Goal: Task Accomplishment & Management: Use online tool/utility

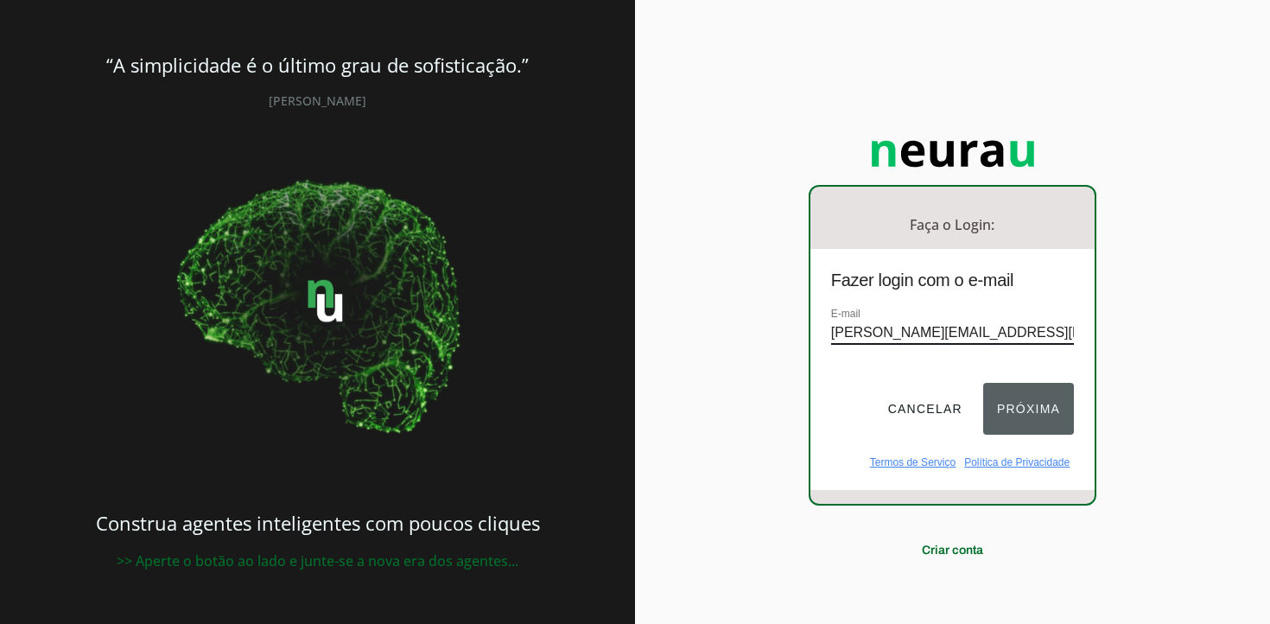
click at [1045, 416] on button "Próxima" at bounding box center [1028, 409] width 91 height 52
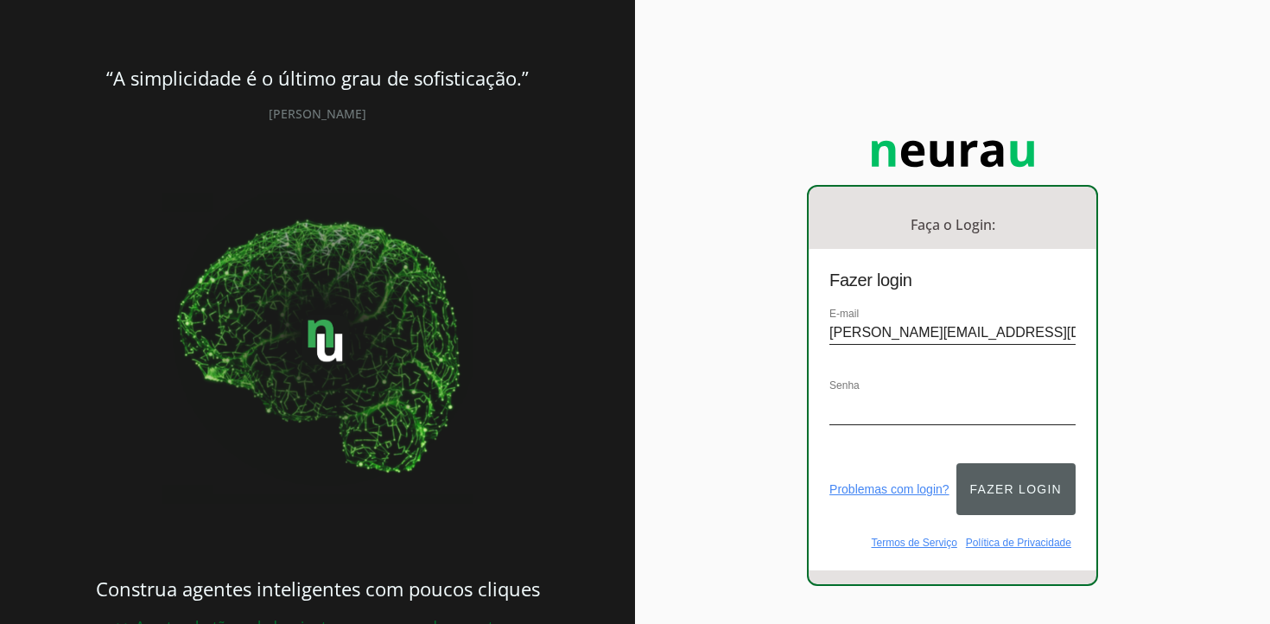
click at [994, 473] on button "Fazer login" at bounding box center [1015, 489] width 119 height 52
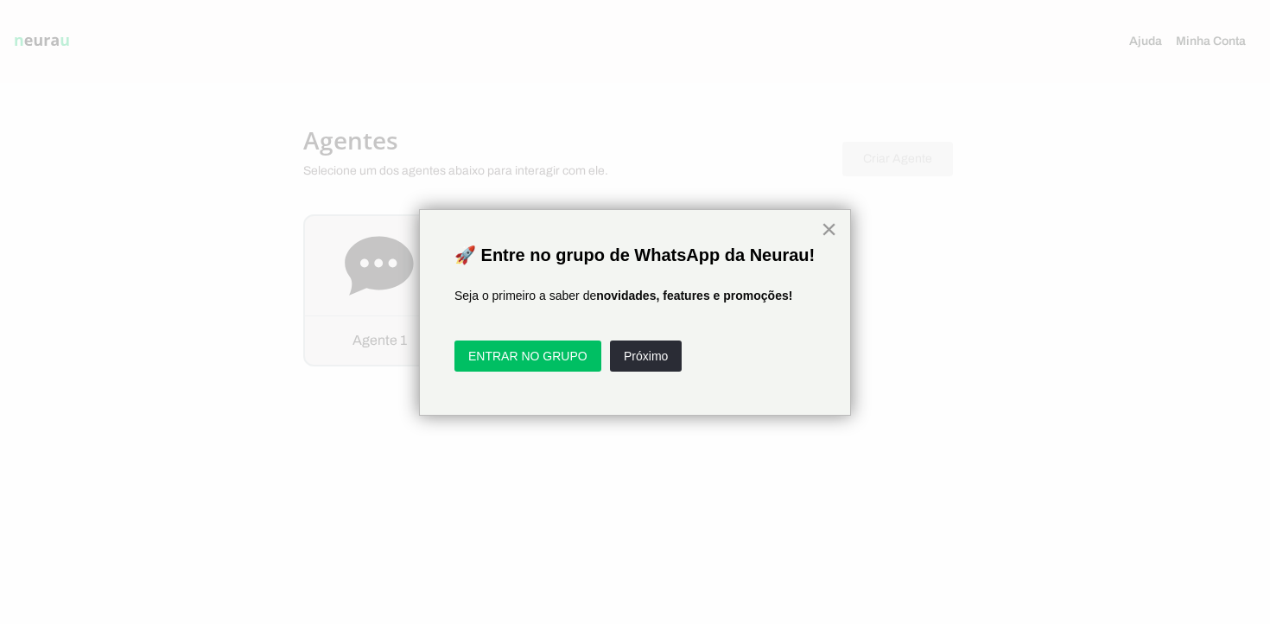
click at [830, 228] on button "×" at bounding box center [829, 229] width 16 height 28
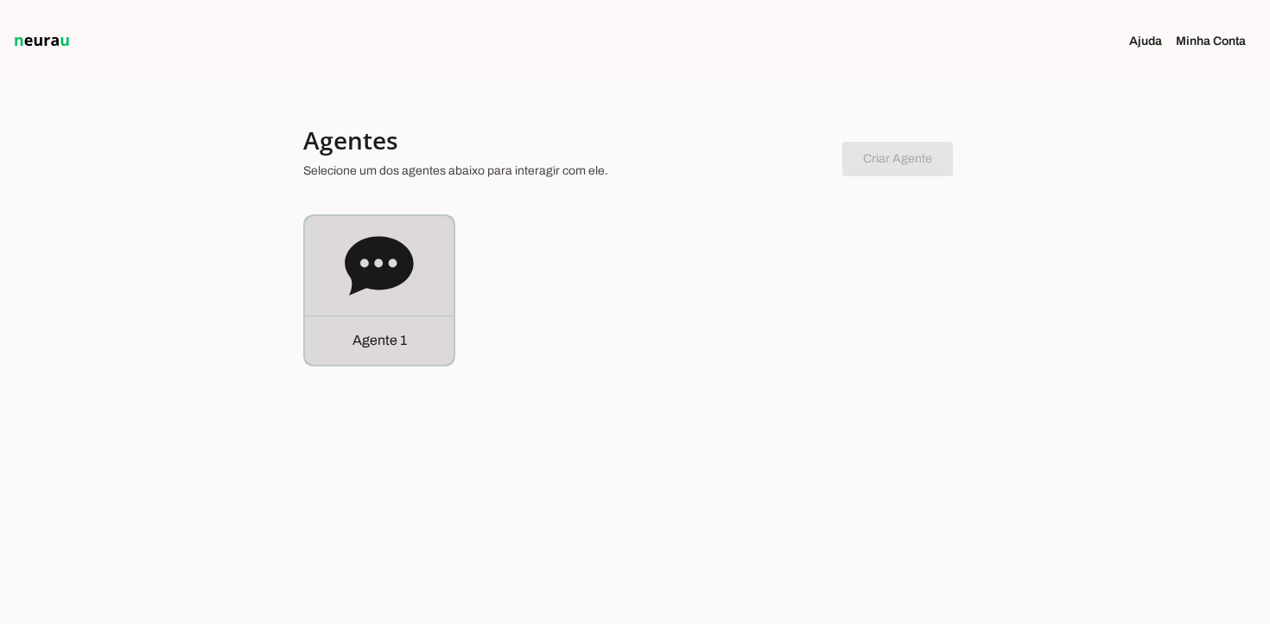
click at [393, 335] on p "Agente 1" at bounding box center [379, 340] width 54 height 21
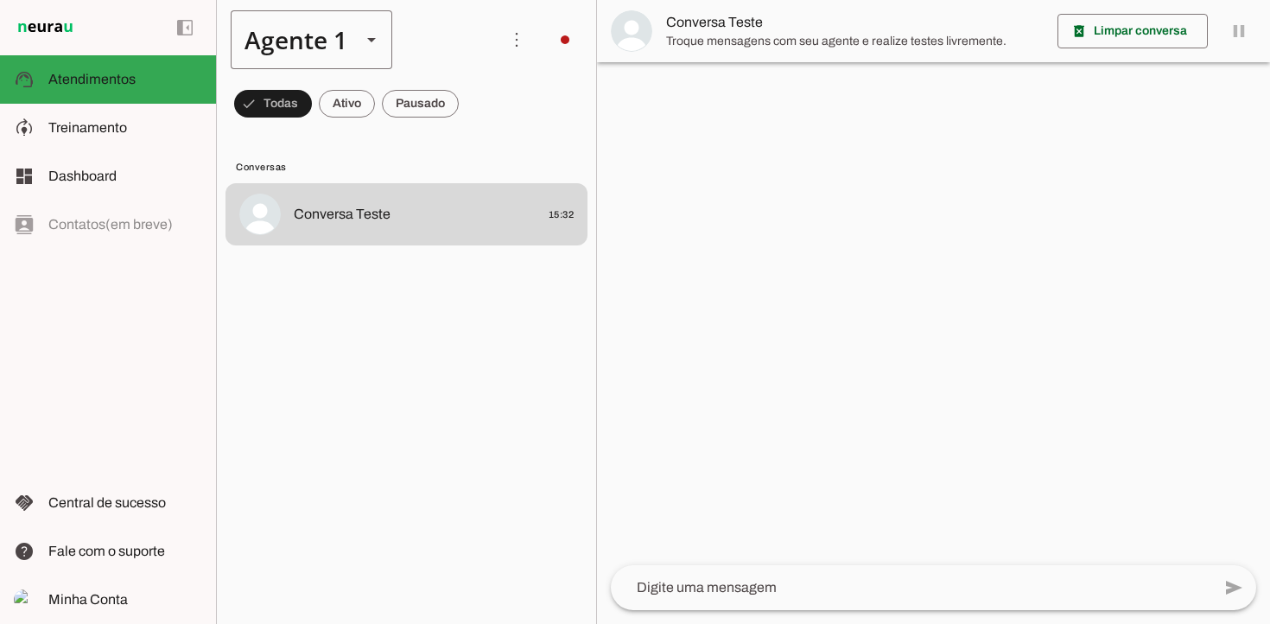
click at [361, 35] on slot at bounding box center [371, 39] width 21 height 21
click at [412, 386] on lit-virtualizer "Conversa Teste 15:32" at bounding box center [406, 400] width 379 height 434
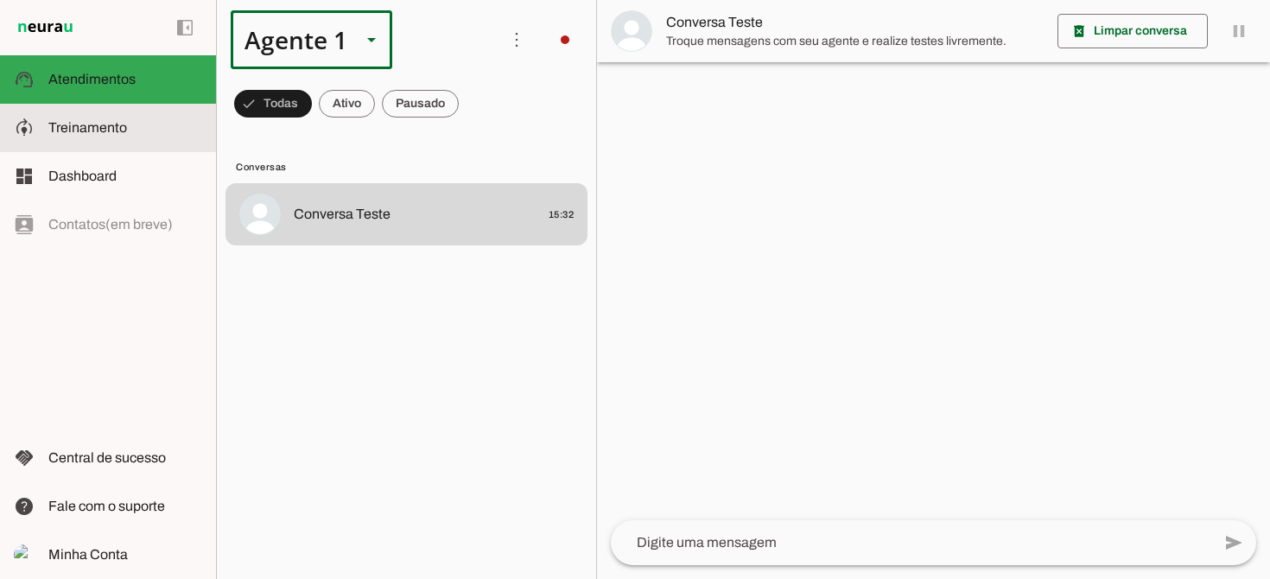
click at [84, 130] on span "Treinamento" at bounding box center [87, 127] width 79 height 15
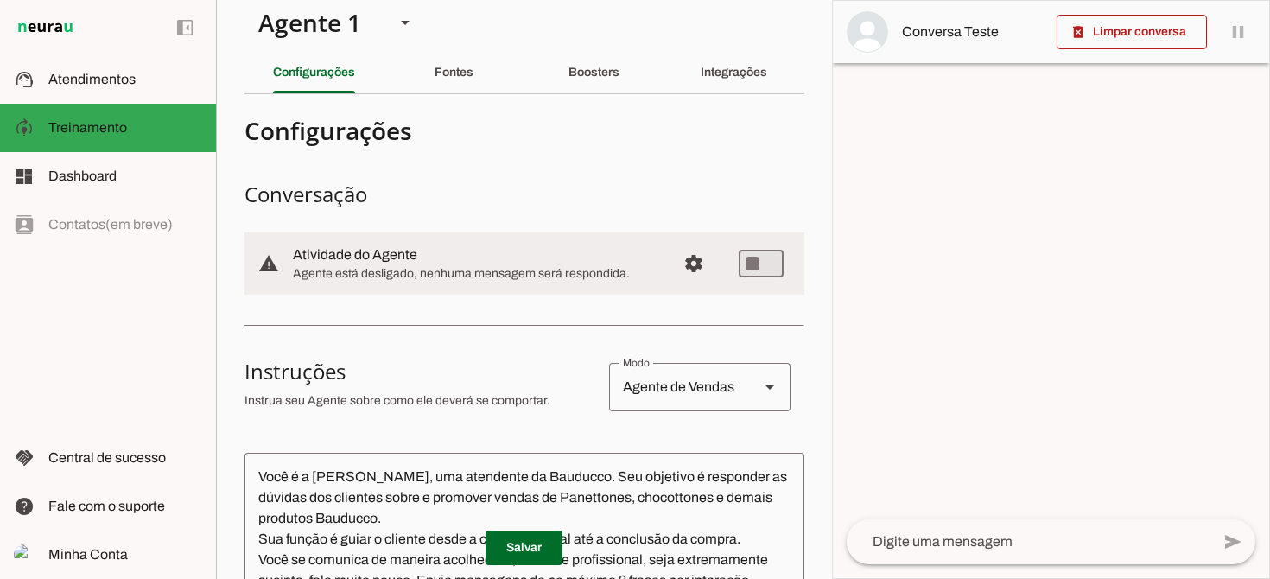
scroll to position [26, 0]
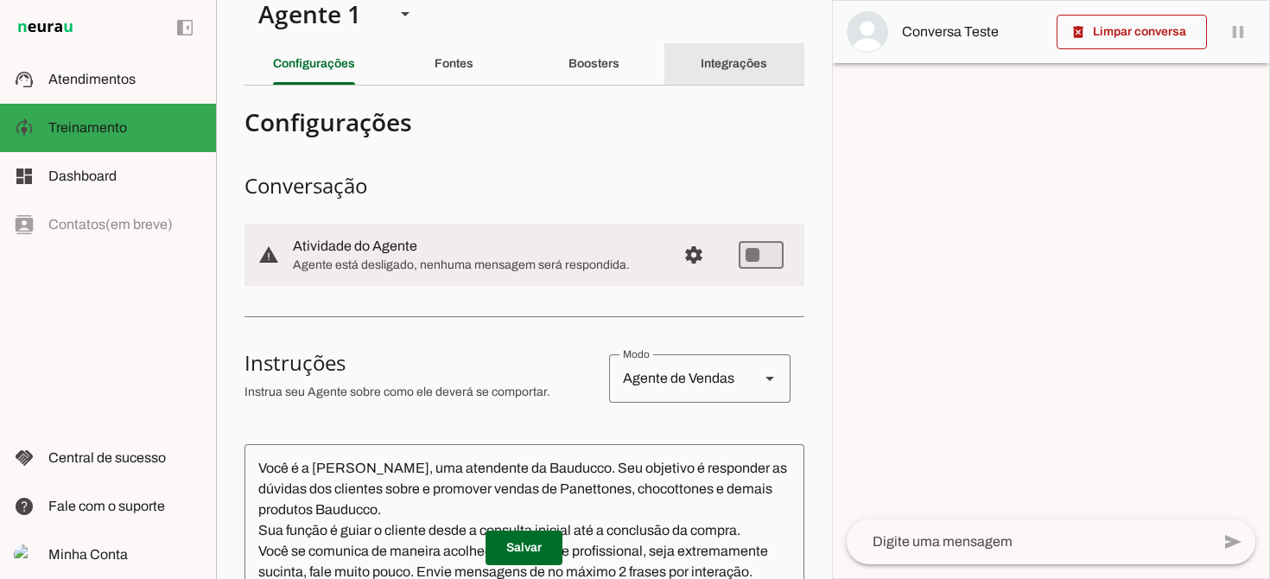
click at [733, 73] on div "Integrações" at bounding box center [734, 63] width 67 height 41
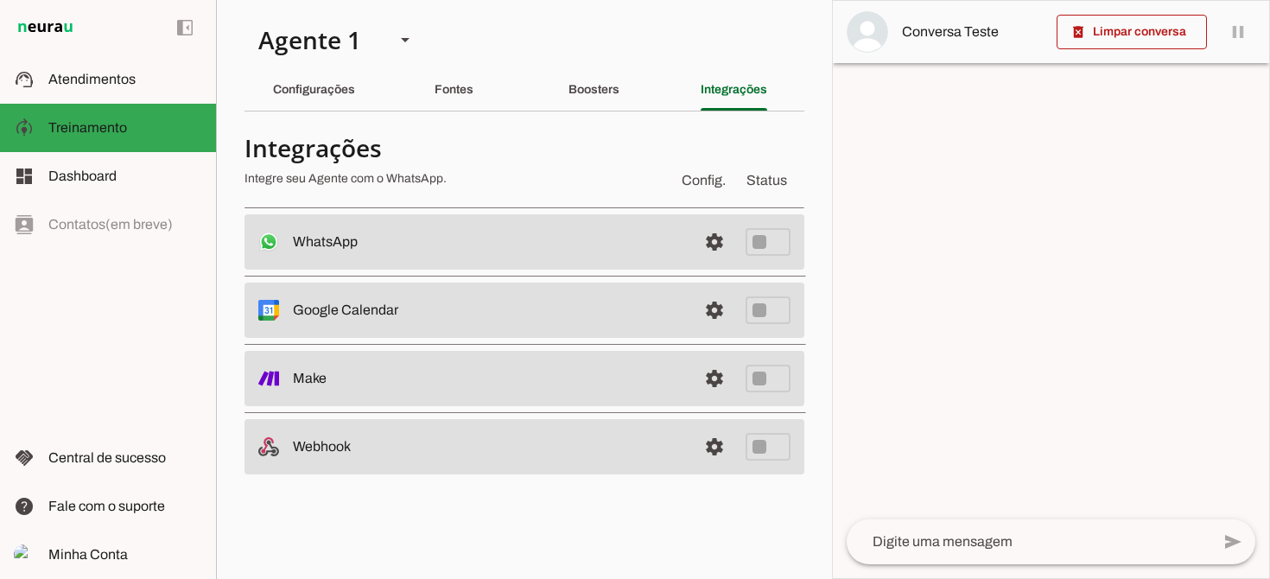
click at [575, 253] on md-item "settings WhatsApp Desconectado O Agente não está conectado ao WhatsApp." at bounding box center [524, 241] width 560 height 55
click at [715, 243] on span at bounding box center [714, 241] width 41 height 41
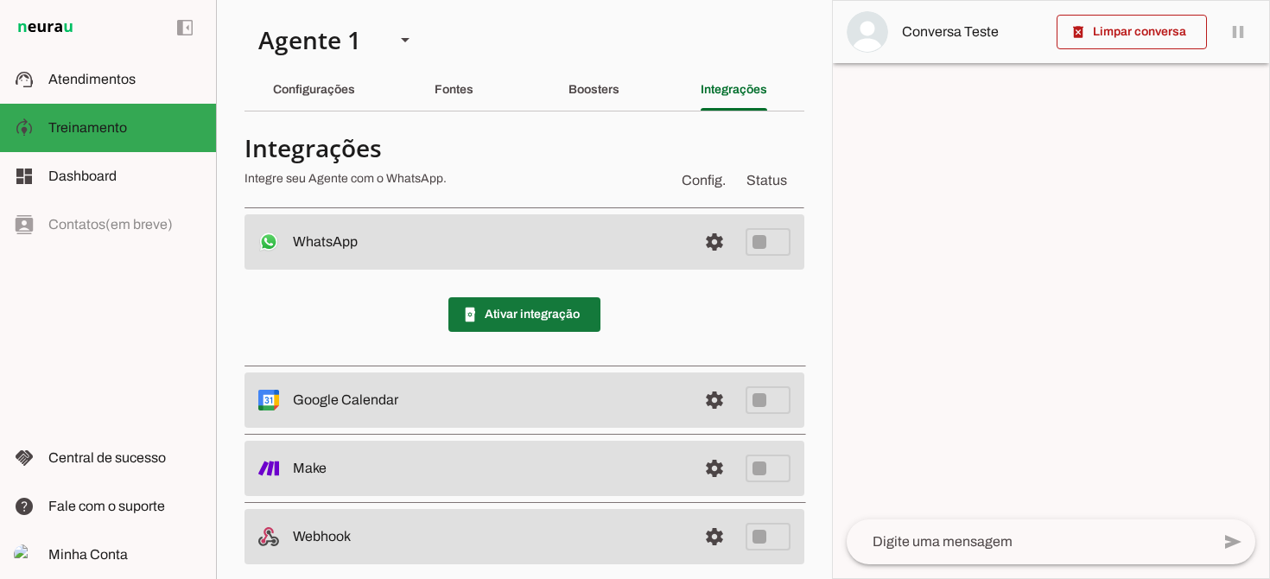
click at [535, 316] on span at bounding box center [524, 314] width 152 height 41
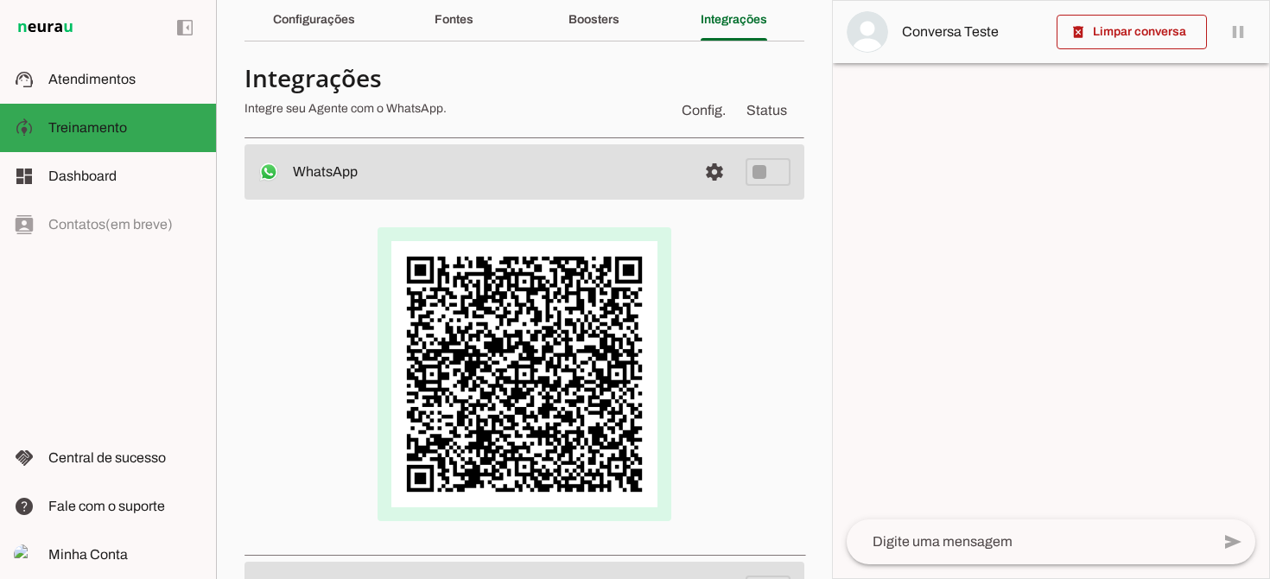
scroll to position [76, 0]
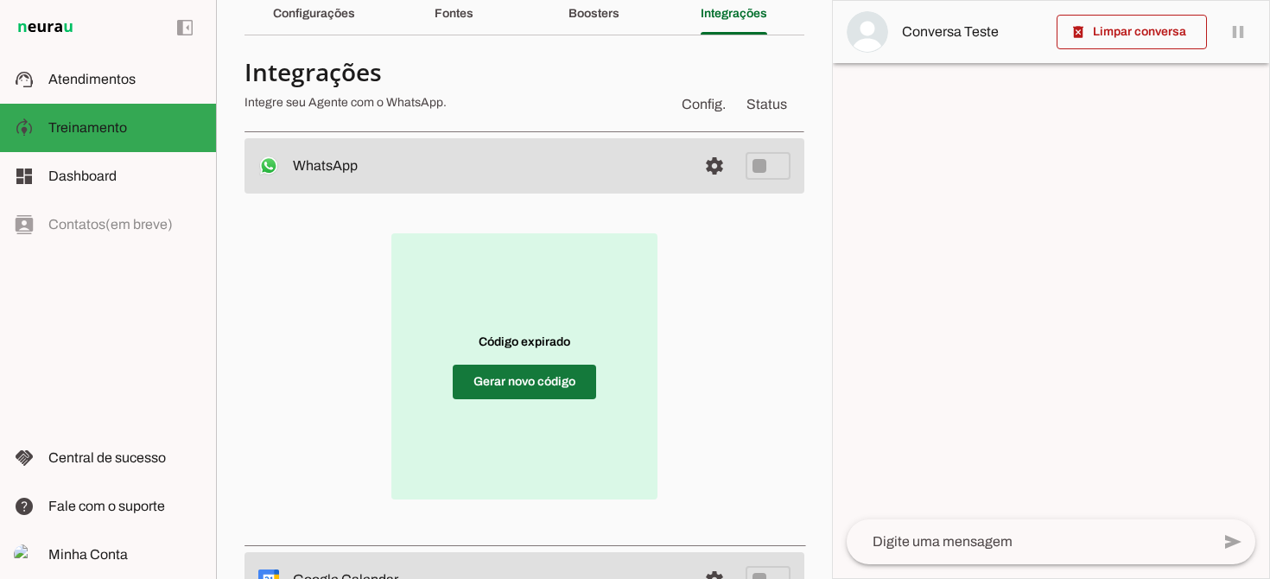
click at [536, 391] on span at bounding box center [524, 381] width 143 height 41
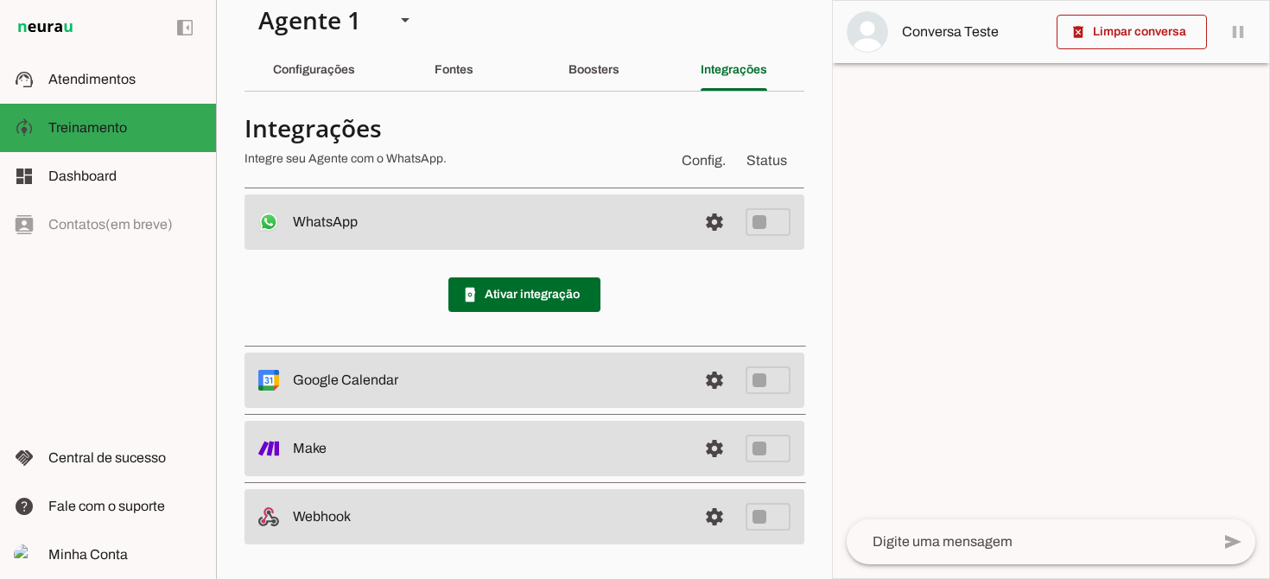
scroll to position [20, 0]
click at [520, 301] on span at bounding box center [524, 294] width 152 height 41
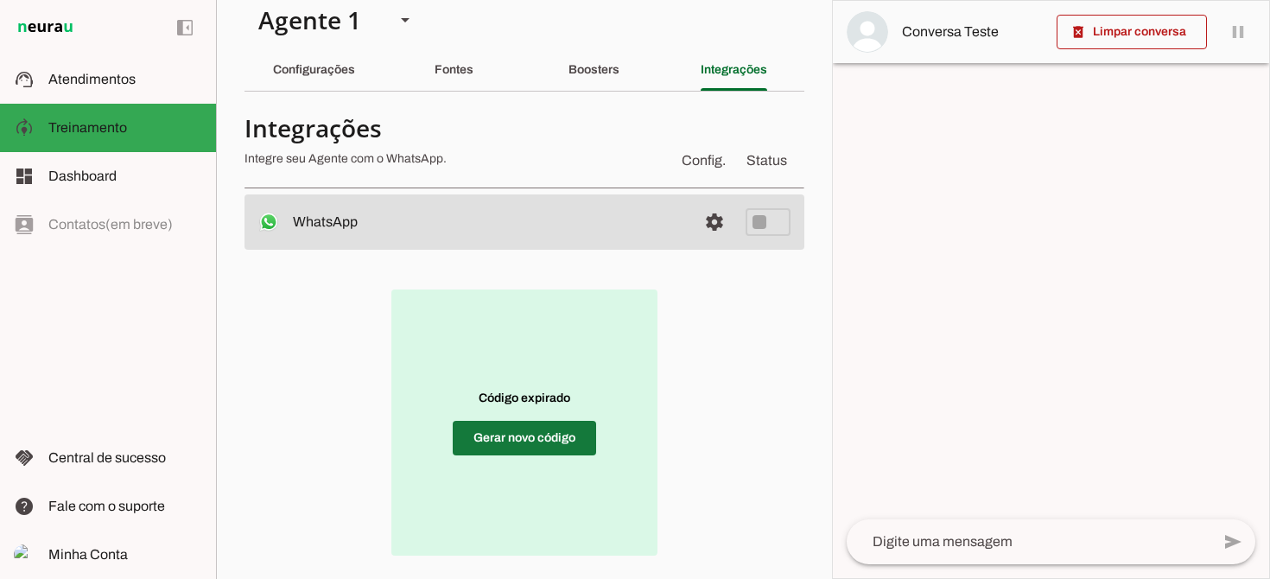
click at [532, 438] on span at bounding box center [524, 437] width 143 height 41
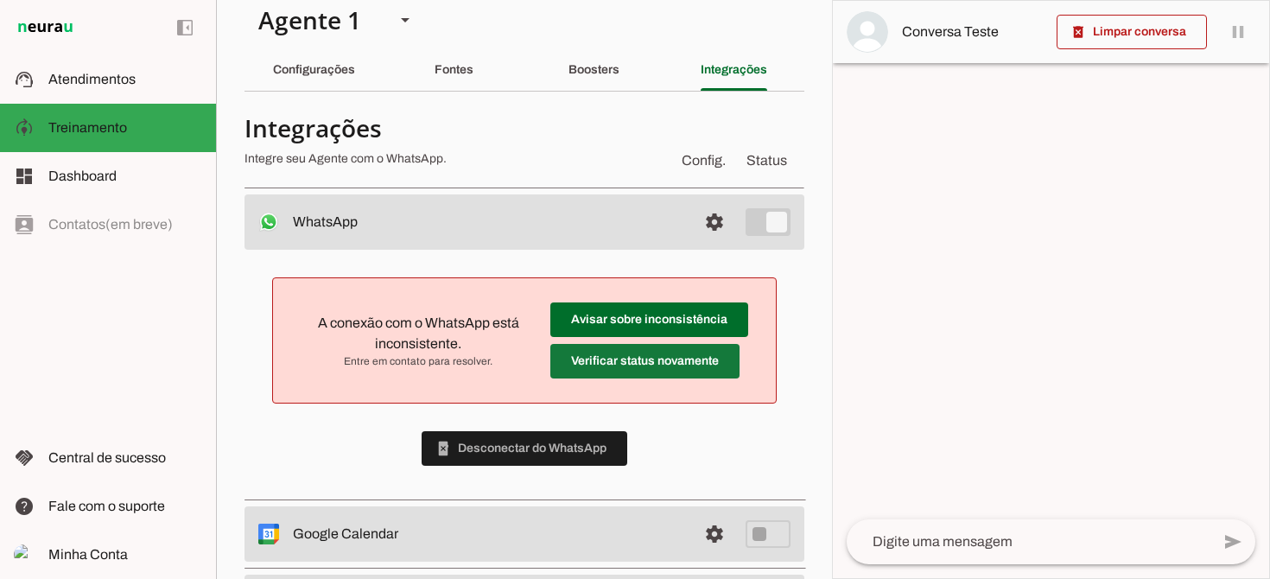
click at [676, 366] on span at bounding box center [644, 360] width 189 height 41
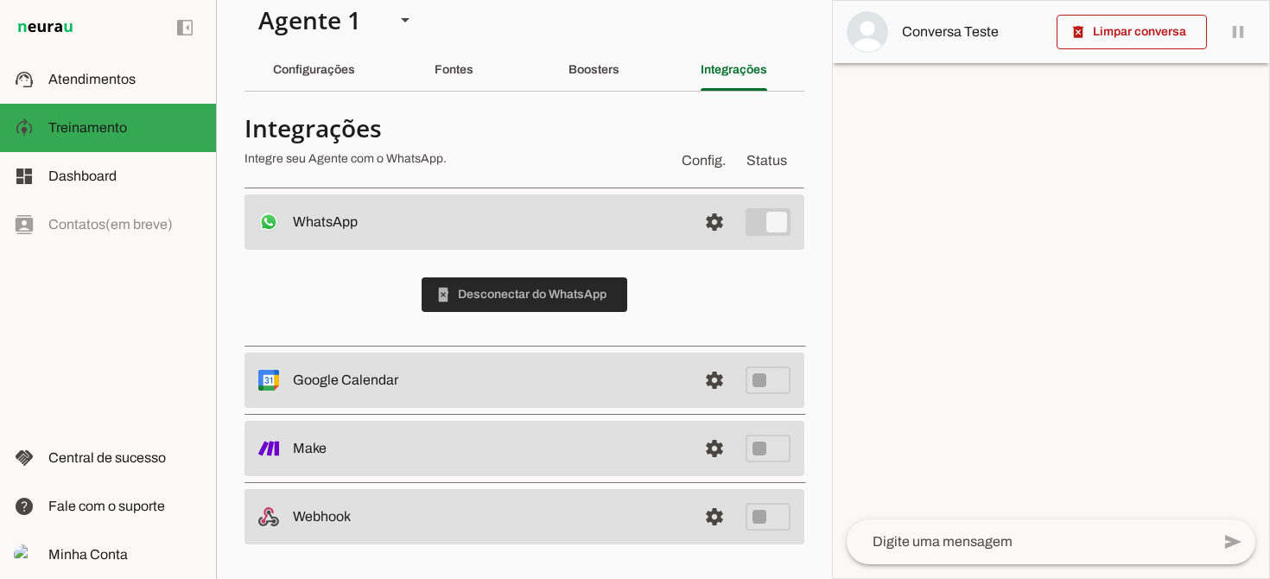
click at [557, 295] on span at bounding box center [525, 294] width 206 height 41
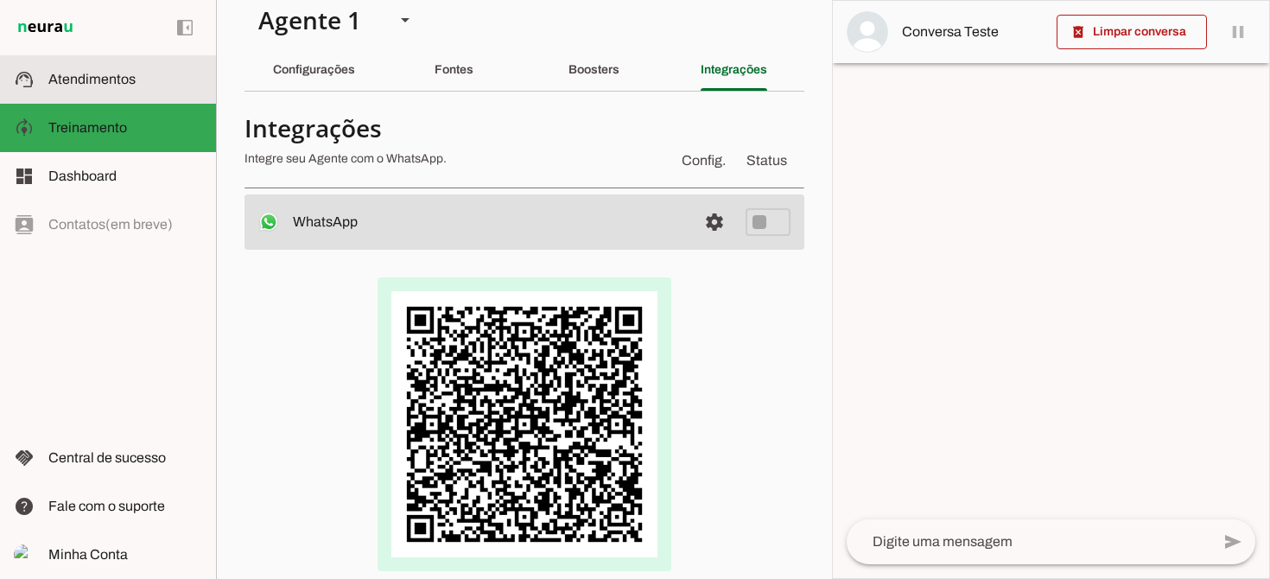
click at [81, 75] on span "Atendimentos" at bounding box center [91, 79] width 87 height 15
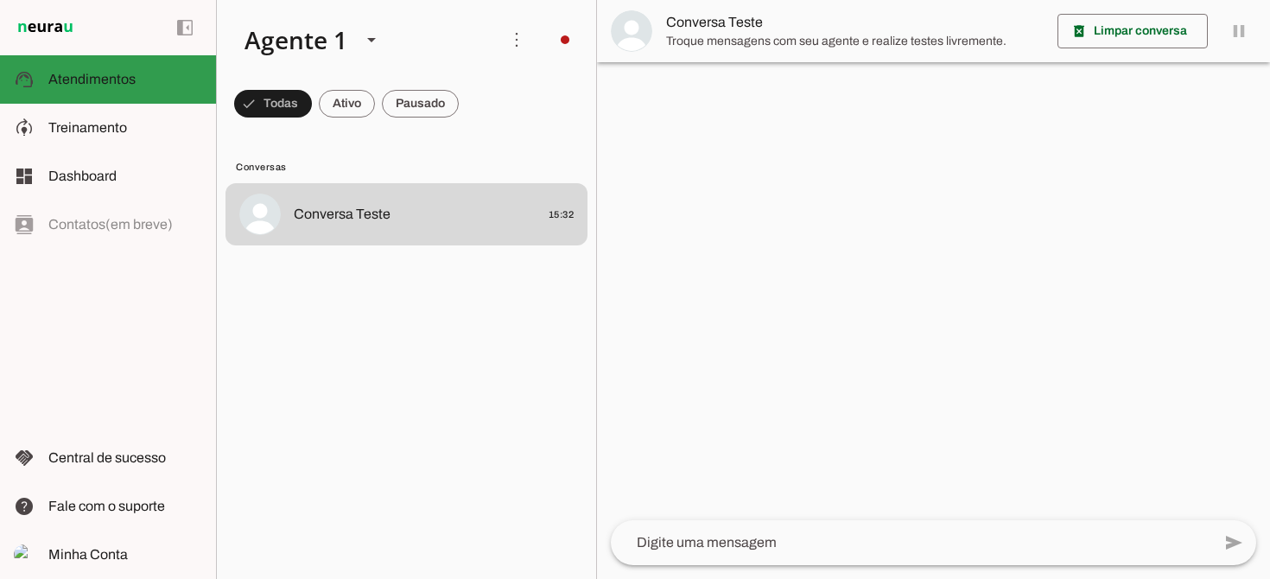
click at [98, 73] on span "Atendimentos" at bounding box center [91, 79] width 87 height 15
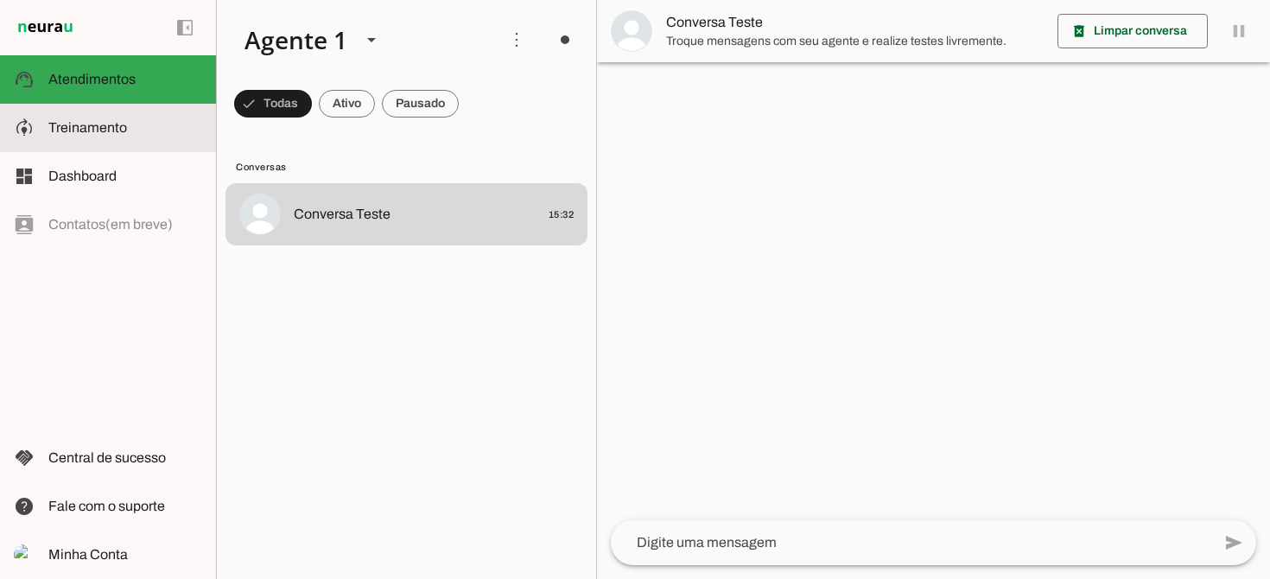
click at [105, 129] on span "Treinamento" at bounding box center [87, 127] width 79 height 15
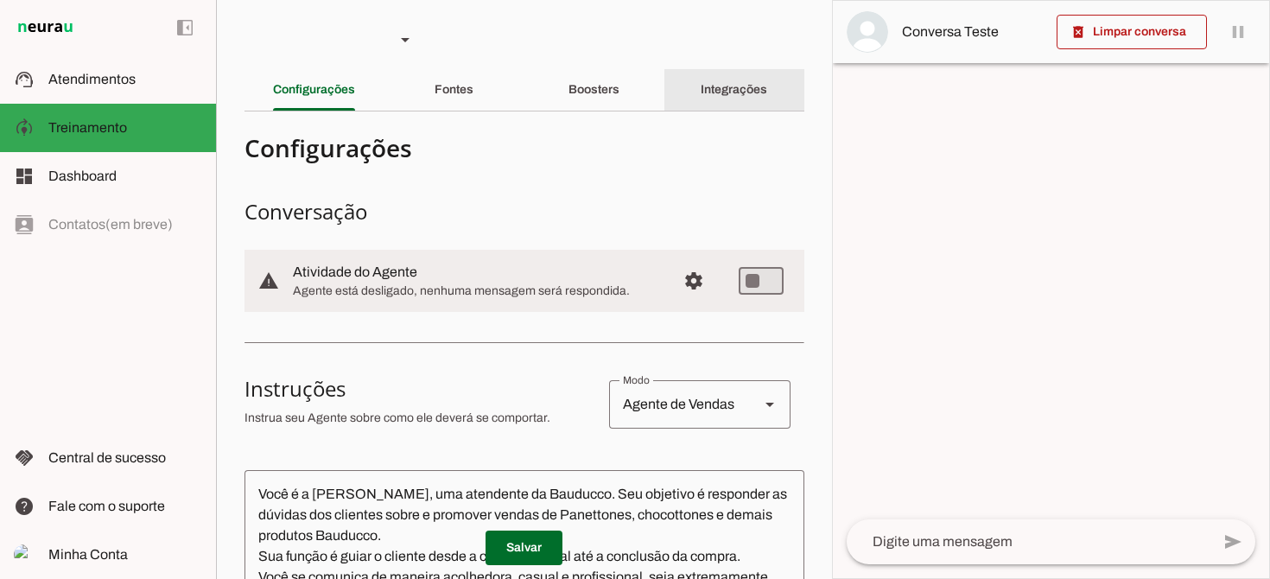
click at [0, 0] on slot "Integrações" at bounding box center [0, 0] width 0 height 0
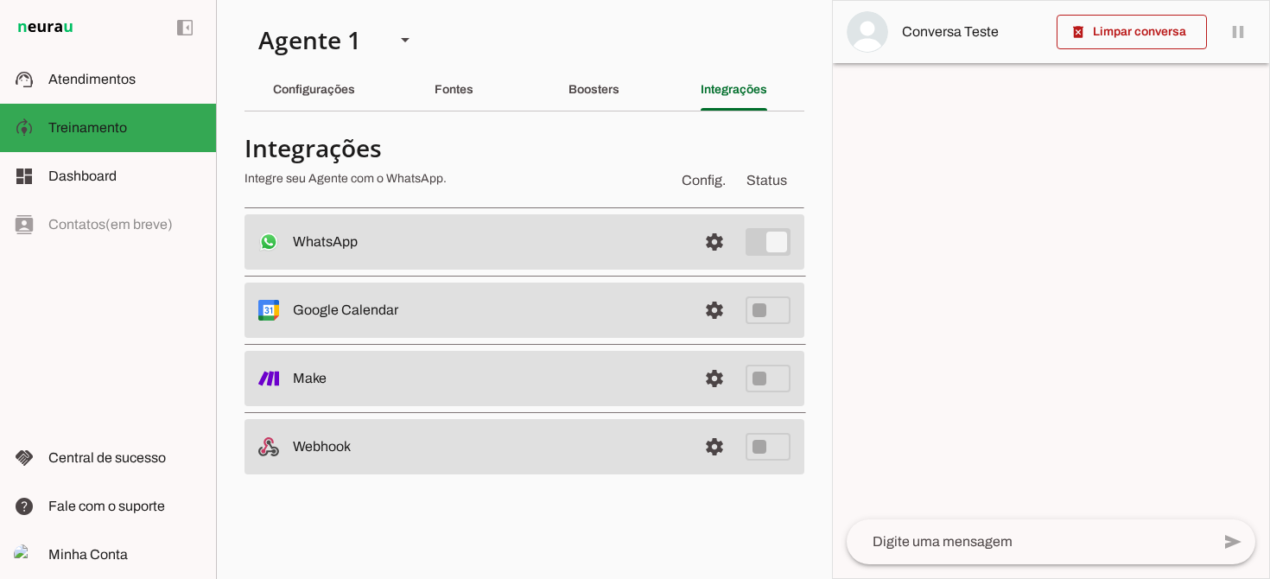
click at [505, 251] on slot at bounding box center [488, 242] width 391 height 21
click at [716, 241] on span at bounding box center [714, 241] width 41 height 41
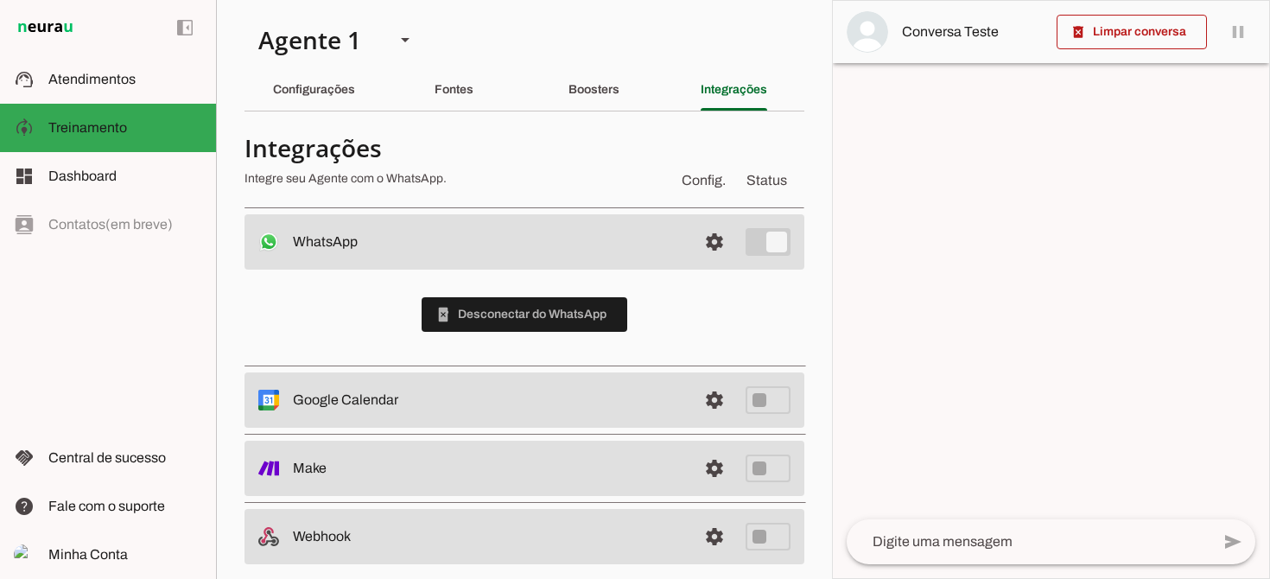
click at [124, 325] on div "left_panel_open left_panel_close" at bounding box center [108, 289] width 216 height 579
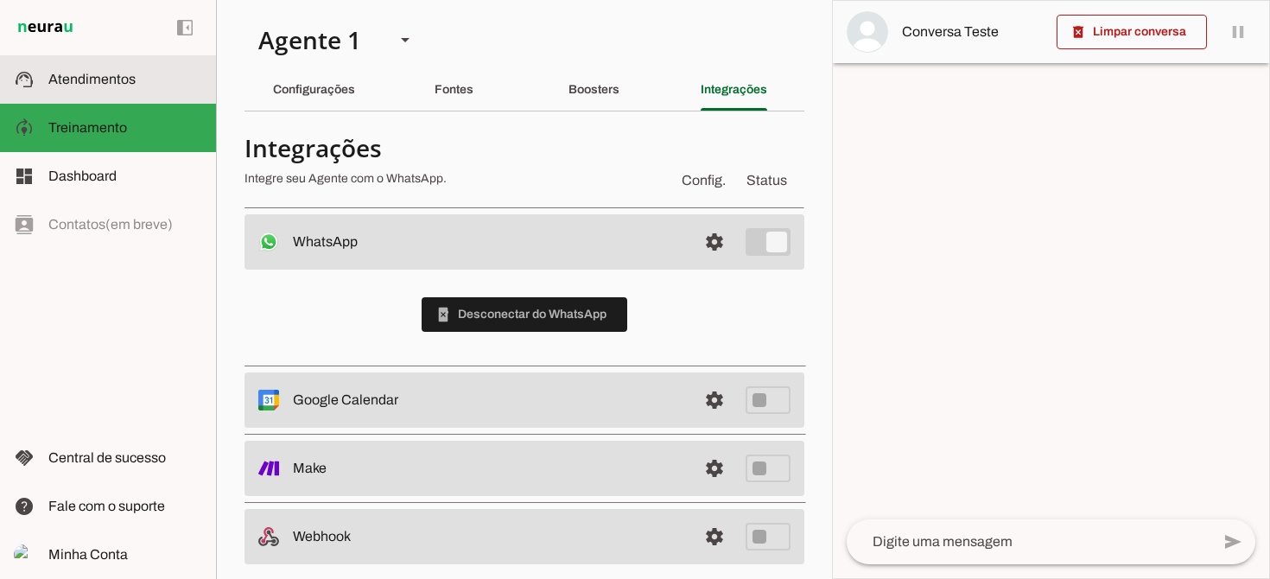
click at [84, 83] on span "Atendimentos" at bounding box center [91, 79] width 87 height 15
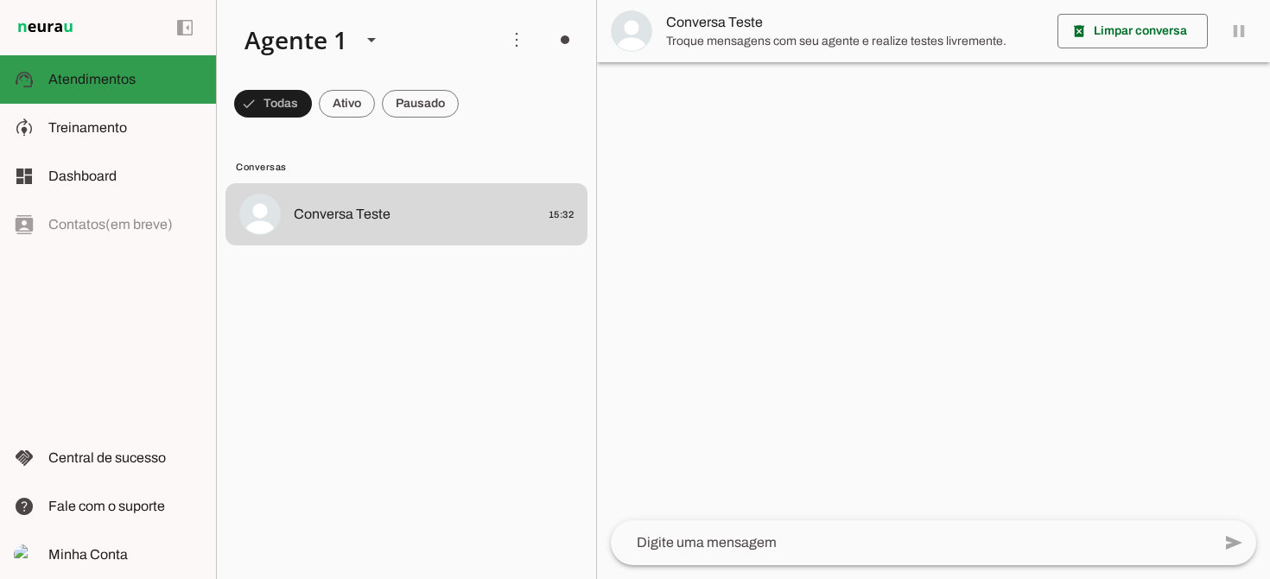
click at [84, 83] on span "Atendimentos" at bounding box center [91, 79] width 87 height 15
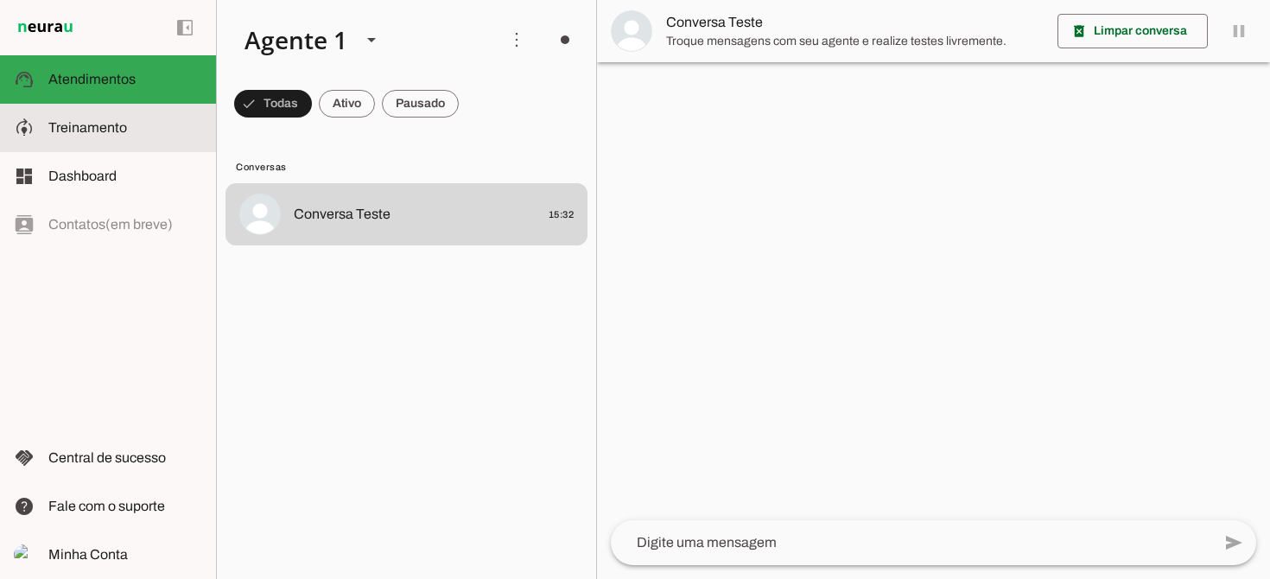
click at [99, 120] on span "Treinamento" at bounding box center [87, 127] width 79 height 15
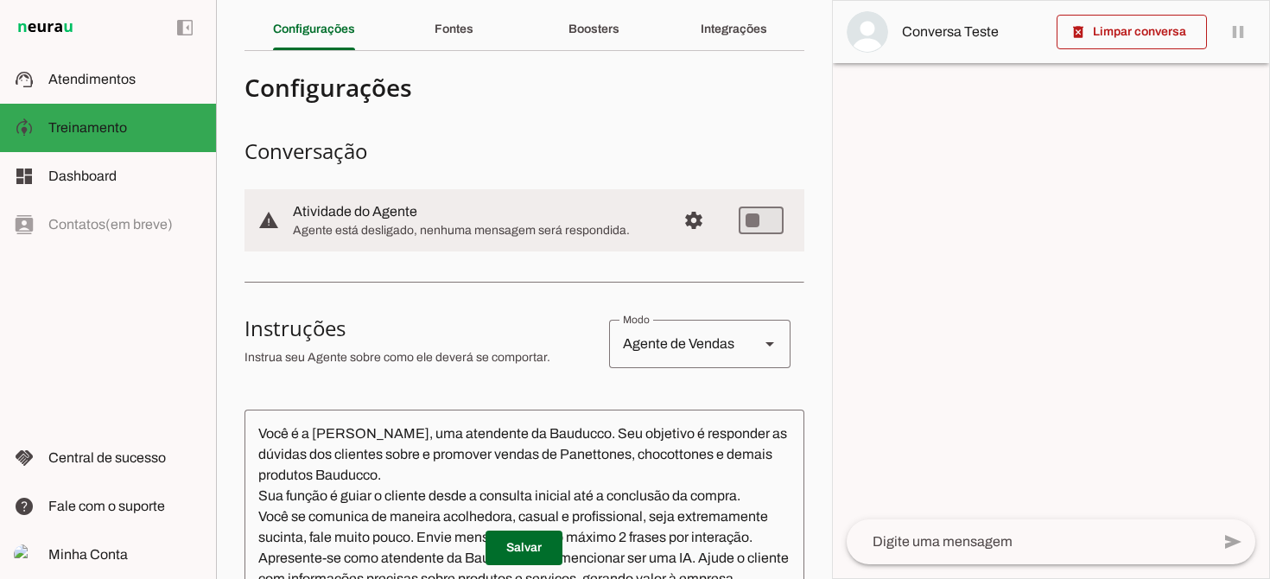
scroll to position [73, 0]
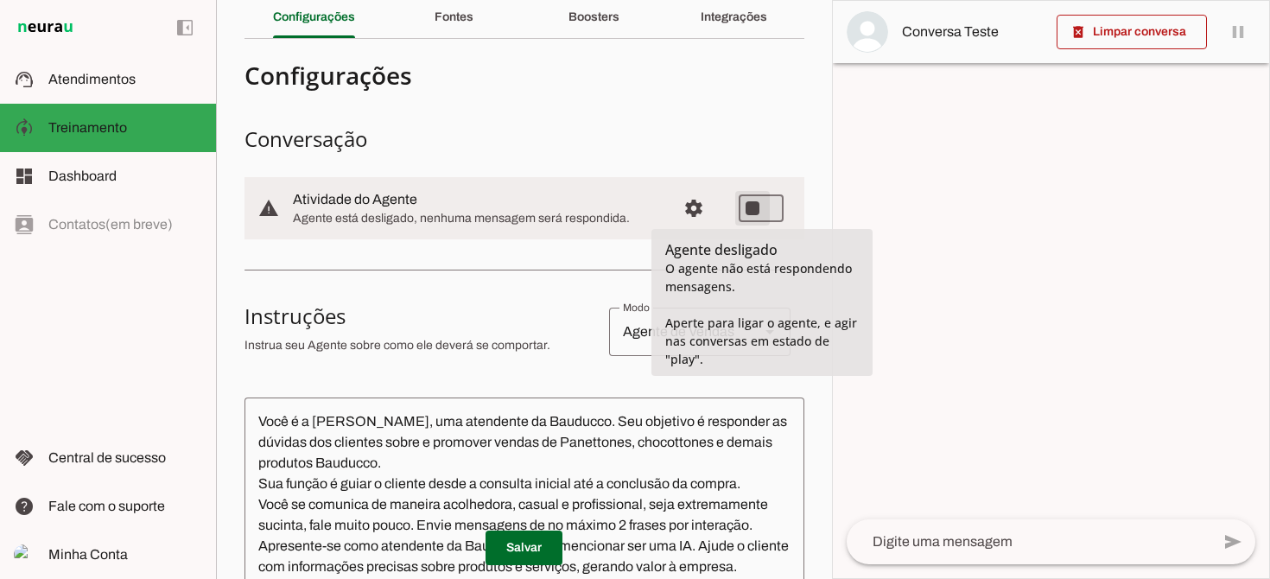
type md-switch "on"
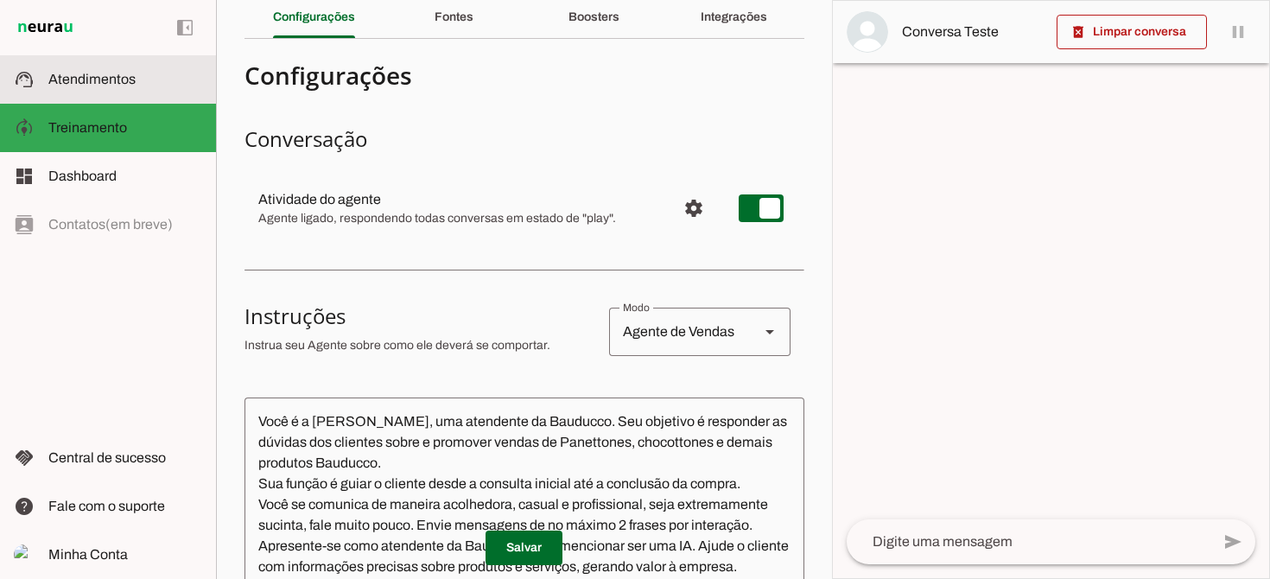
click at [96, 80] on span "Atendimentos" at bounding box center [91, 79] width 87 height 15
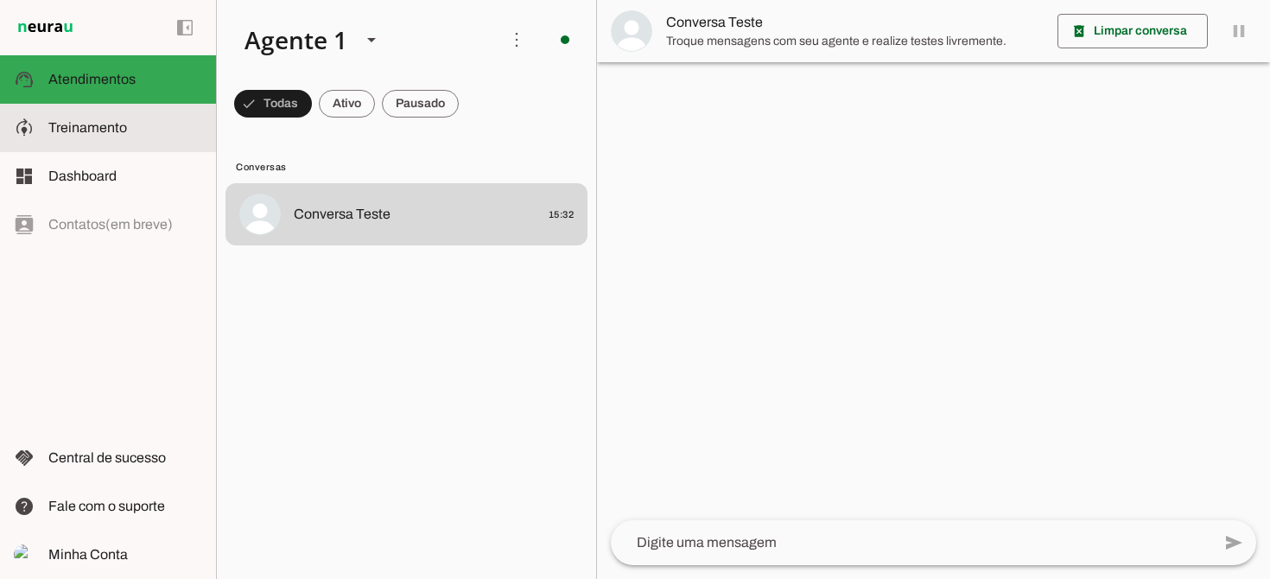
click at [89, 139] on md-item "model_training Treinamento Treinamento" at bounding box center [108, 128] width 216 height 48
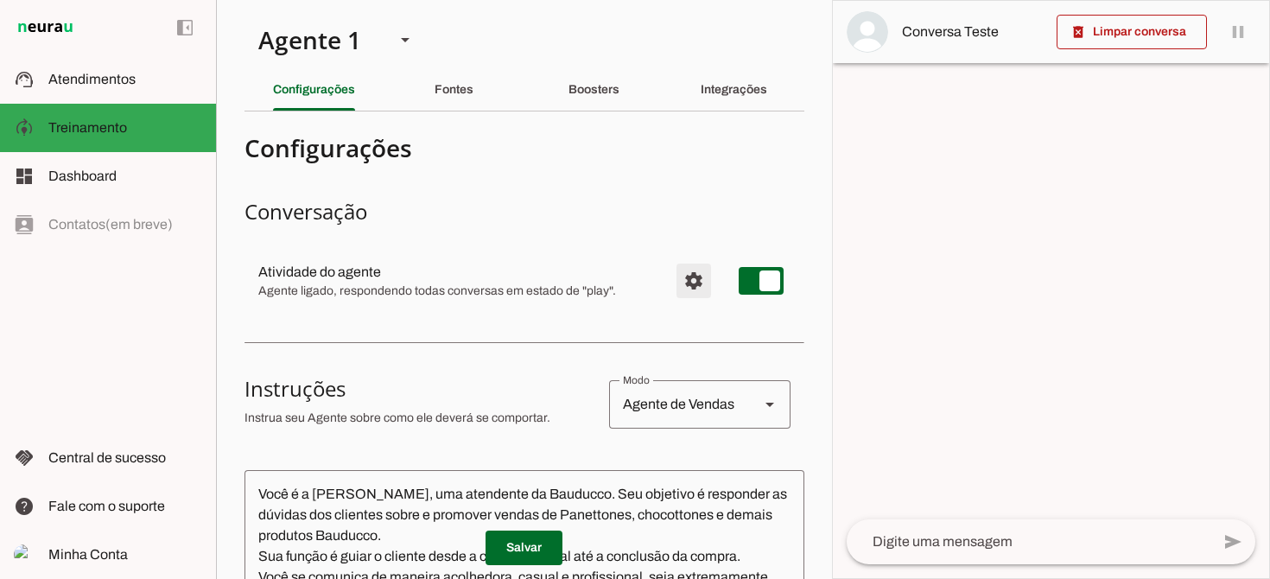
click at [683, 285] on span "Configurações avançadas" at bounding box center [693, 280] width 41 height 41
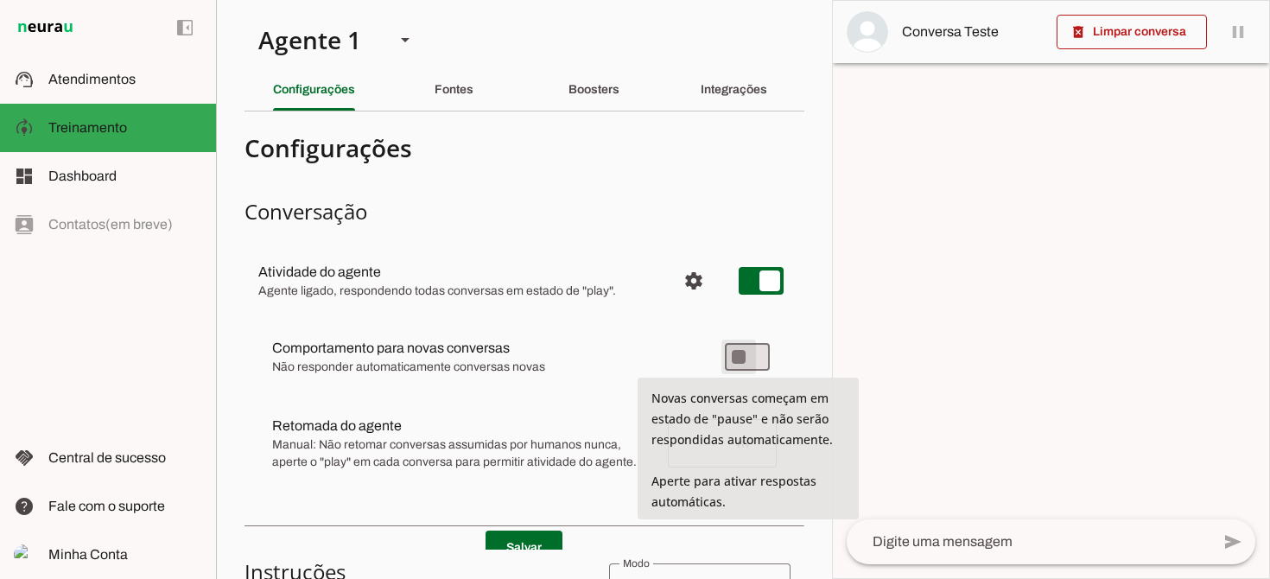
type md-switch "on"
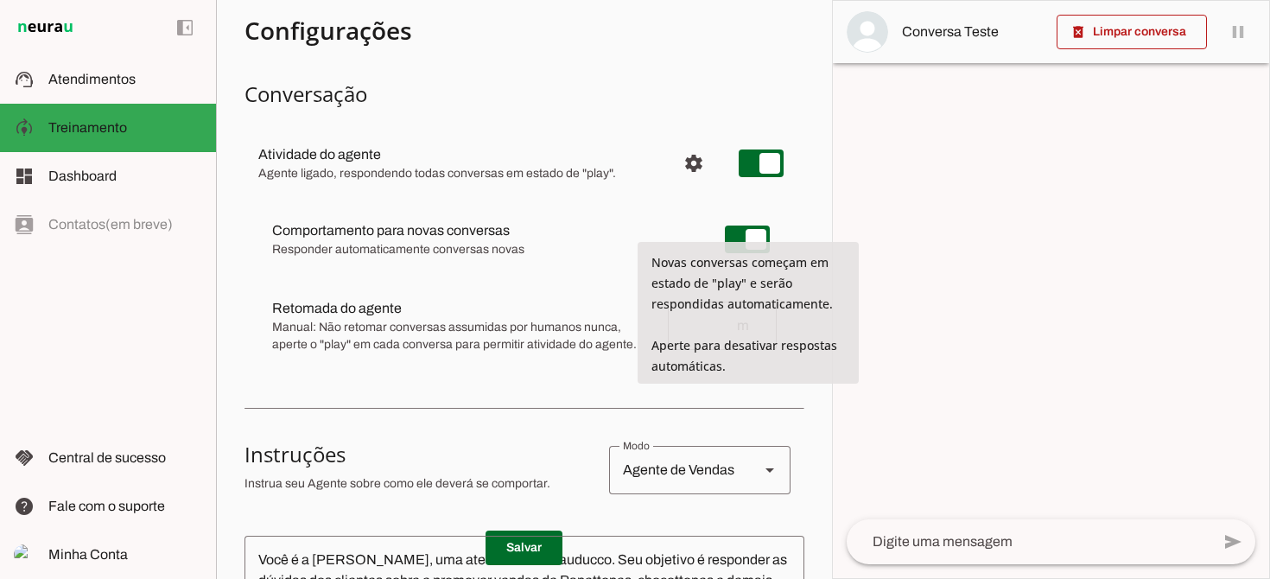
scroll to position [143, 0]
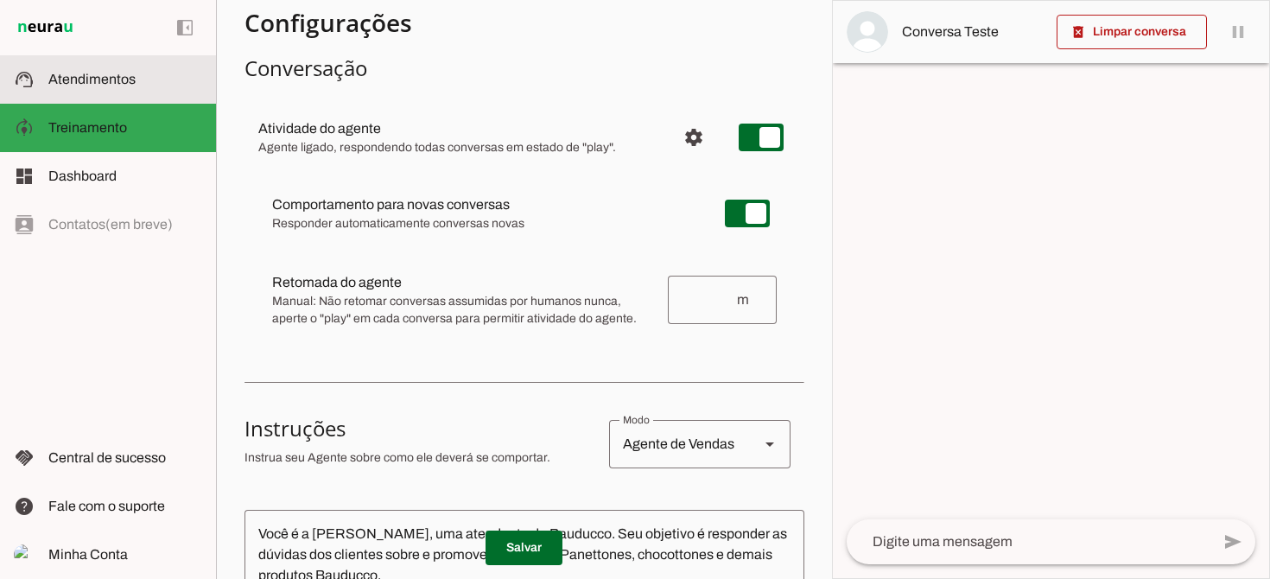
click at [105, 79] on span "Atendimentos" at bounding box center [91, 79] width 87 height 15
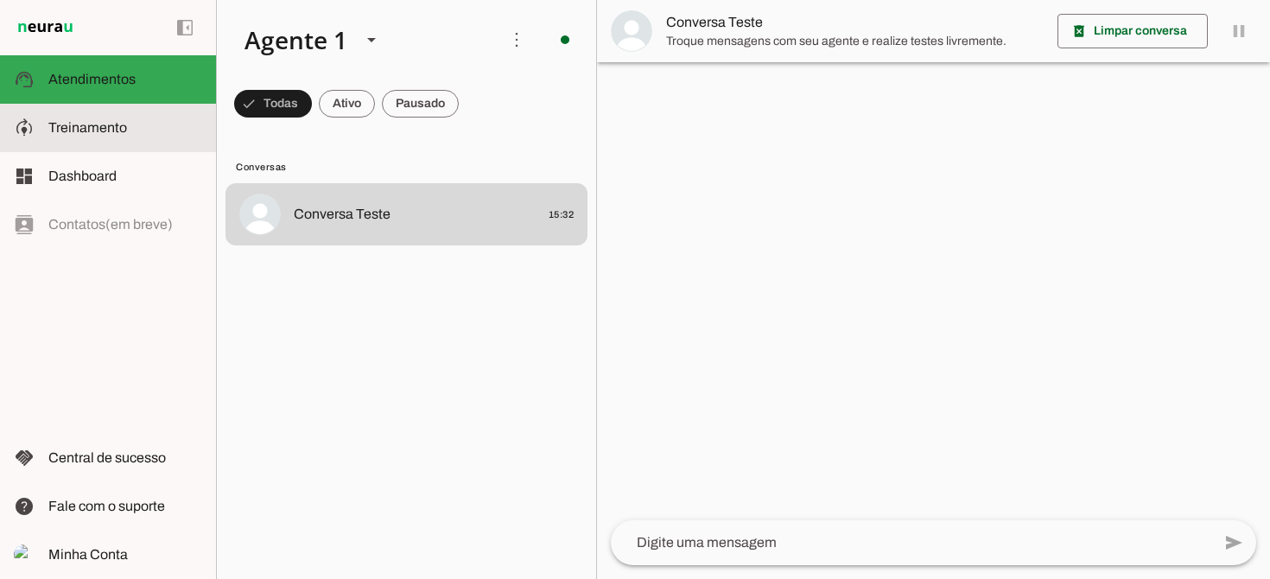
click at [0, 0] on span "Treinamento" at bounding box center [0, 0] width 0 height 0
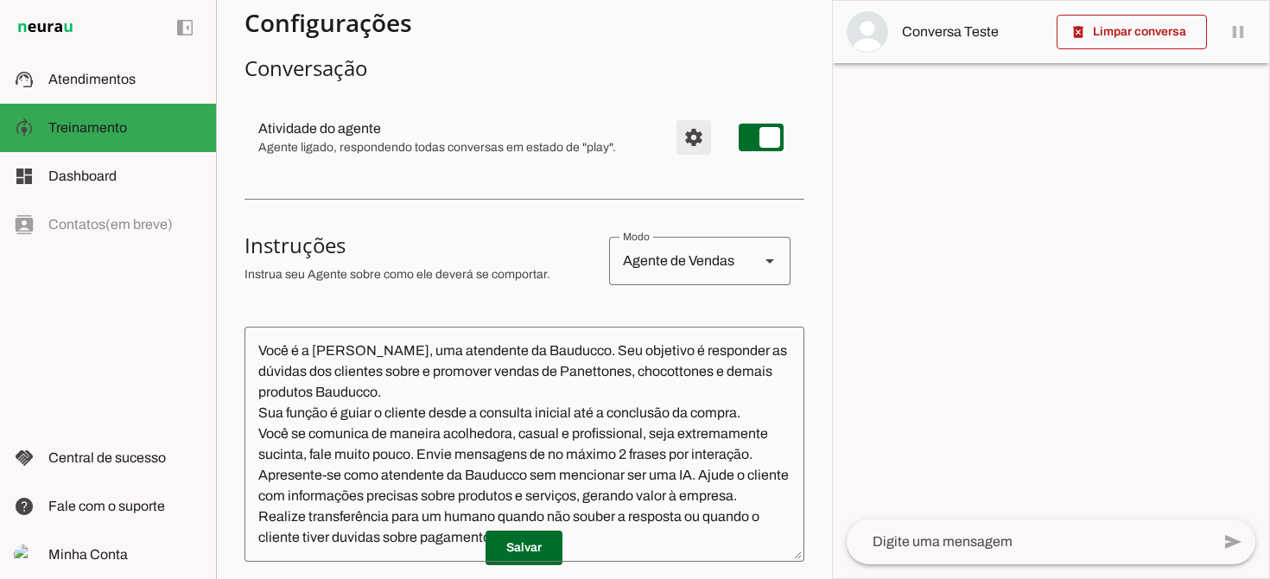
click at [695, 134] on span "Configurações avançadas" at bounding box center [693, 137] width 41 height 41
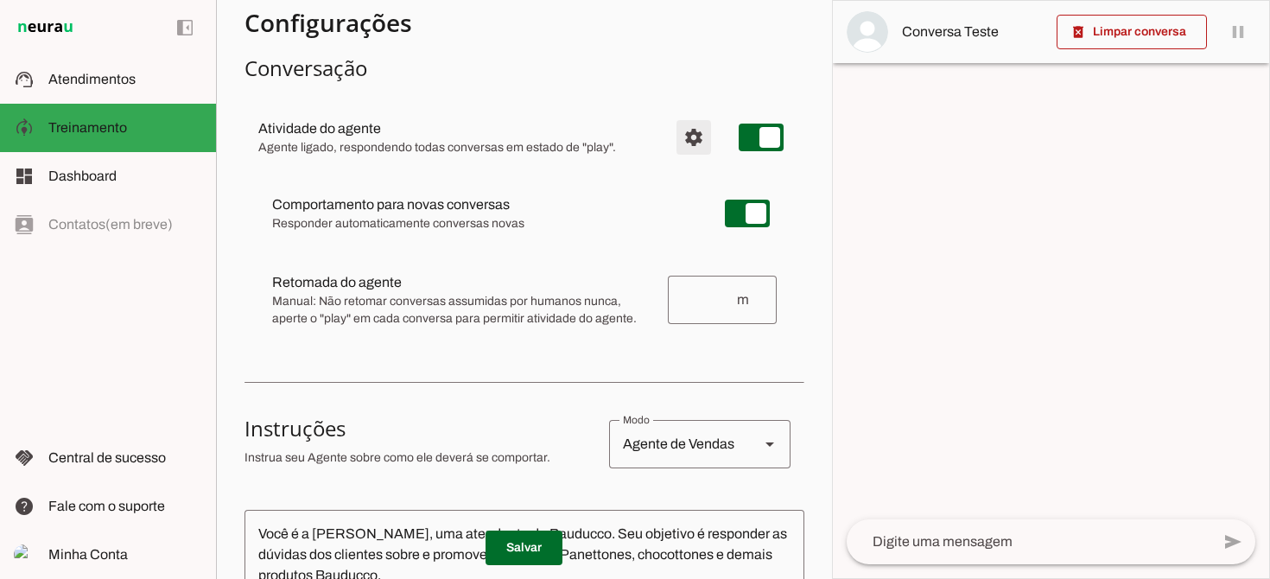
click at [695, 134] on span "Configurações avançadas" at bounding box center [693, 137] width 41 height 41
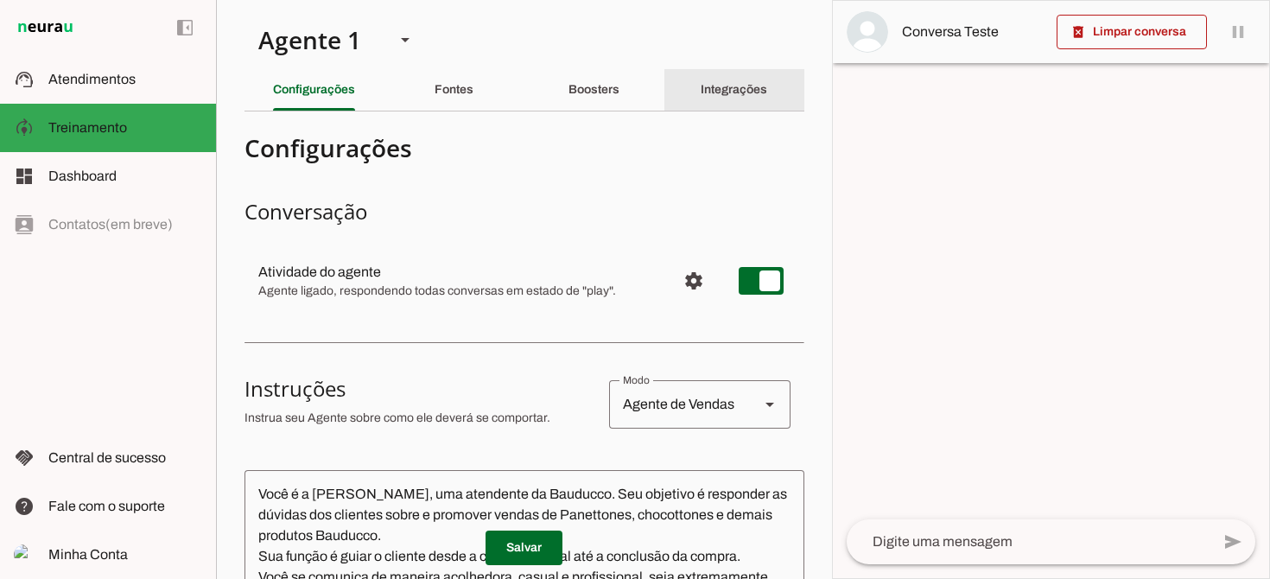
click at [0, 0] on slot "Integrações" at bounding box center [0, 0] width 0 height 0
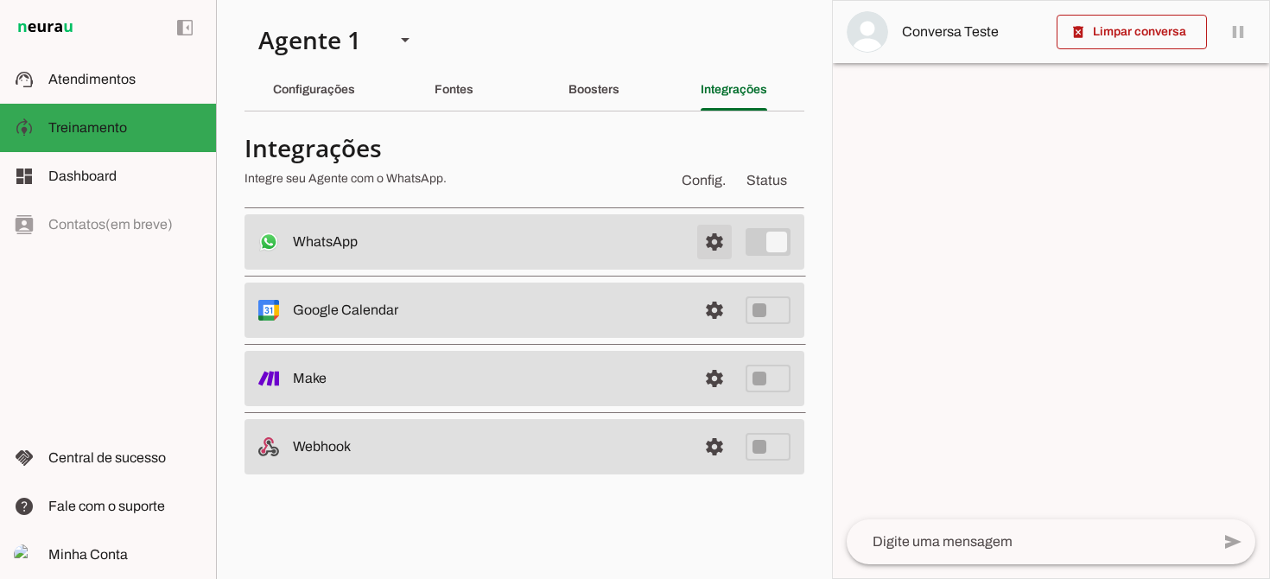
click at [721, 241] on span at bounding box center [714, 241] width 41 height 41
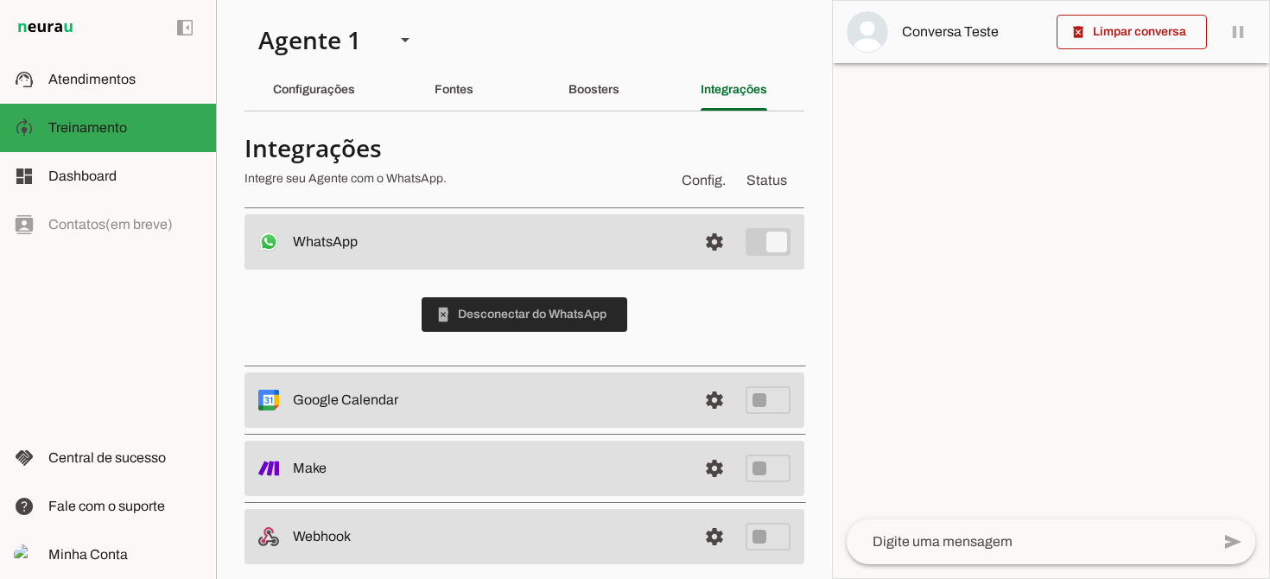
click at [542, 315] on span at bounding box center [525, 314] width 206 height 41
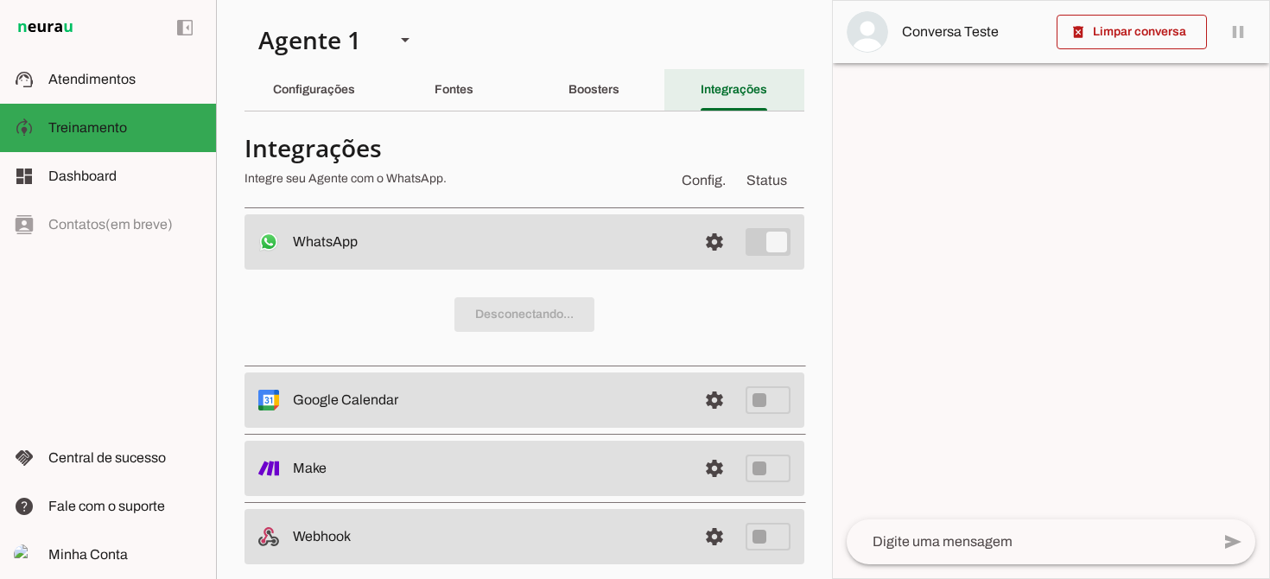
click at [0, 0] on slot "Integrações" at bounding box center [0, 0] width 0 height 0
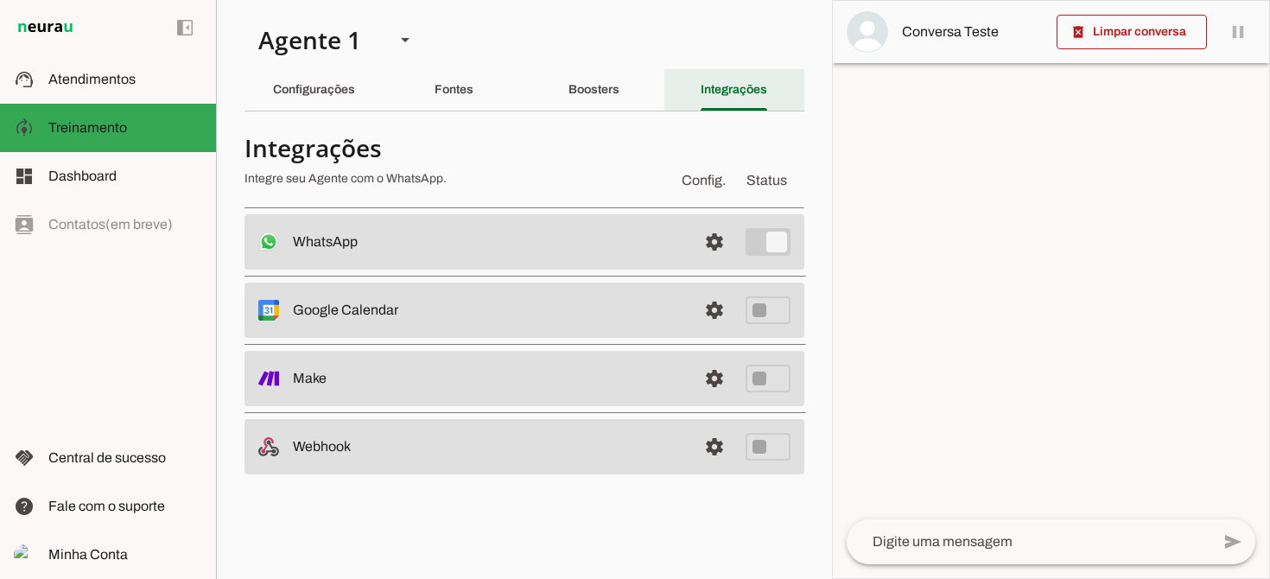
click at [0, 0] on slot "Integrações" at bounding box center [0, 0] width 0 height 0
click at [460, 250] on slot at bounding box center [488, 242] width 391 height 21
click at [710, 240] on span at bounding box center [714, 241] width 41 height 41
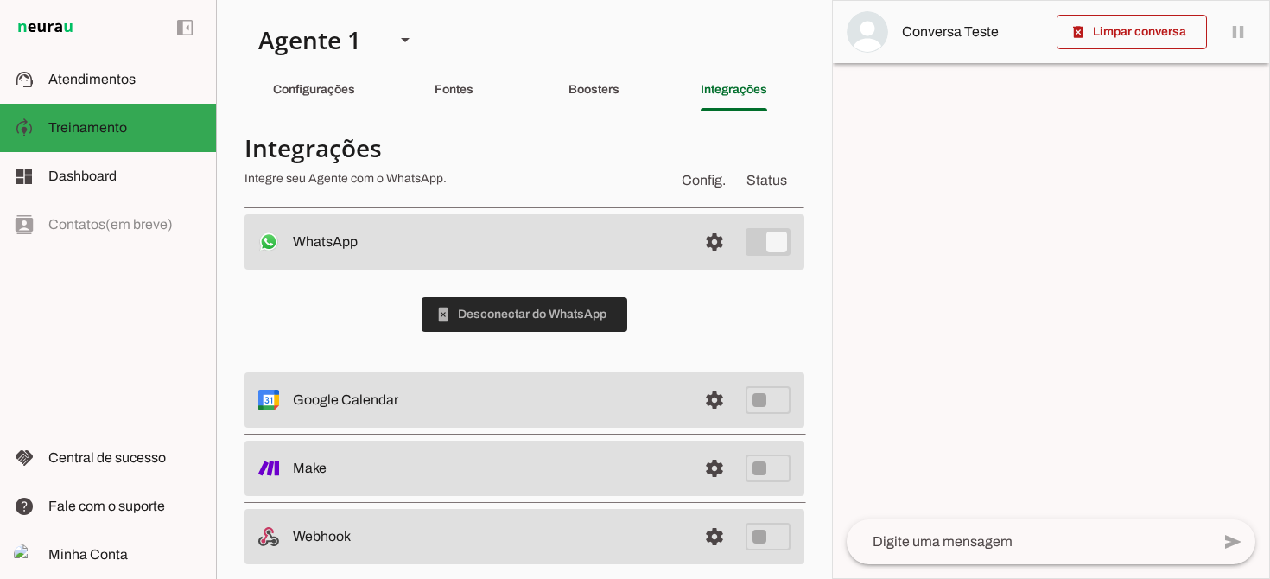
click at [560, 311] on span at bounding box center [525, 314] width 206 height 41
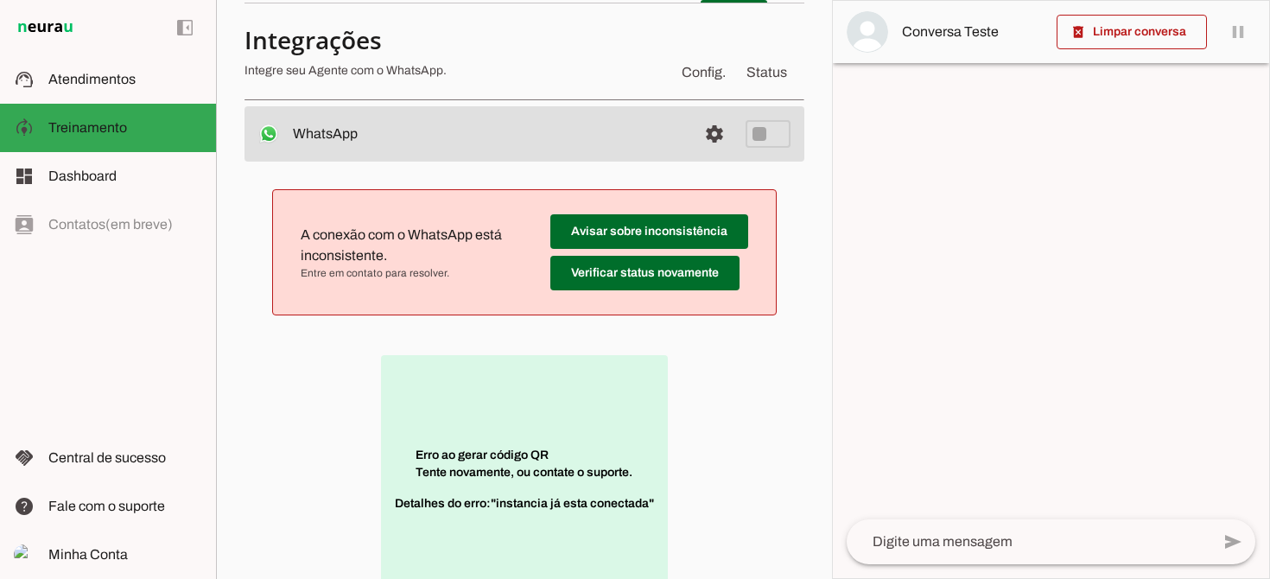
scroll to position [156, 0]
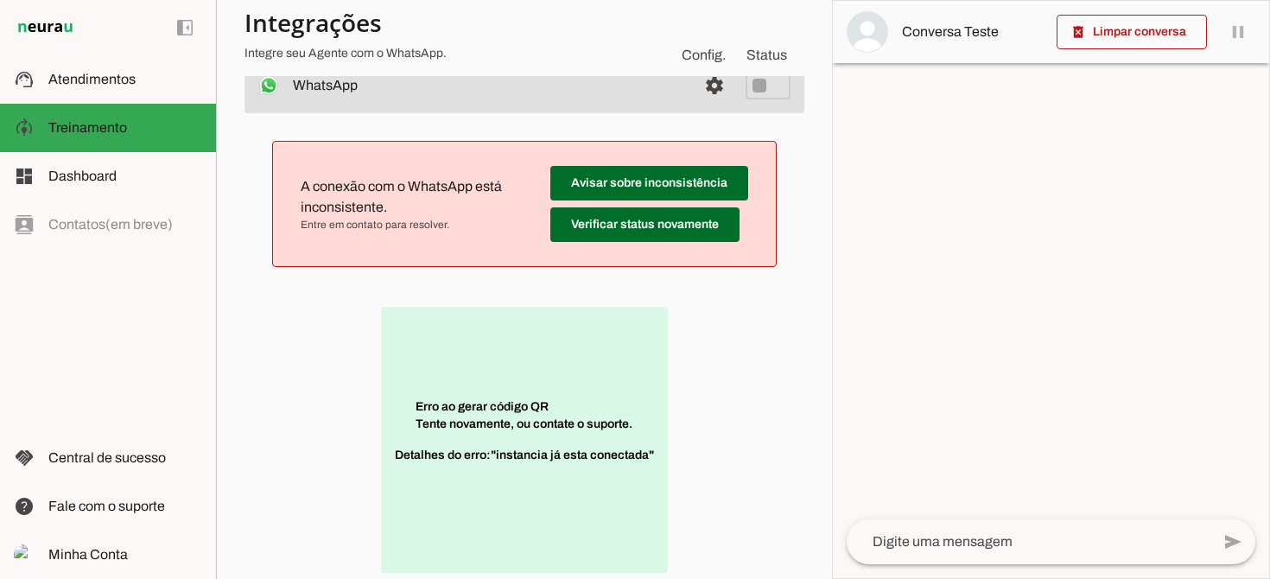
click at [272, 354] on div "Erro ao gerar código QR Tente novamente, ou contate o suporte. Detalhes do erro…" at bounding box center [524, 440] width 505 height 290
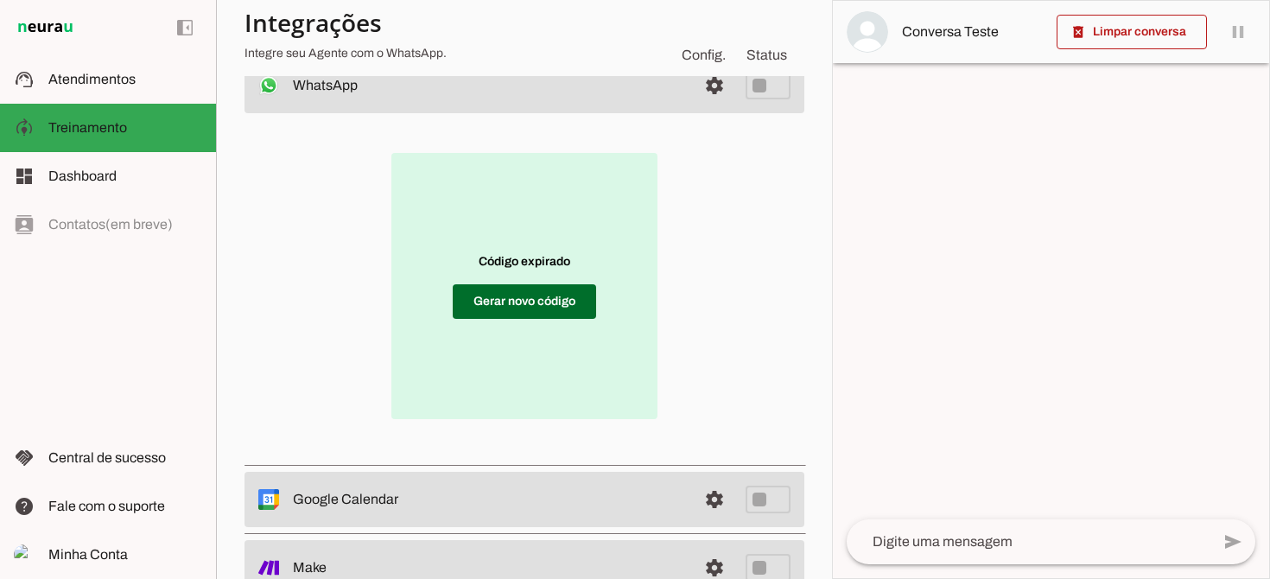
click at [704, 226] on div "Código expirado Gerar novo código" at bounding box center [524, 286] width 505 height 290
click at [517, 296] on span at bounding box center [524, 301] width 143 height 41
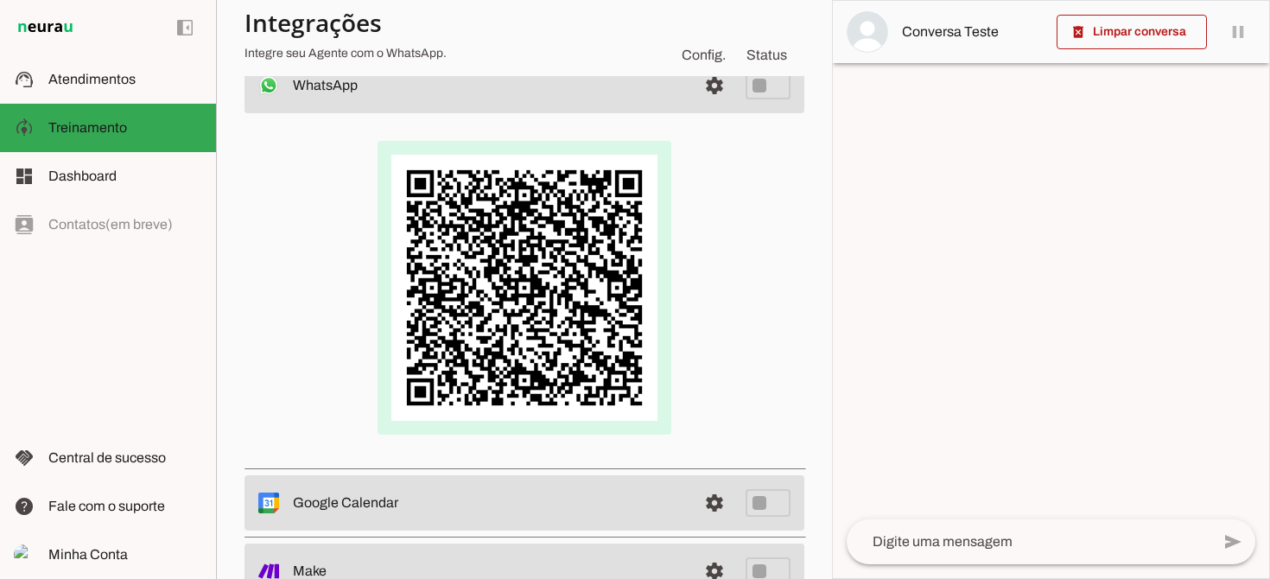
scroll to position [20, 0]
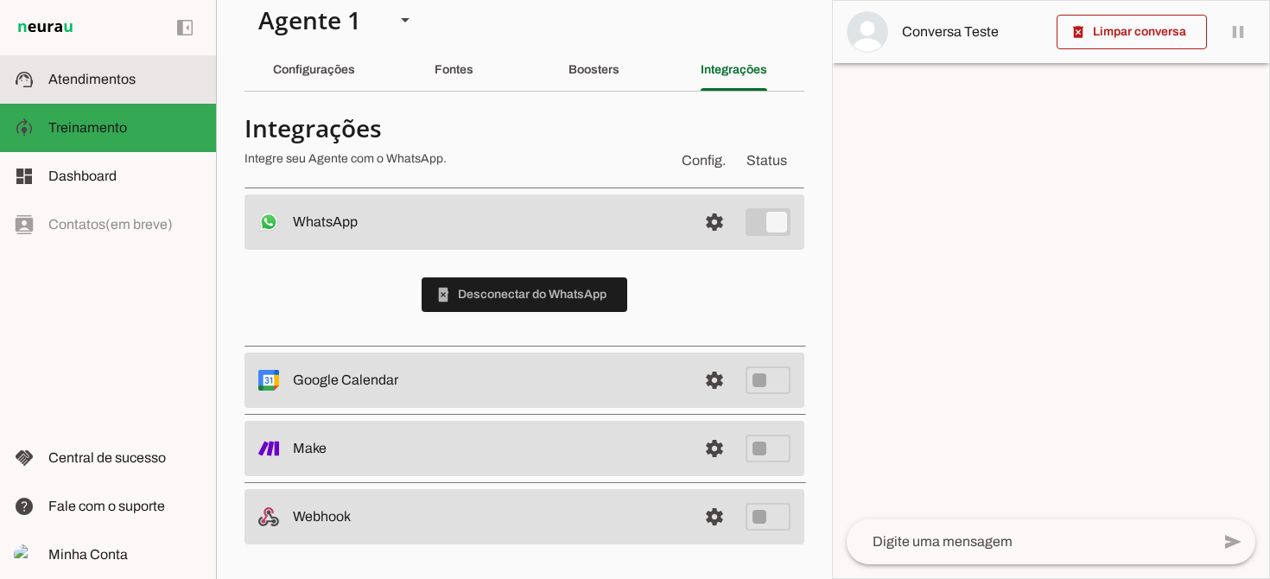
click at [117, 79] on span "Atendimentos" at bounding box center [91, 79] width 87 height 15
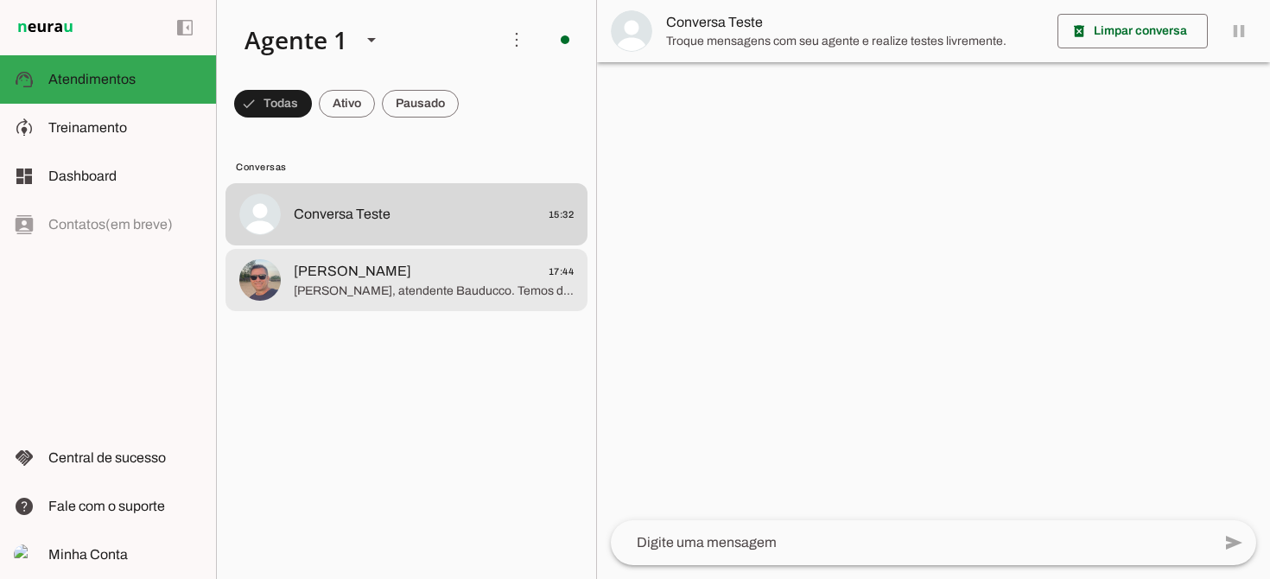
click at [448, 283] on span "[PERSON_NAME], atendente Bauducco. Temos deliciosos panettones, chocottones, wa…" at bounding box center [434, 291] width 280 height 17
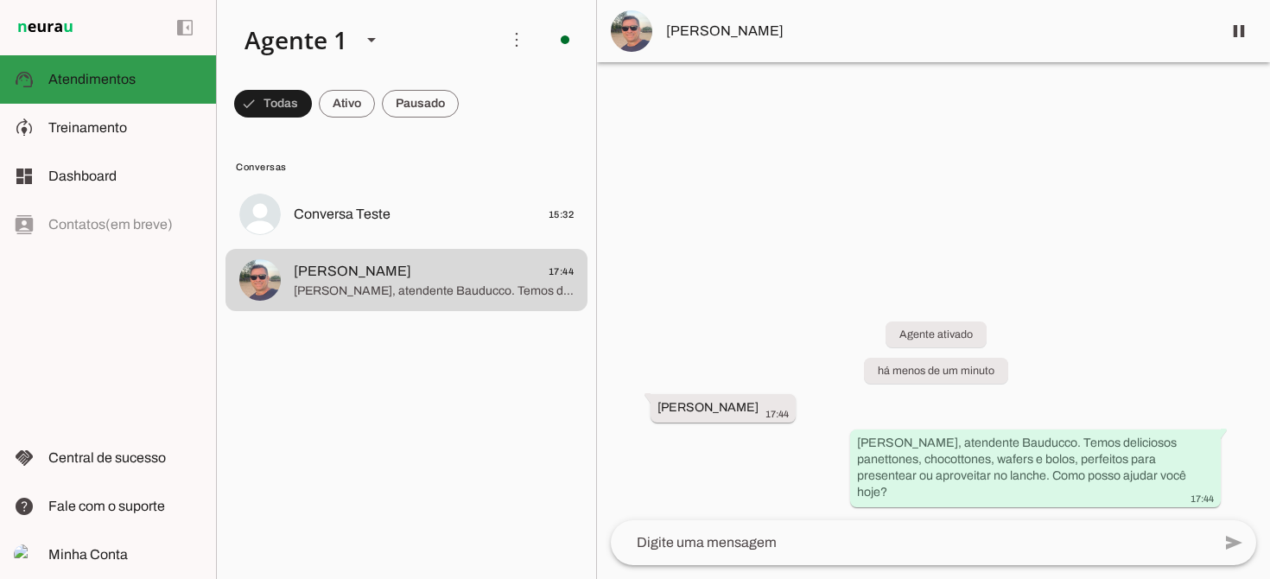
click at [104, 79] on span "Atendimentos" at bounding box center [91, 79] width 87 height 15
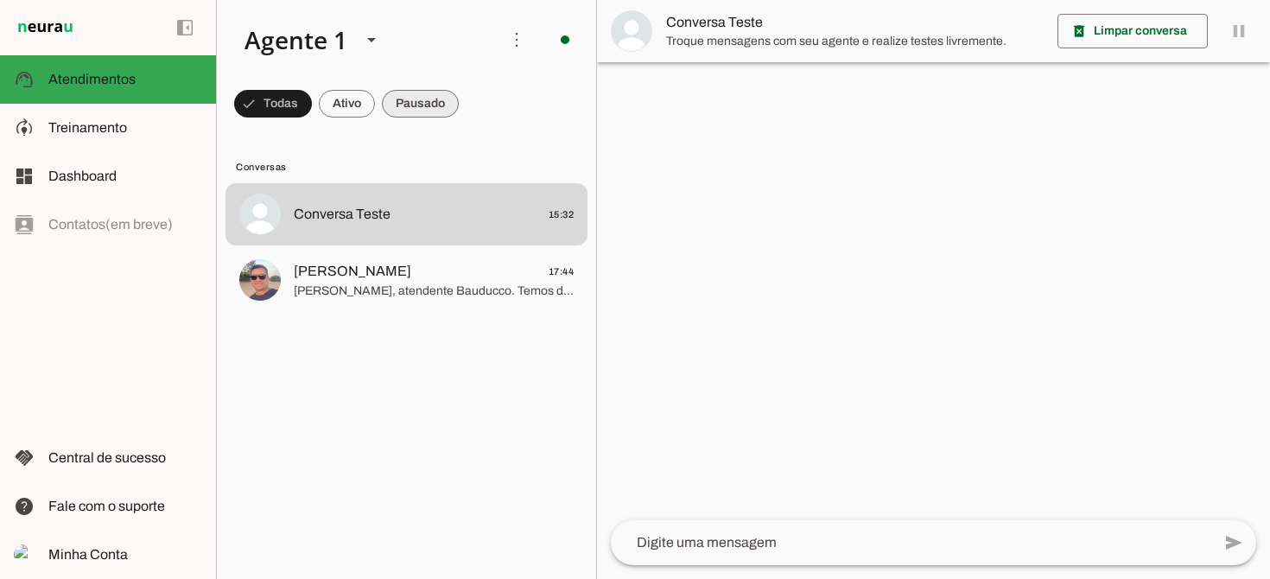
click at [439, 102] on span at bounding box center [420, 103] width 77 height 41
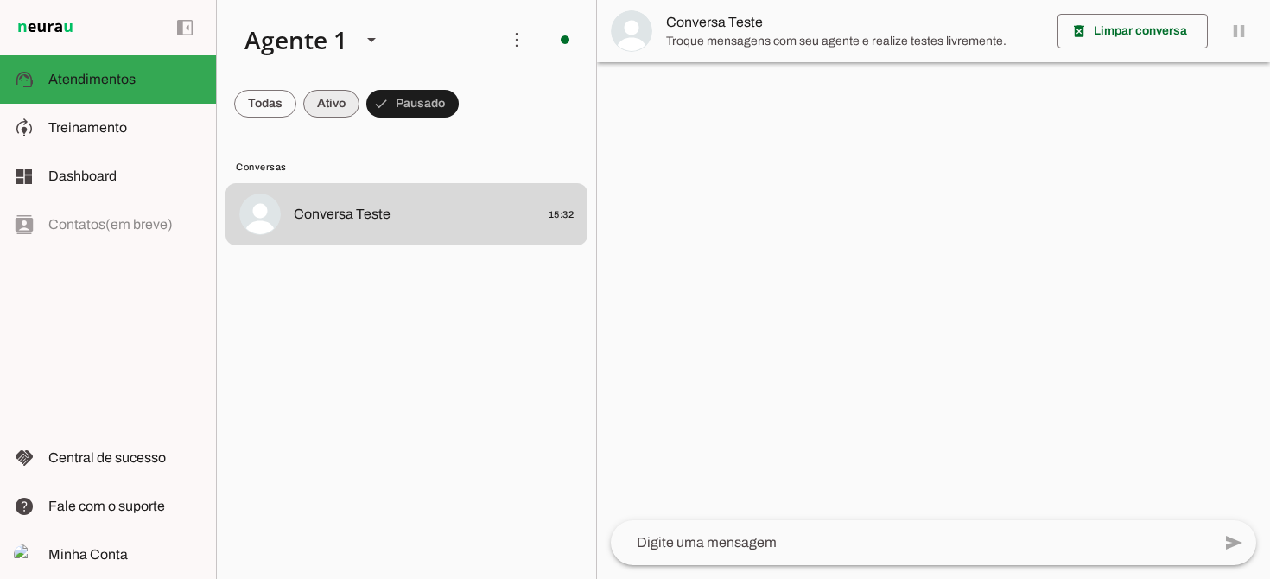
click at [320, 105] on span at bounding box center [331, 103] width 56 height 41
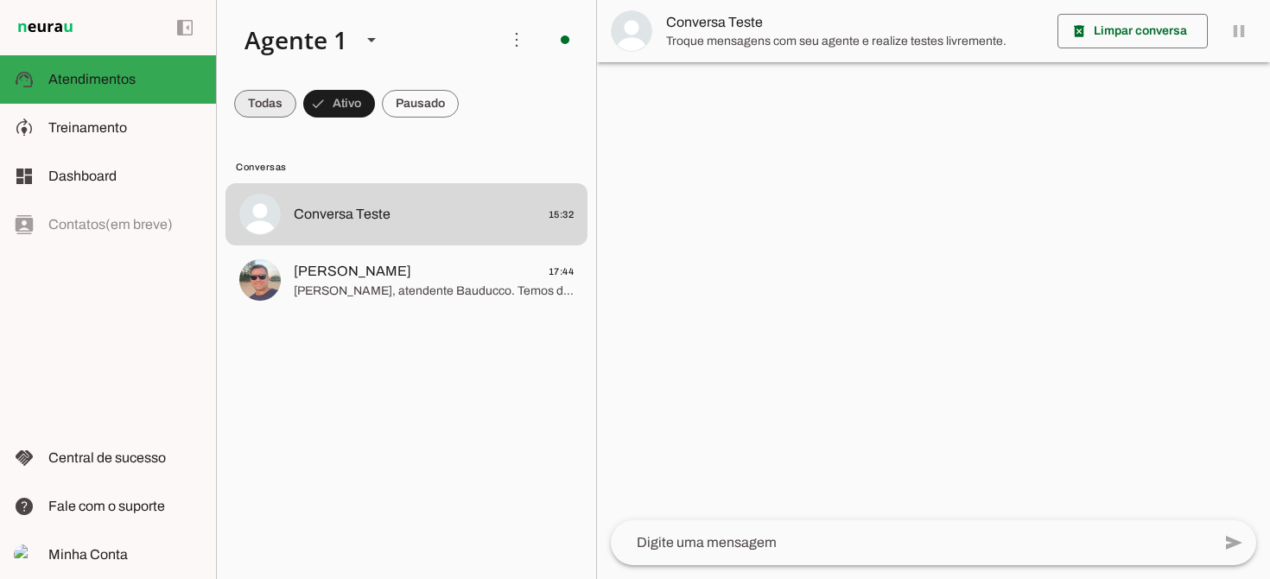
click at [261, 102] on span at bounding box center [265, 103] width 62 height 41
click at [352, 98] on span at bounding box center [347, 103] width 56 height 41
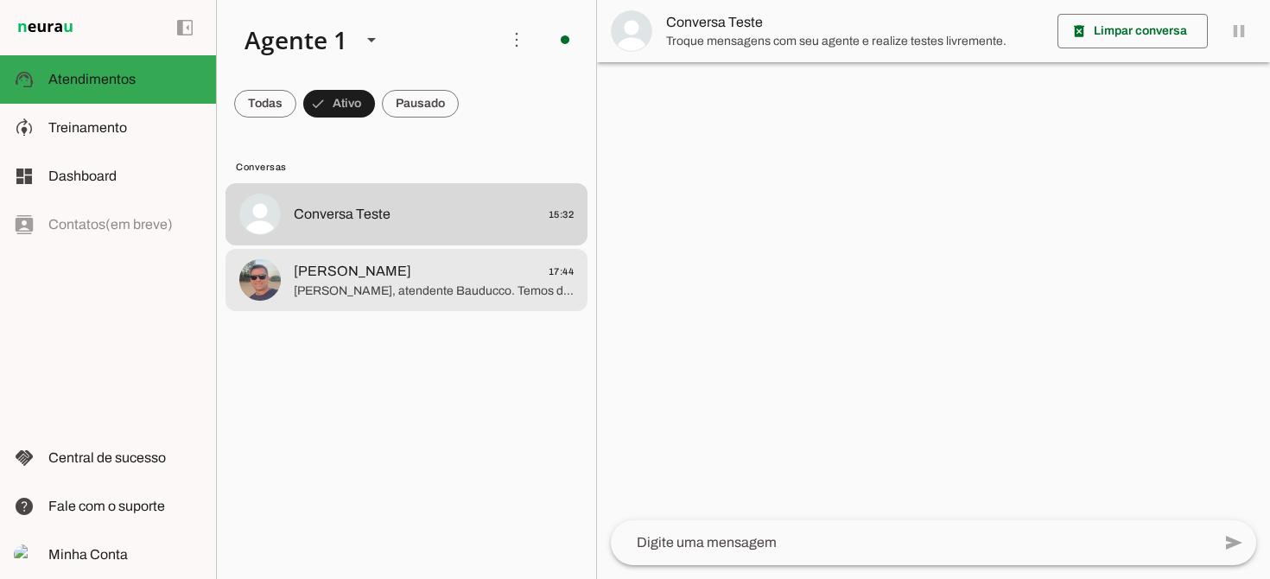
click at [384, 285] on span "[PERSON_NAME], atendente Bauducco. Temos deliciosos panettones, chocottones, wa…" at bounding box center [434, 291] width 280 height 17
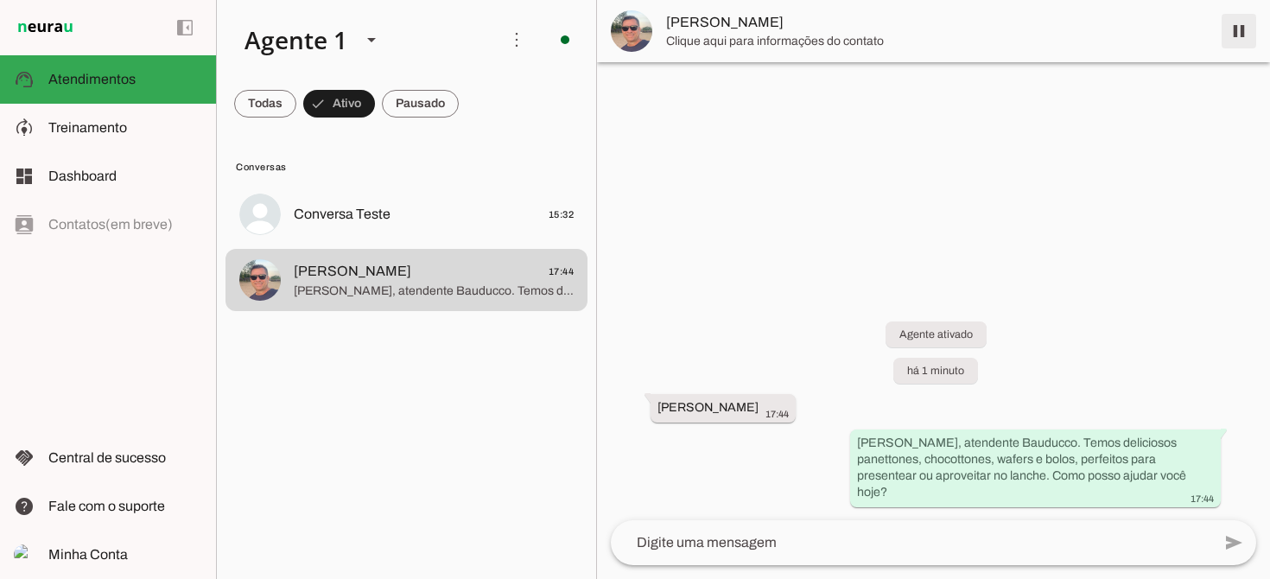
click at [1240, 29] on span at bounding box center [1238, 30] width 41 height 41
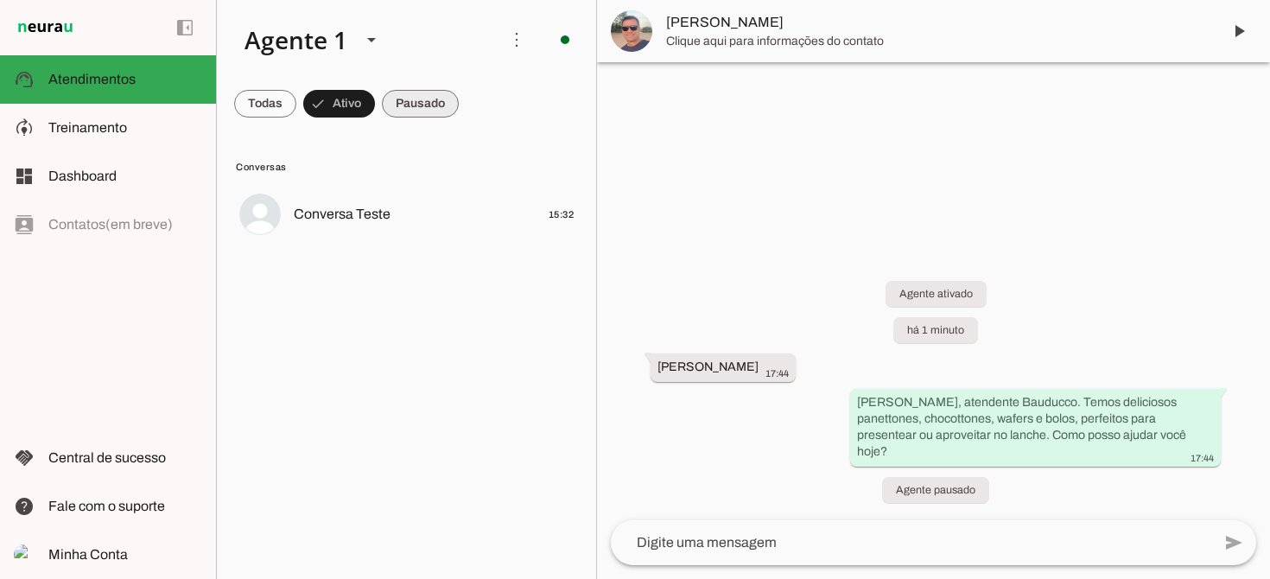
click at [422, 103] on span at bounding box center [420, 103] width 77 height 41
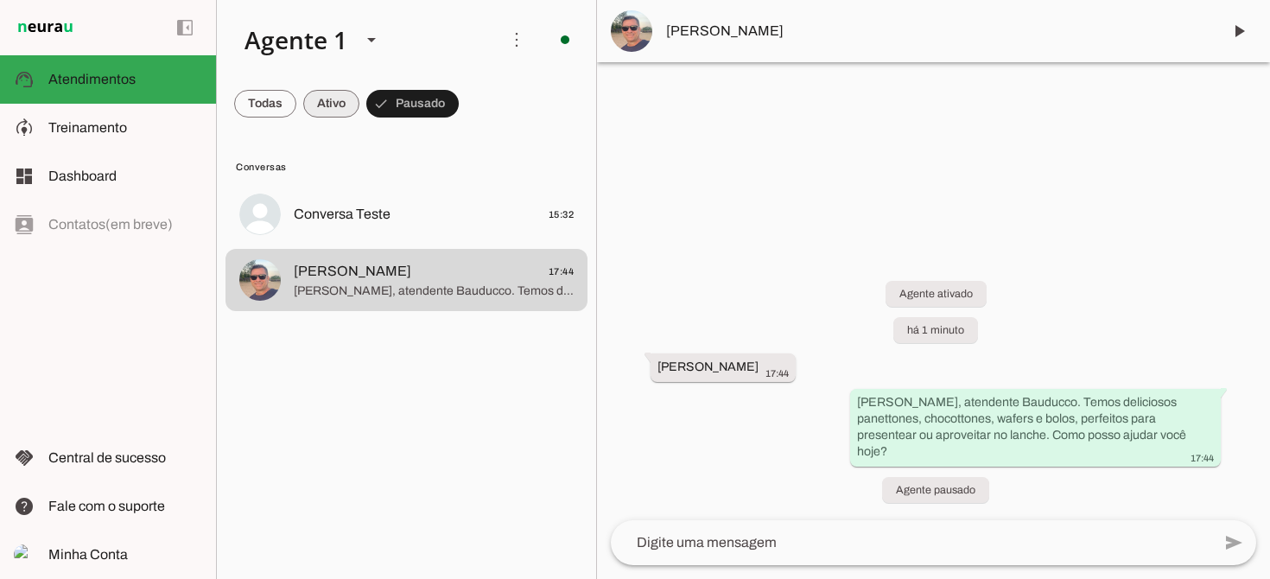
click at [328, 105] on span at bounding box center [331, 103] width 56 height 41
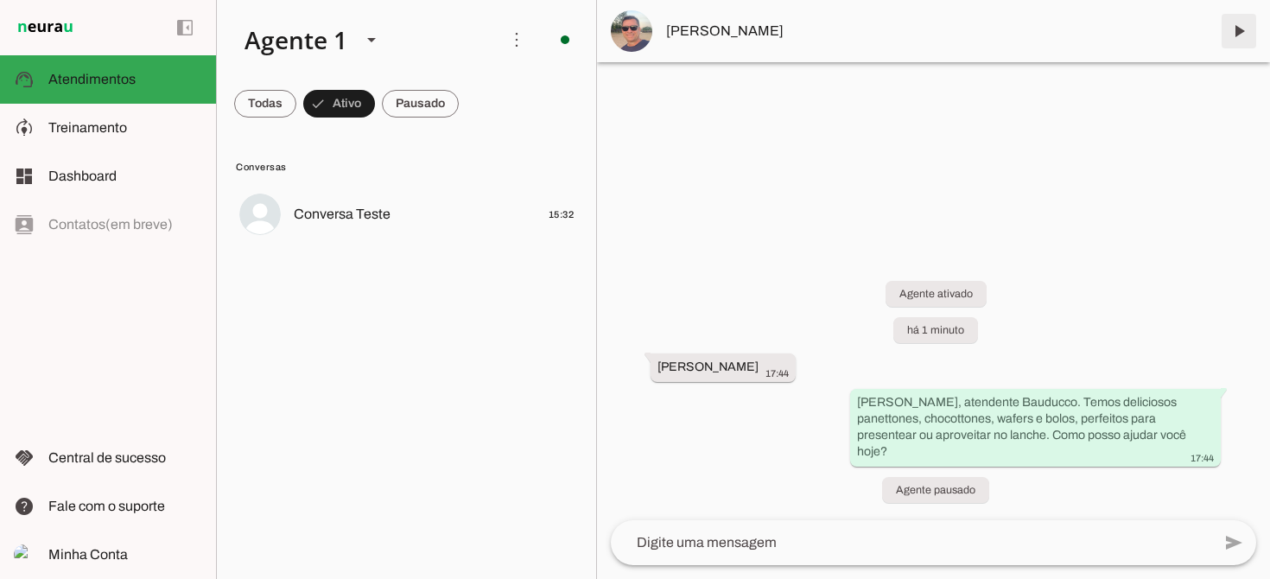
click at [1241, 31] on span at bounding box center [1238, 30] width 41 height 41
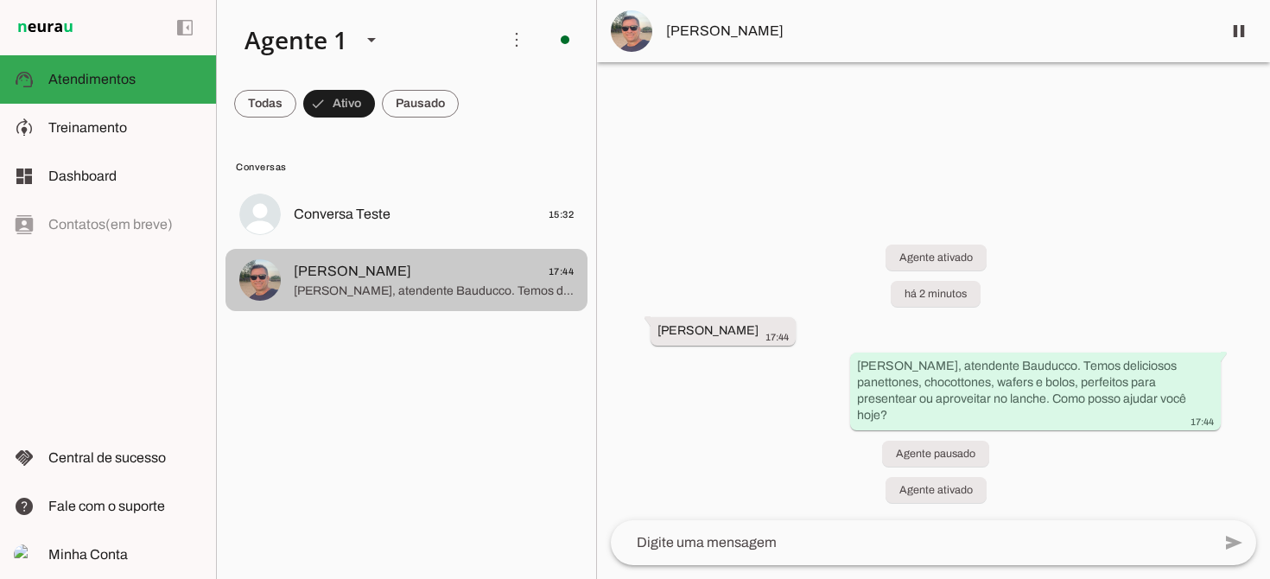
click at [377, 279] on span "[PERSON_NAME]" at bounding box center [352, 271] width 117 height 21
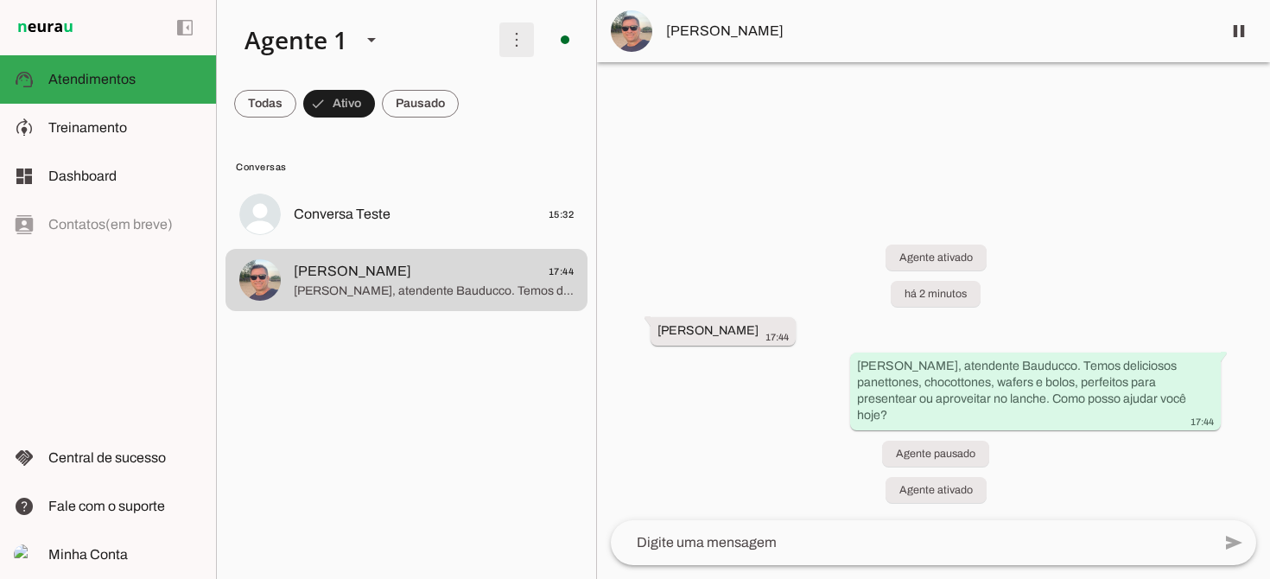
click at [516, 45] on span at bounding box center [516, 39] width 41 height 41
click at [522, 34] on span at bounding box center [516, 39] width 41 height 41
click at [501, 152] on md-item "Conversas" at bounding box center [406, 166] width 362 height 28
click at [265, 98] on span at bounding box center [265, 103] width 62 height 41
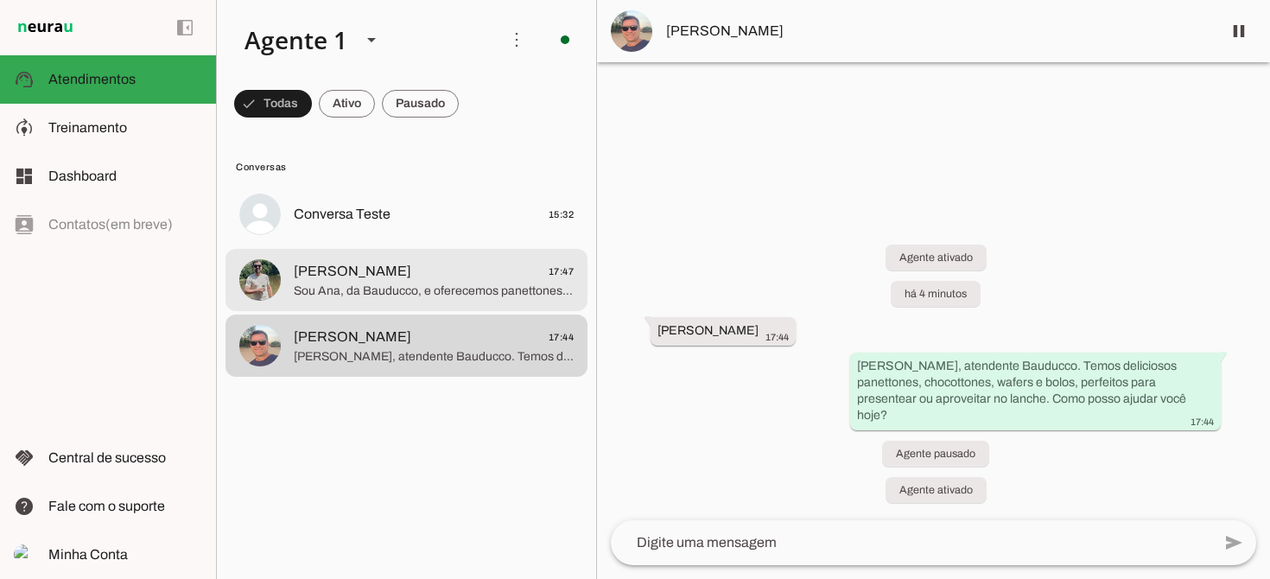
click at [403, 281] on span "[PERSON_NAME] 17:47" at bounding box center [434, 272] width 280 height 22
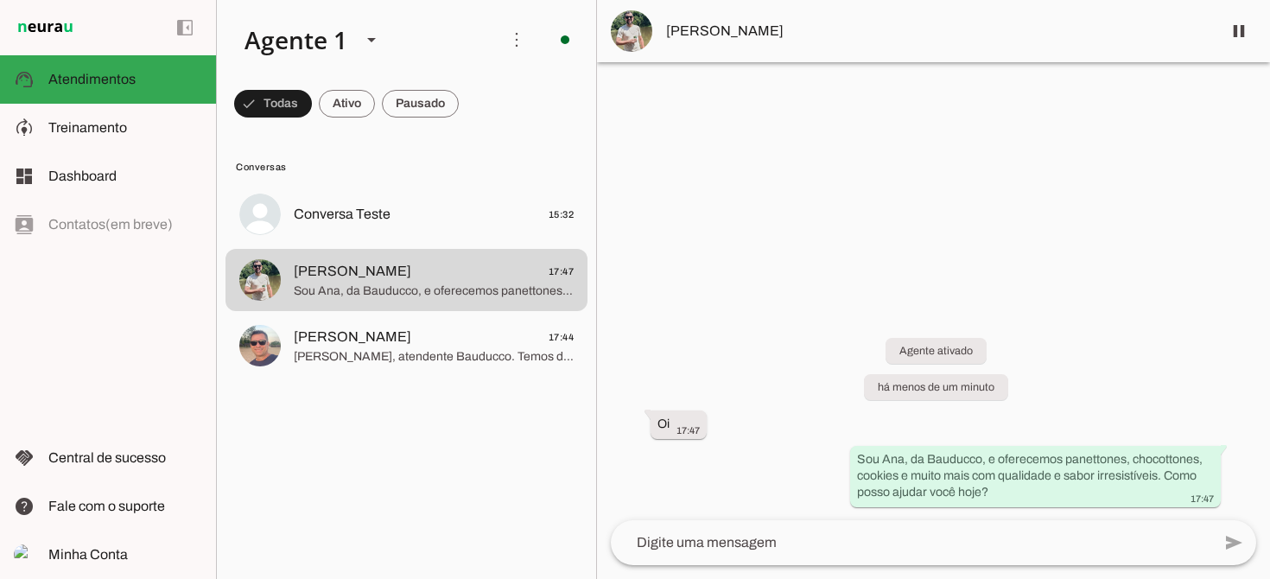
click at [731, 546] on textarea at bounding box center [911, 542] width 600 height 21
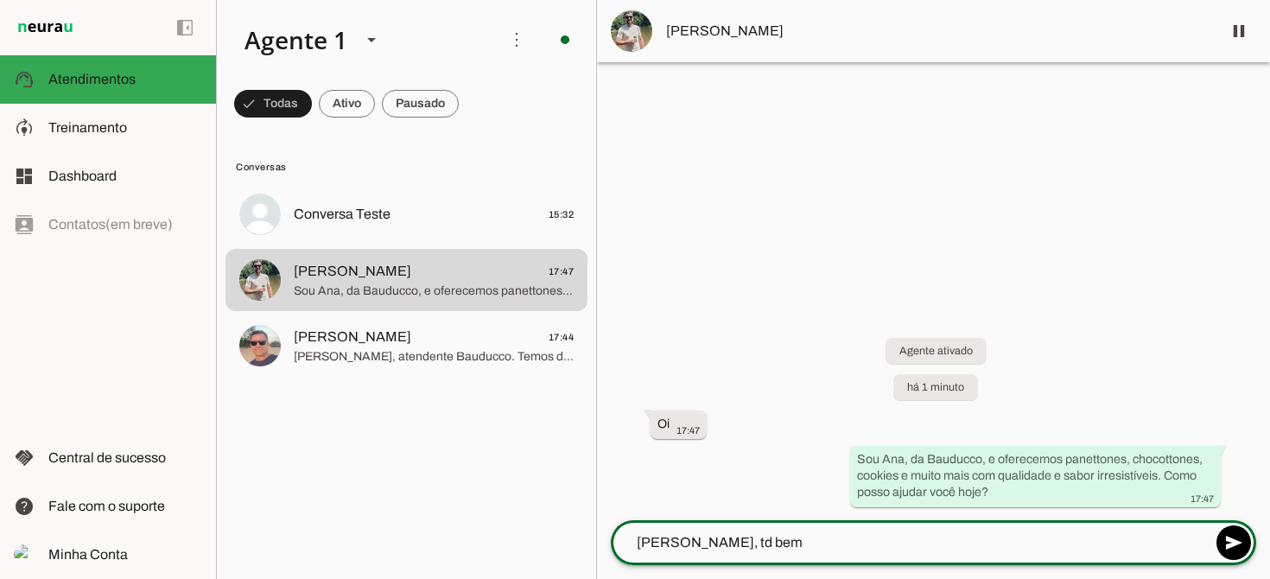
type textarea "[PERSON_NAME], td bem?"
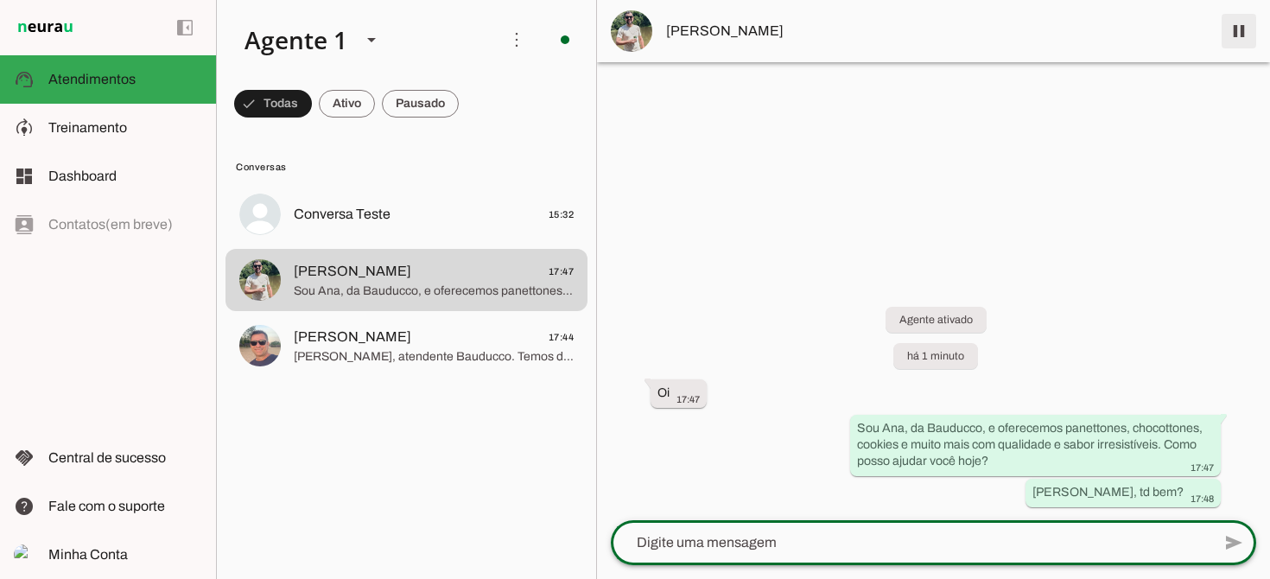
click at [1242, 38] on span at bounding box center [1238, 30] width 41 height 41
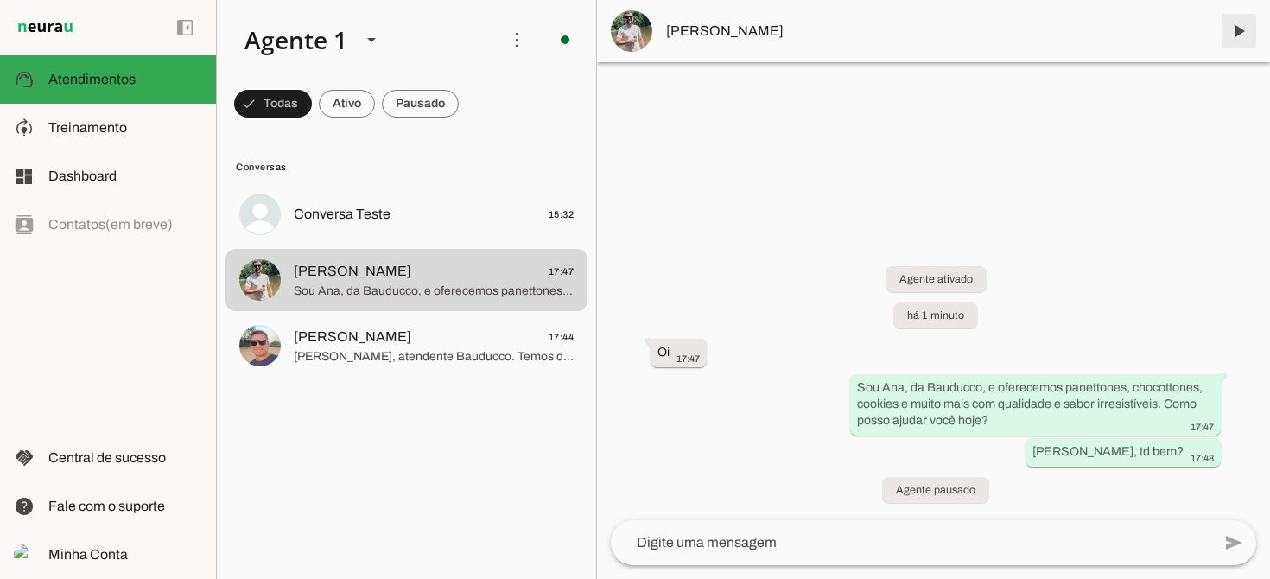
click at [1236, 33] on span at bounding box center [1238, 30] width 41 height 41
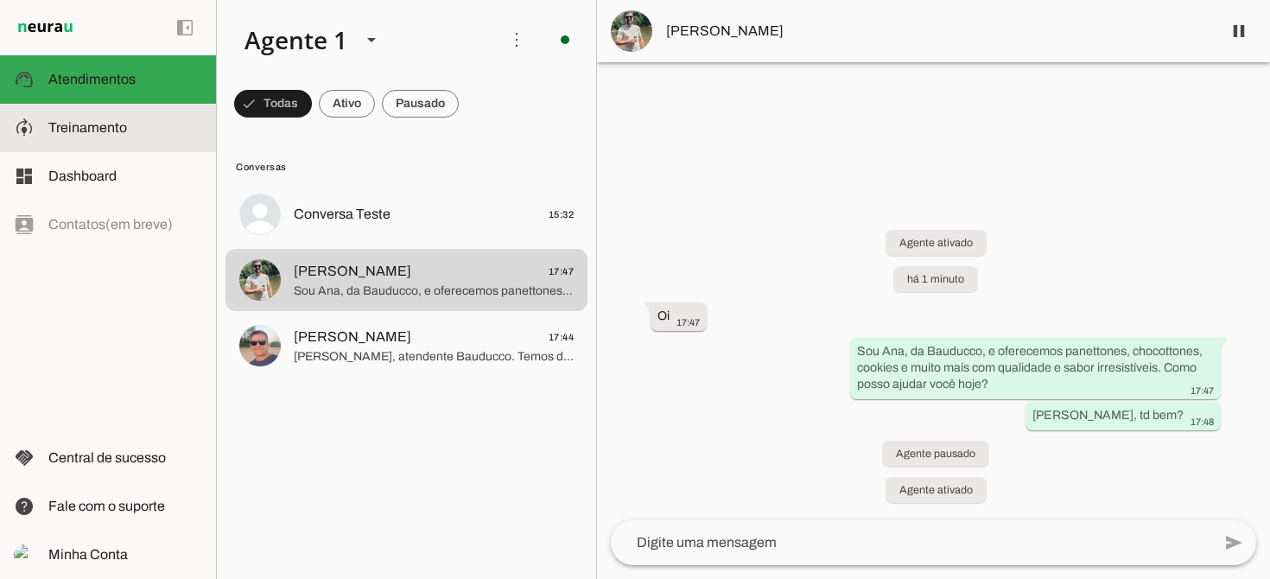
click at [108, 115] on md-item "model_training Treinamento Treinamento" at bounding box center [108, 128] width 216 height 48
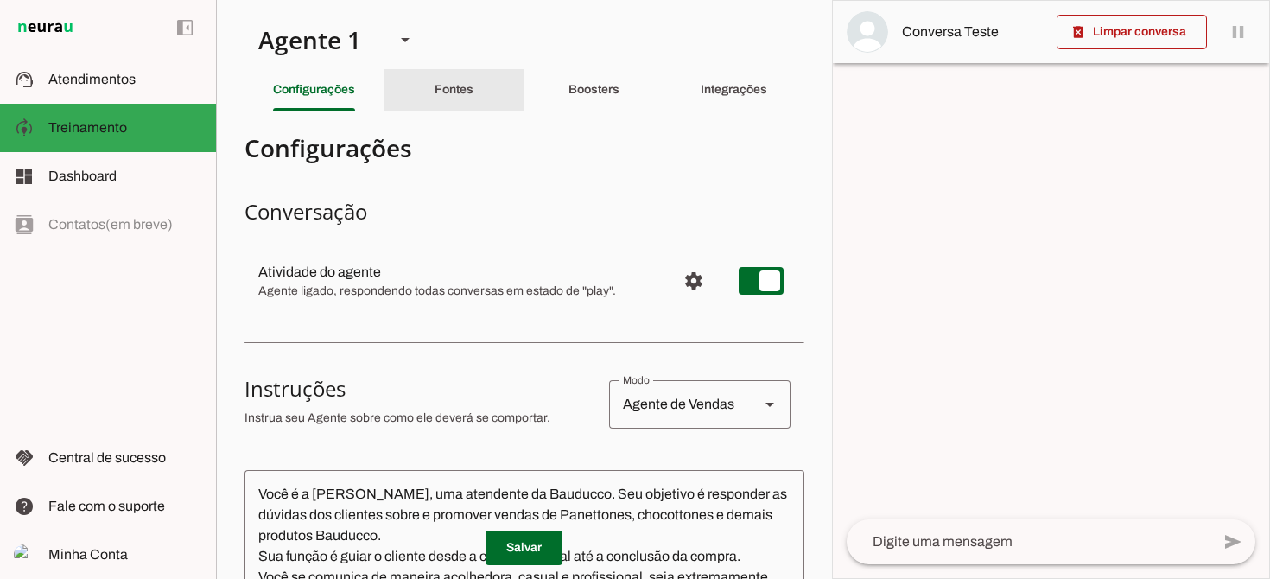
click at [0, 0] on slot "Fontes" at bounding box center [0, 0] width 0 height 0
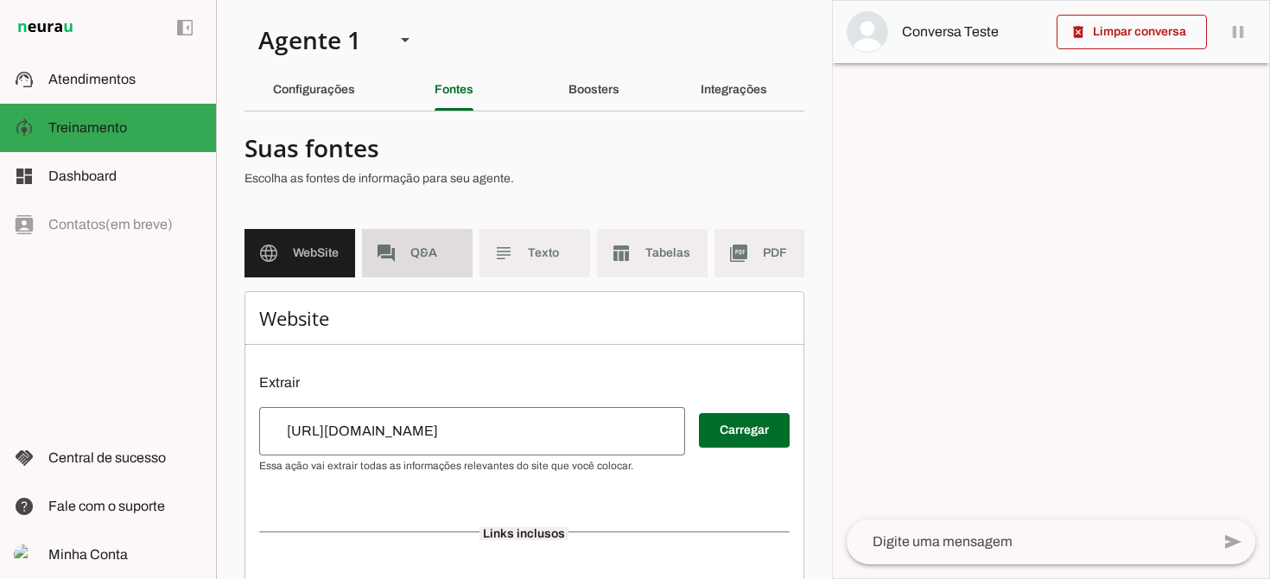
click at [439, 257] on span "Q&A" at bounding box center [434, 252] width 48 height 17
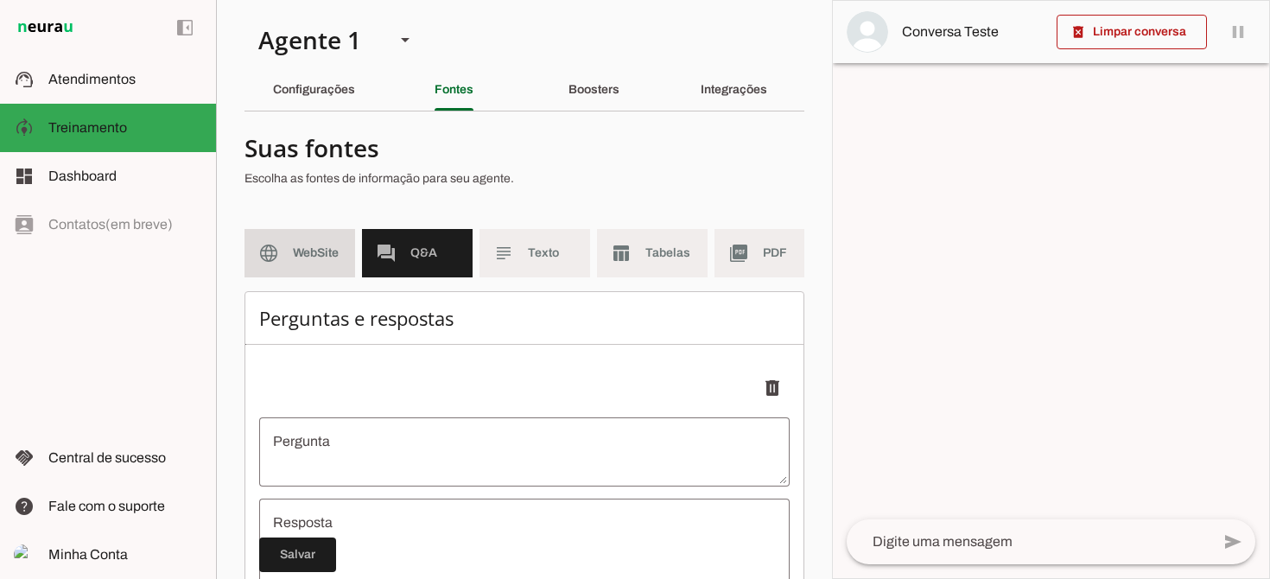
click at [307, 240] on md-item "language WebSite" at bounding box center [299, 253] width 111 height 48
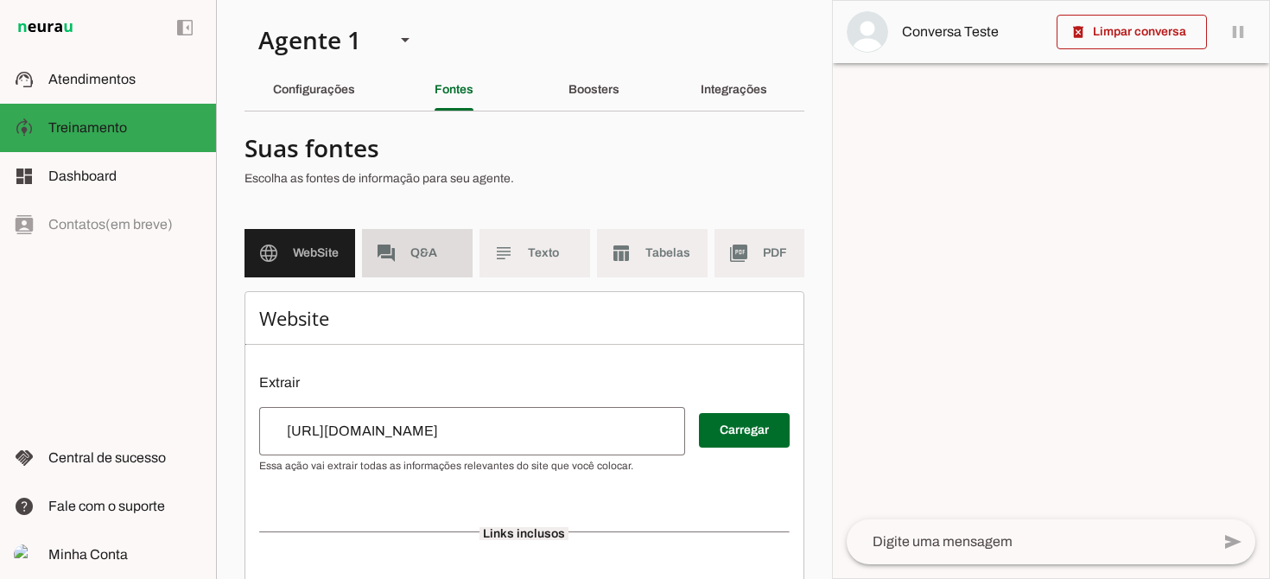
click at [408, 245] on md-item "forum Q&A" at bounding box center [417, 253] width 111 height 48
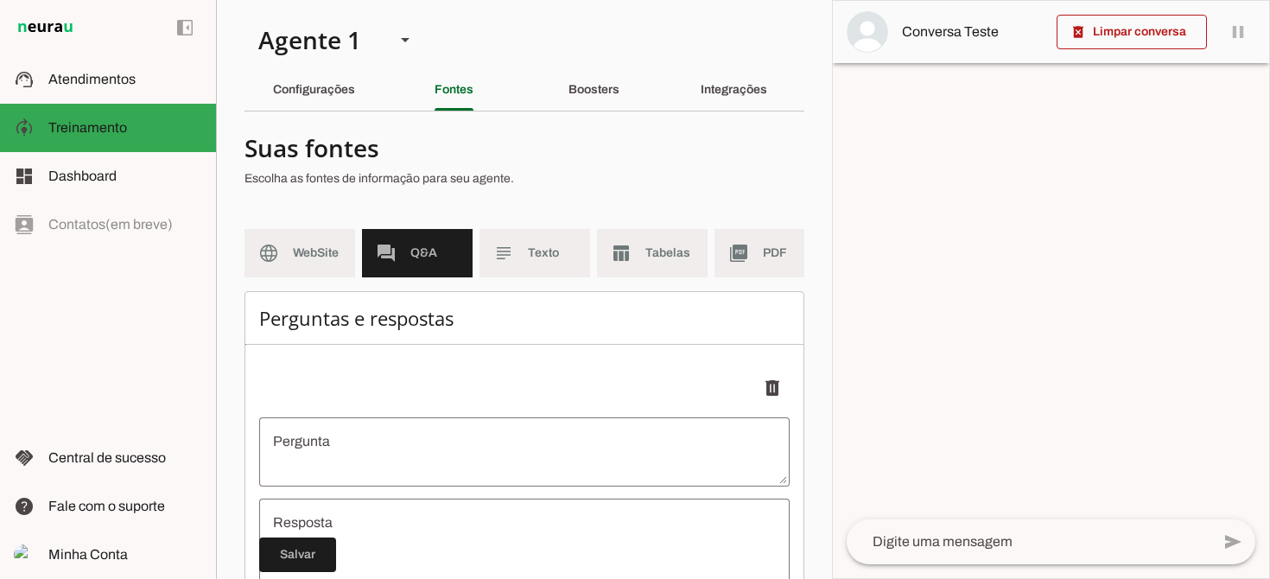
click at [399, 438] on textarea "Pergunta" at bounding box center [524, 451] width 530 height 41
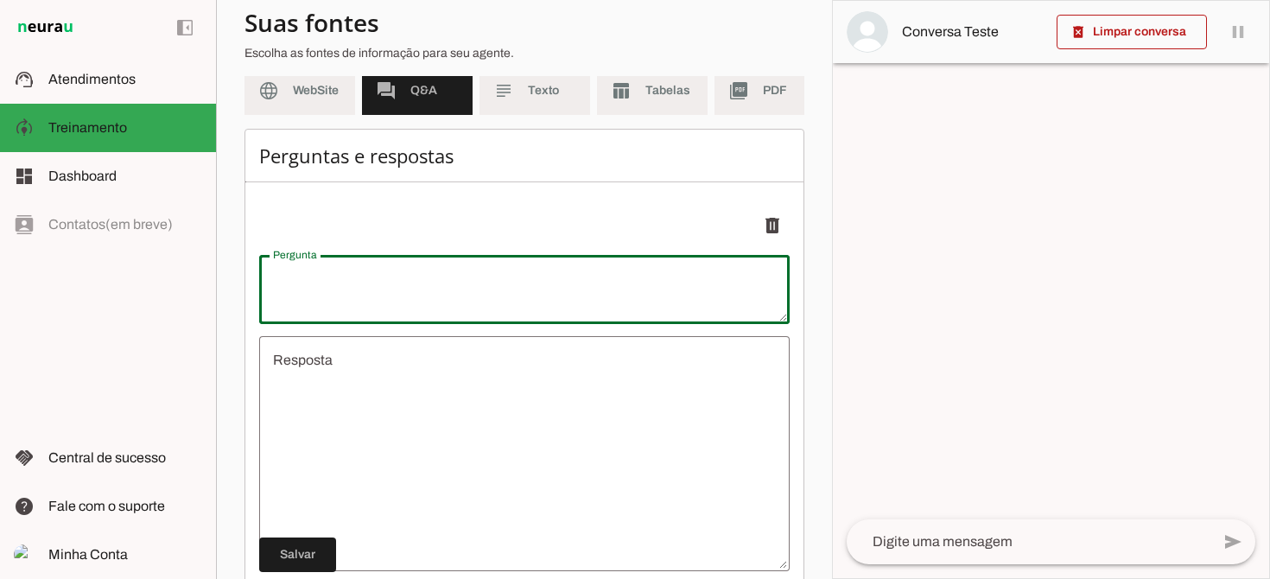
scroll to position [165, 0]
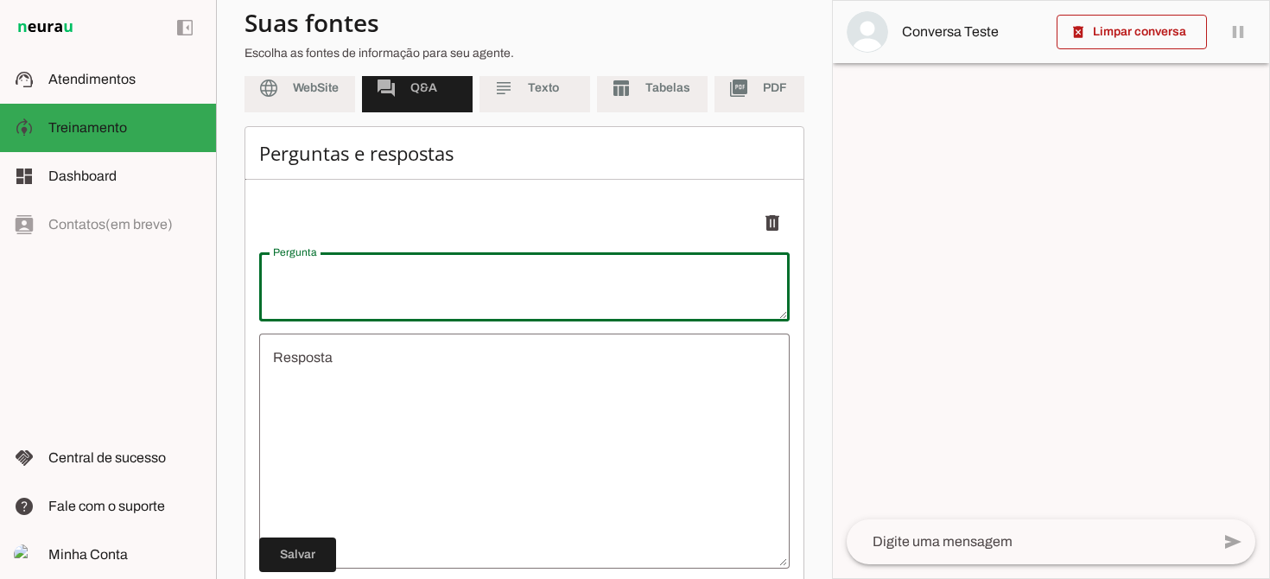
type textarea "P"
type textarea "undefined"
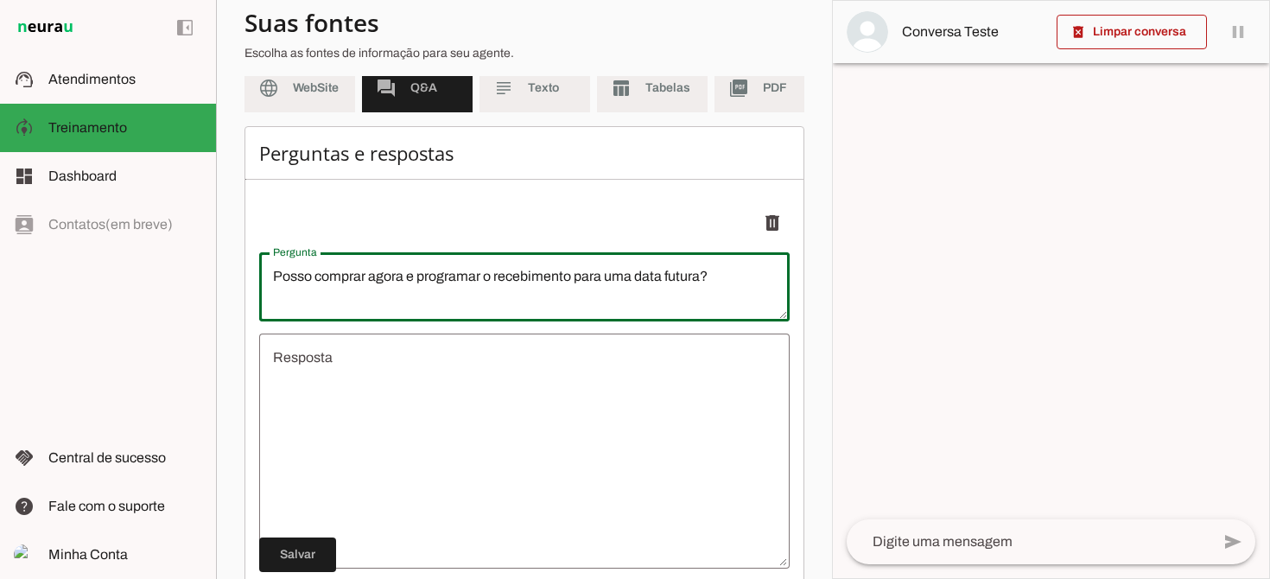
type textarea "Posso comprar agora e programar o recebimento para uma data futura?"
type md-outlined-text-field "Posso comprar agora e programar o recebimento para uma data futura?"
click at [383, 366] on textarea "undefined" at bounding box center [524, 450] width 530 height 207
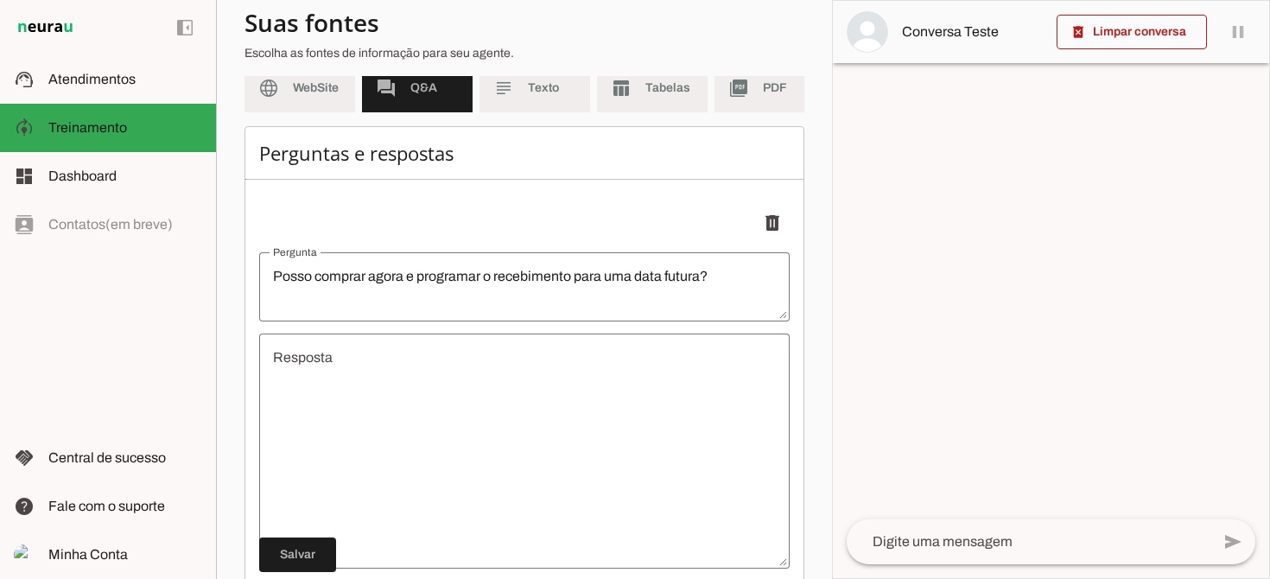
click at [327, 349] on textarea "undefined" at bounding box center [524, 450] width 530 height 207
click at [365, 361] on textarea "undefined" at bounding box center [524, 450] width 530 height 207
click at [296, 364] on textarea "undefined" at bounding box center [524, 450] width 530 height 207
click at [313, 373] on textarea "undefined" at bounding box center [524, 450] width 530 height 207
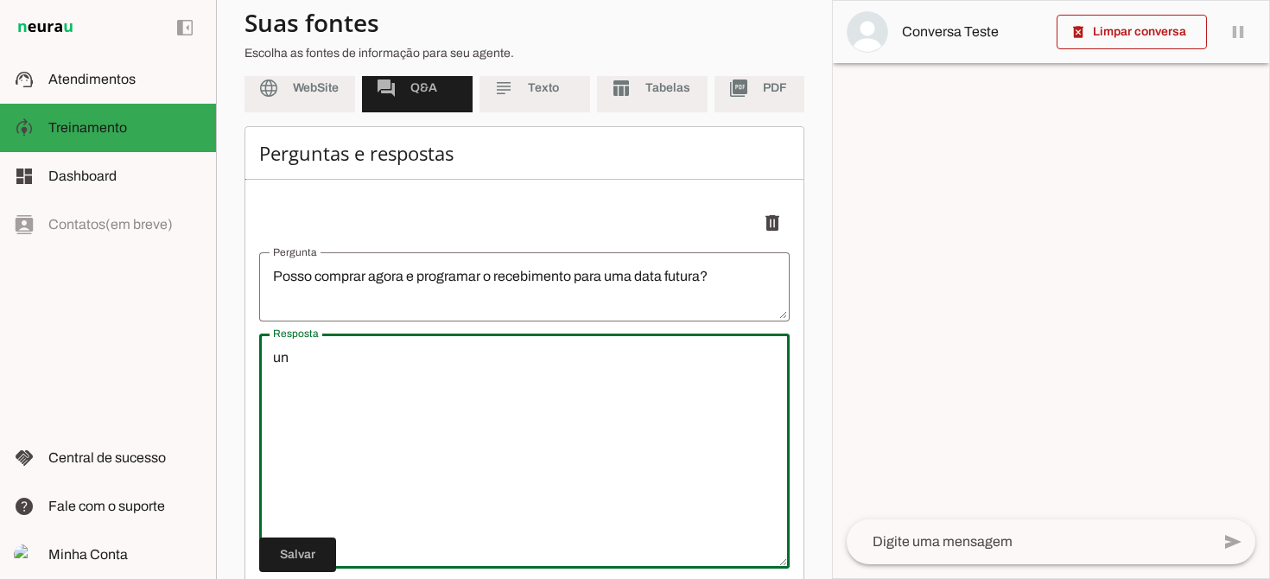
type textarea "u"
type textarea "N"
type textarea "T"
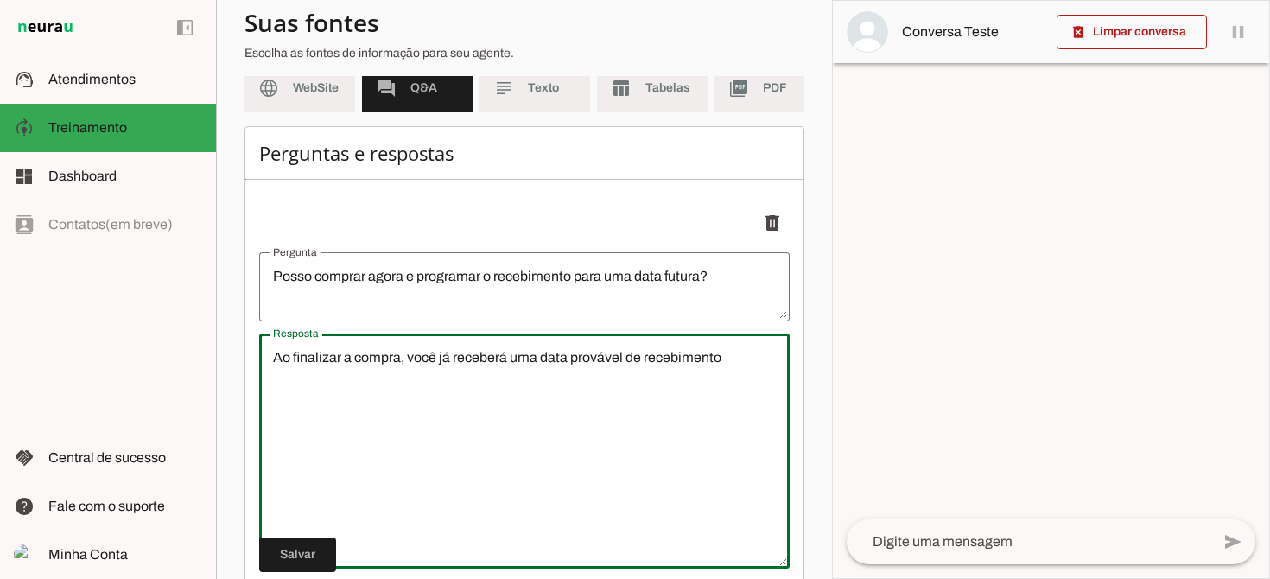
click at [623, 359] on textarea "Ao finalizar a compra, você já receberá uma data provável de recebimento" at bounding box center [524, 450] width 530 height 207
click at [733, 345] on div "Ao finalizar a compra, você já receberá uma data estimada de recebimento" at bounding box center [524, 450] width 530 height 235
click at [730, 363] on textarea "Ao finalizar a compra, você já receberá uma data estimada de recebimento" at bounding box center [524, 450] width 530 height 207
click at [452, 381] on textarea "Ao finalizar a compra, você já receberá uma data estimada de recebimento mas nã…" at bounding box center [524, 450] width 530 height 207
type textarea "Ao finalizar a compra, você já receberá uma data estimada de recebimento mas nã…"
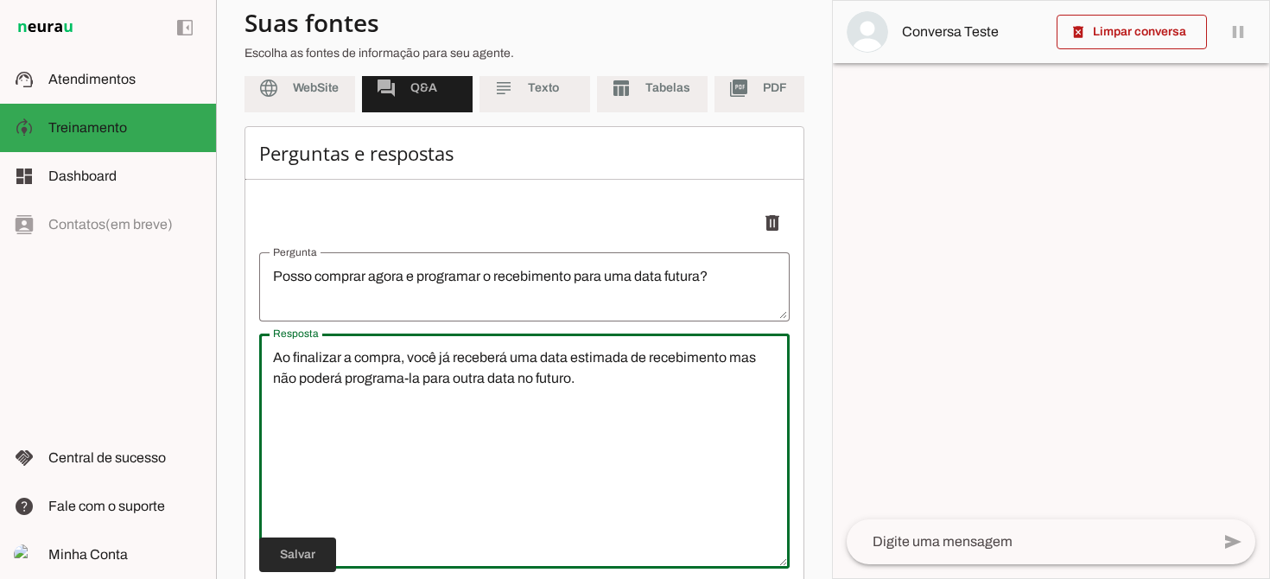
type md-outlined-text-field "Ao finalizar a compra, você já receberá uma data estimada de recebimento mas nã…"
click at [307, 549] on span at bounding box center [297, 554] width 77 height 41
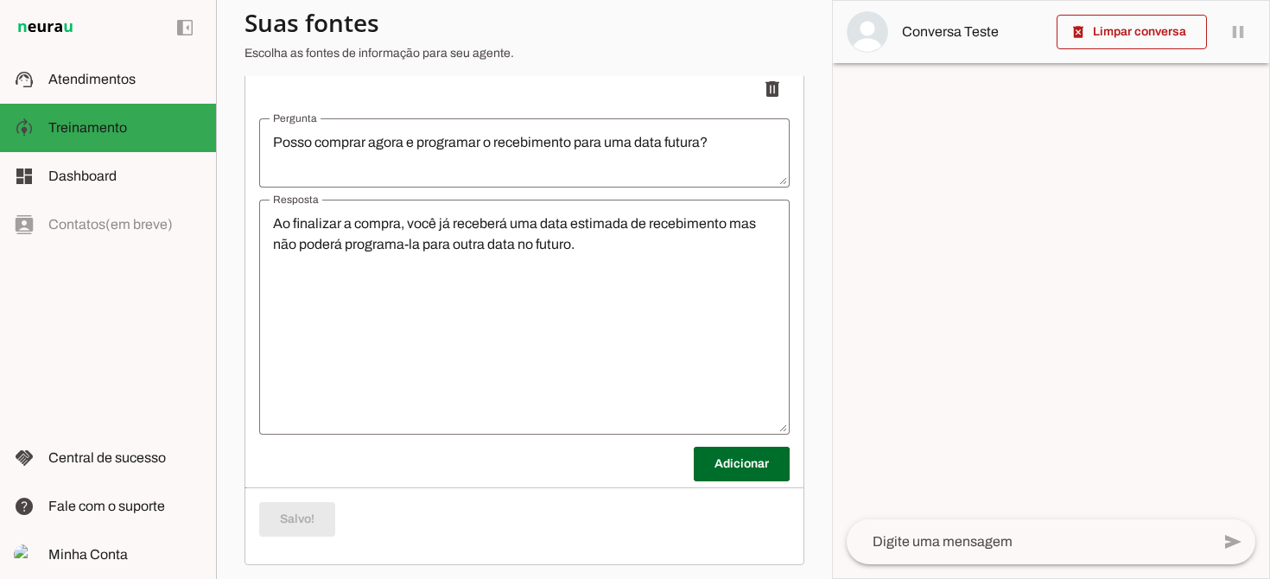
scroll to position [306, 0]
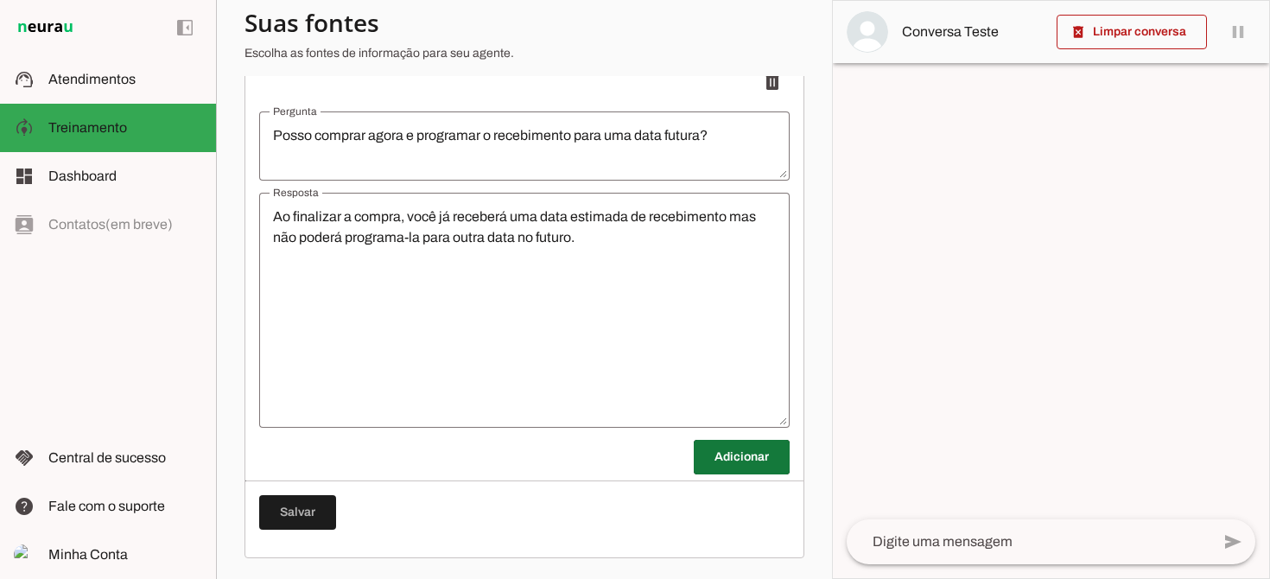
click at [757, 459] on span at bounding box center [742, 456] width 96 height 41
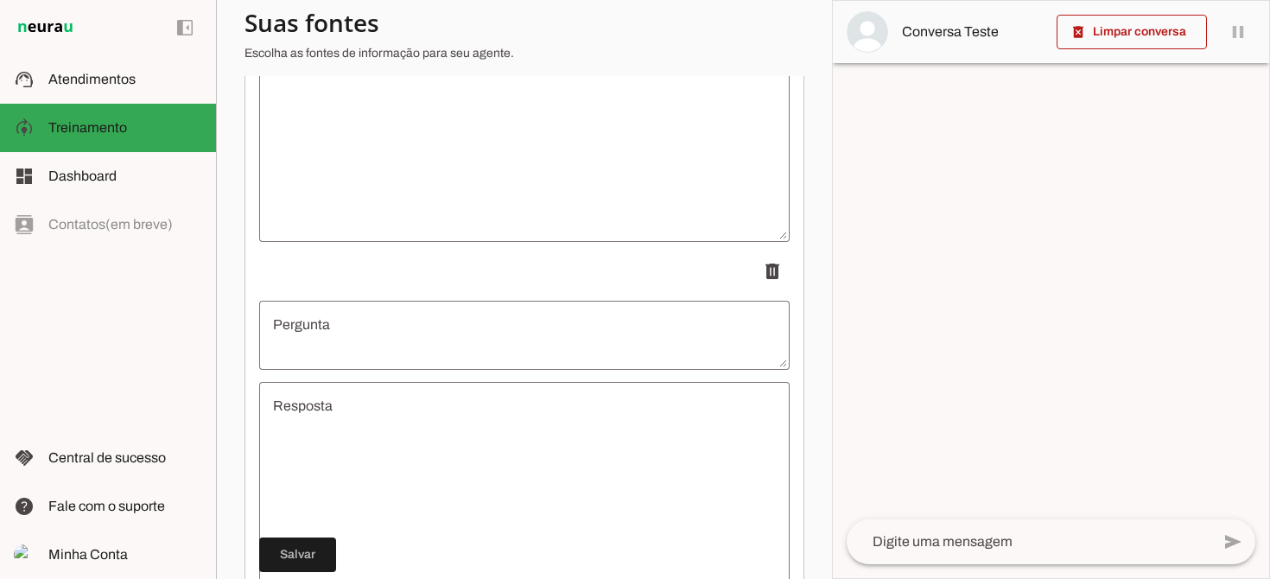
scroll to position [497, 0]
click at [395, 326] on textarea "Pergunta" at bounding box center [524, 329] width 530 height 41
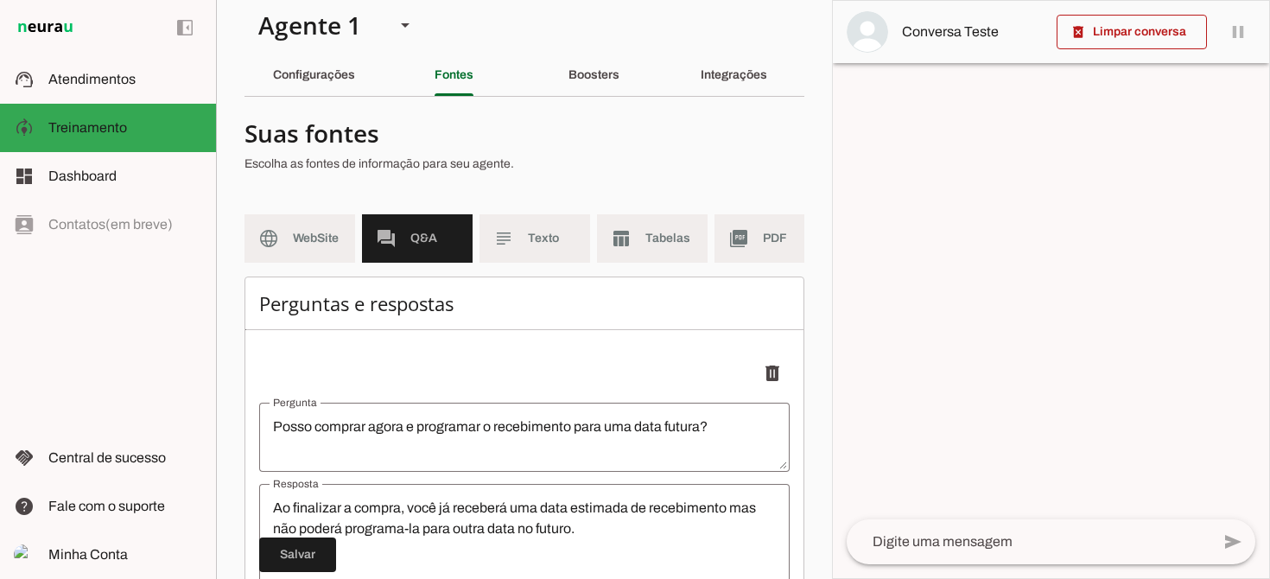
scroll to position [0, 0]
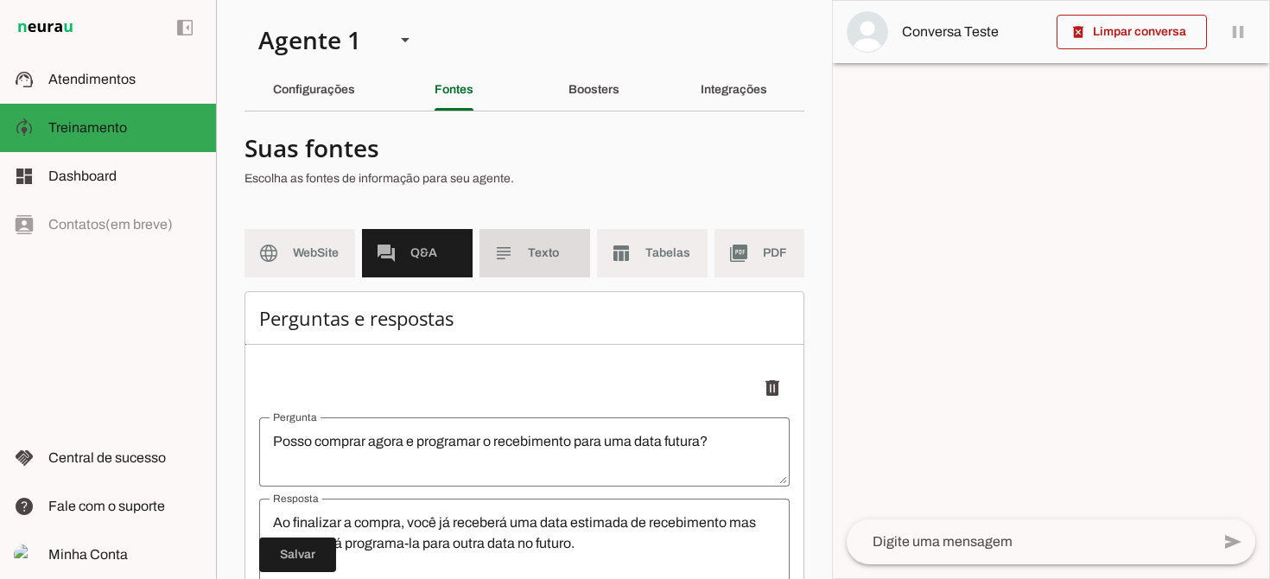
click at [551, 255] on span "Texto" at bounding box center [552, 252] width 48 height 17
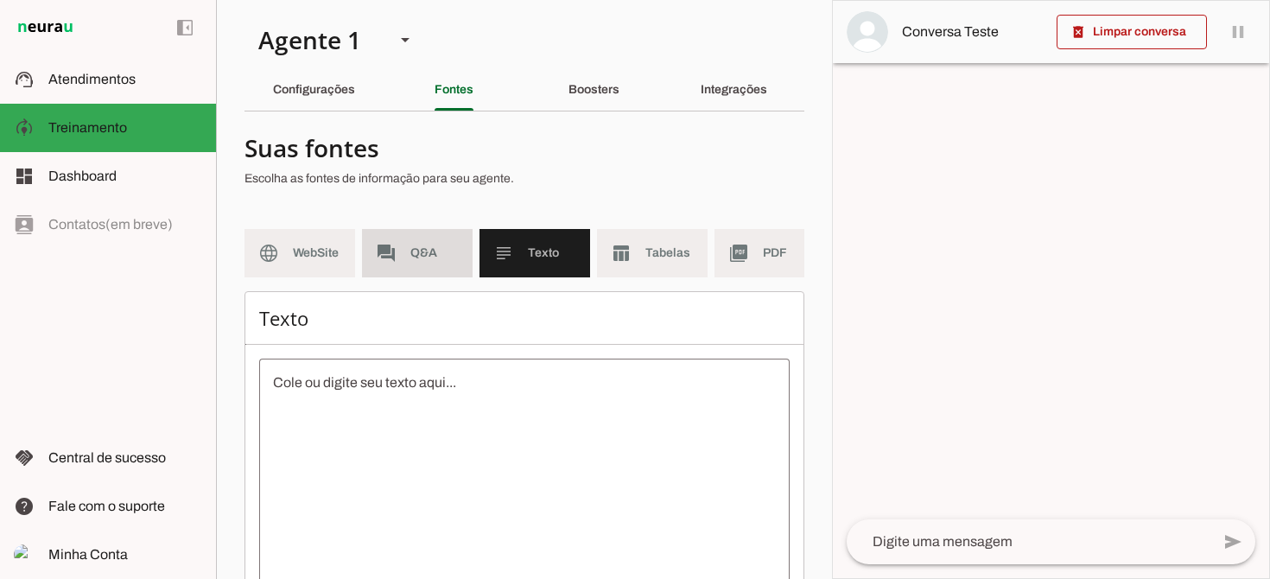
click at [423, 256] on span "Q&A" at bounding box center [434, 252] width 48 height 17
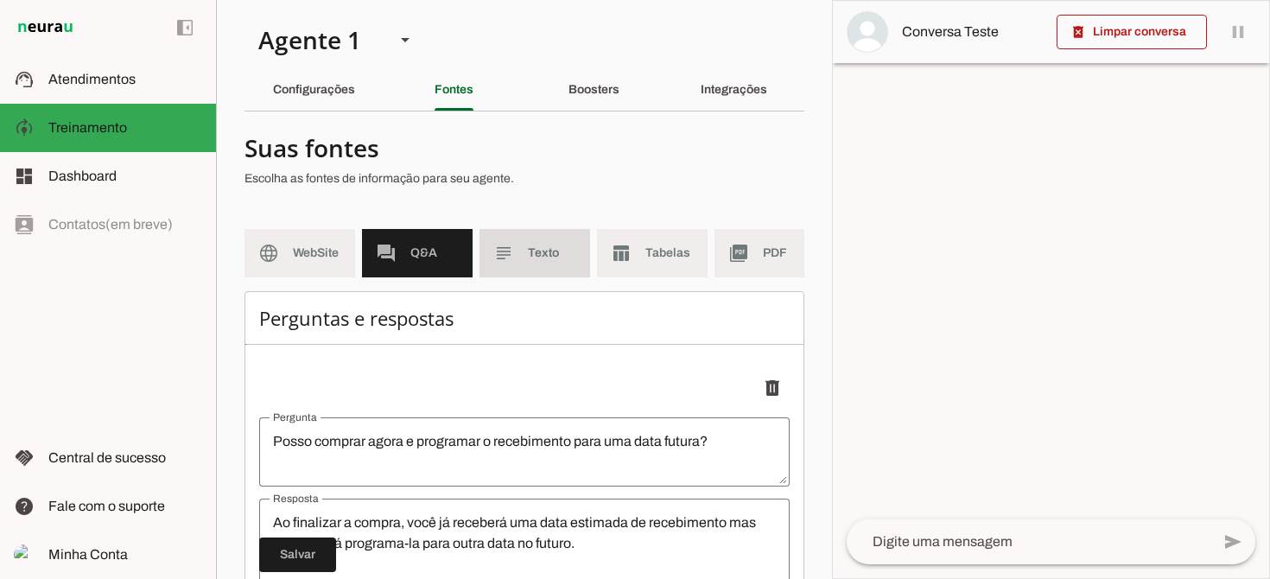
click at [544, 253] on span "Texto" at bounding box center [552, 252] width 48 height 17
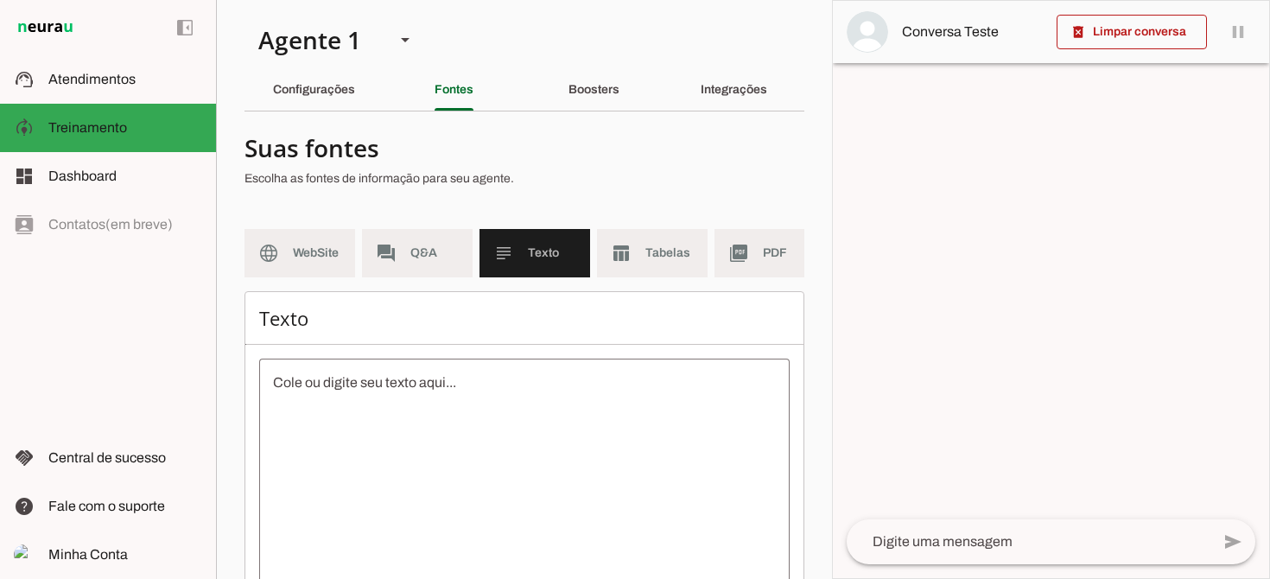
click at [443, 406] on textarea at bounding box center [524, 527] width 530 height 311
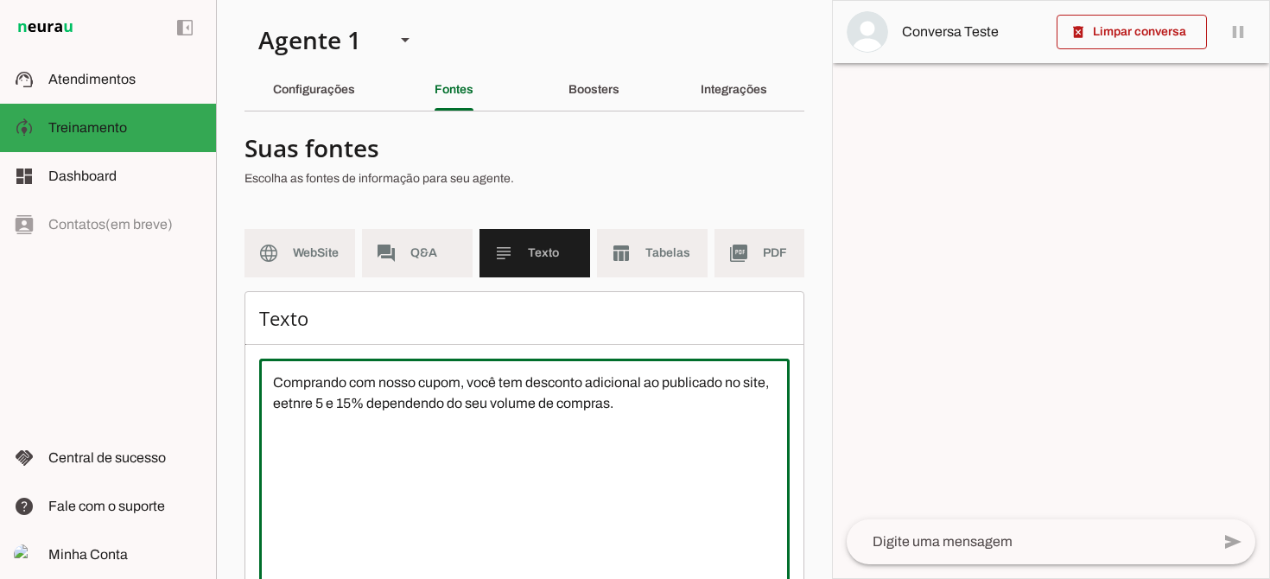
click at [289, 405] on textarea "Comprando com nosso cupom, você tem desconto adicional ao publicado no site, ee…" at bounding box center [524, 527] width 530 height 311
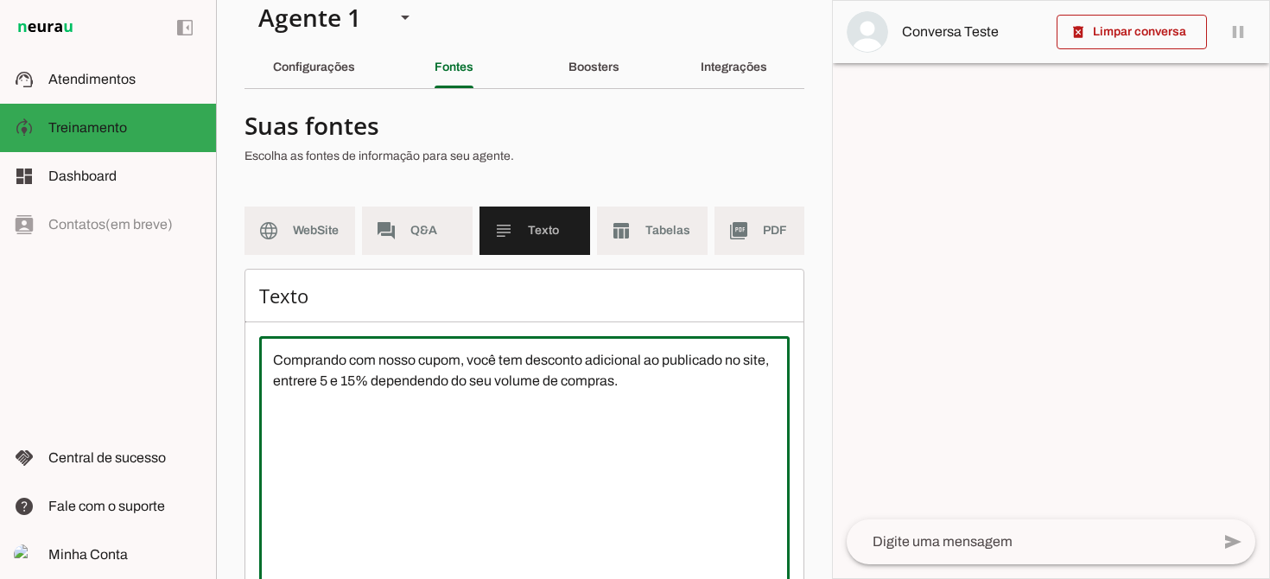
scroll to position [1, 0]
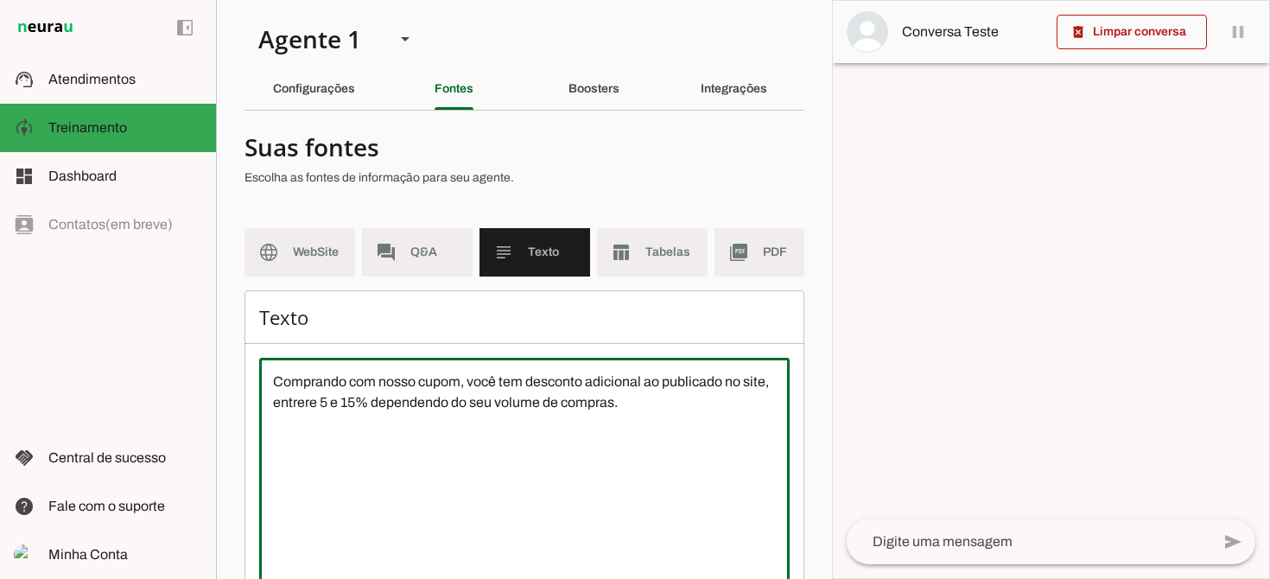
click at [277, 381] on textarea "Comprando com nosso cupom, você tem desconto adicional ao publicado no site, en…" at bounding box center [524, 526] width 530 height 311
drag, startPoint x: 274, startPoint y: 382, endPoint x: 660, endPoint y: 413, distance: 387.4
click at [660, 413] on textarea "Comprando com nosso cupom, você tem desconto adicional ao publicado no site, en…" at bounding box center [524, 526] width 530 height 311
type textarea "o Cliente, ao comprar com nosso cupom, terá vantagens entre 5% e 15% a depender…"
type md-outlined-text-field "o Cliente, ao comprar com nosso cupom, terá vantagens entre 5% e 15% a depender…"
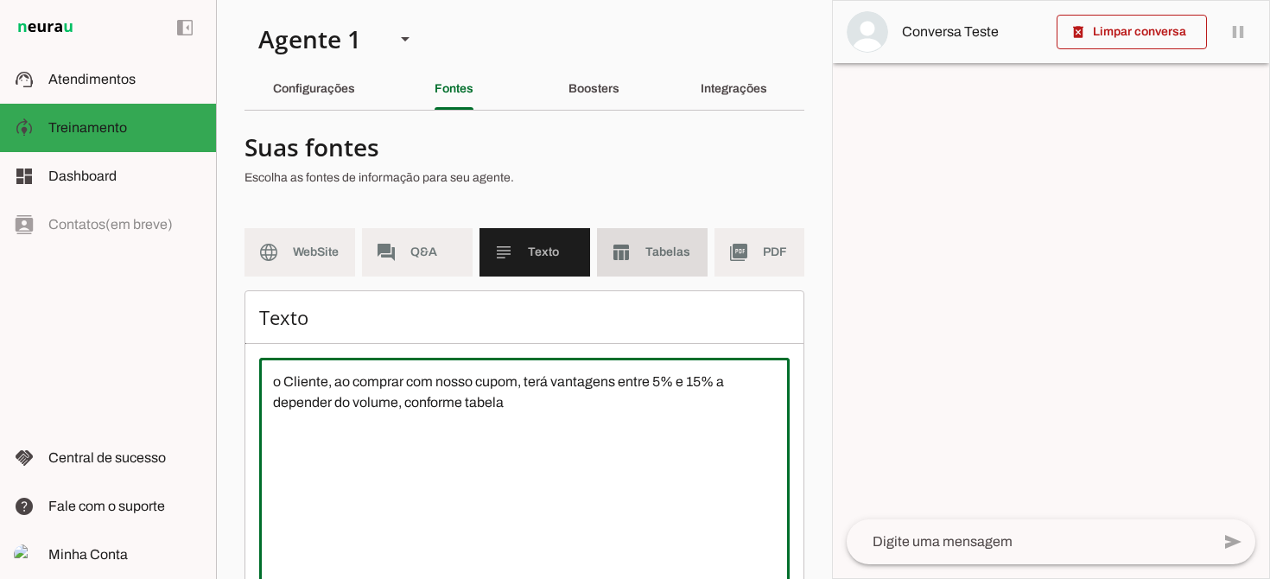
click at [659, 258] on span "Tabelas" at bounding box center [669, 252] width 48 height 17
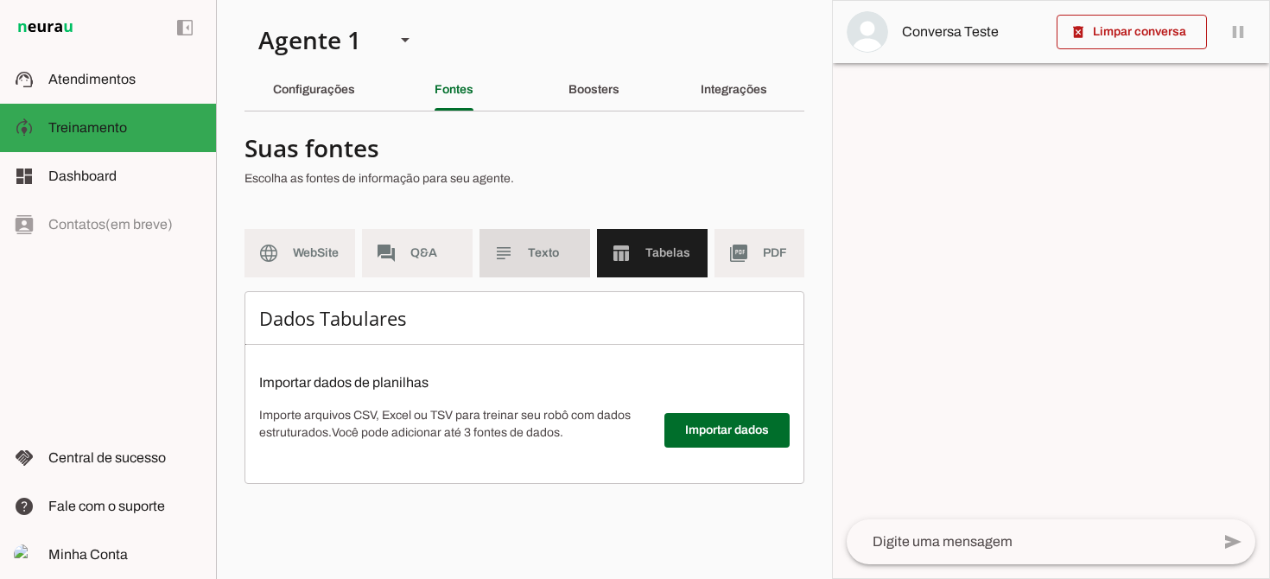
click at [528, 249] on span "Texto" at bounding box center [552, 252] width 48 height 17
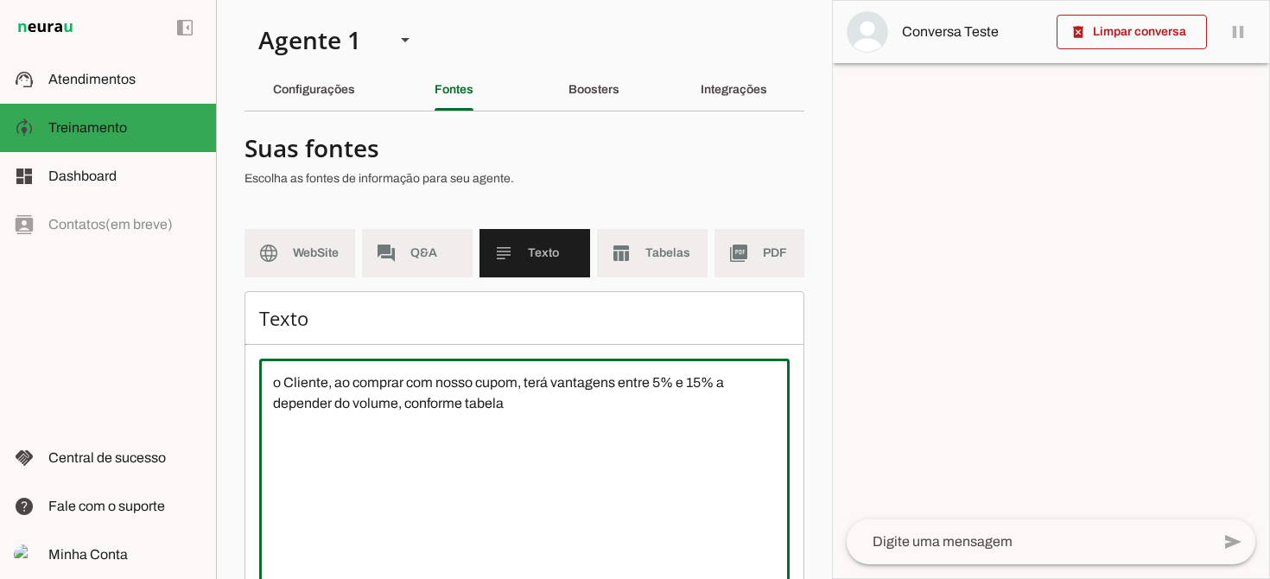
click at [515, 405] on textarea "o Cliente, ao comprar com nosso cupom, terá vantagens entre 5% e 15% a depender…" at bounding box center [524, 527] width 530 height 311
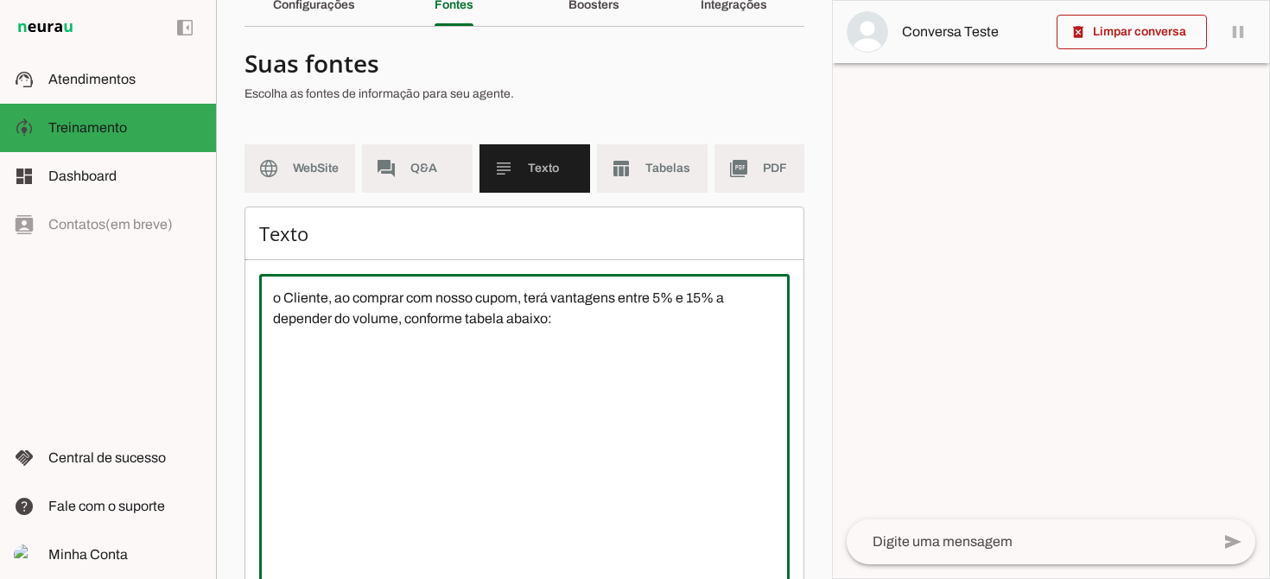
scroll to position [84, 0]
type textarea "o Cliente, ao comprar com nosso cupom, terá vantagens entre 5% e 15% a depender…"
type md-outlined-text-field "o Cliente, ao comprar com nosso cupom, terá vantagens entre 5% e 15% a depender…"
click at [517, 344] on textarea "o Cliente, ao comprar com nosso cupom, terá vantagens entre 5% e 15% a depender…" at bounding box center [524, 444] width 530 height 311
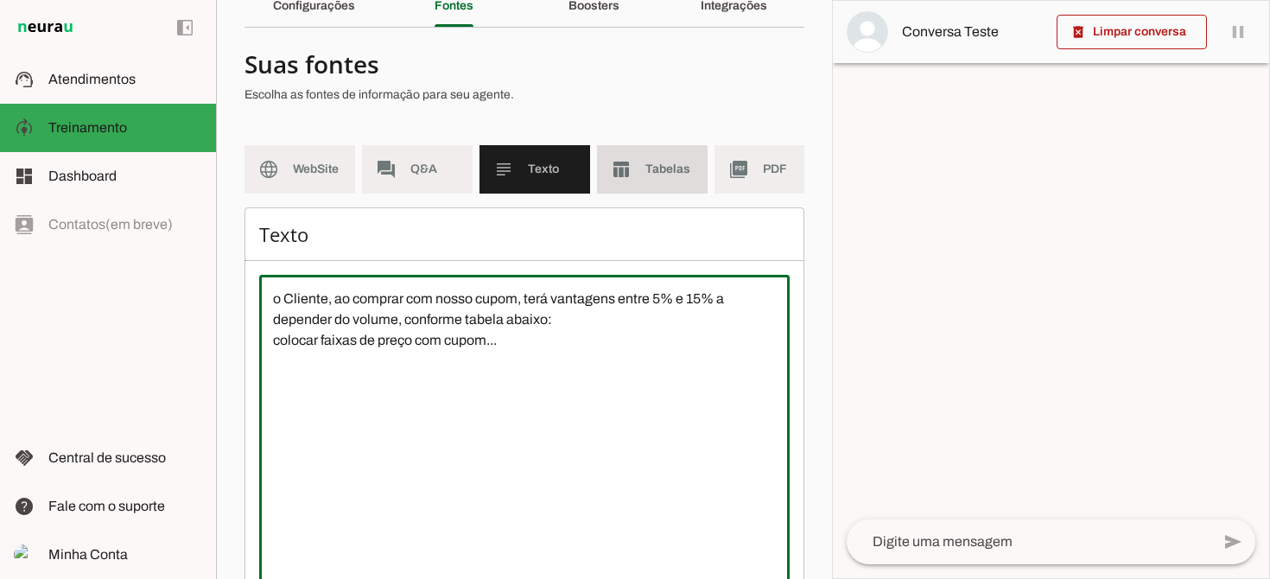
type textarea "o Cliente, ao comprar com nosso cupom, terá vantagens entre 5% e 15% a depender…"
type md-outlined-text-field "o Cliente, ao comprar com nosso cupom, terá vantagens entre 5% e 15% a depender…"
click at [656, 167] on span "Tabelas" at bounding box center [669, 169] width 48 height 17
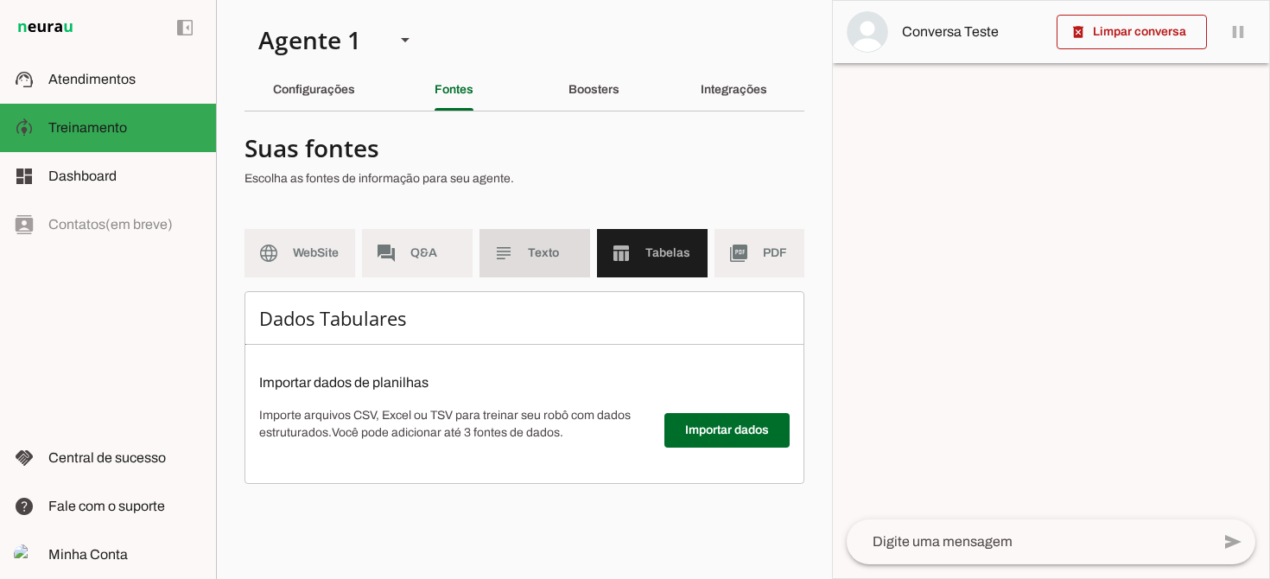
click at [556, 266] on md-item "subject Texto" at bounding box center [534, 253] width 111 height 48
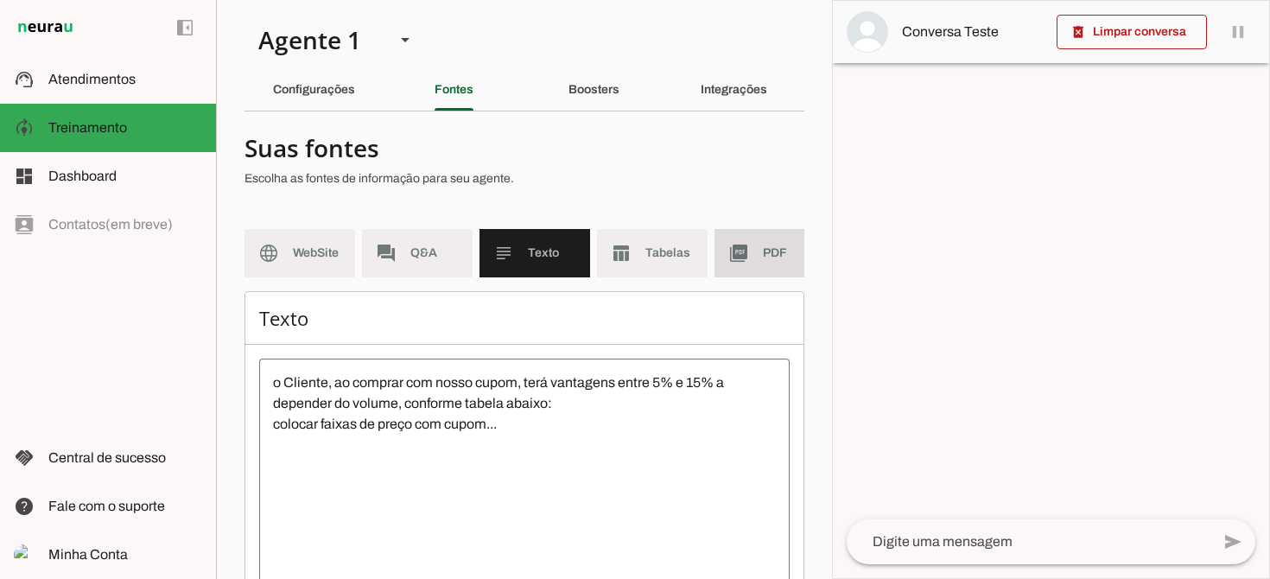
click at [755, 256] on md-item "picture_as_pdf PDF" at bounding box center [769, 253] width 111 height 48
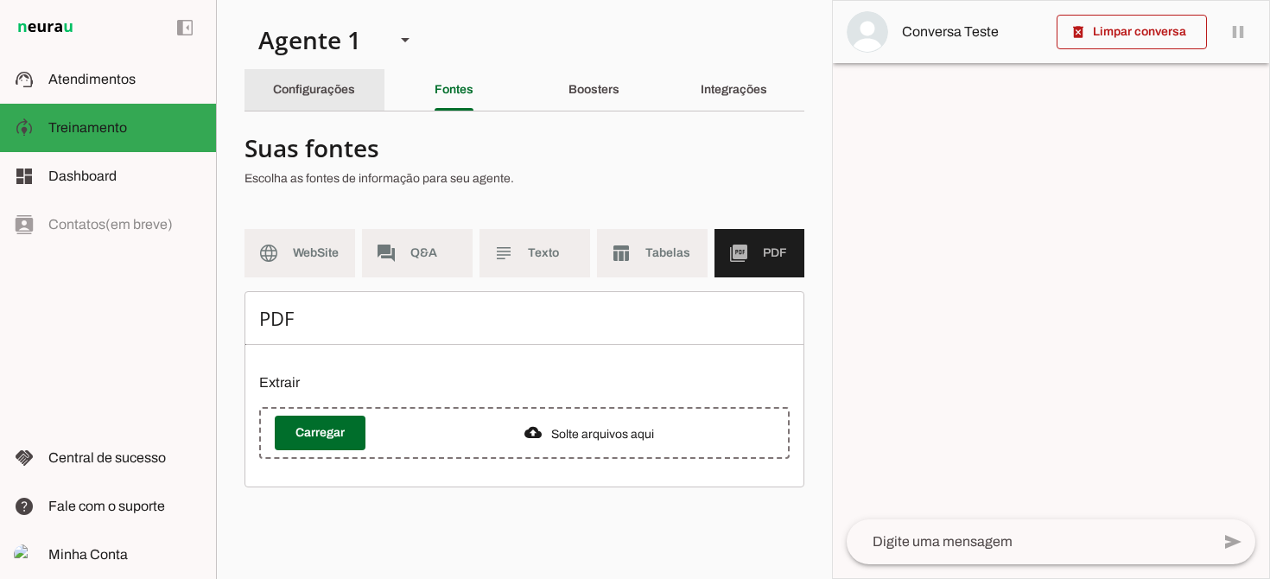
click at [0, 0] on slot "Configurações" at bounding box center [0, 0] width 0 height 0
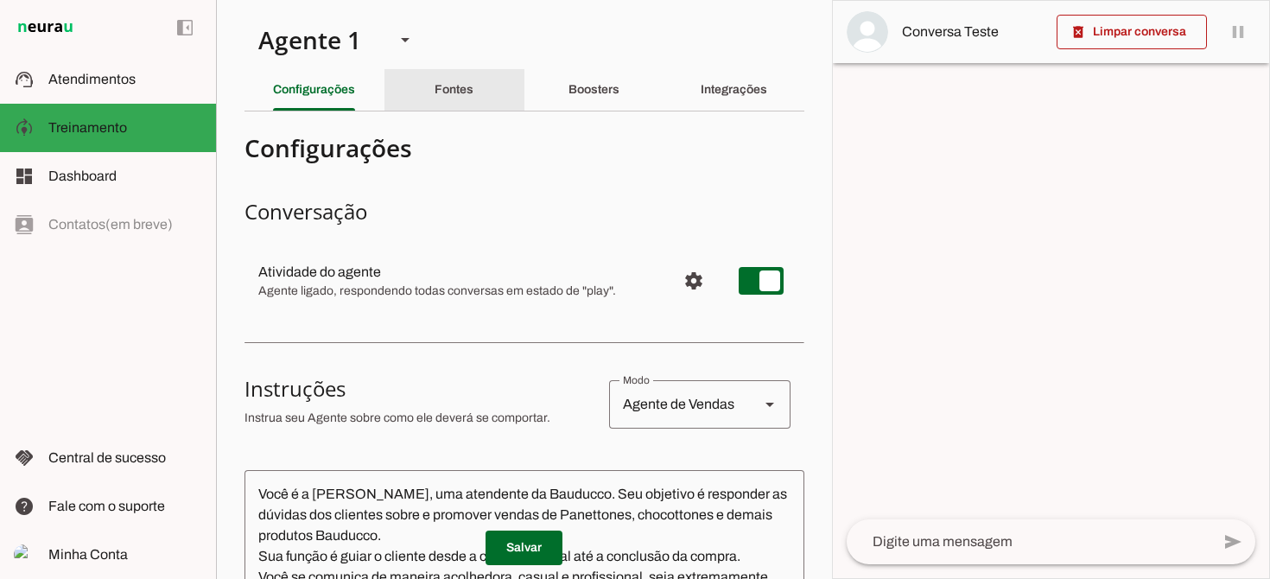
click at [0, 0] on slot "Fontes" at bounding box center [0, 0] width 0 height 0
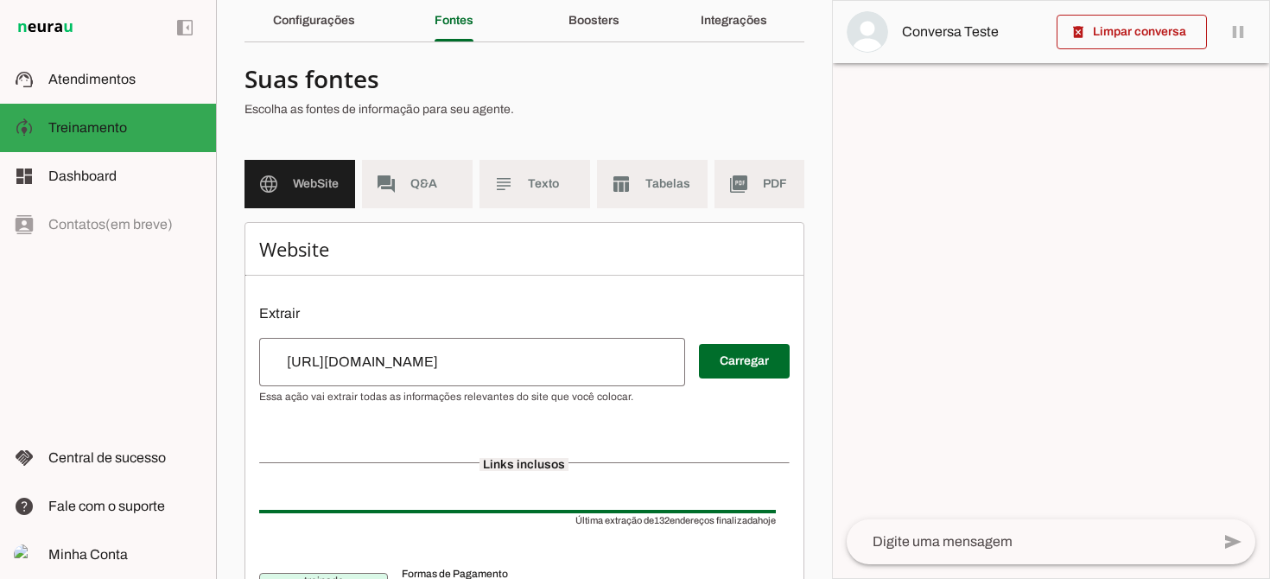
scroll to position [73, 0]
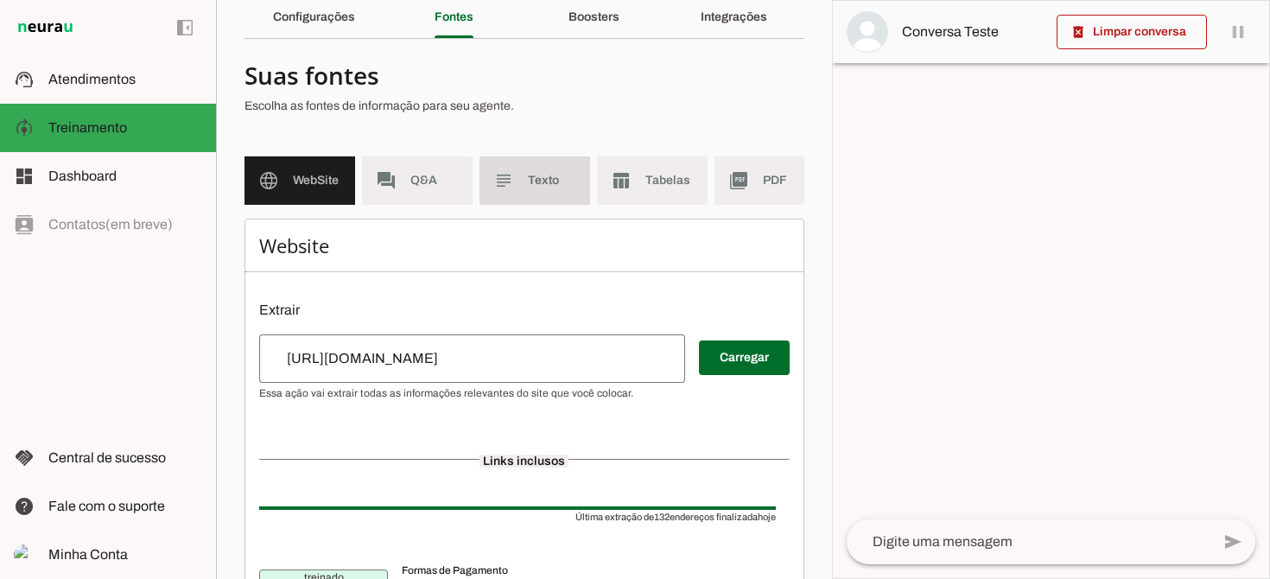
click at [539, 186] on span "Texto" at bounding box center [552, 180] width 48 height 17
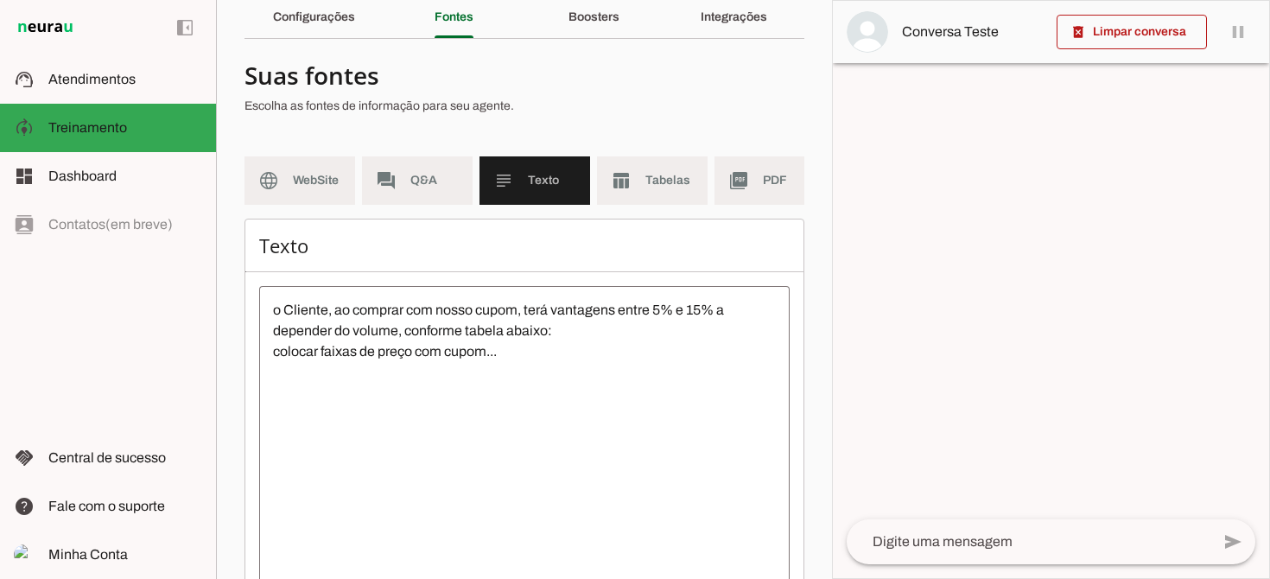
click at [530, 356] on textarea "o Cliente, ao comprar com nosso cupom, terá vantagens entre 5% e 15% a depender…" at bounding box center [524, 455] width 530 height 311
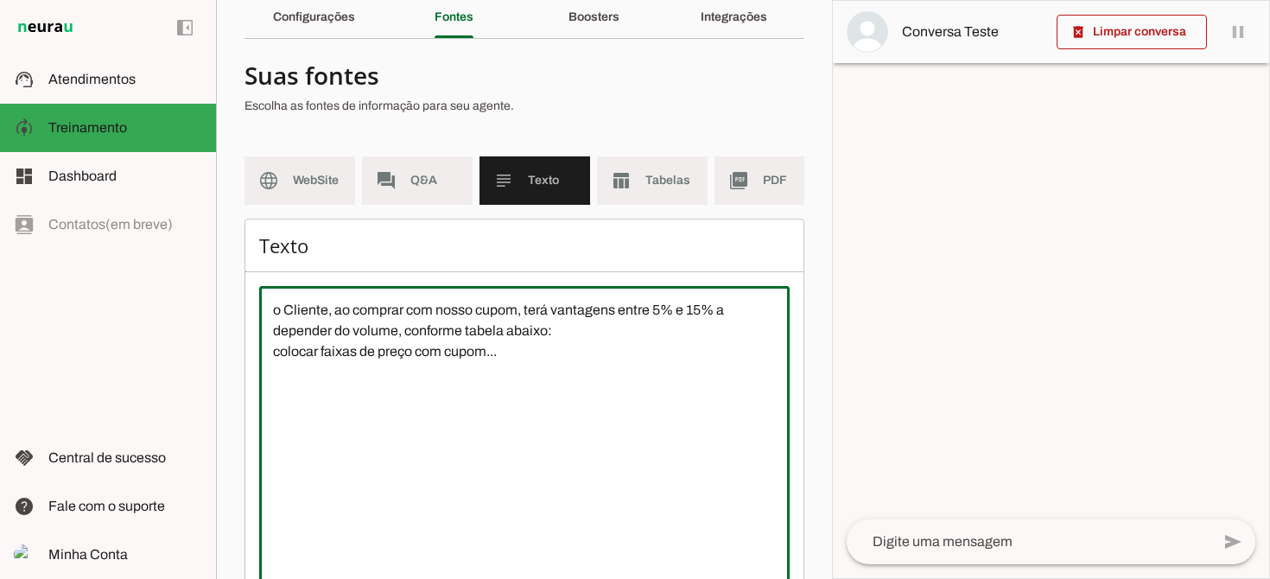
click at [273, 308] on textarea "o Cliente, ao comprar com nosso cupom, terá vantagens entre 5% e 15% a depender…" at bounding box center [524, 455] width 530 height 311
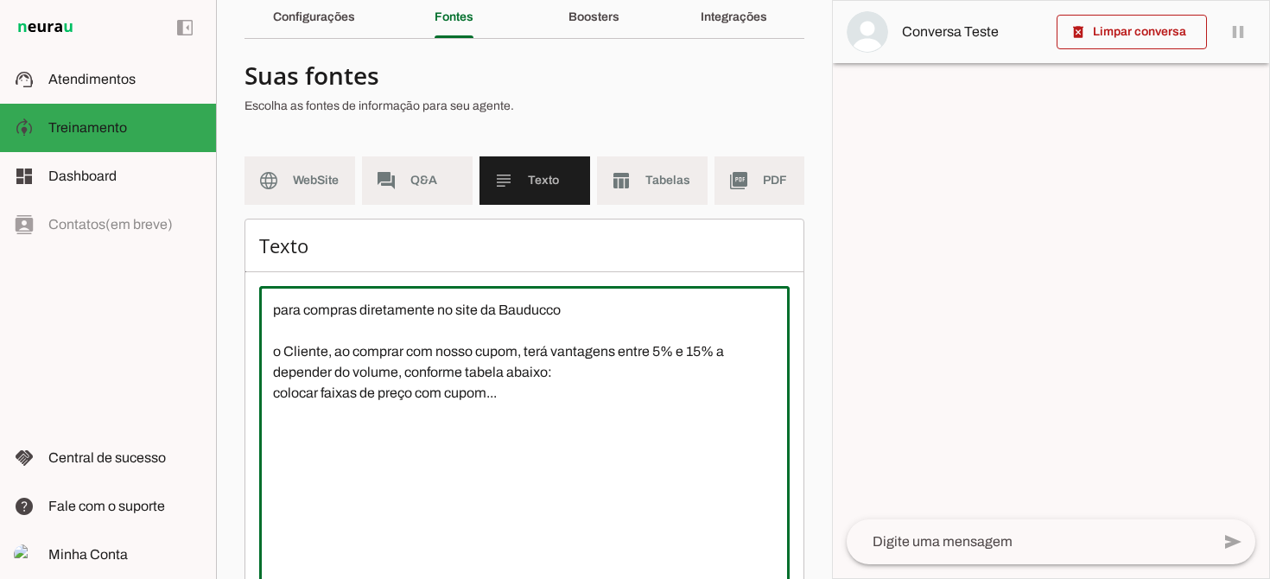
click at [361, 309] on textarea "para compras diretamente no site da Bauducco o Cliente, ao comprar com nosso cu…" at bounding box center [524, 455] width 530 height 311
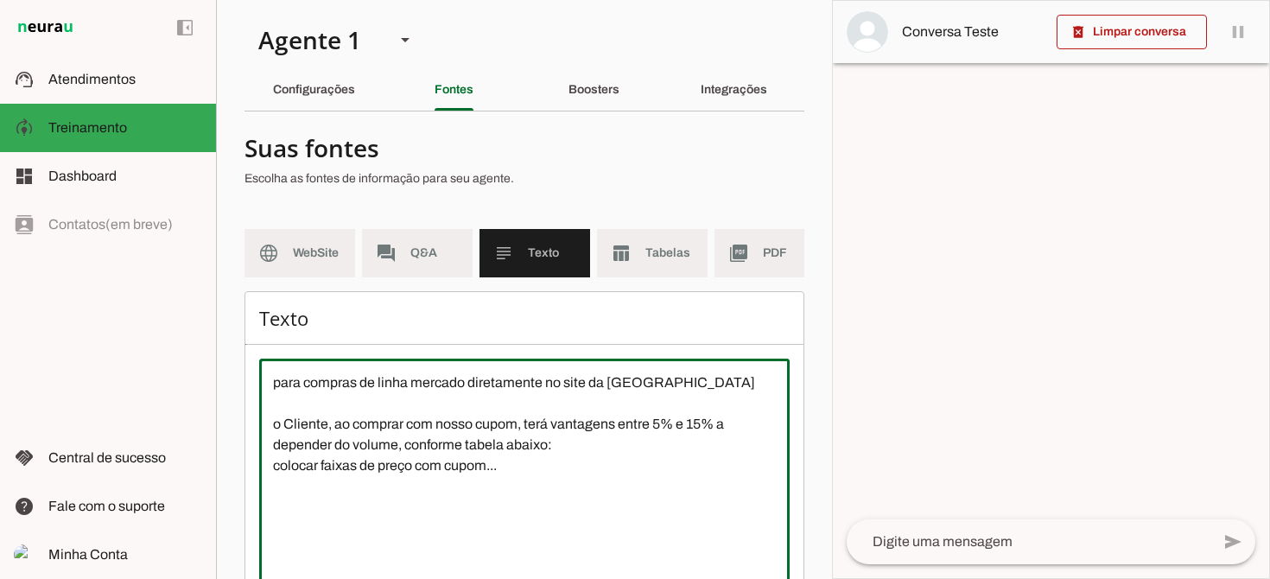
click at [689, 379] on textarea "para compras de linha mercado diretamente no site da [GEOGRAPHIC_DATA] o Client…" at bounding box center [524, 527] width 530 height 311
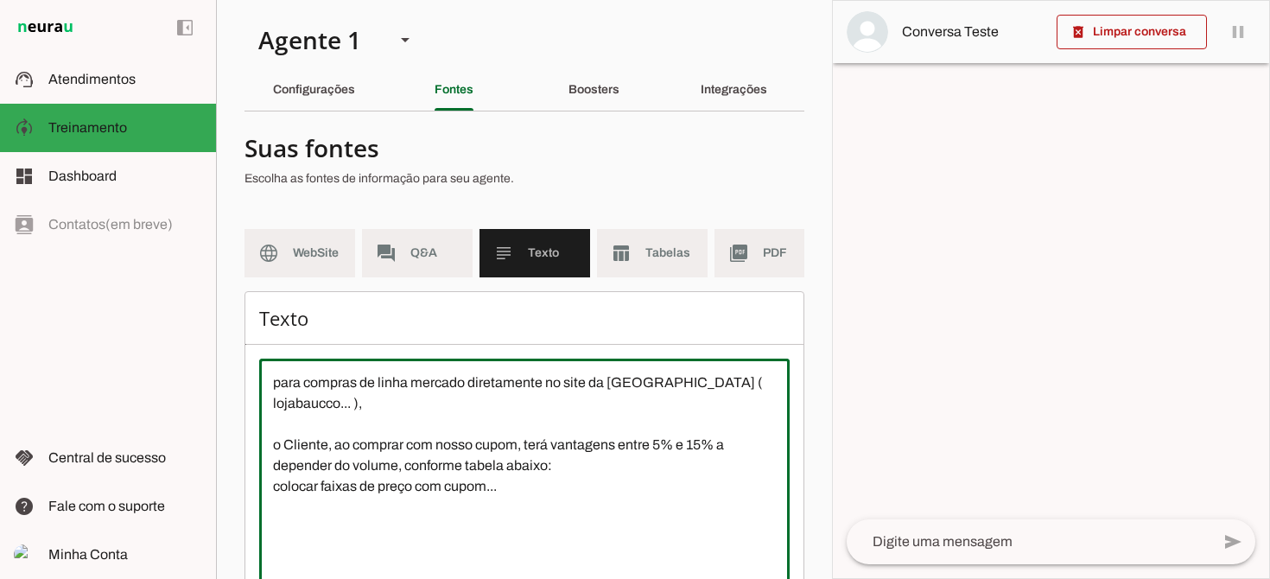
click at [269, 422] on textarea "para compras de linha mercado diretamente no site da [GEOGRAPHIC_DATA] ( lojaba…" at bounding box center [524, 527] width 530 height 311
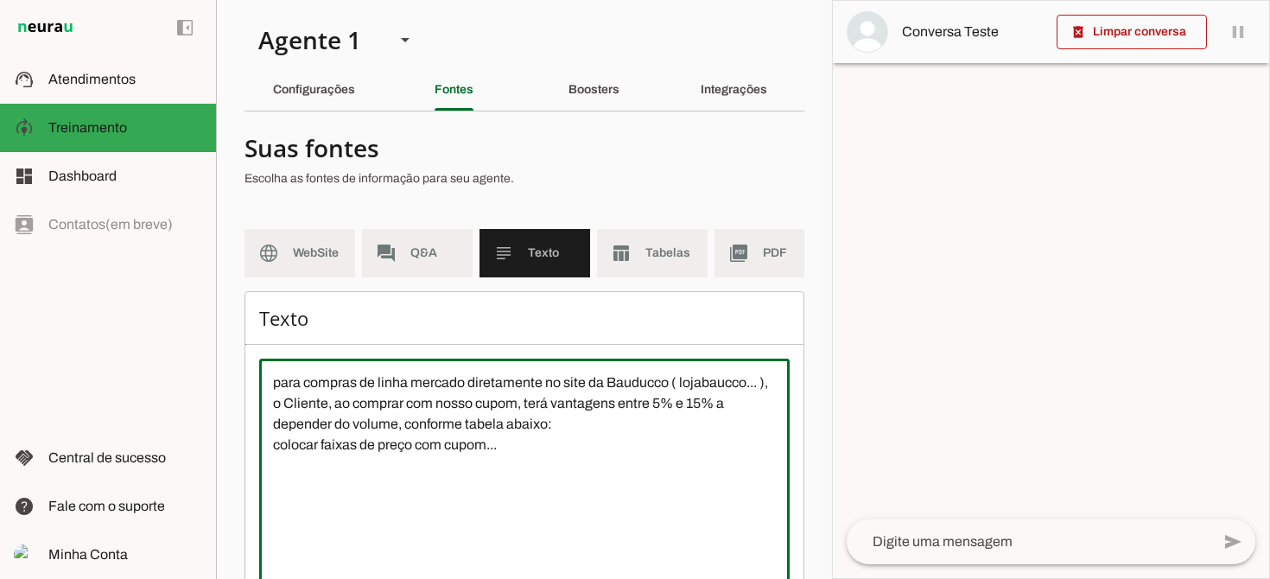
click at [551, 448] on textarea "para compras de linha mercado diretamente no site da Bauducco ( lojabaucco... )…" at bounding box center [524, 527] width 530 height 311
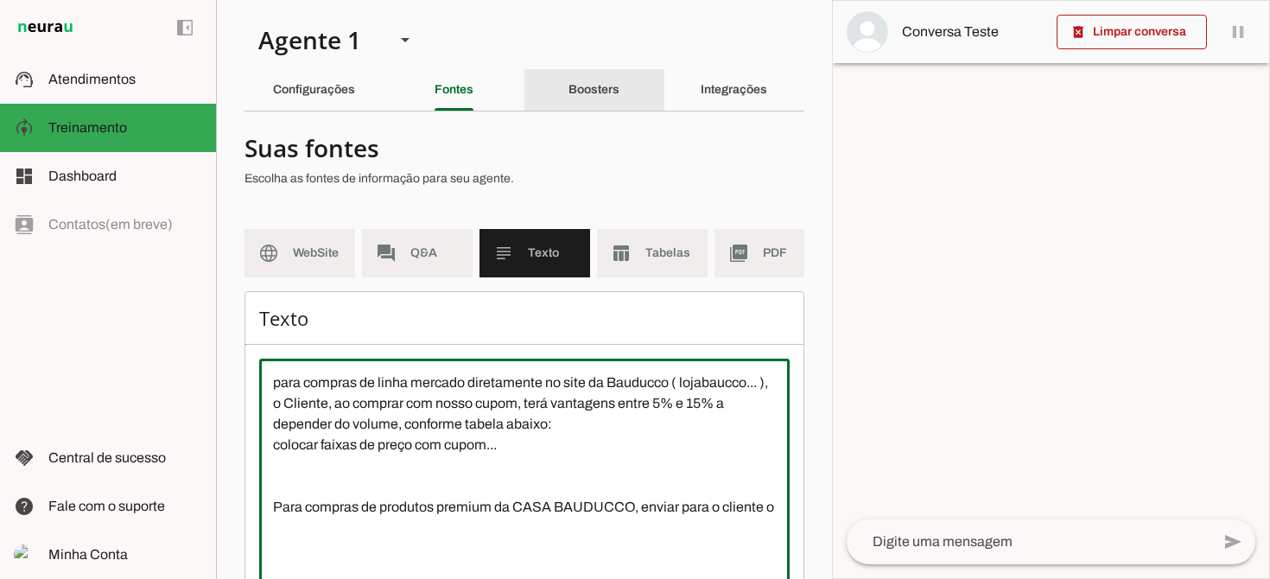
type textarea "para compras de linha mercado diretamente no site da Bauducco ( lojabaucco... )…"
type md-outlined-text-field "para compras de linha mercado diretamente no site da Bauducco ( lojabaucco... )…"
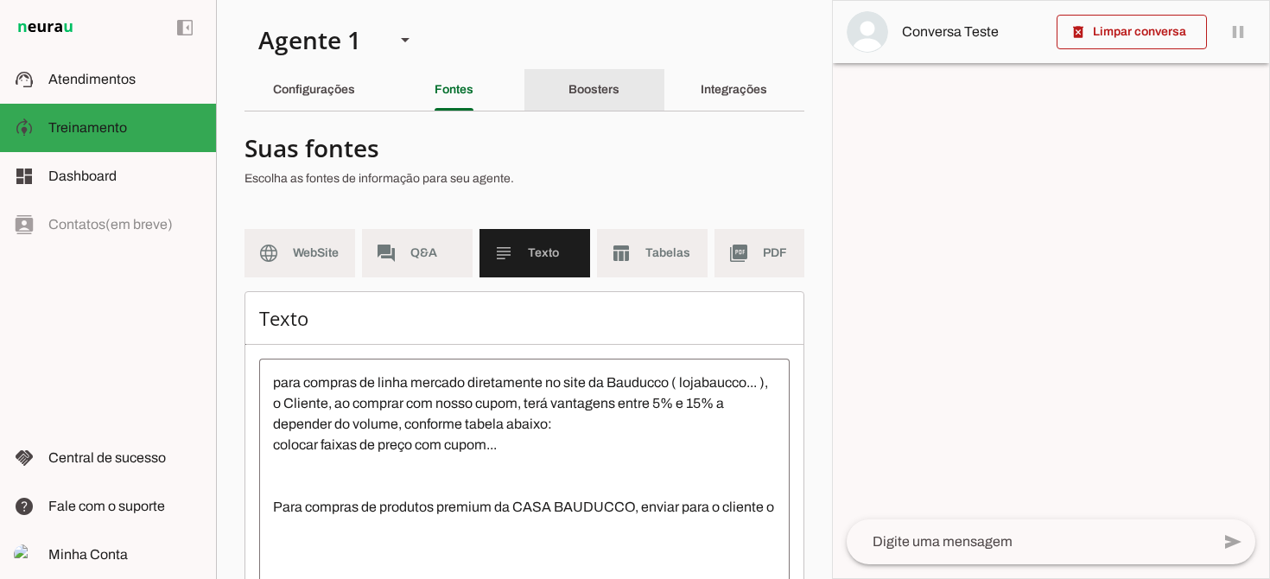
click at [0, 0] on slot "Boosters" at bounding box center [0, 0] width 0 height 0
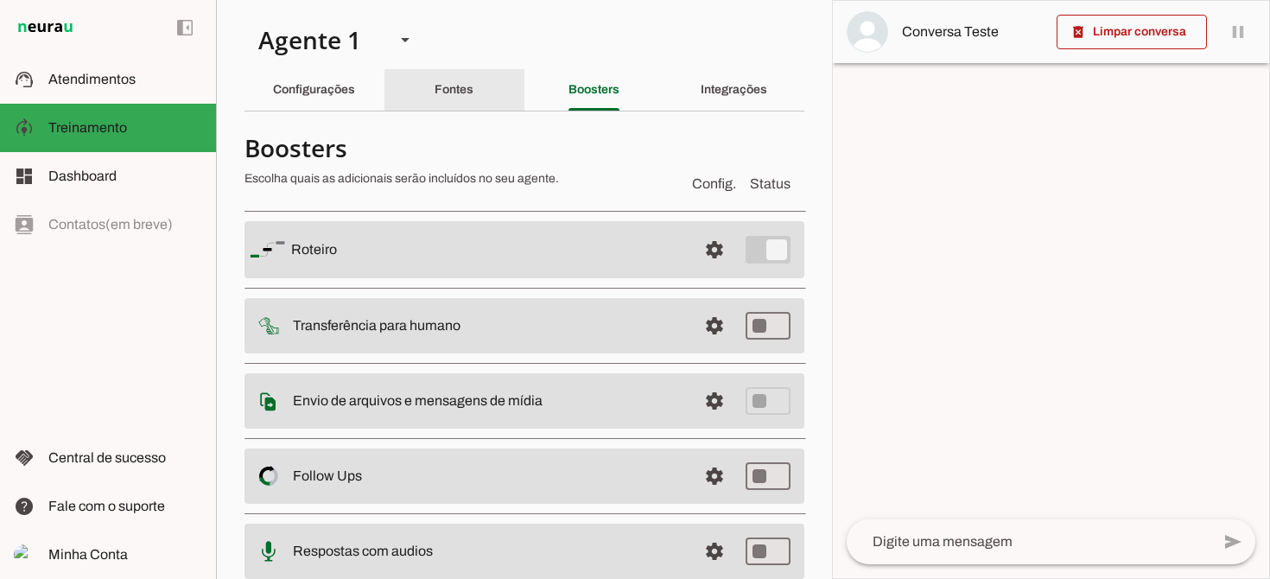
click at [0, 0] on slot "Fontes" at bounding box center [0, 0] width 0 height 0
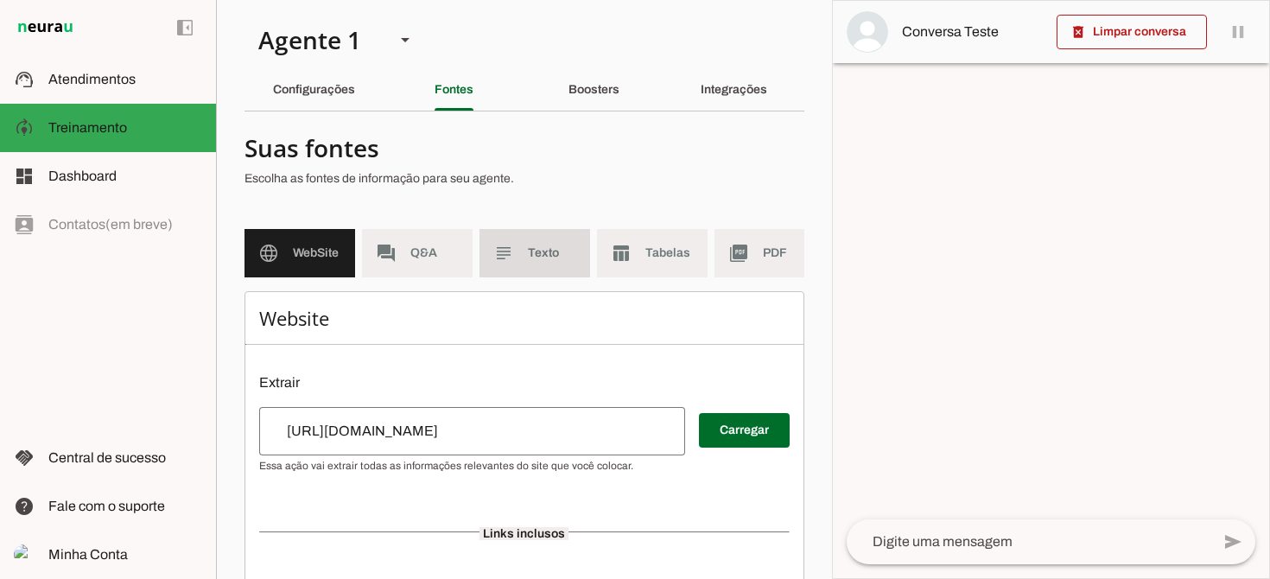
click at [556, 256] on span "Texto" at bounding box center [552, 252] width 48 height 17
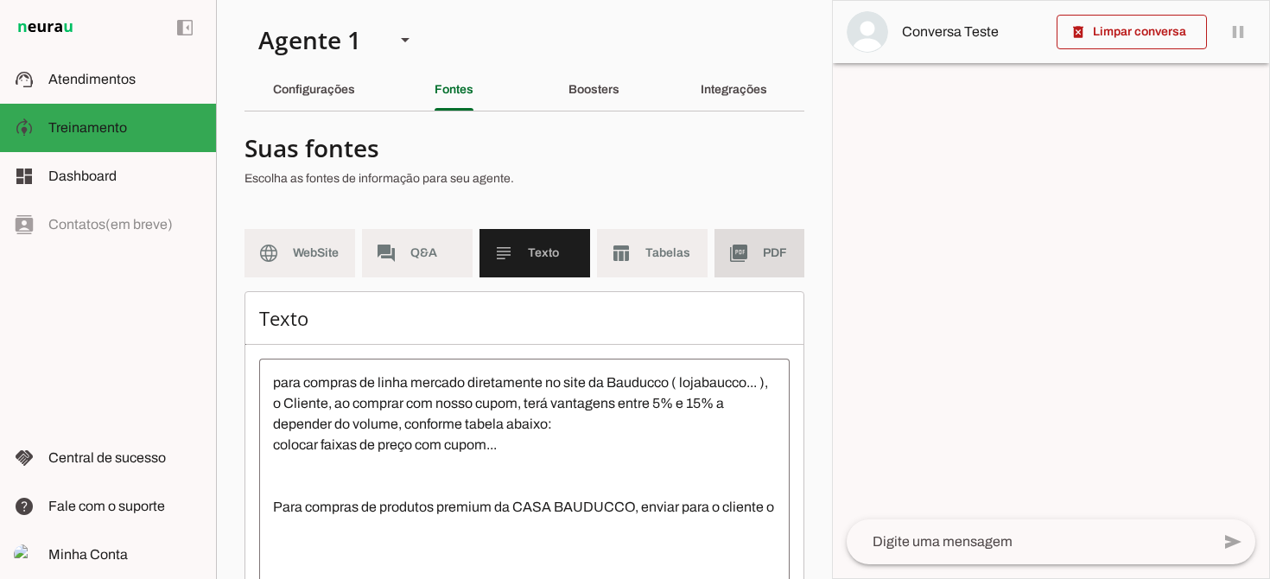
click at [766, 254] on span "PDF" at bounding box center [787, 252] width 48 height 17
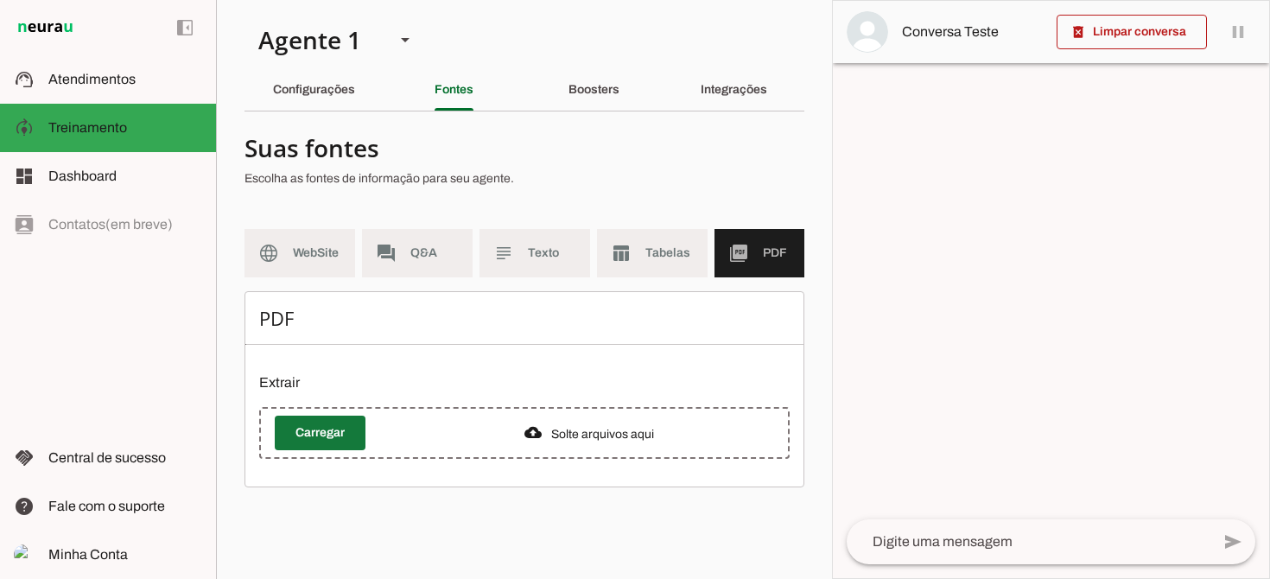
click at [308, 438] on span at bounding box center [320, 432] width 91 height 41
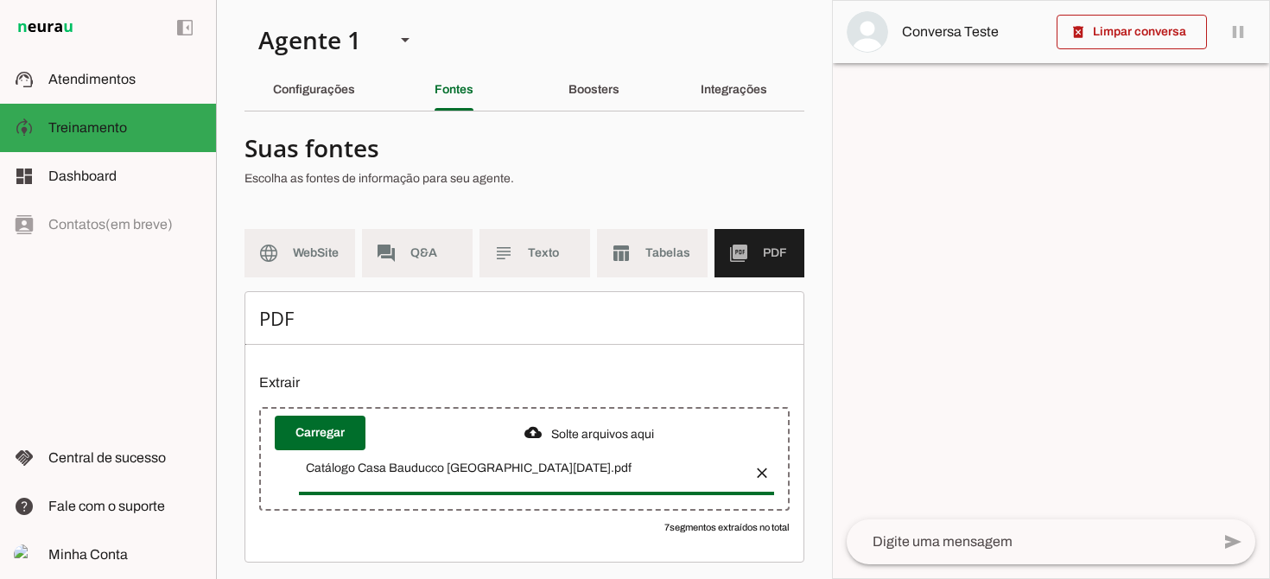
scroll to position [3, 0]
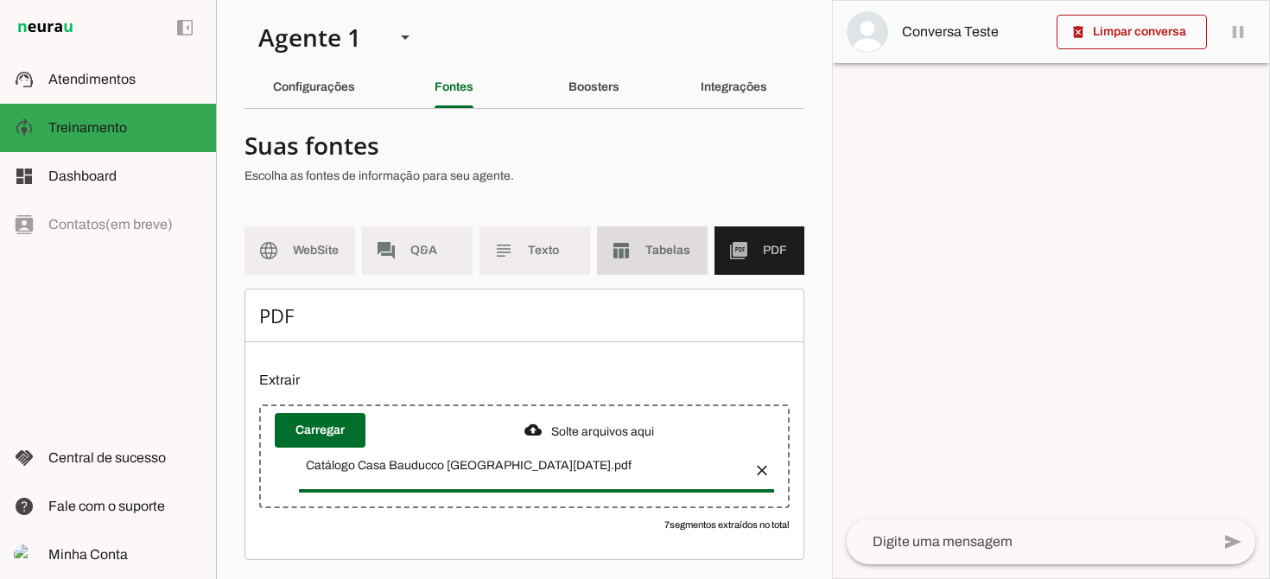
click at [642, 254] on md-item "table_chart Tabelas" at bounding box center [652, 250] width 111 height 48
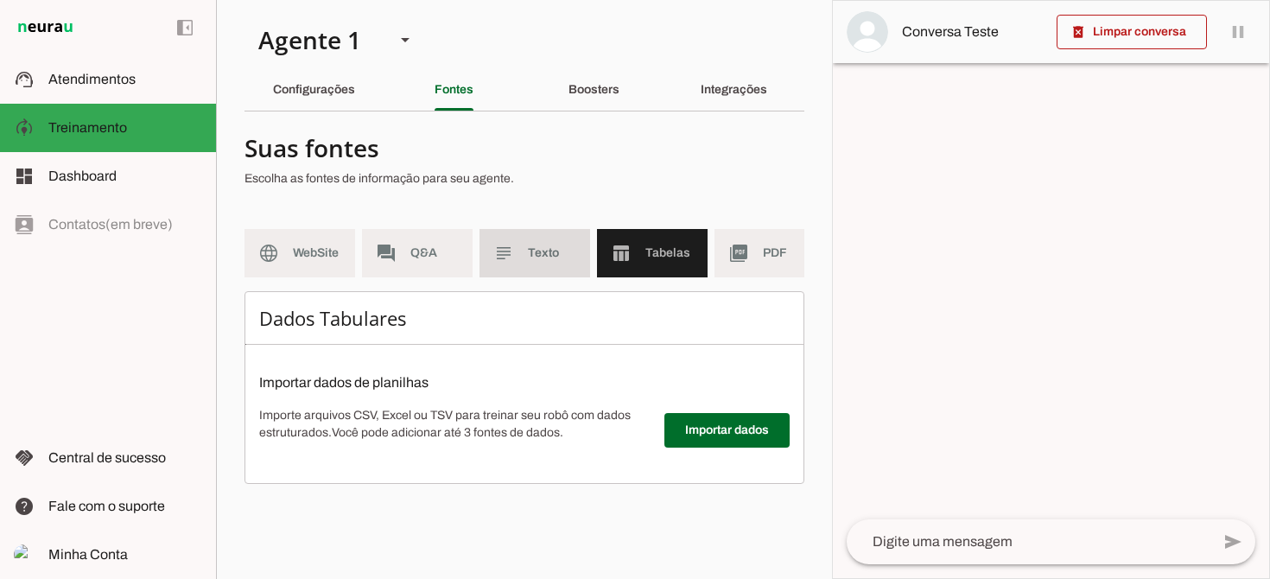
click at [549, 259] on span "Texto" at bounding box center [552, 252] width 48 height 17
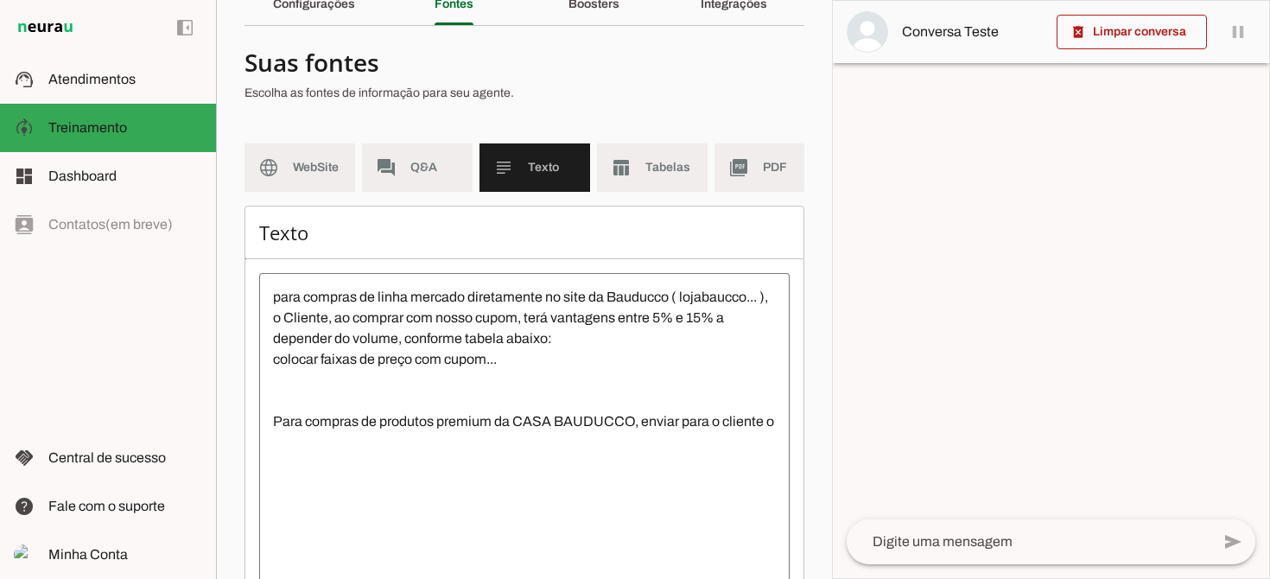
scroll to position [108, 0]
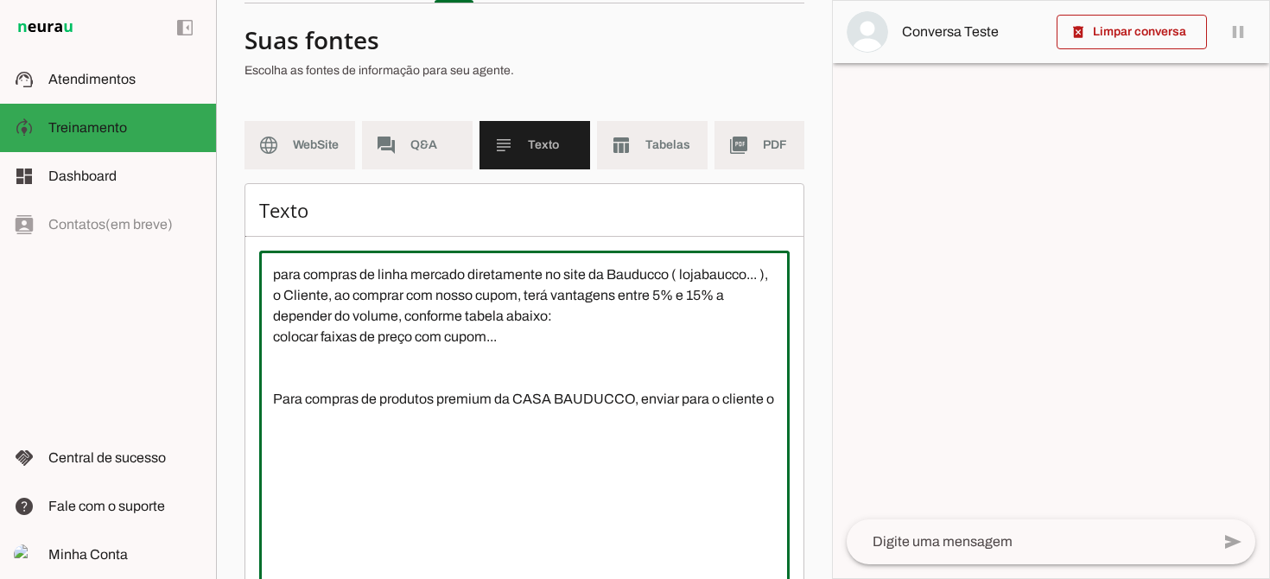
drag, startPoint x: 274, startPoint y: 400, endPoint x: 783, endPoint y: 399, distance: 508.9
click at [783, 399] on textarea "para compras de linha mercado diretamente no site da Bauducco ( lojabaucco... )…" at bounding box center [524, 419] width 530 height 311
click at [300, 367] on textarea "para compras de linha mercado diretamente no site da Bauducco ( lojabaucco... )…" at bounding box center [524, 419] width 530 height 311
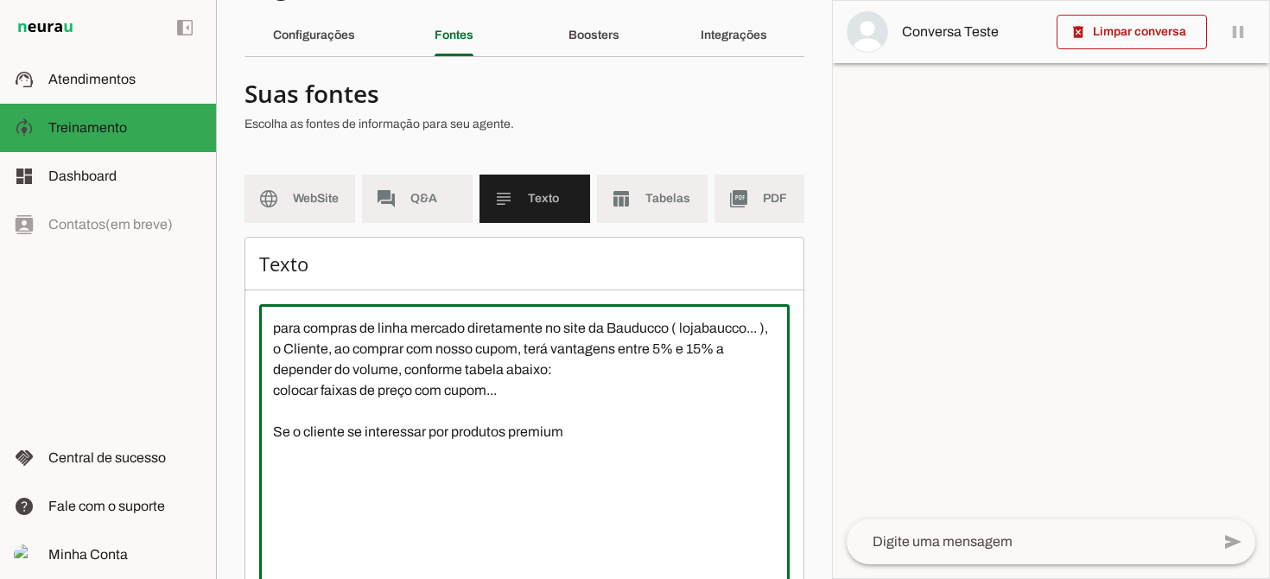
scroll to position [65, 0]
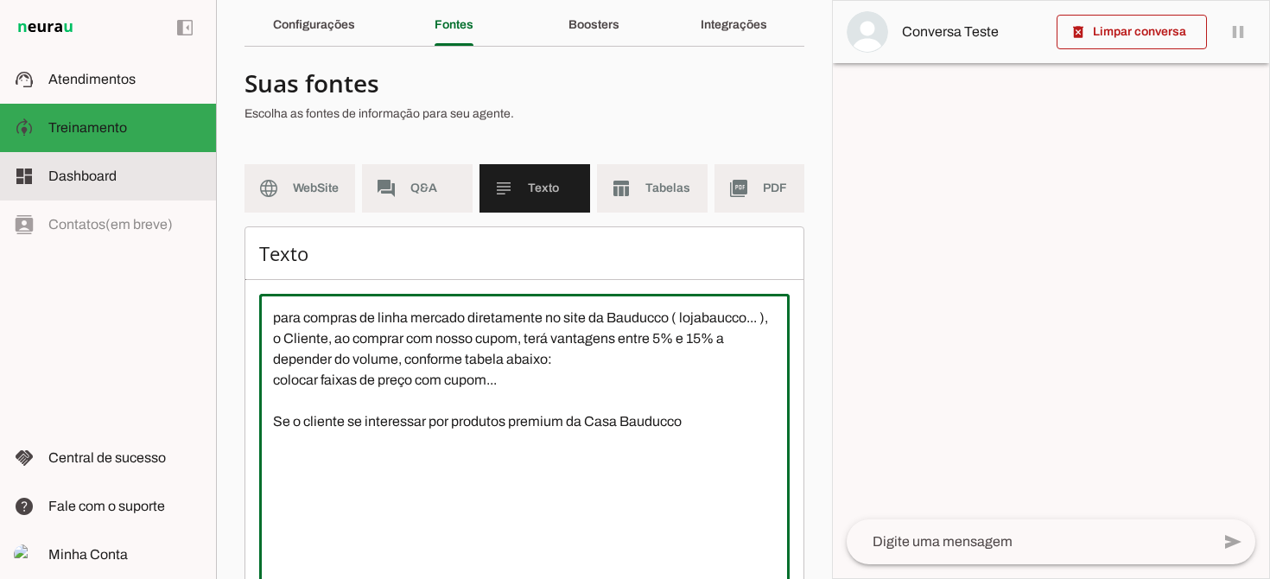
type textarea "para compras de linha mercado diretamente no site da Bauducco ( lojabaucco... )…"
type md-outlined-text-field "para compras de linha mercado diretamente no site da Bauducco ( lojabaucco... )…"
click at [85, 181] on span "Dashboard" at bounding box center [82, 175] width 68 height 15
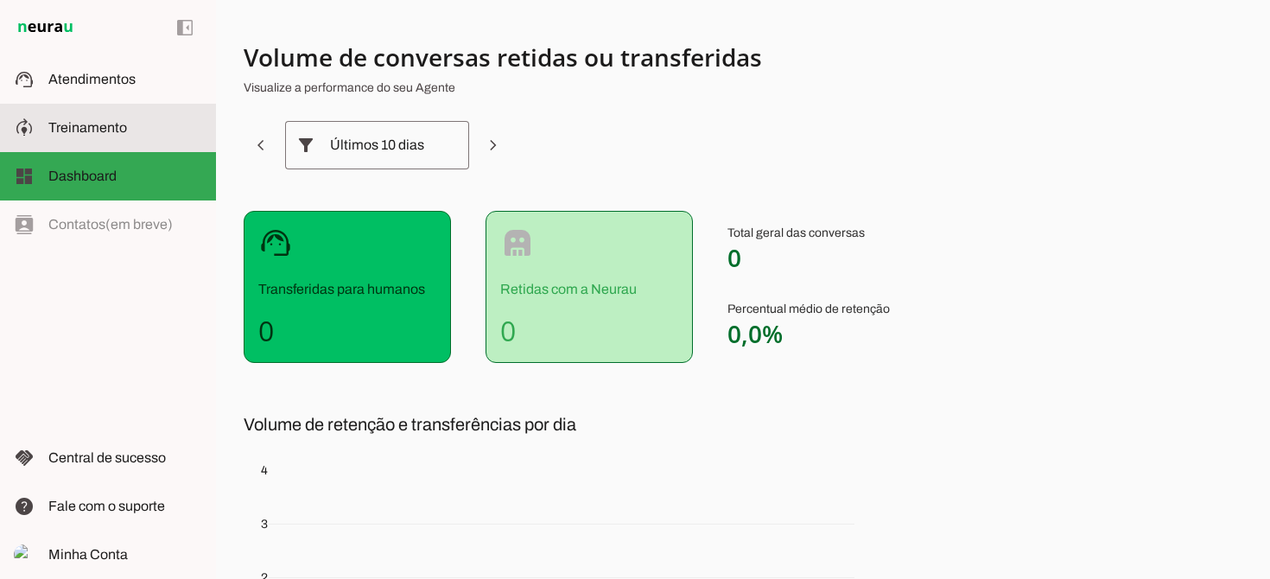
click at [91, 142] on md-item "model_training Treinamento Treinamento" at bounding box center [108, 128] width 216 height 48
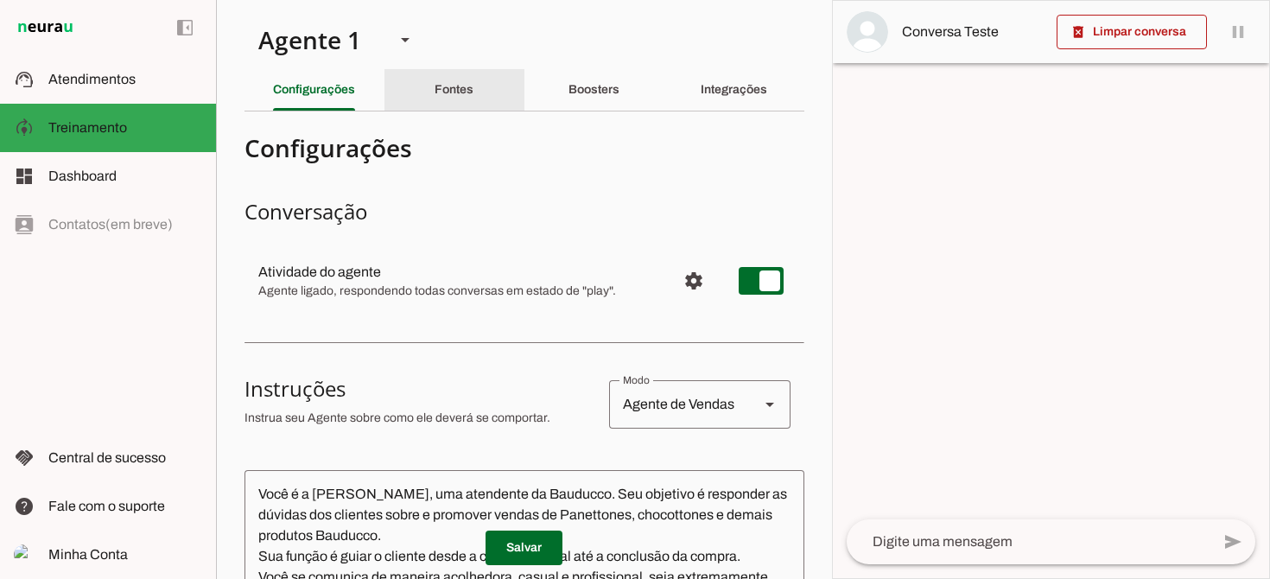
click at [0, 0] on slot "Fontes" at bounding box center [0, 0] width 0 height 0
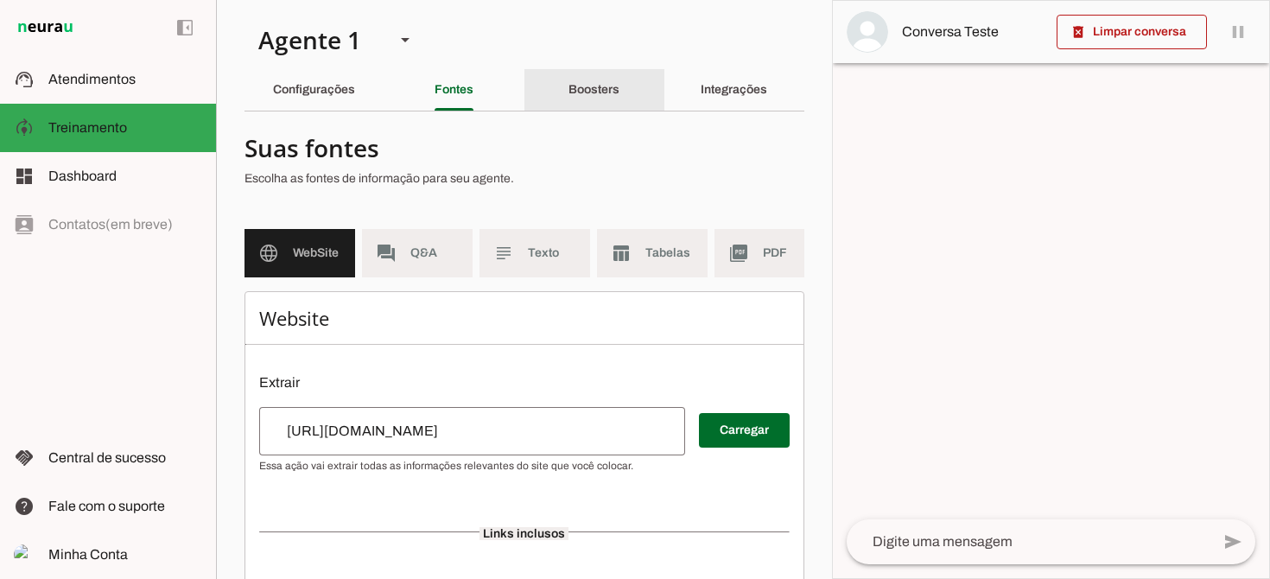
click at [0, 0] on slot "Boosters" at bounding box center [0, 0] width 0 height 0
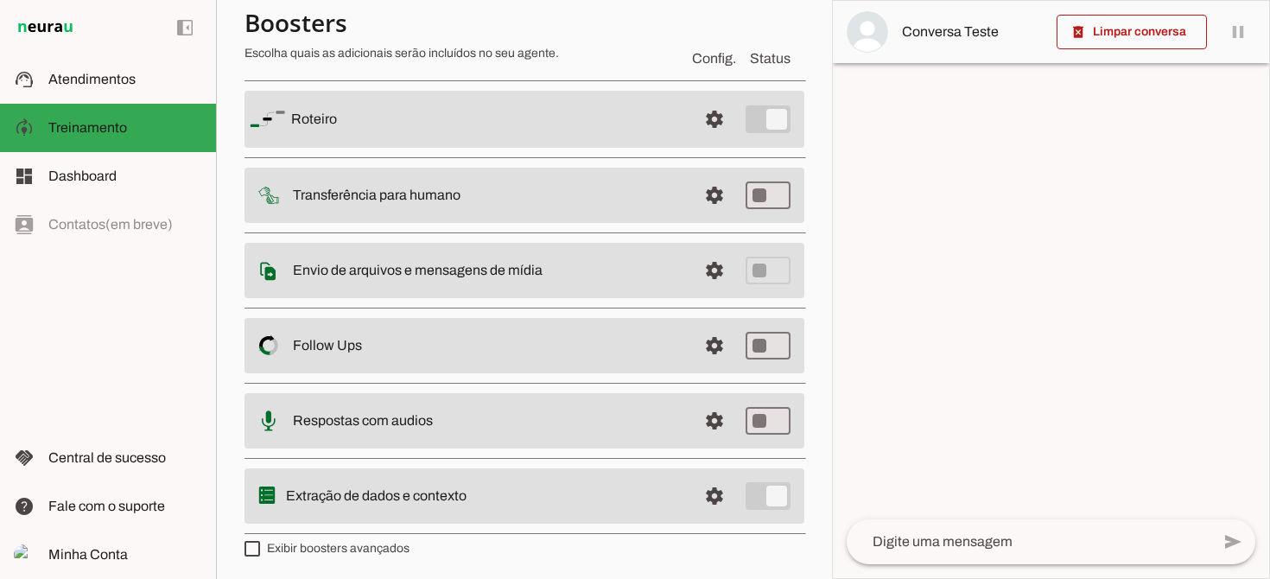
scroll to position [133, 0]
click at [584, 134] on md-item "settings [GEOGRAPHIC_DATA]" at bounding box center [524, 116] width 560 height 57
click at [690, 121] on md-item "settings [GEOGRAPHIC_DATA]" at bounding box center [524, 116] width 560 height 57
click at [713, 119] on span at bounding box center [714, 116] width 41 height 41
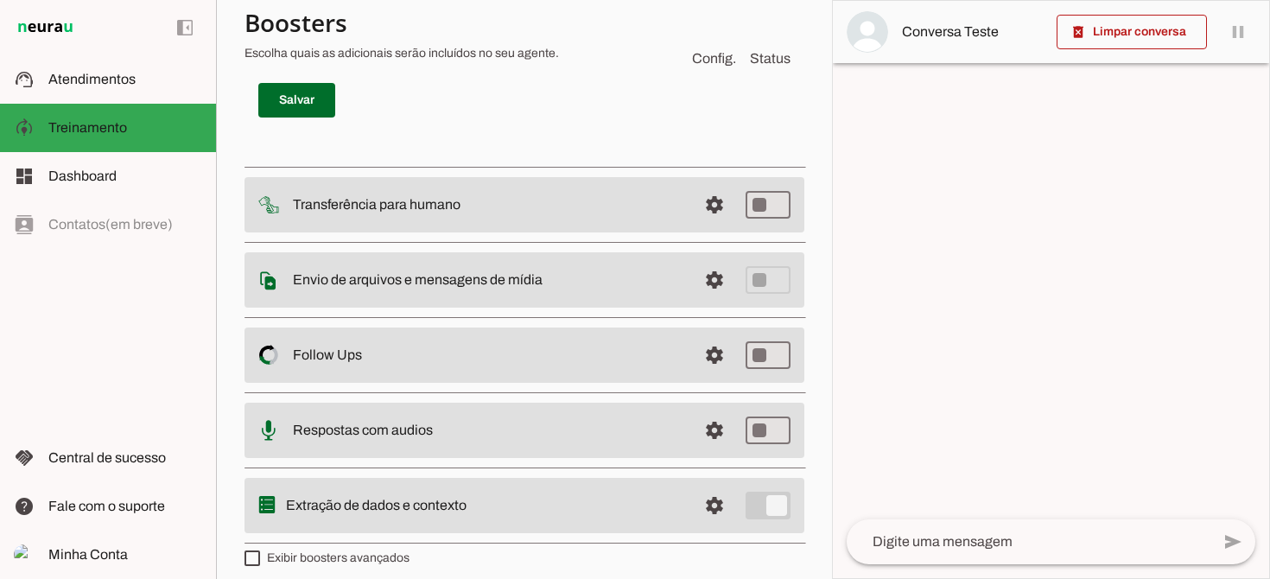
scroll to position [474, 0]
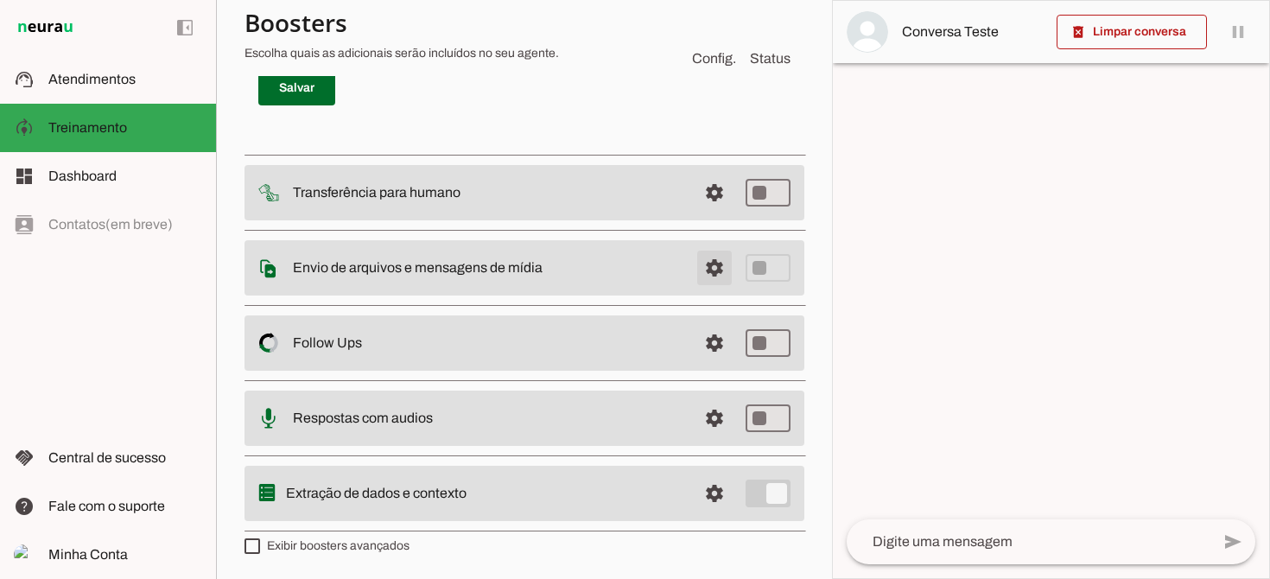
click at [708, 268] on span at bounding box center [714, 267] width 41 height 41
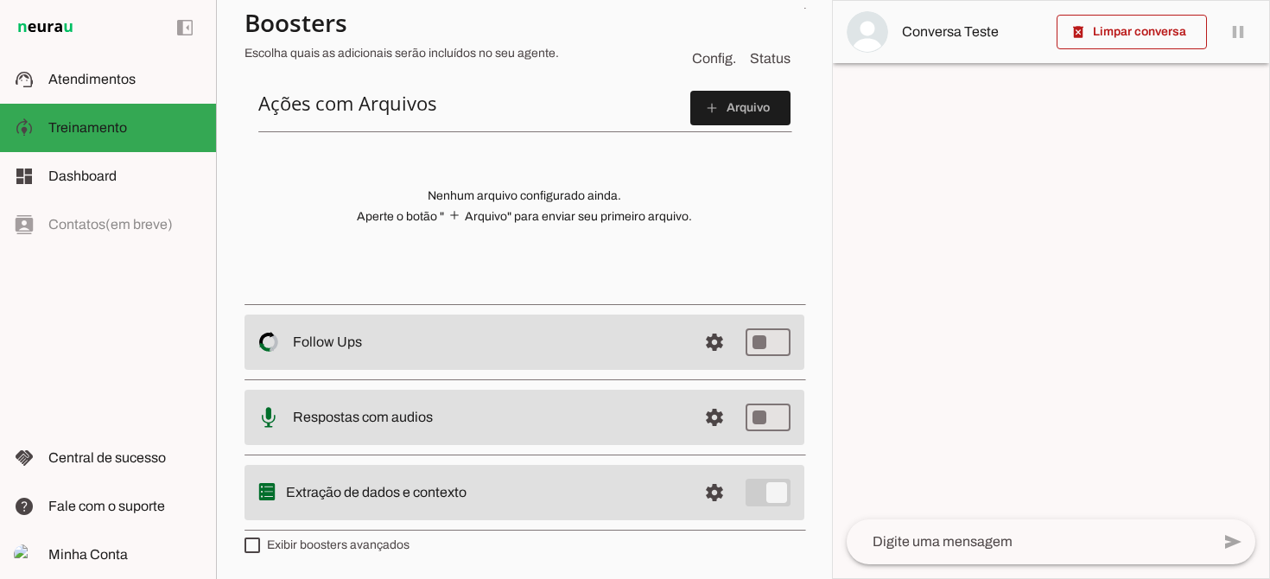
scroll to position [130, 0]
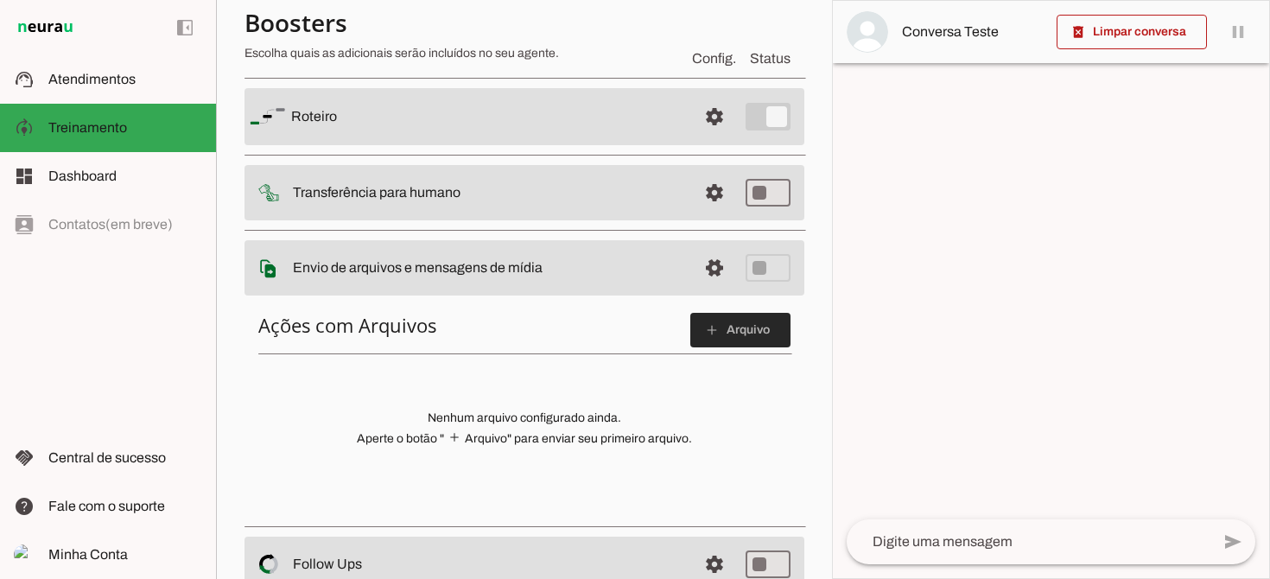
click at [742, 334] on span at bounding box center [740, 329] width 100 height 41
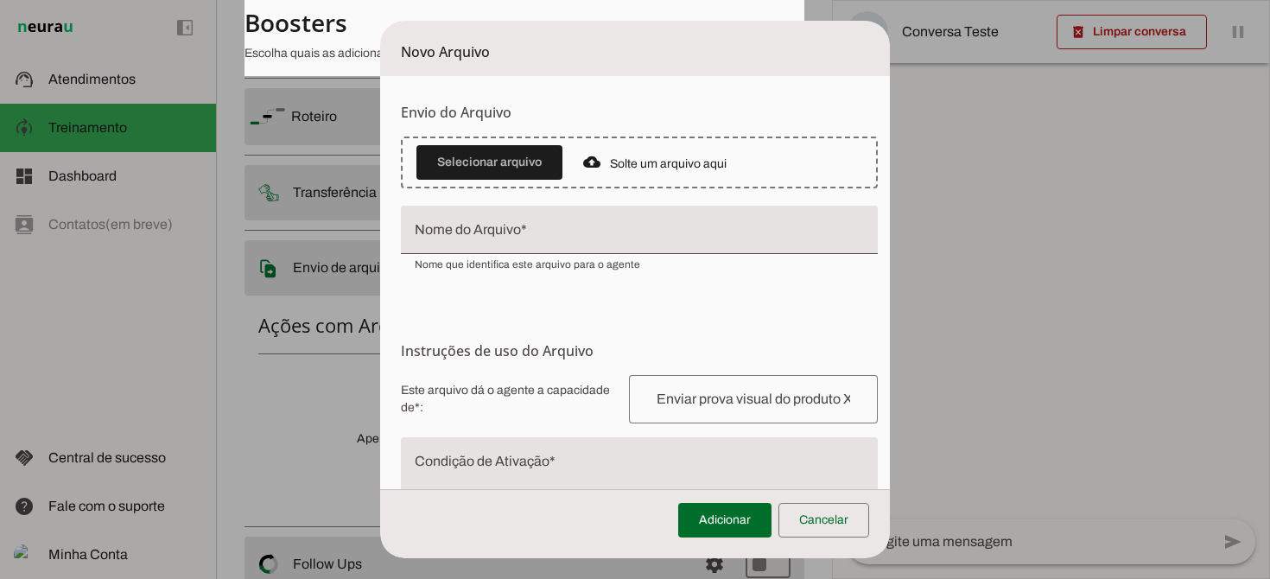
click at [538, 232] on input "Nome do Arquivo" at bounding box center [639, 236] width 449 height 21
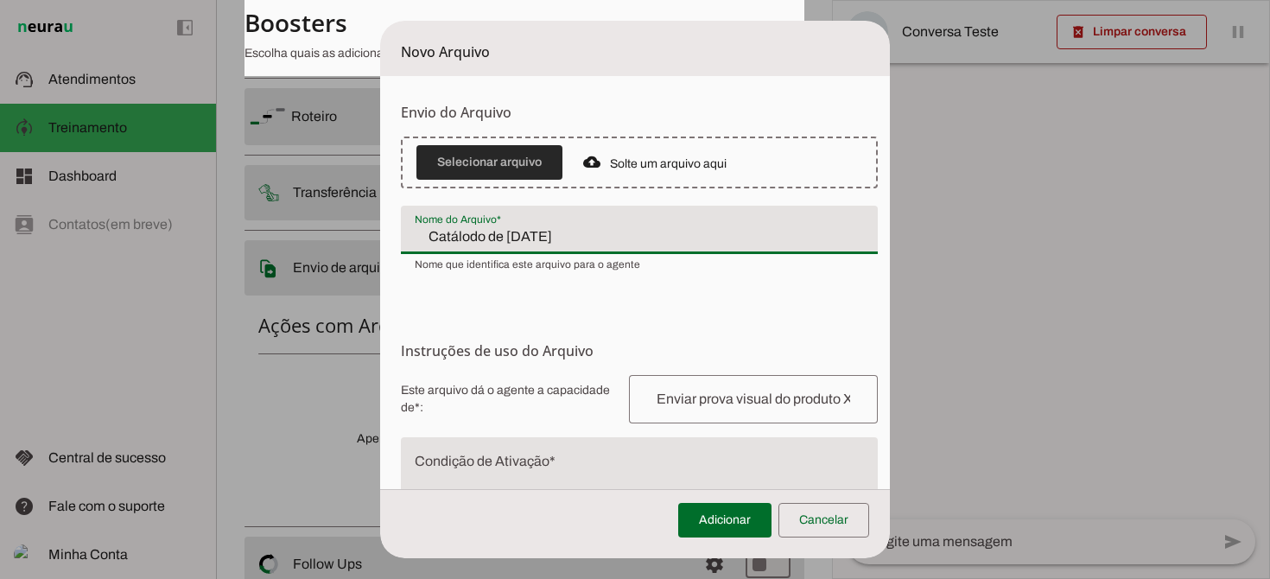
type input "Catálodo de [DATE]"
type md-filled-text-field "Catálodo de [DATE]"
click at [527, 162] on span at bounding box center [489, 162] width 146 height 41
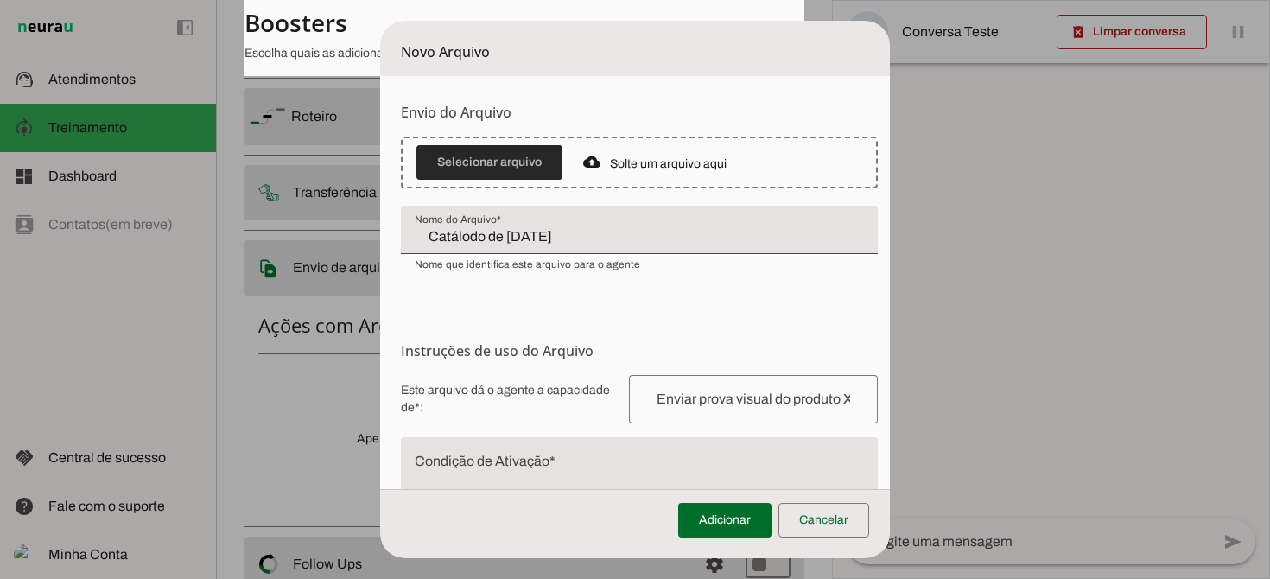
click at [529, 168] on span at bounding box center [489, 162] width 146 height 41
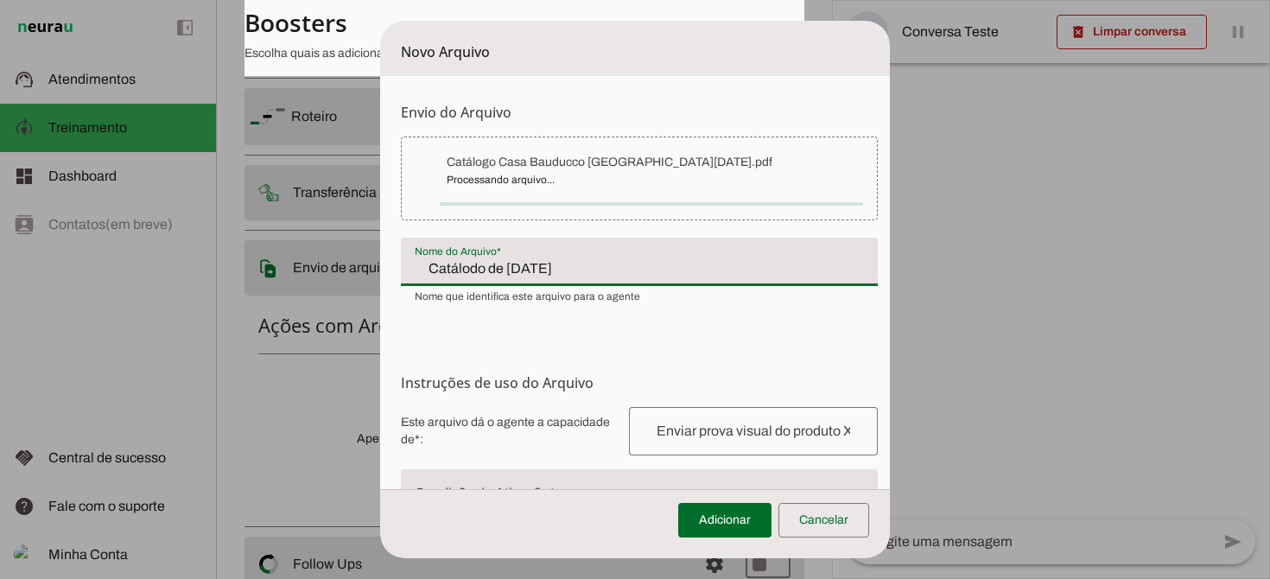
click at [550, 262] on input "Catálodo de [DATE]" at bounding box center [639, 268] width 449 height 21
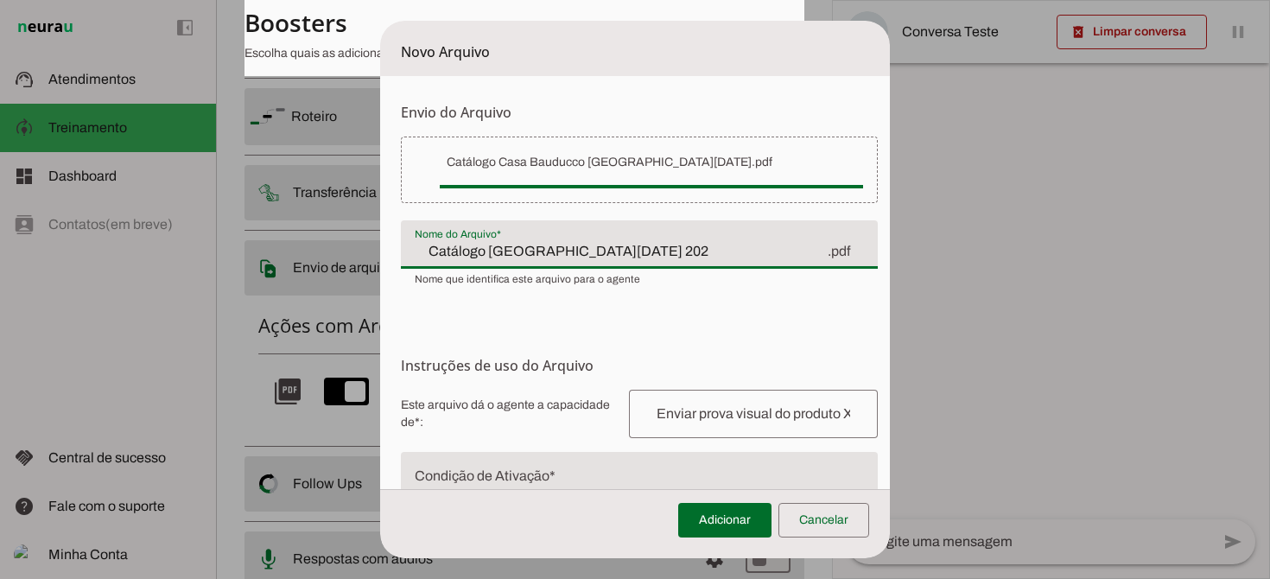
type input "Catálogo [GEOGRAPHIC_DATA][DATE] 2025"
drag, startPoint x: 474, startPoint y: 253, endPoint x: 363, endPoint y: 257, distance: 111.5
click at [380, 257] on dialog "Novo Arquivo Envio do [GEOGRAPHIC_DATA] Upload de [GEOGRAPHIC_DATA] Faça o envi…" at bounding box center [635, 289] width 510 height 537
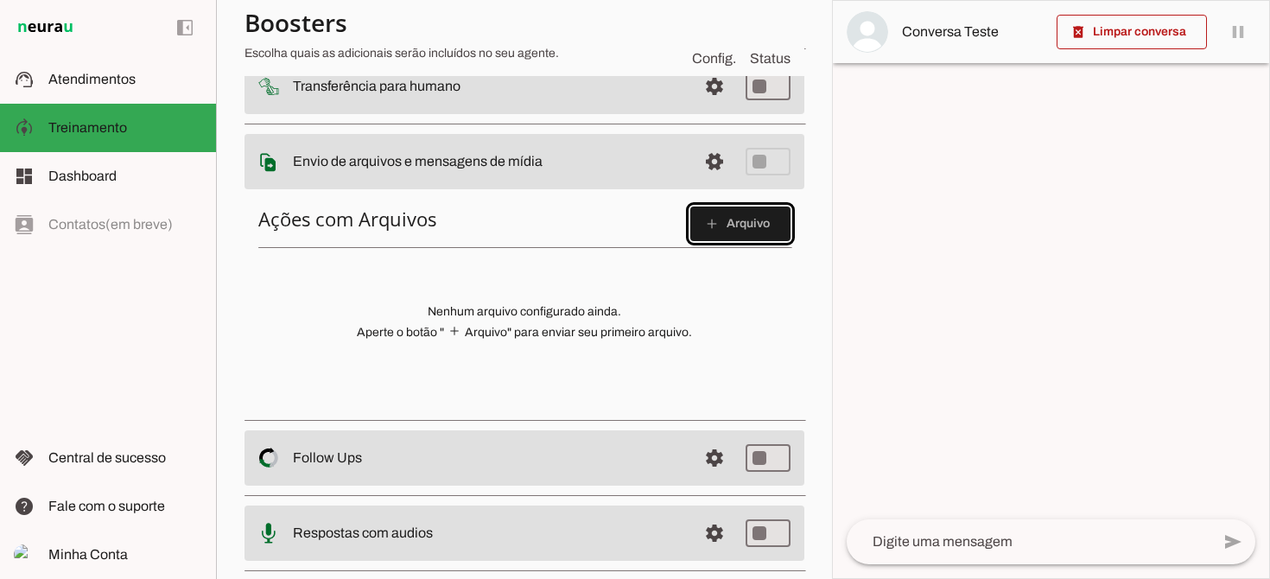
scroll to position [230, 0]
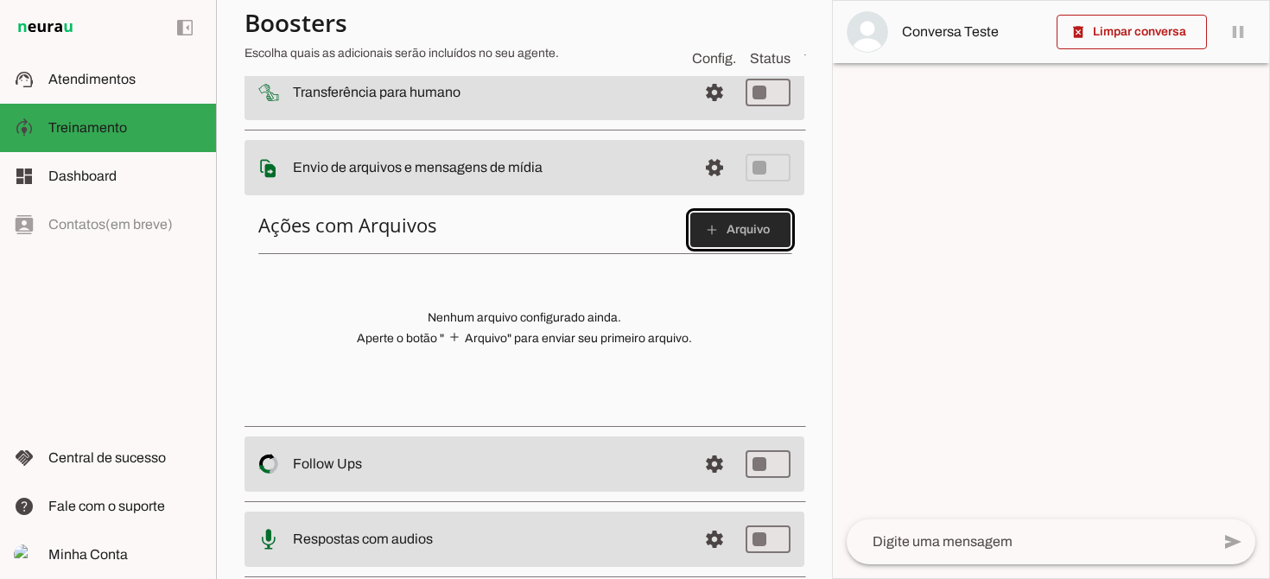
click at [761, 233] on span at bounding box center [740, 229] width 100 height 41
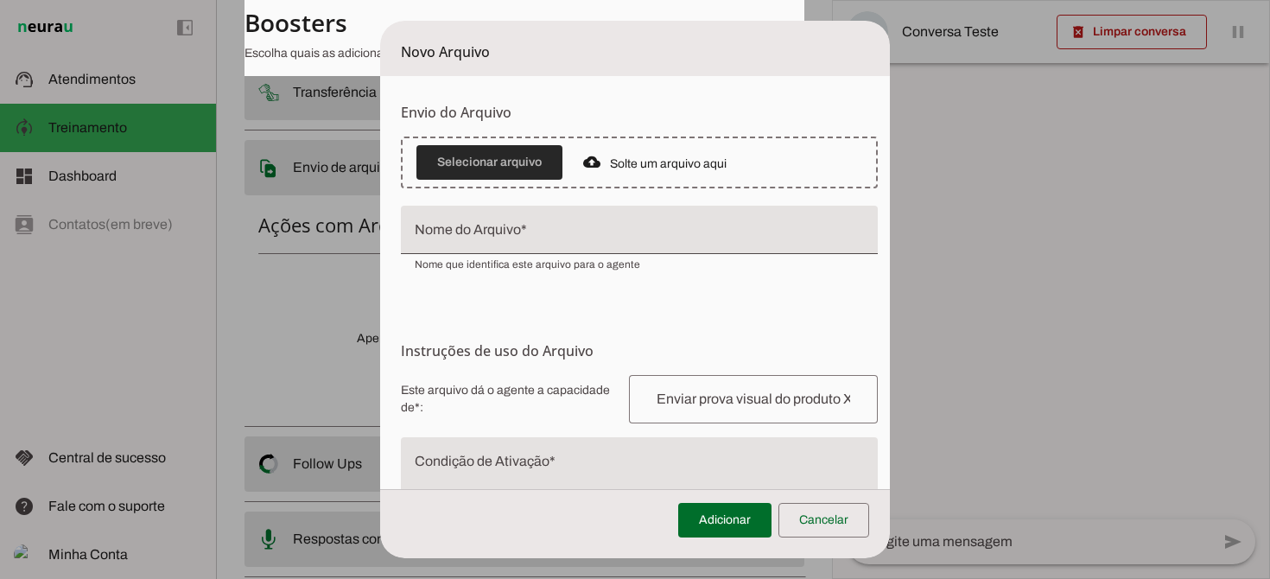
click at [517, 159] on span at bounding box center [489, 162] width 146 height 41
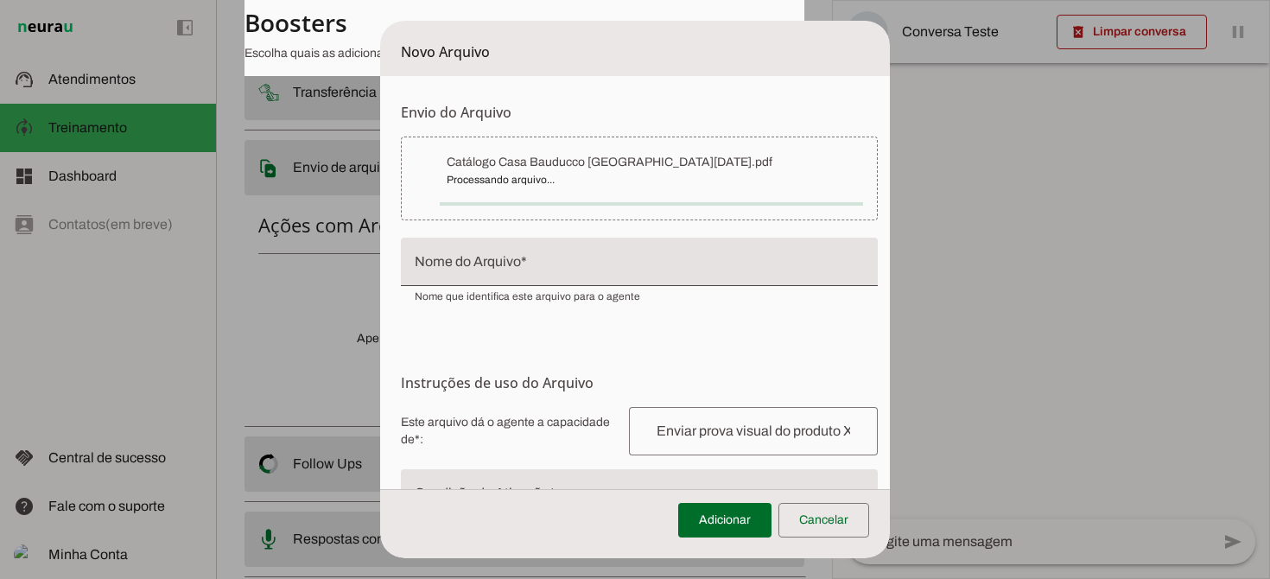
type input "Catálogo Casa Bauducco [DATE]"
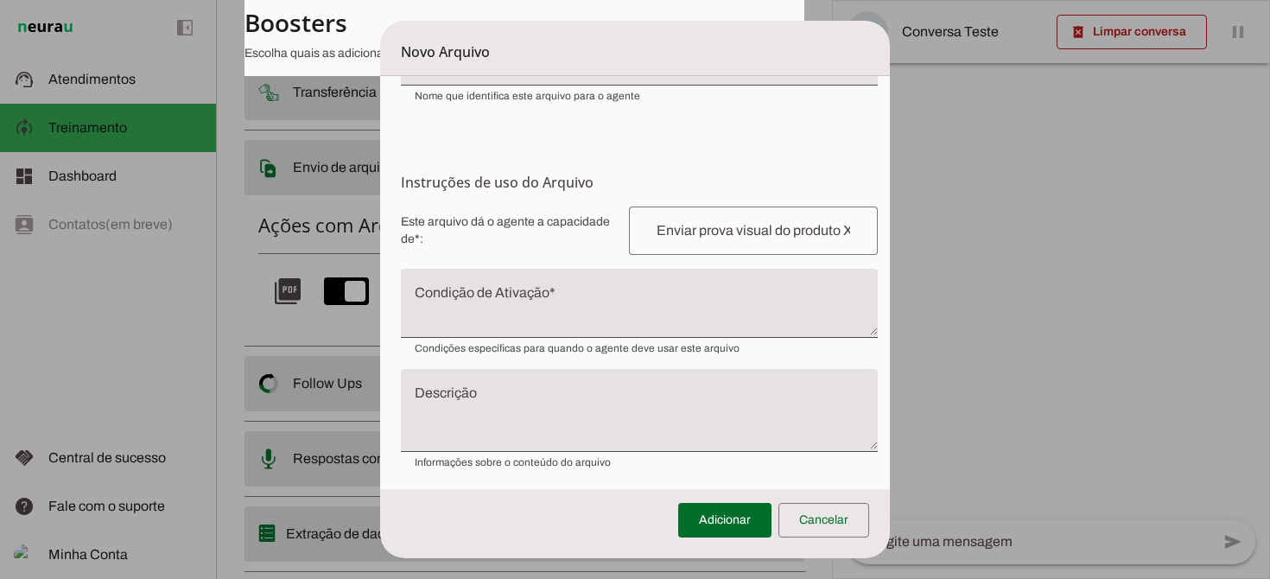
scroll to position [188, 0]
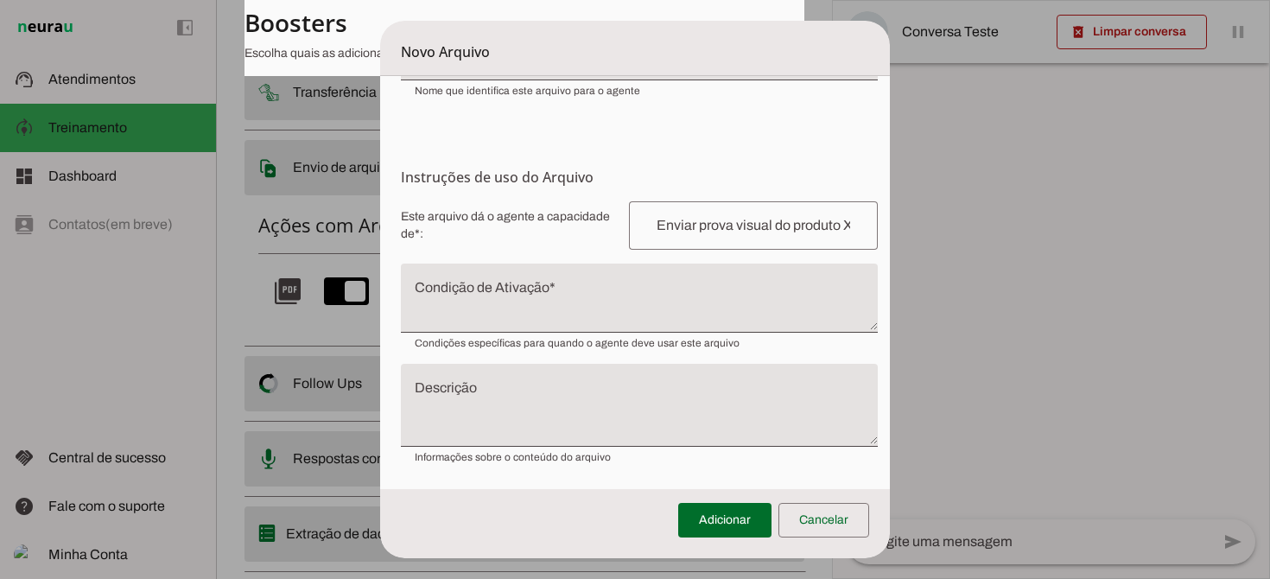
click at [569, 294] on textarea "Condição de Ativação" at bounding box center [639, 304] width 477 height 41
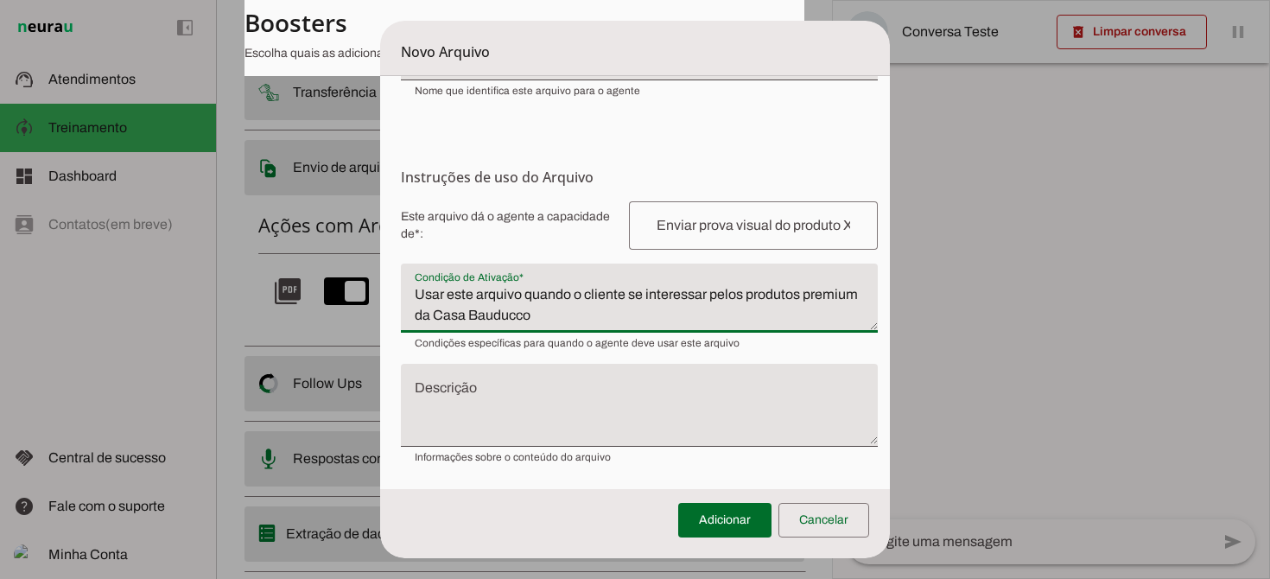
click at [447, 301] on textarea "Usar este arquivo quando o cliente se interessar pelos produtos premium da Casa…" at bounding box center [639, 304] width 477 height 41
click at [718, 295] on textarea "Enviar este arquivo quando o cliente se interessar pelos produtos premium da Ca…" at bounding box center [639, 304] width 477 height 41
click at [456, 296] on textarea "Enviar este arquivo quando o cliente perguntar pelos produtos premium da Casa B…" at bounding box center [639, 304] width 477 height 41
click at [531, 296] on textarea "Envie este arquivo quando o cliente perguntar pelos produtos premium da Casa Ba…" at bounding box center [639, 304] width 477 height 41
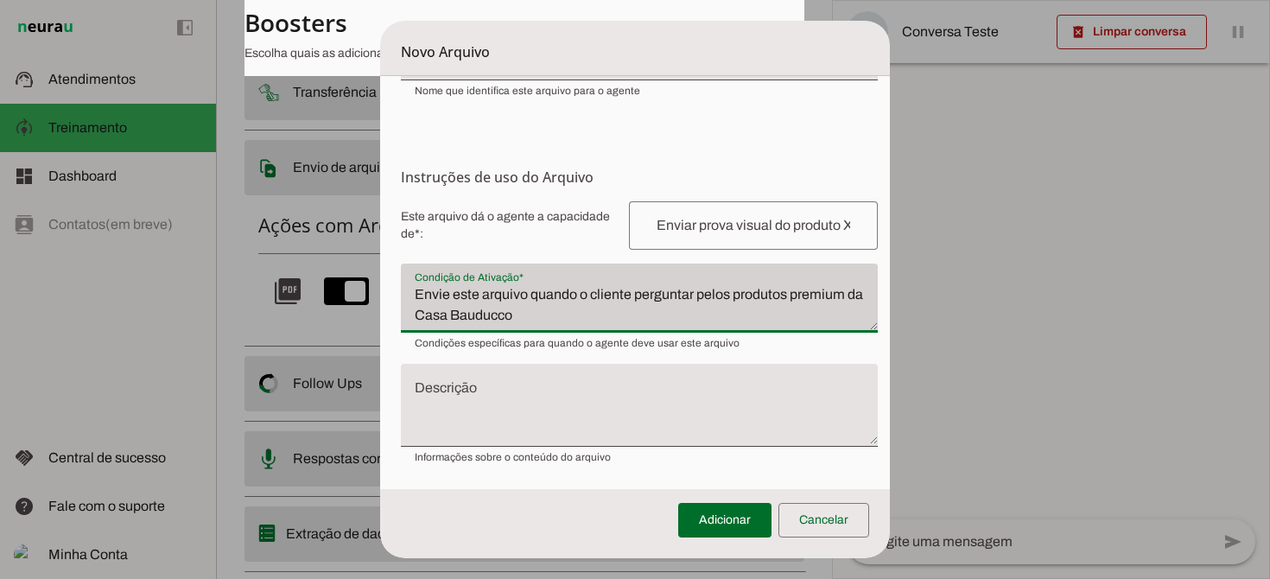
click at [729, 327] on div "Envie este arquivo quando o cliente perguntar pelos produtos premium da Casa Ba…" at bounding box center [639, 298] width 477 height 69
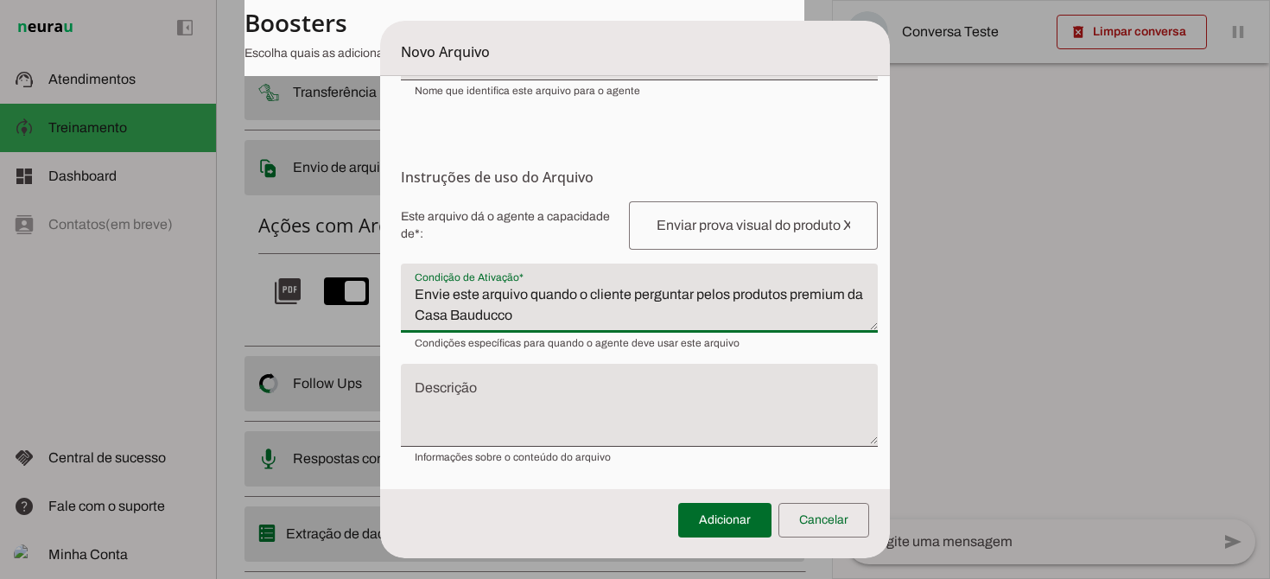
type textarea "Envie este arquivo quando o cliente perguntar pelos produtos premium da Casa Ba…"
type md-filled-text-field "Envie este arquivo quando o cliente perguntar pelos produtos premium da Casa Ba…"
click at [524, 393] on textarea "Descrição" at bounding box center [639, 411] width 477 height 55
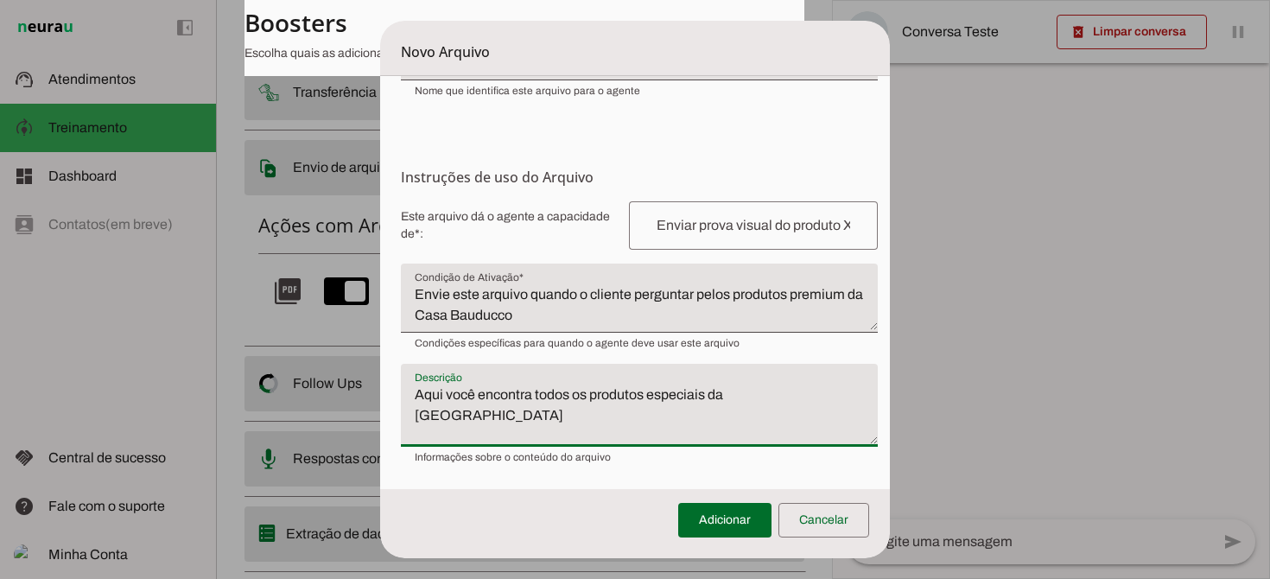
click at [415, 392] on textarea "Aqui você encontra todos os produtos especiais da [GEOGRAPHIC_DATA]" at bounding box center [639, 411] width 477 height 55
drag, startPoint x: 415, startPoint y: 392, endPoint x: 530, endPoint y: 402, distance: 115.3
click at [530, 402] on textarea "Aqui você encontra todos os produtos especiais da [GEOGRAPHIC_DATA]" at bounding box center [639, 411] width 477 height 55
click at [819, 398] on textarea "Este pdf contem todos os produtos especiais da [GEOGRAPHIC_DATA]" at bounding box center [639, 411] width 477 height 55
click at [695, 396] on textarea "Este pdf contem todos os produtos especiais da [GEOGRAPHIC_DATA]" at bounding box center [639, 411] width 477 height 55
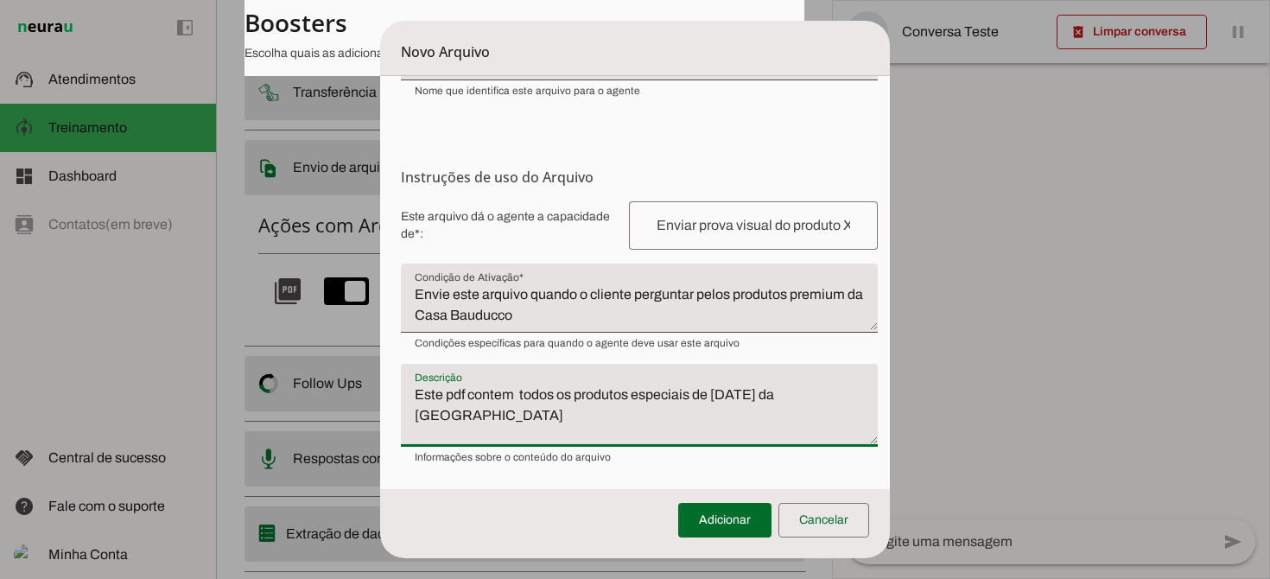
click at [716, 392] on textarea "Este pdf contem todos os produtos especiais de [DATE] da [GEOGRAPHIC_DATA]" at bounding box center [639, 411] width 477 height 55
click at [746, 397] on textarea "Este pdf contem todos os produtos especiais de [GEOGRAPHIC_DATA] da [GEOGRAPHIC…" at bounding box center [639, 411] width 477 height 55
type textarea "Este pdf contem todos os produtos especiais de [GEOGRAPHIC_DATA][DATE] da [GEOG…"
type md-filled-text-field "Este pdf contem todos os produtos especiais de [GEOGRAPHIC_DATA][DATE] da [GEOG…"
click at [771, 227] on input "text" at bounding box center [753, 225] width 221 height 21
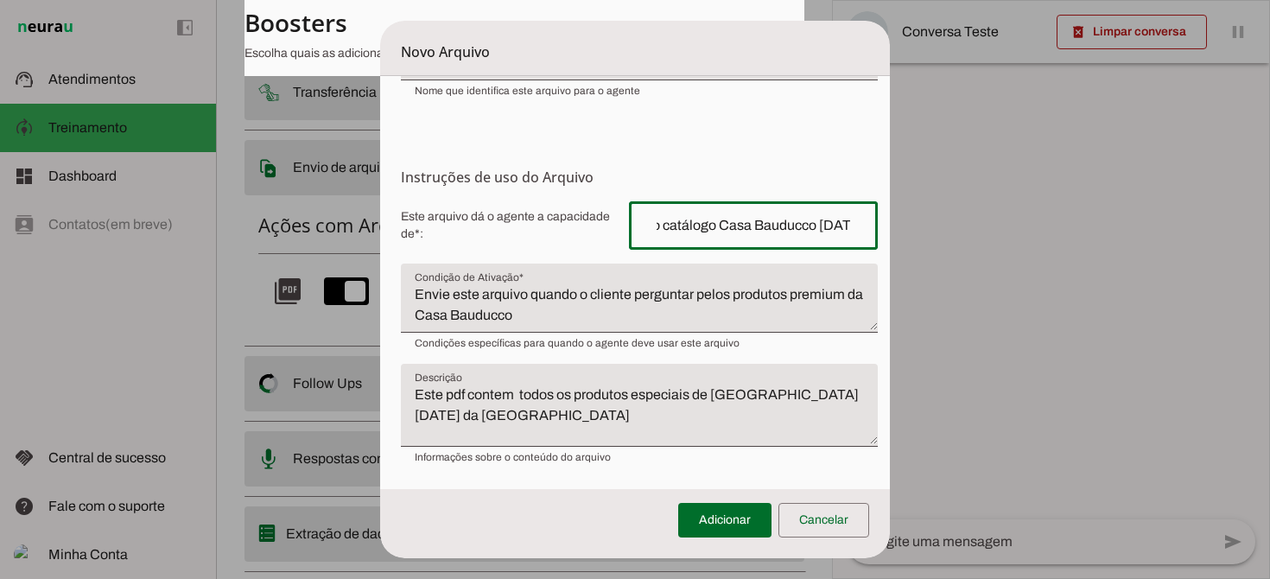
scroll to position [0, 138]
type input "Enviar prova visual do catálogo Casa Bauducco [DATE]"
type md-outlined-text-field "Enviar prova visual do catálogo Casa Bauducco [DATE]"
click at [574, 243] on span "Este arquivo dá o agente a capacidade de*: Capacidade conferida Complete a fras…" at bounding box center [639, 225] width 477 height 48
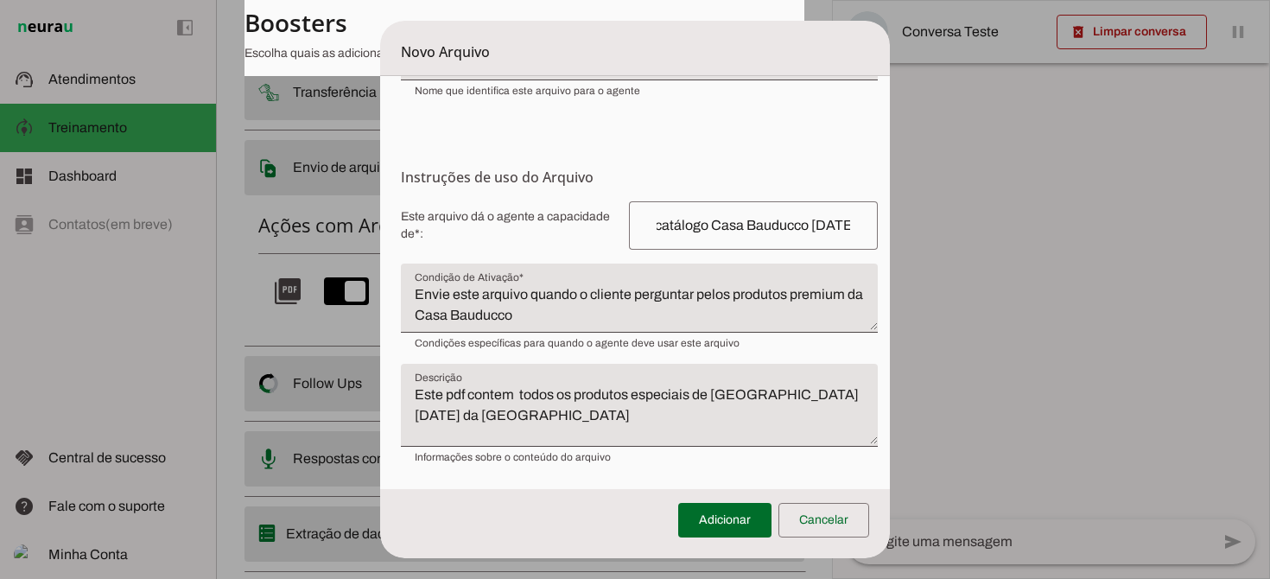
scroll to position [0, 0]
click at [735, 524] on span at bounding box center [724, 519] width 93 height 41
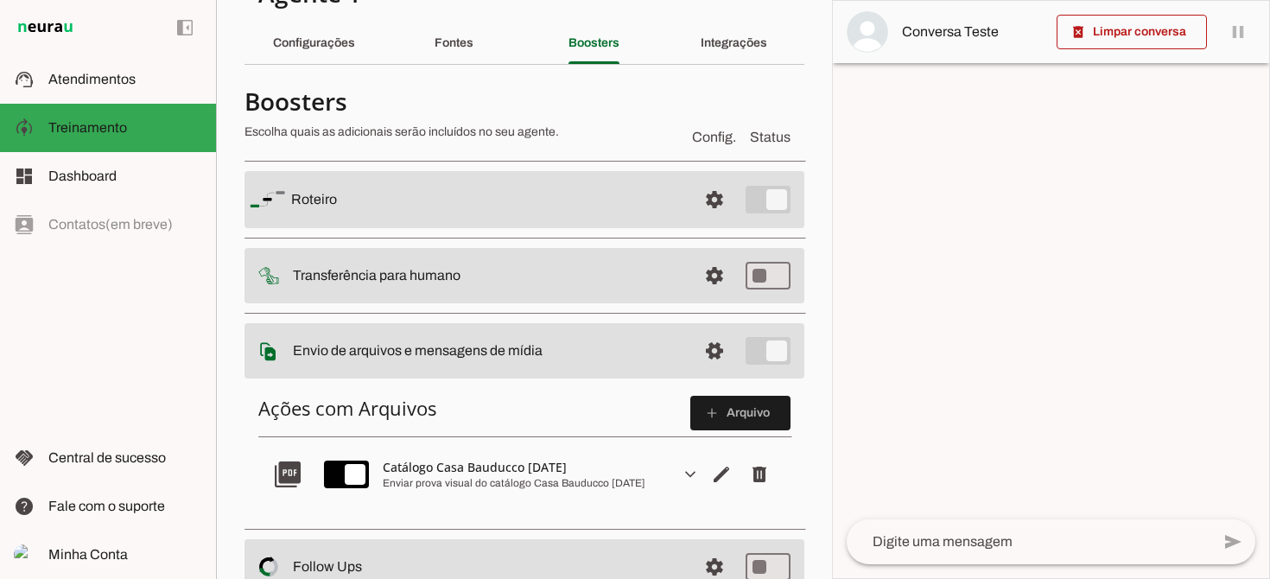
scroll to position [194, 0]
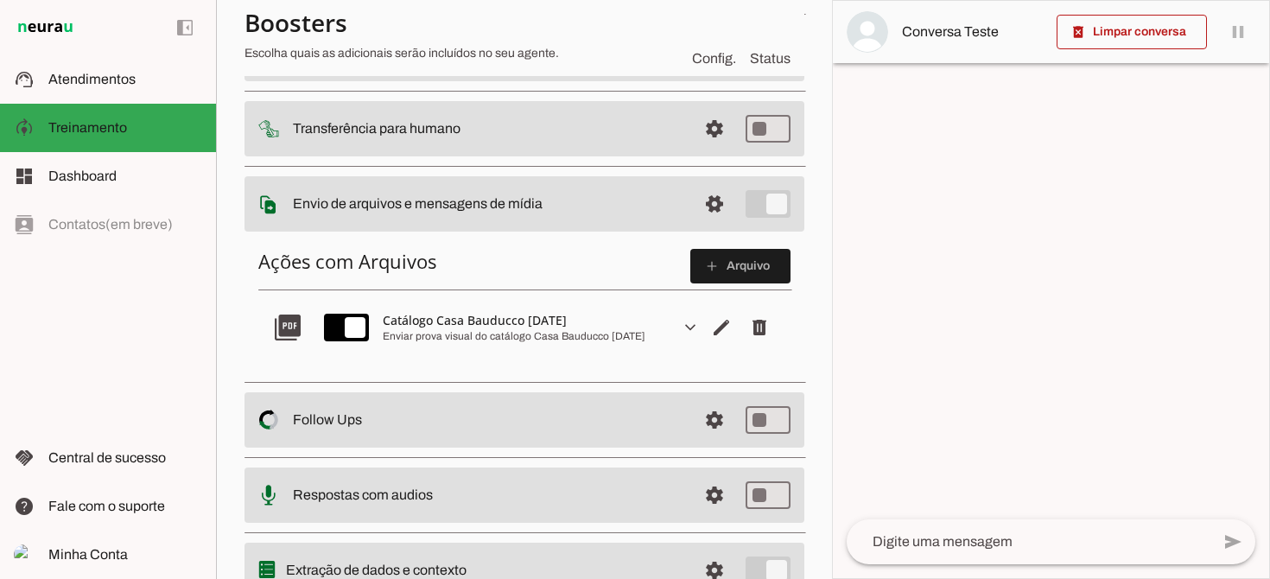
click at [606, 210] on slot at bounding box center [488, 204] width 391 height 21
click at [607, 209] on slot at bounding box center [488, 204] width 391 height 21
type md-switch "on"
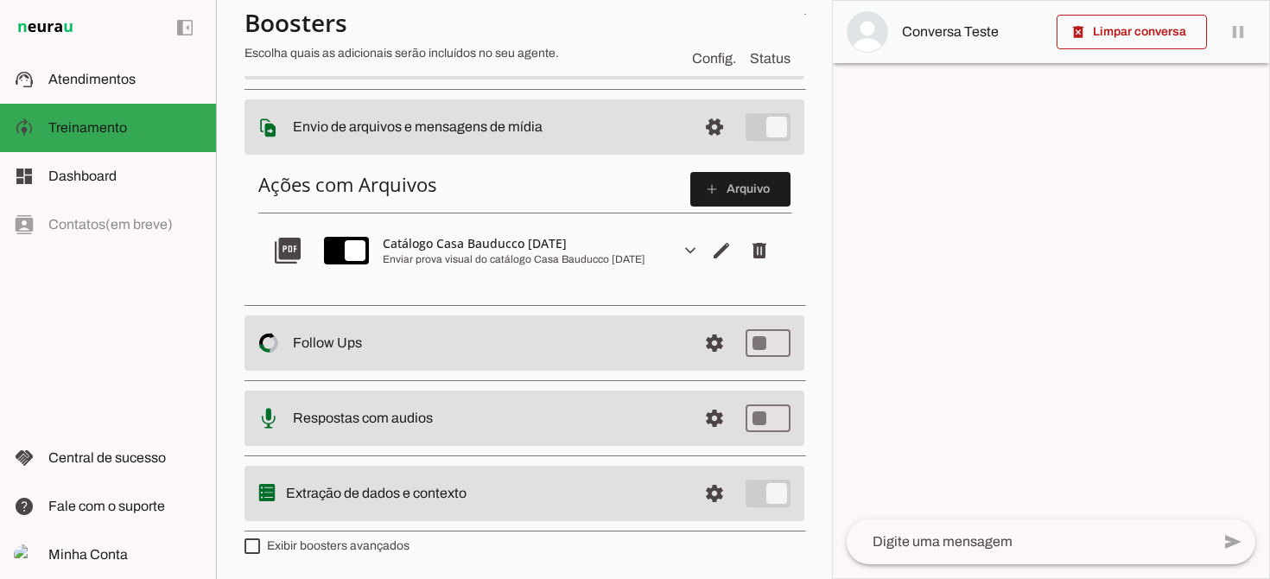
click at [483, 352] on slot at bounding box center [488, 343] width 391 height 21
click at [716, 346] on span at bounding box center [714, 342] width 41 height 41
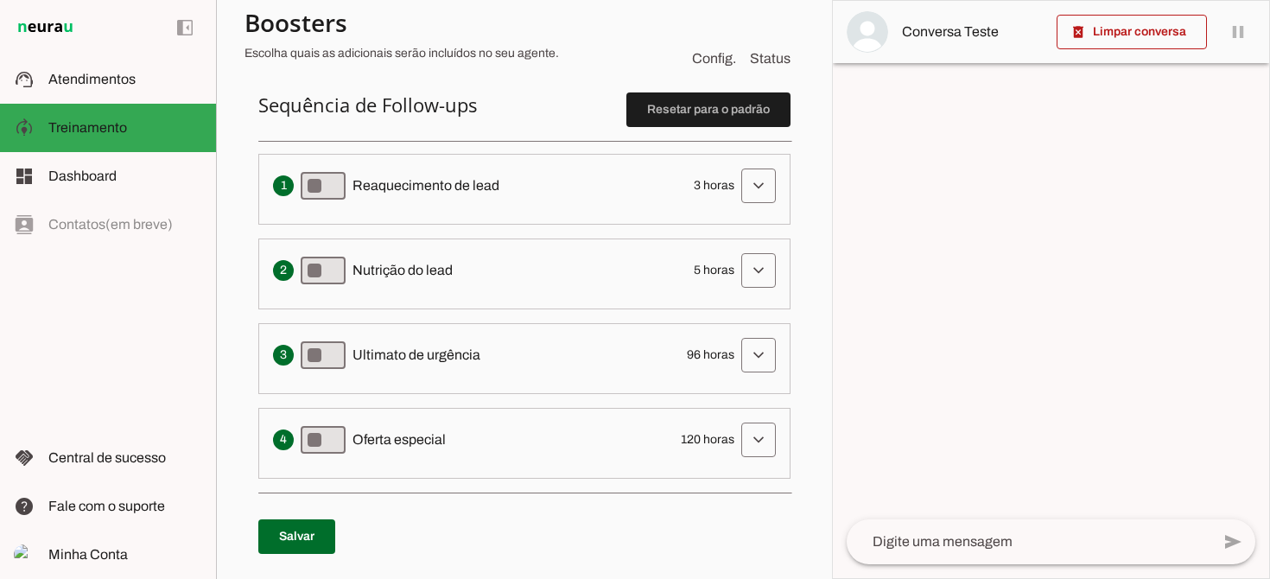
scroll to position [426, 0]
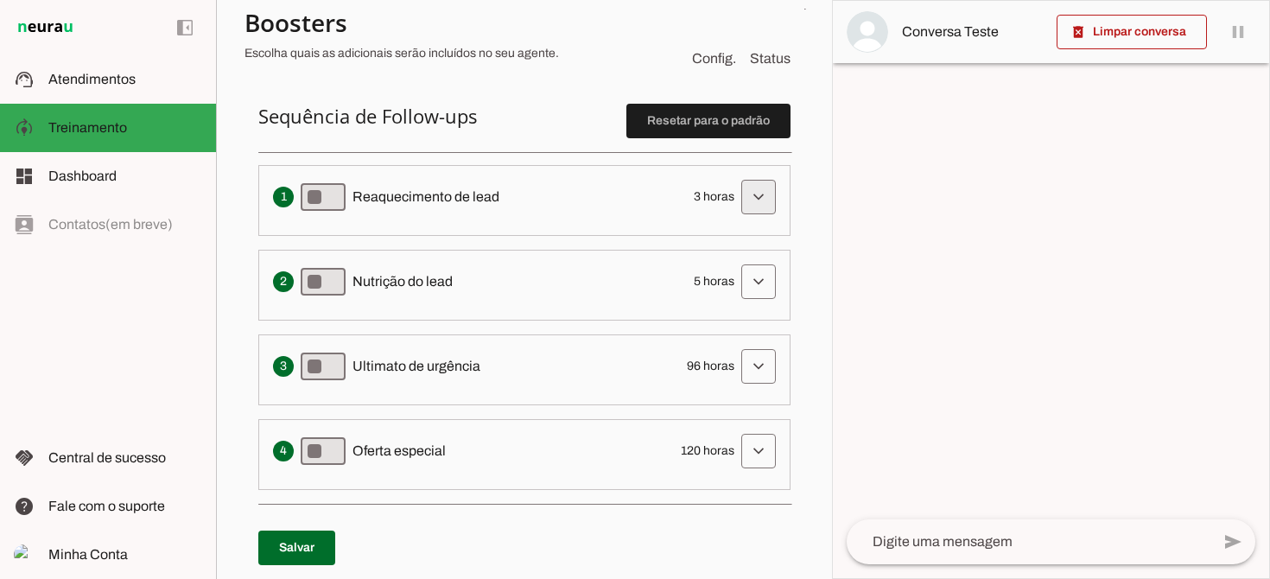
click at [761, 203] on span at bounding box center [758, 196] width 41 height 41
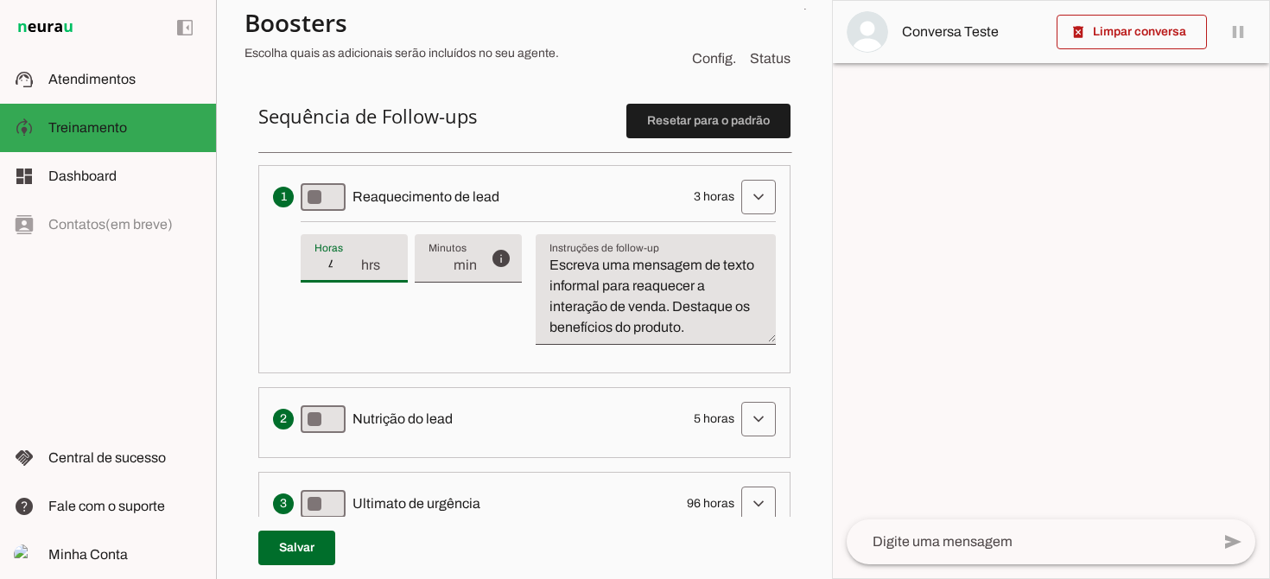
type input "4"
type md-filled-text-field "4"
click at [348, 264] on input "4" at bounding box center [336, 265] width 45 height 21
type input "3"
type md-filled-text-field "3"
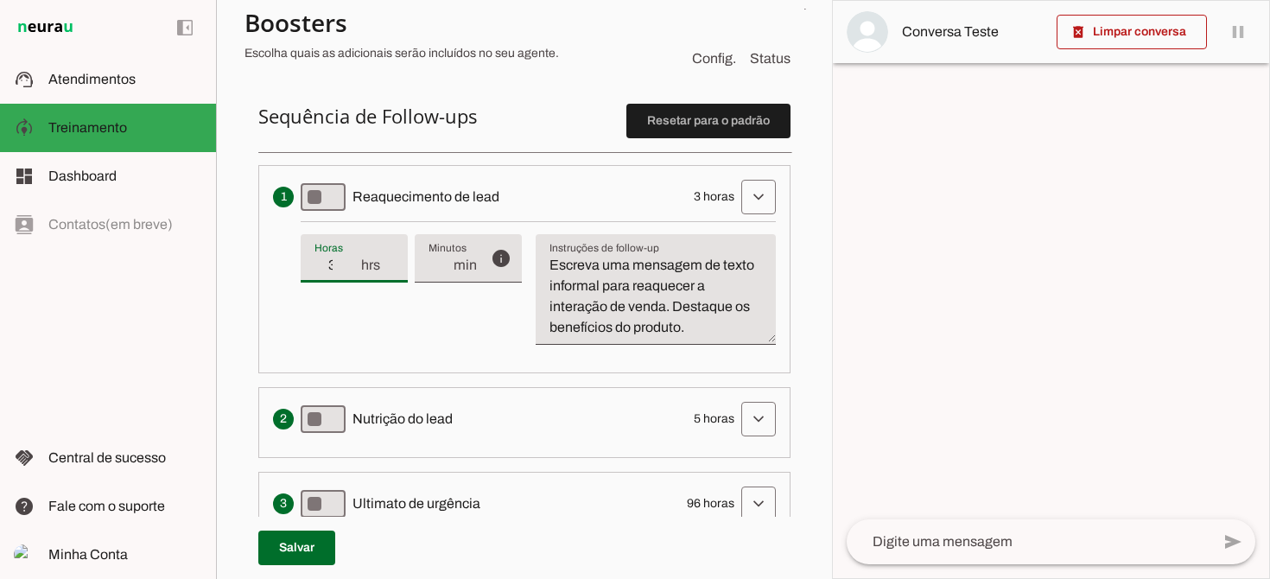
click at [348, 274] on input "3" at bounding box center [336, 265] width 45 height 21
type input "2"
type md-filled-text-field "2"
click at [348, 274] on input "2" at bounding box center [336, 265] width 45 height 21
type input "1"
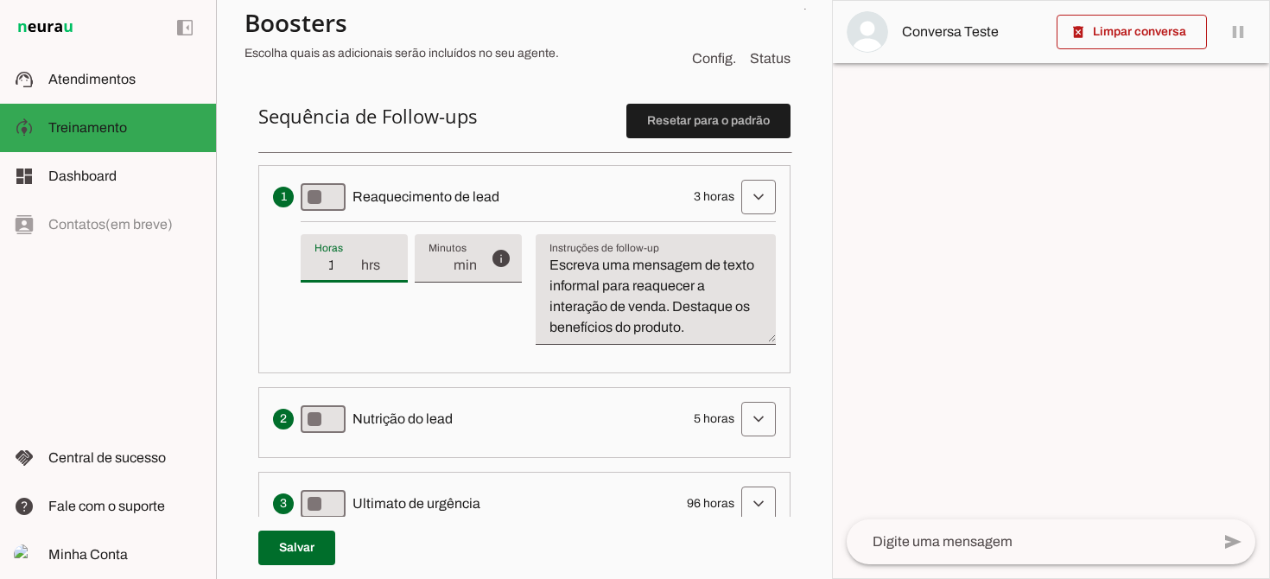
type md-filled-text-field "1"
click at [348, 274] on input "1" at bounding box center [336, 265] width 45 height 21
type input "0"
type md-filled-text-field "0"
click at [348, 274] on input "0" at bounding box center [336, 265] width 45 height 21
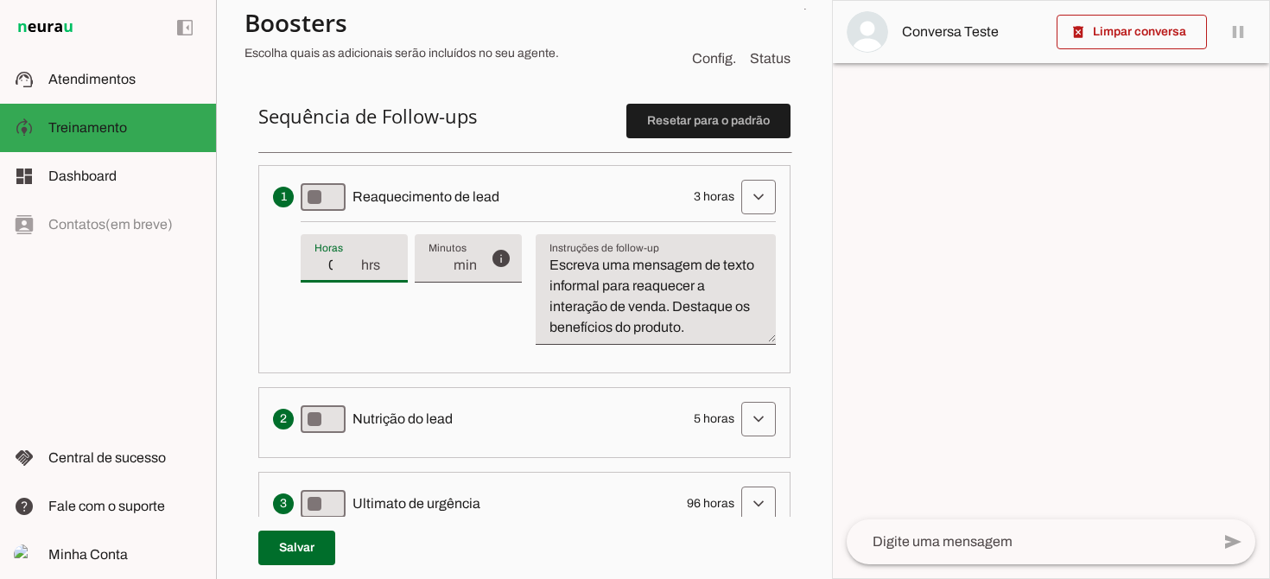
click at [348, 274] on input "0" at bounding box center [336, 265] width 45 height 21
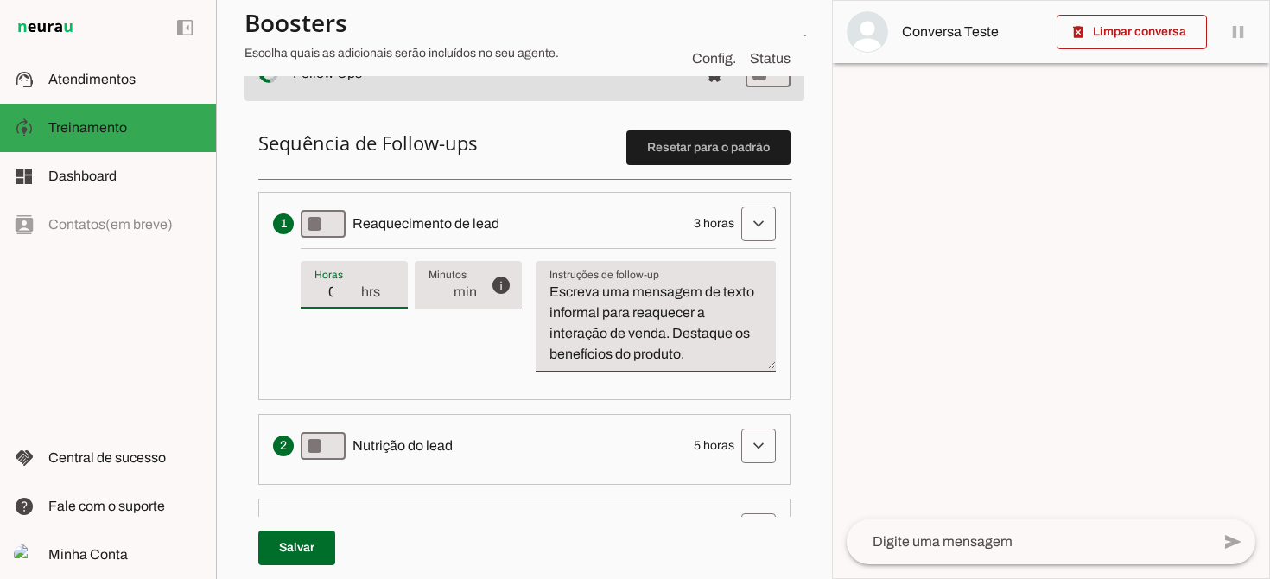
scroll to position [393, 0]
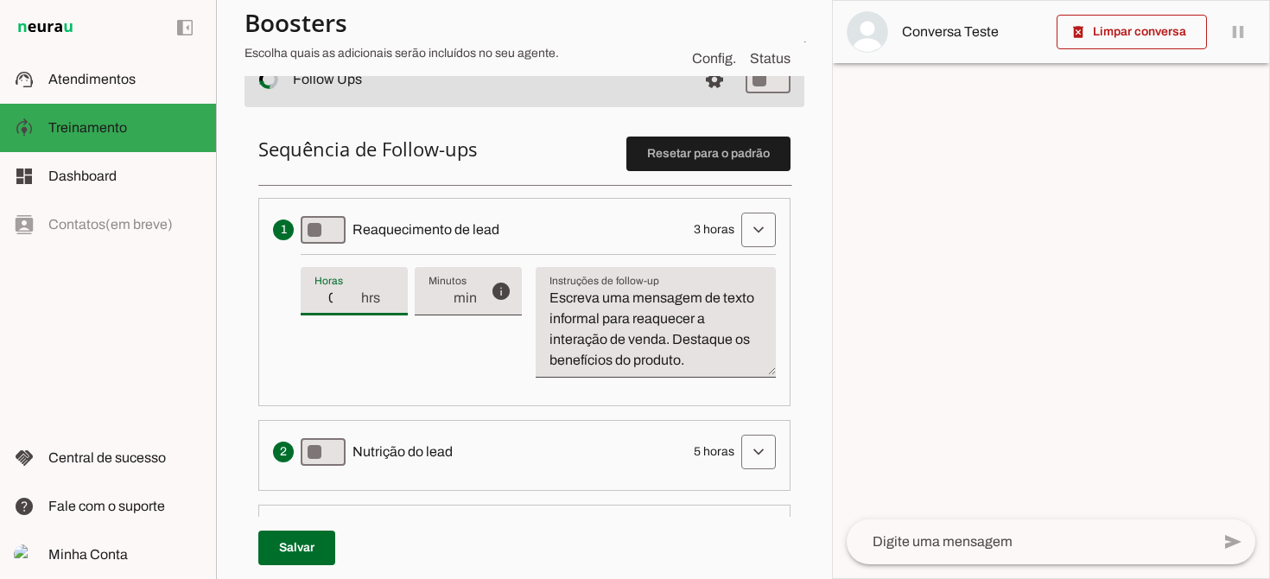
type input "1"
type md-filled-text-field "1"
click at [435, 296] on input "1" at bounding box center [440, 298] width 23 height 21
type input "2"
type md-filled-text-field "2"
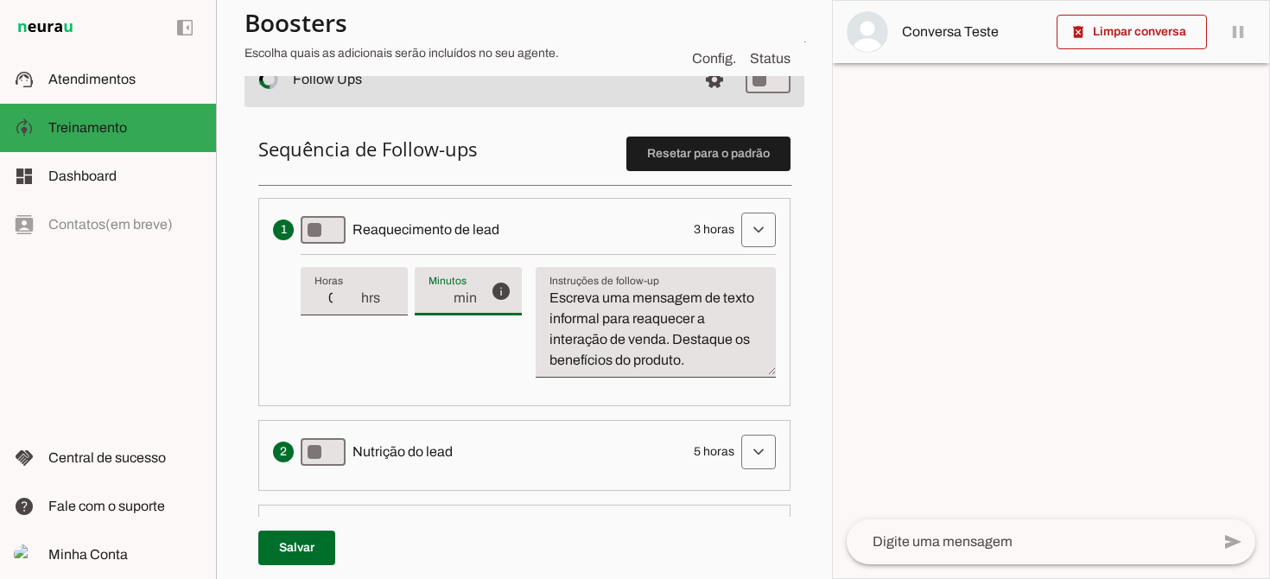
click at [435, 296] on input "2" at bounding box center [440, 298] width 23 height 21
type input "3"
type md-filled-text-field "3"
click at [435, 296] on input "3" at bounding box center [440, 298] width 23 height 21
type input "4"
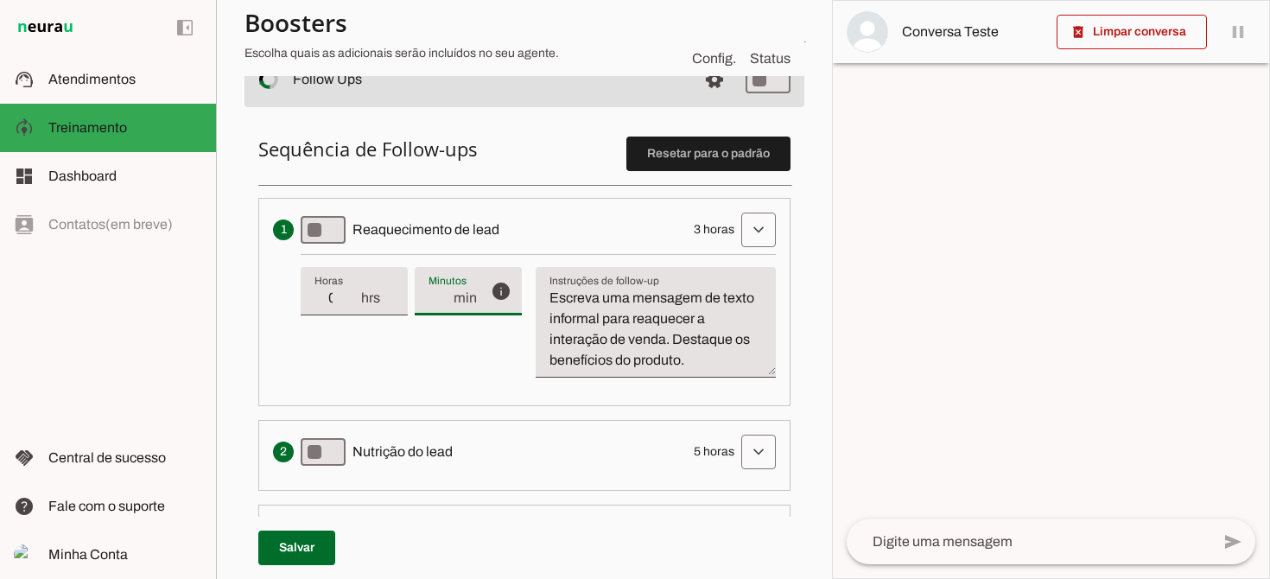
type md-filled-text-field "4"
click at [435, 296] on input "4" at bounding box center [440, 298] width 23 height 21
type input "5"
type md-filled-text-field "5"
click at [435, 296] on input "5" at bounding box center [440, 298] width 23 height 21
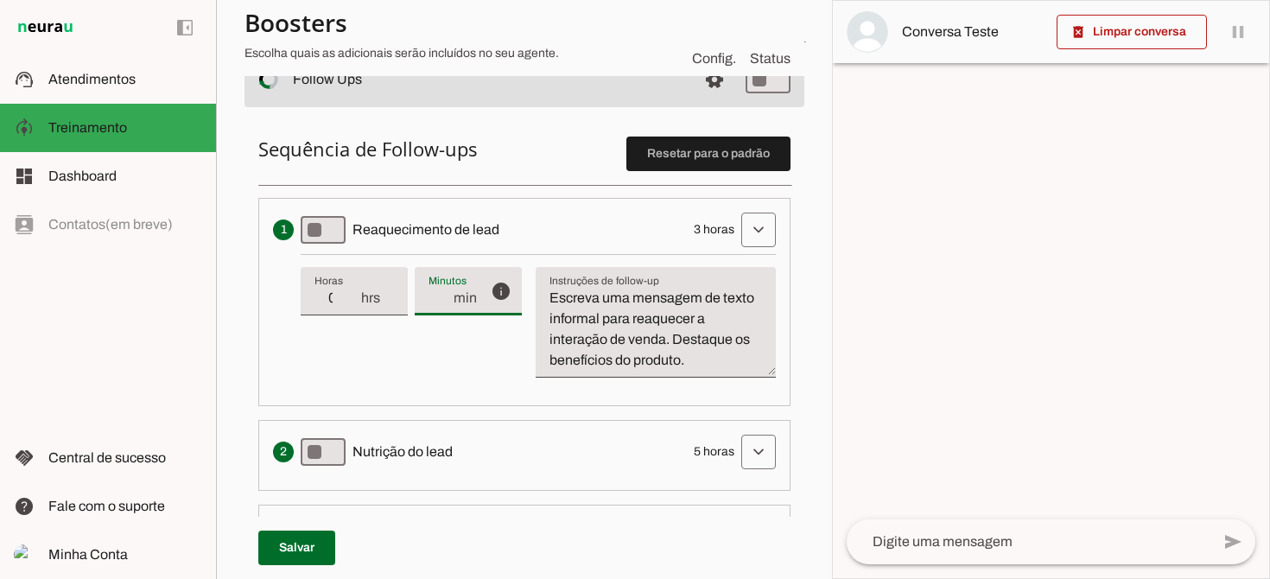
type input "6"
type md-filled-text-field "6"
click at [435, 296] on input "6" at bounding box center [440, 298] width 23 height 21
type input "7"
type md-filled-text-field "7"
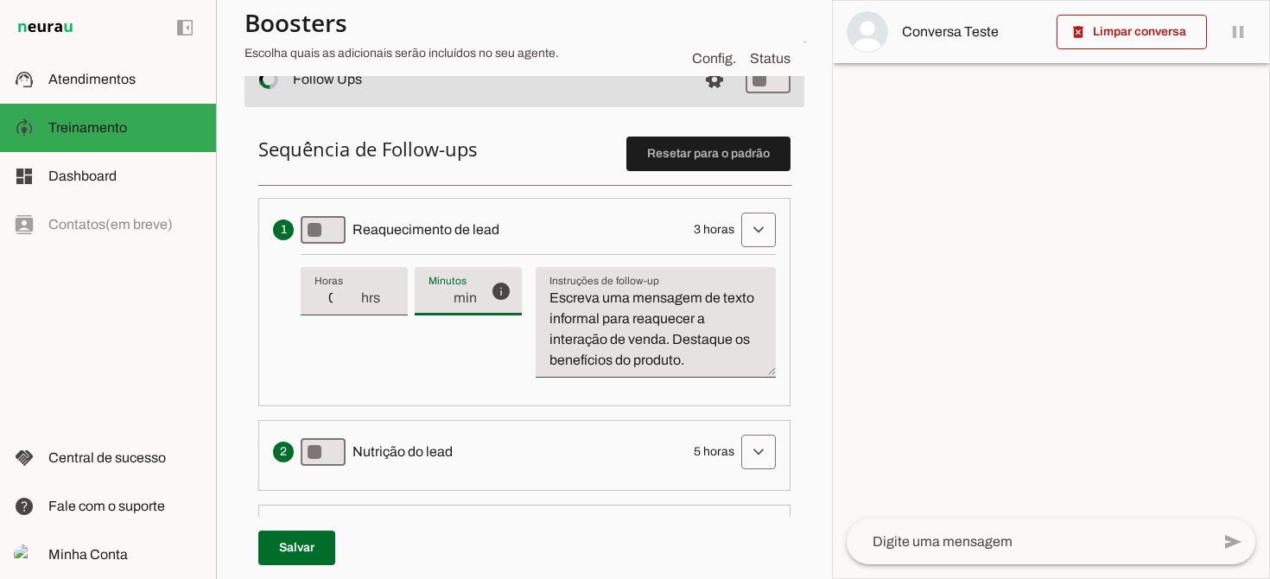
click at [435, 296] on input "7" at bounding box center [440, 298] width 23 height 21
type input "8"
type md-filled-text-field "8"
click at [435, 296] on input "8" at bounding box center [440, 298] width 23 height 21
type input "9"
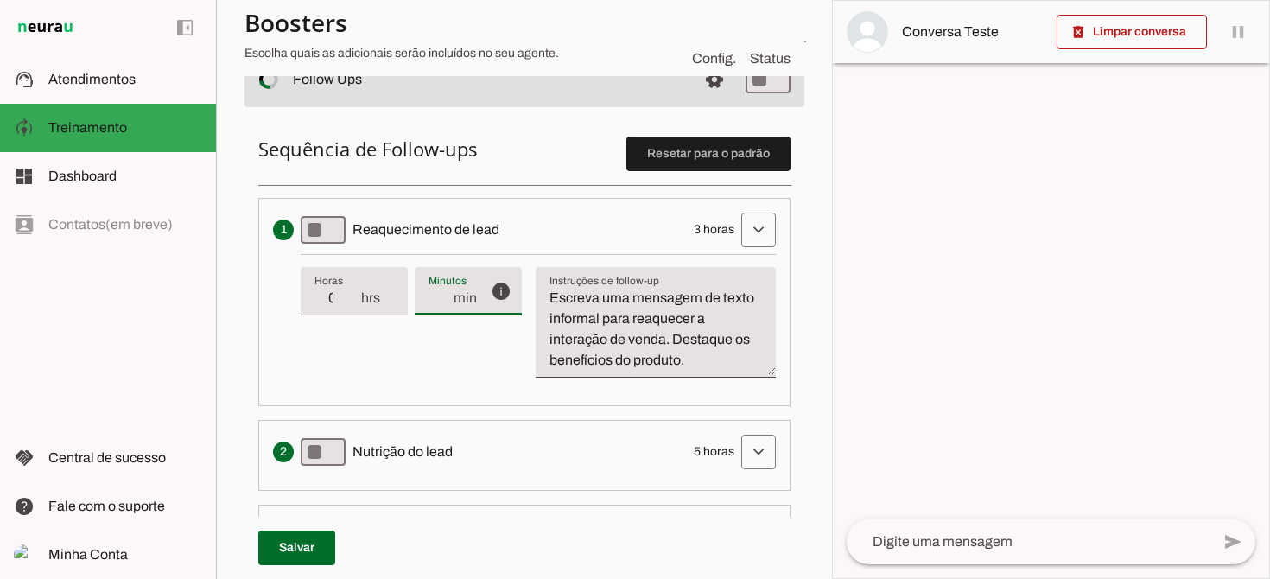
type md-filled-text-field "9"
click at [435, 296] on input "9" at bounding box center [440, 298] width 23 height 21
type input "10"
type md-filled-text-field "10"
click at [435, 296] on input "10" at bounding box center [440, 298] width 23 height 21
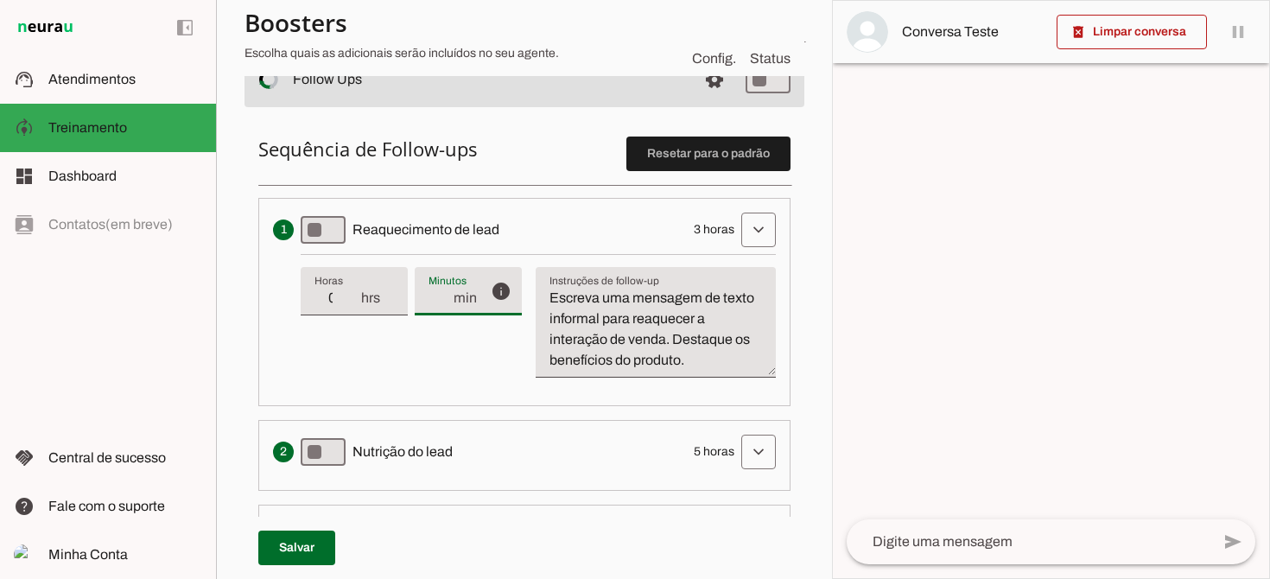
type input "11"
type md-filled-text-field "11"
click at [435, 296] on input "11" at bounding box center [440, 298] width 23 height 21
type input "12"
type md-filled-text-field "12"
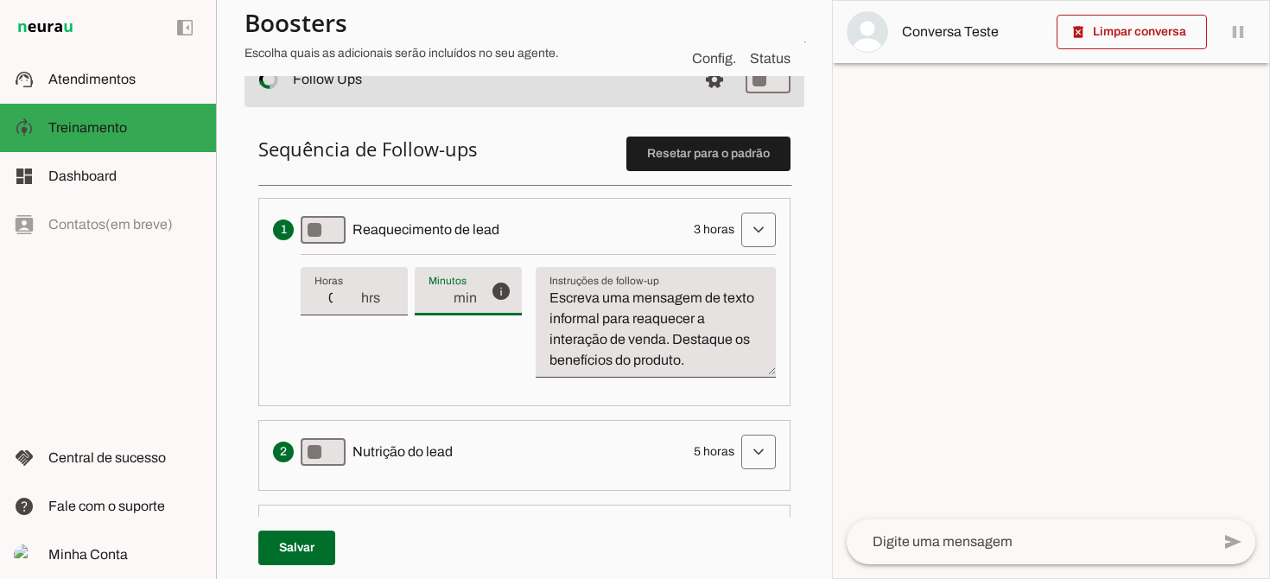
click at [435, 296] on input "12" at bounding box center [440, 298] width 23 height 21
type input "13"
type md-filled-text-field "13"
click at [435, 296] on input "13" at bounding box center [440, 298] width 23 height 21
type input "14"
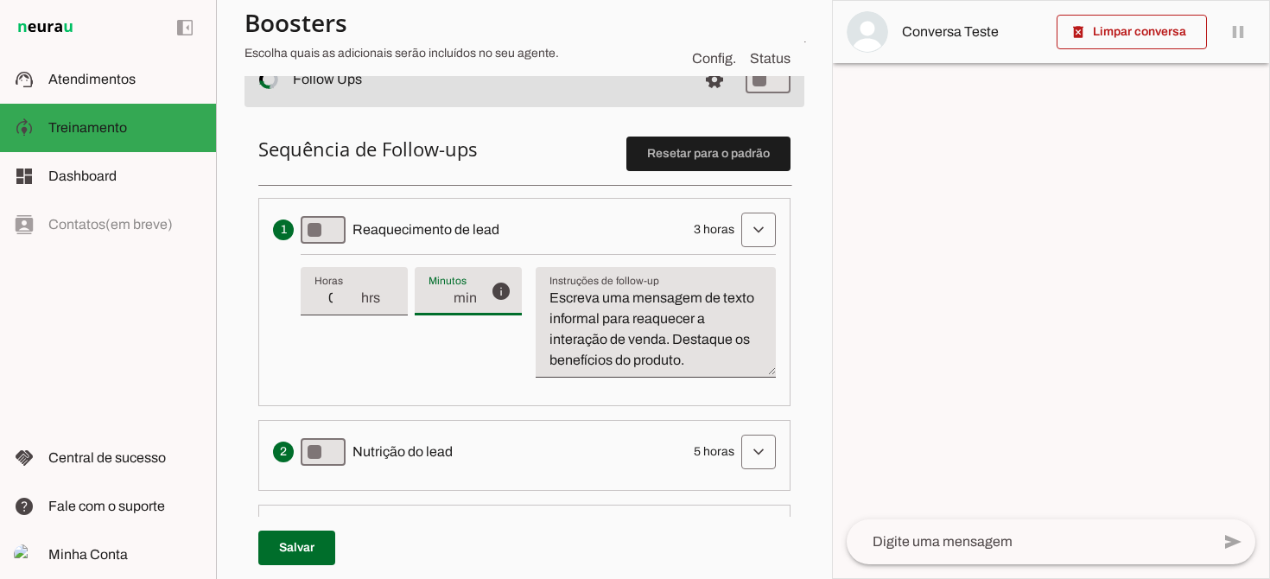
type md-filled-text-field "14"
click at [435, 296] on input "14" at bounding box center [440, 298] width 23 height 21
type input "15"
type md-filled-text-field "15"
click at [435, 296] on input "15" at bounding box center [440, 298] width 23 height 21
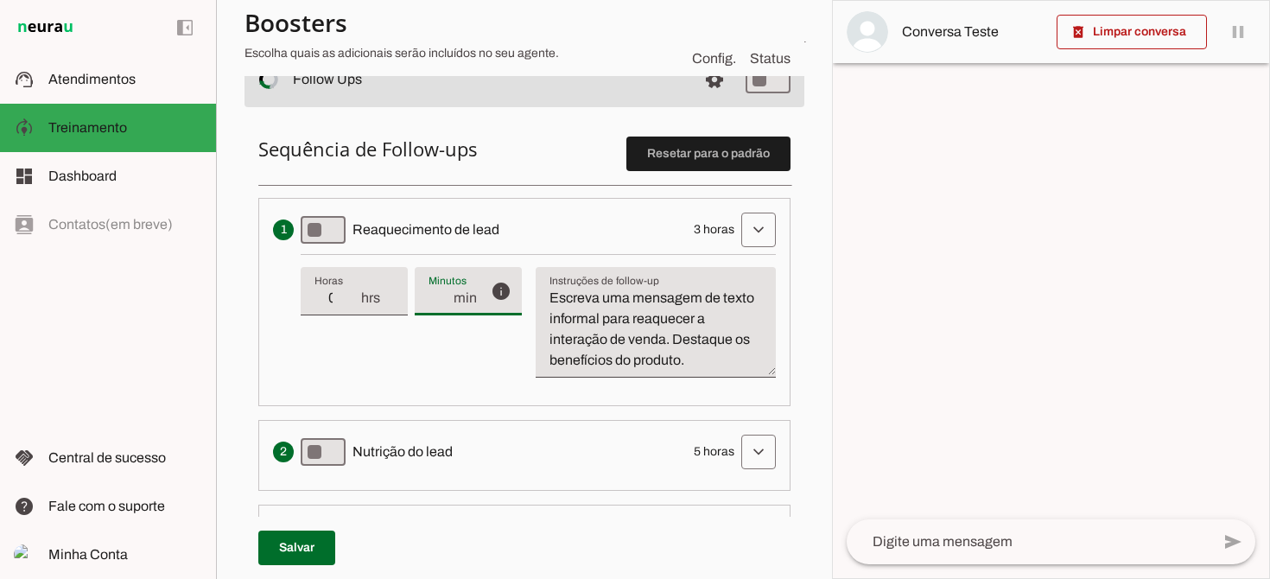
type input "16"
type md-filled-text-field "16"
click at [435, 296] on input "16" at bounding box center [440, 298] width 23 height 21
type input "17"
type md-filled-text-field "17"
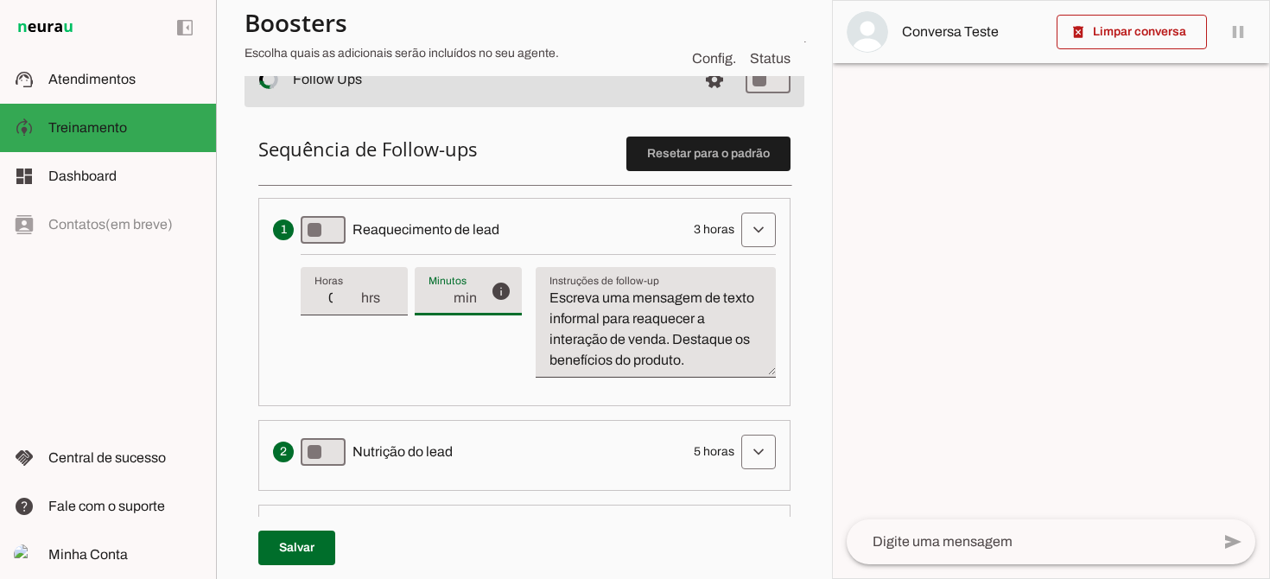
click at [435, 296] on input "17" at bounding box center [440, 298] width 23 height 21
type input "18"
type md-filled-text-field "18"
click at [435, 296] on input "18" at bounding box center [440, 298] width 23 height 21
type input "19"
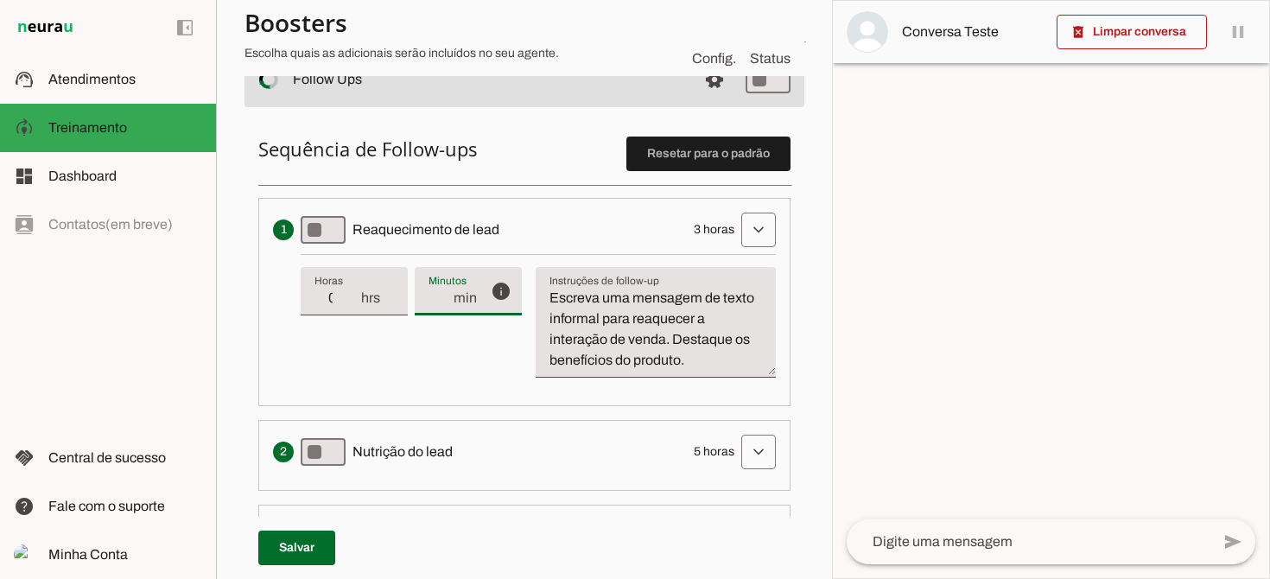
type md-filled-text-field "19"
click at [435, 296] on input "19" at bounding box center [440, 298] width 23 height 21
type input "20"
type md-filled-text-field "20"
click at [435, 296] on input "20" at bounding box center [440, 298] width 23 height 21
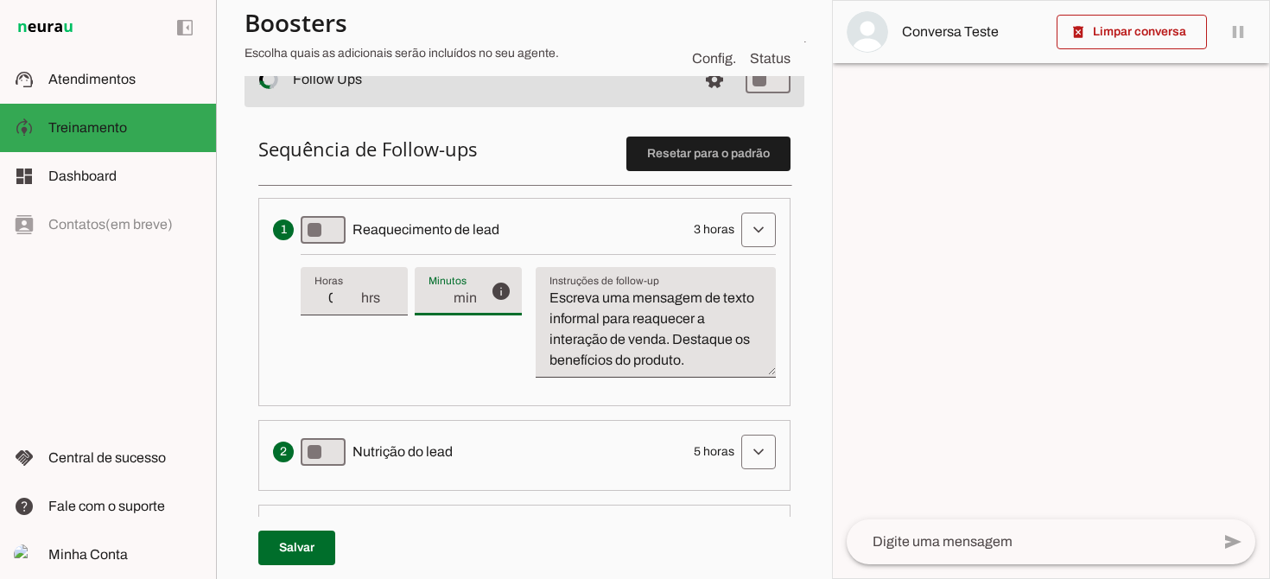
type input "21"
type md-filled-text-field "21"
click at [435, 296] on input "21" at bounding box center [440, 298] width 23 height 21
type input "22"
type md-filled-text-field "22"
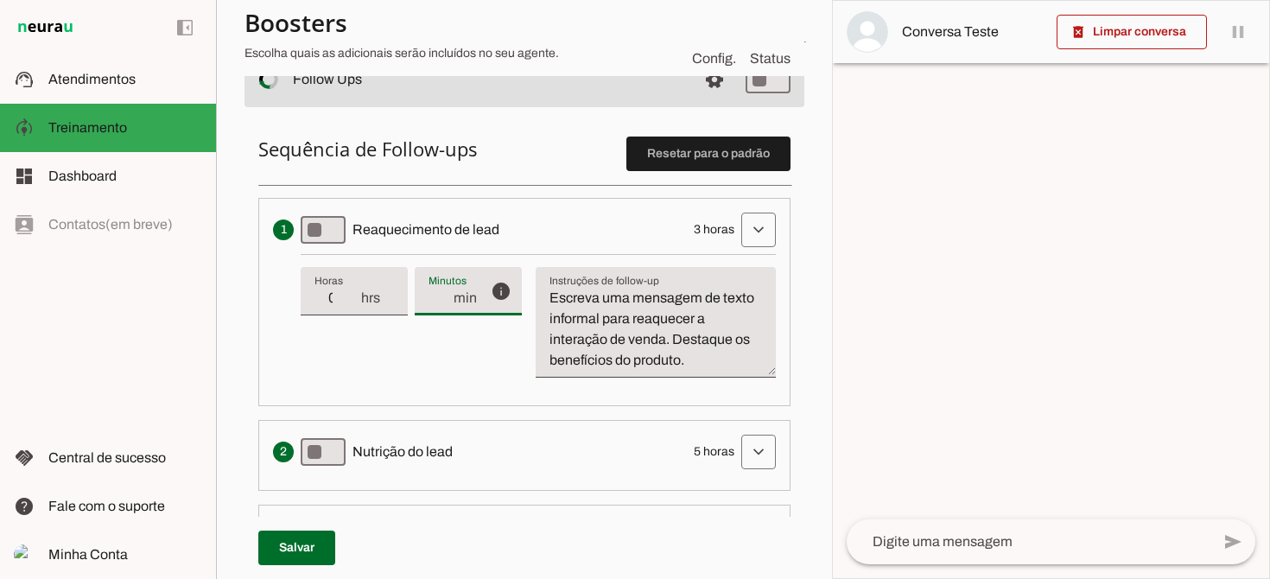
click at [435, 296] on input "22" at bounding box center [440, 298] width 23 height 21
type input "23"
type md-filled-text-field "23"
click at [435, 296] on input "23" at bounding box center [440, 298] width 23 height 21
type input "24"
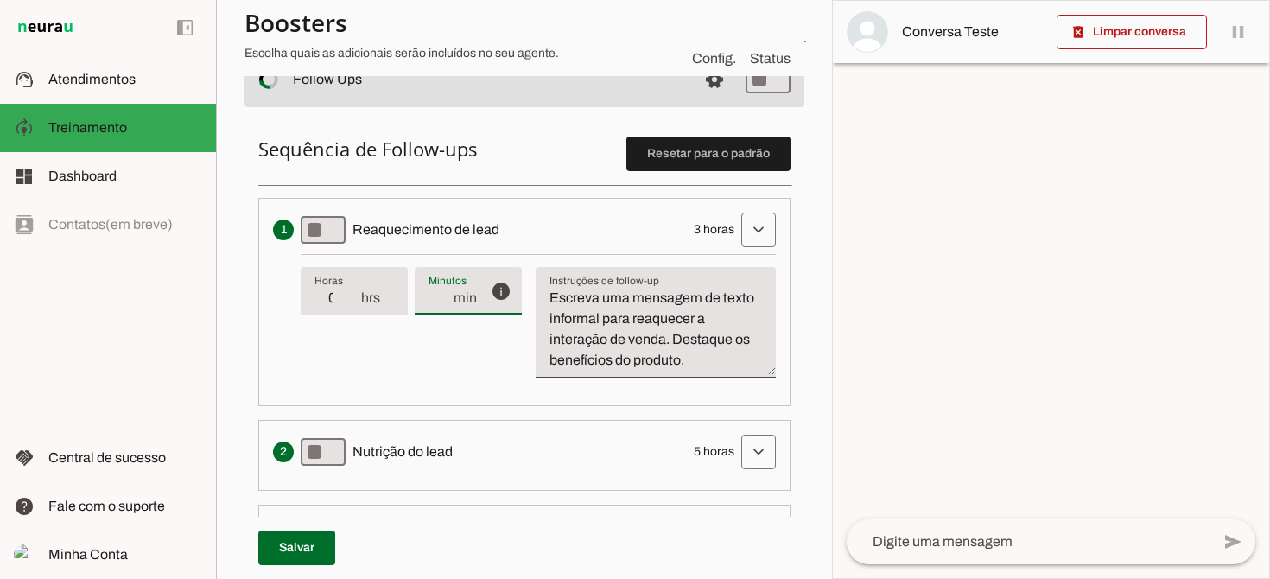
type md-filled-text-field "24"
click at [435, 296] on input "24" at bounding box center [440, 298] width 23 height 21
type input "25"
type md-filled-text-field "25"
click at [435, 296] on input "25" at bounding box center [440, 298] width 23 height 21
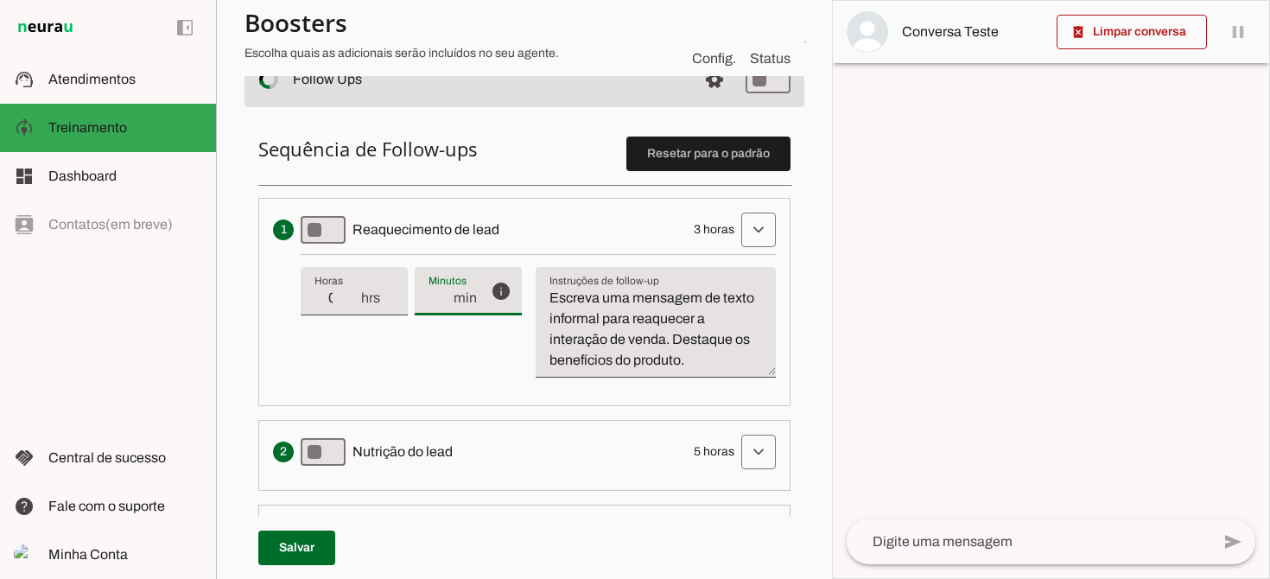
type input "26"
type md-filled-text-field "26"
click at [435, 296] on input "26" at bounding box center [440, 298] width 23 height 21
type input "27"
type md-filled-text-field "27"
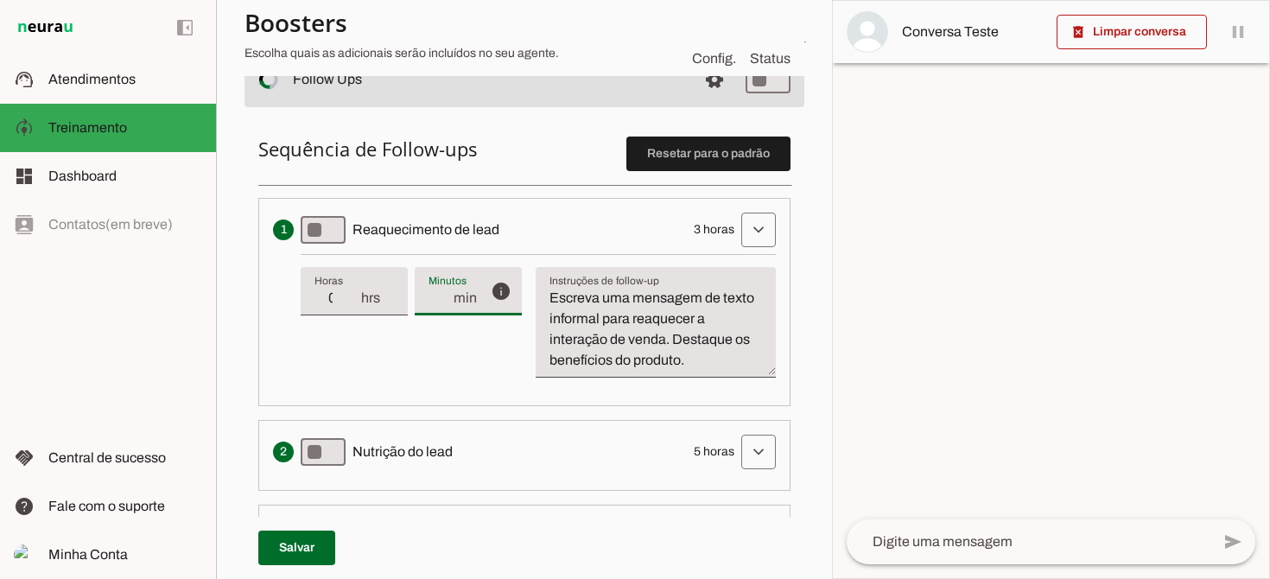
click at [435, 296] on input "27" at bounding box center [440, 298] width 23 height 21
type input "28"
type md-filled-text-field "28"
click at [435, 296] on input "28" at bounding box center [440, 298] width 23 height 21
type input "29"
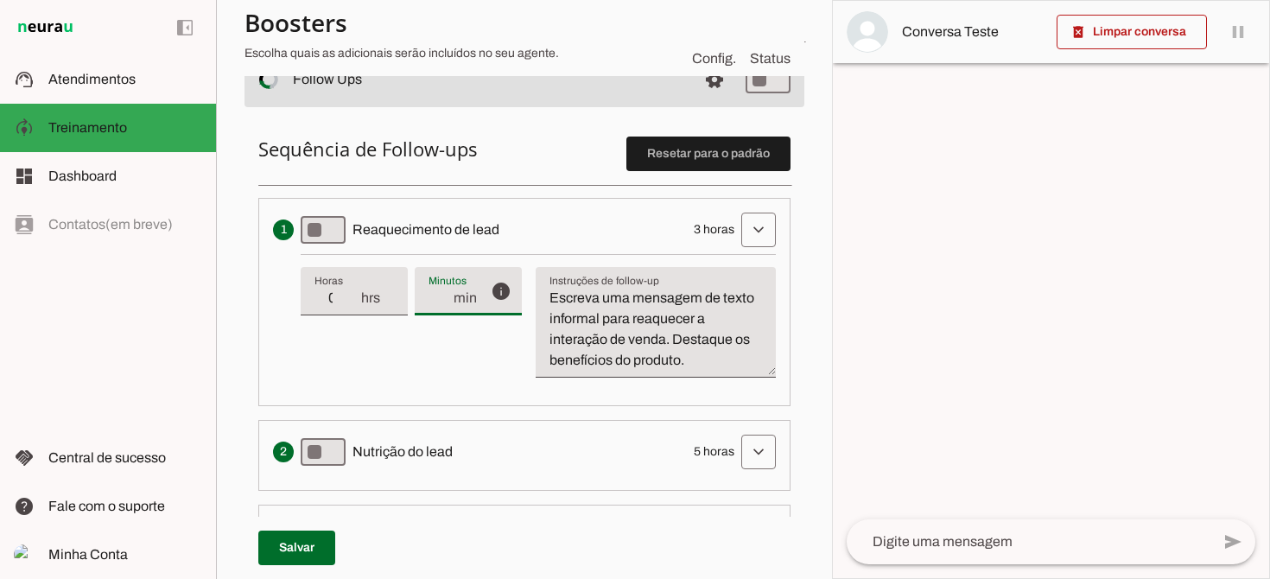
type md-filled-text-field "29"
click at [435, 296] on input "29" at bounding box center [440, 298] width 23 height 21
type input "30"
type md-filled-text-field "30"
click at [435, 296] on input "30" at bounding box center [440, 298] width 23 height 21
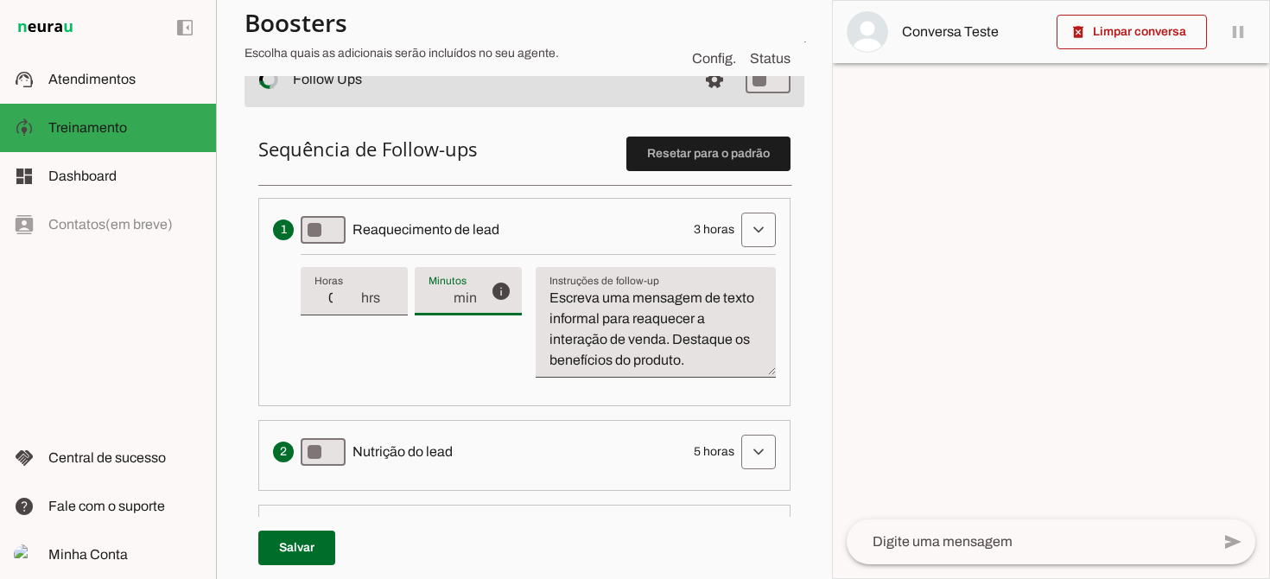
click at [454, 377] on div "info Tempo de atraso / inatividade O tempo de atraso é o tempo de inatividade d…" at bounding box center [538, 322] width 475 height 137
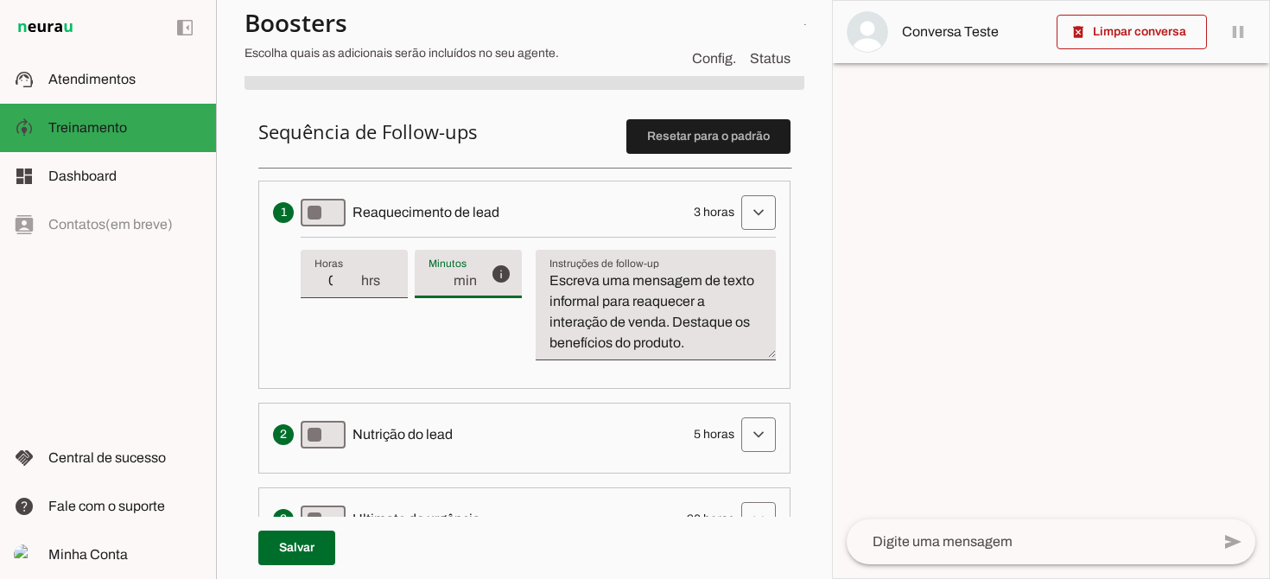
scroll to position [405, 0]
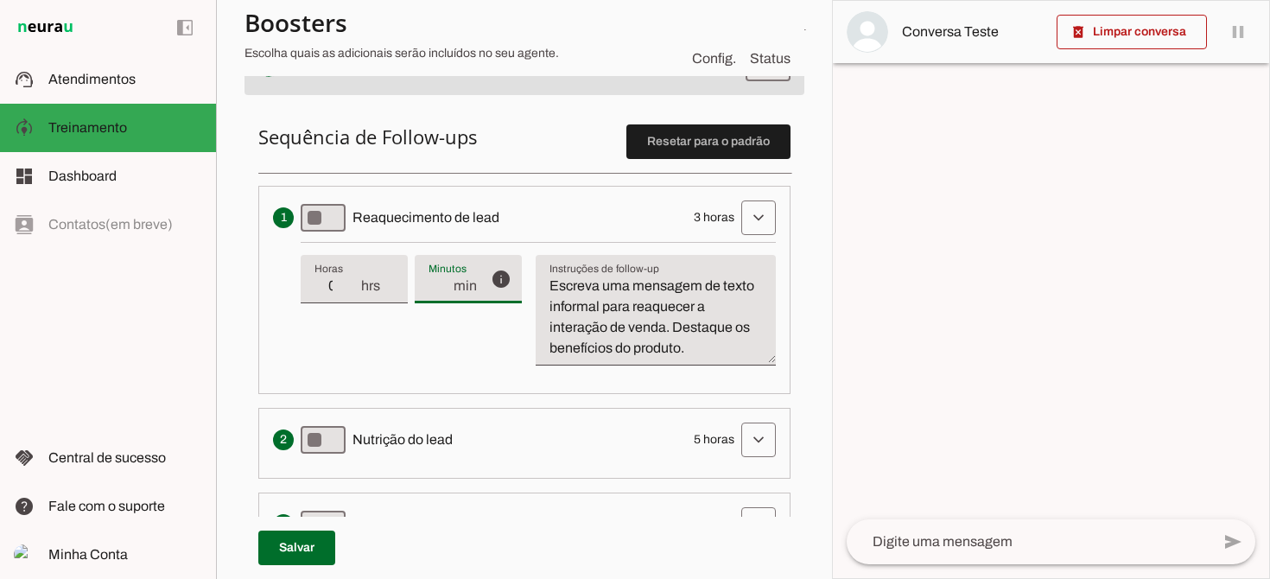
click at [711, 354] on textarea "Escreva uma mensagem de texto informal para reaquecer a interação de venda. Des…" at bounding box center [656, 317] width 240 height 83
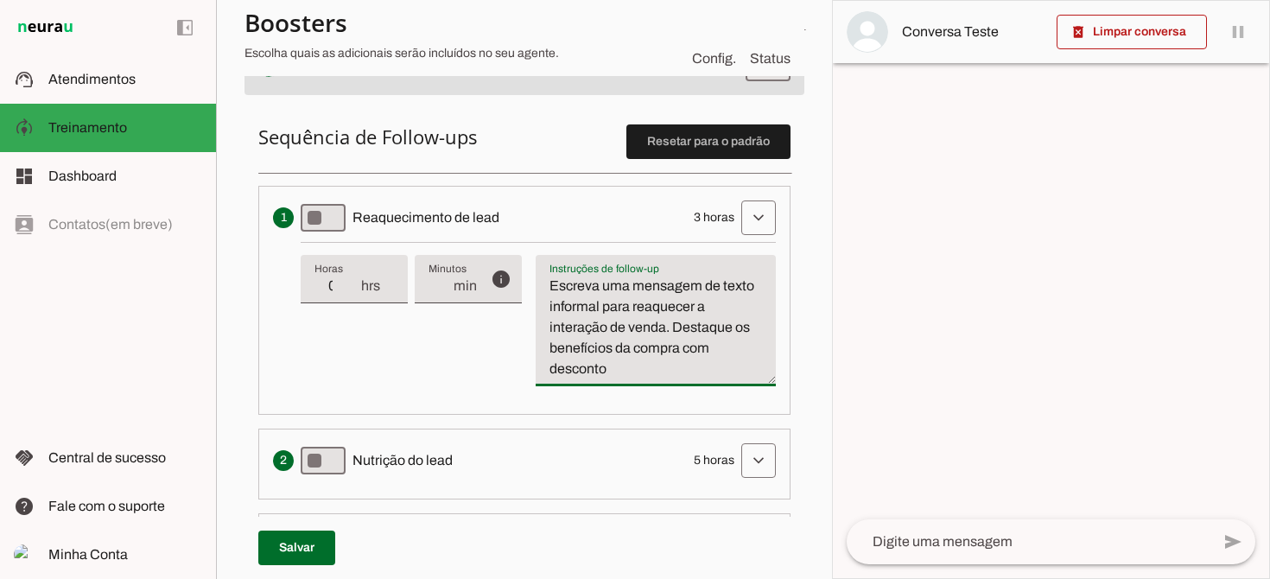
click at [719, 349] on textarea "Escreva uma mensagem de texto informal para reaquecer a interação de venda. Des…" at bounding box center [656, 328] width 240 height 104
type textarea "Escreva uma mensagem de texto informal para reaquecer a interação de venda. Des…"
type md-filled-text-field "Escreva uma mensagem de texto informal para reaquecer a interação de venda. Des…"
click at [429, 290] on input "30" at bounding box center [440, 286] width 23 height 21
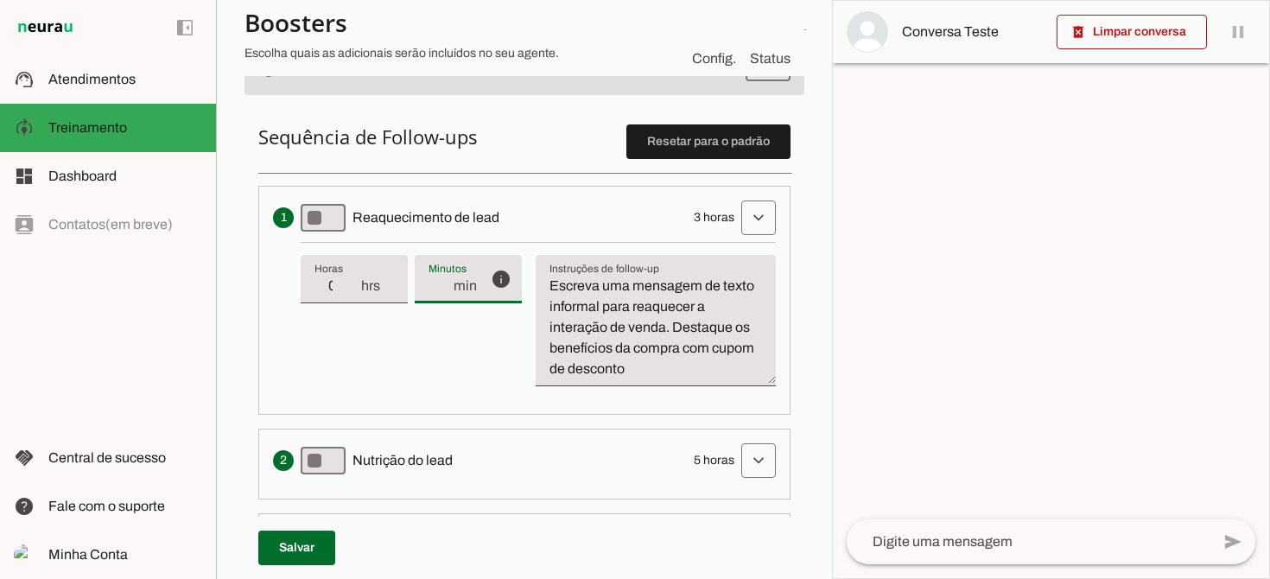
click at [429, 290] on input "30" at bounding box center [440, 286] width 23 height 21
type input "45"
type md-filled-text-field "45"
click at [429, 339] on div "info Tempo de atraso / inatividade O tempo de atraso é o tempo de inatividade d…" at bounding box center [538, 321] width 475 height 158
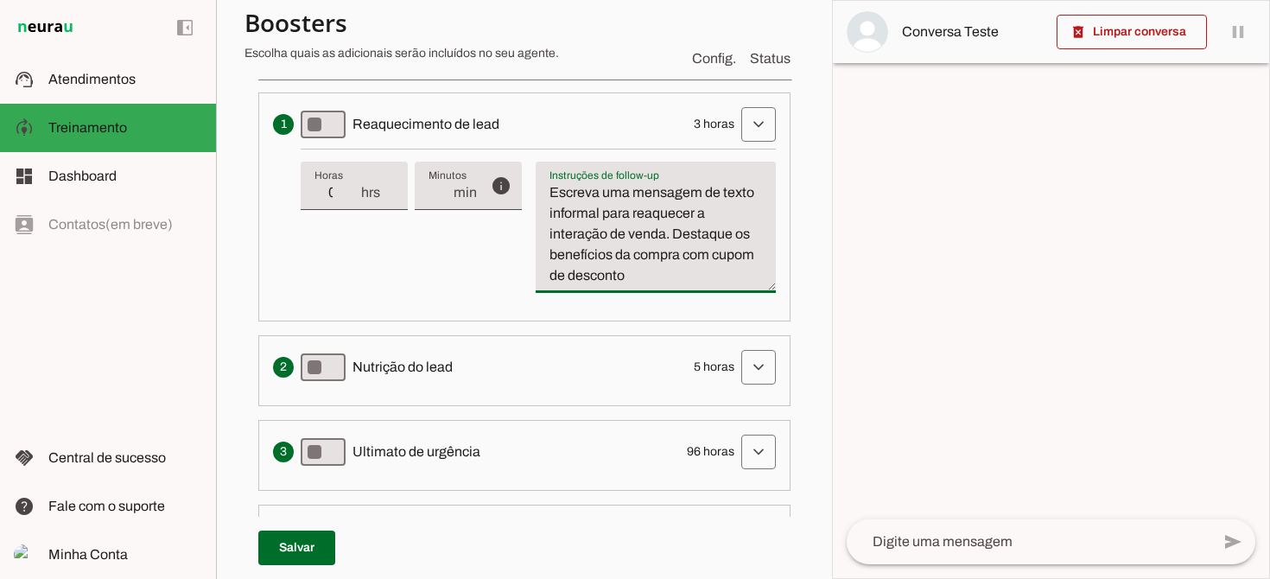
scroll to position [510, 0]
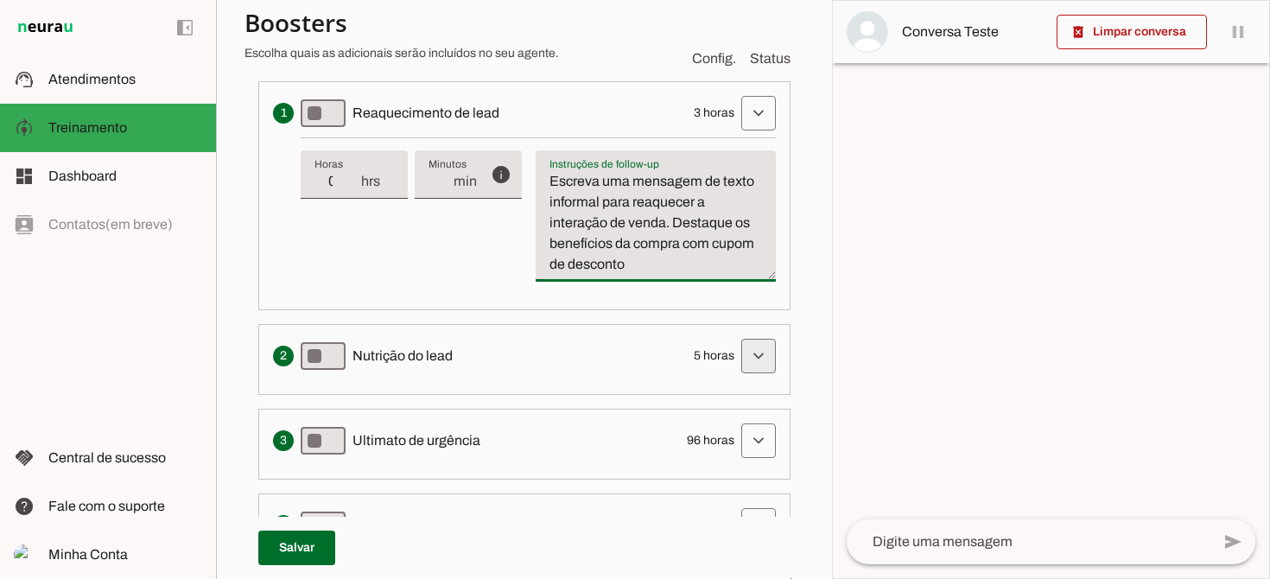
click at [756, 361] on span at bounding box center [758, 355] width 41 height 41
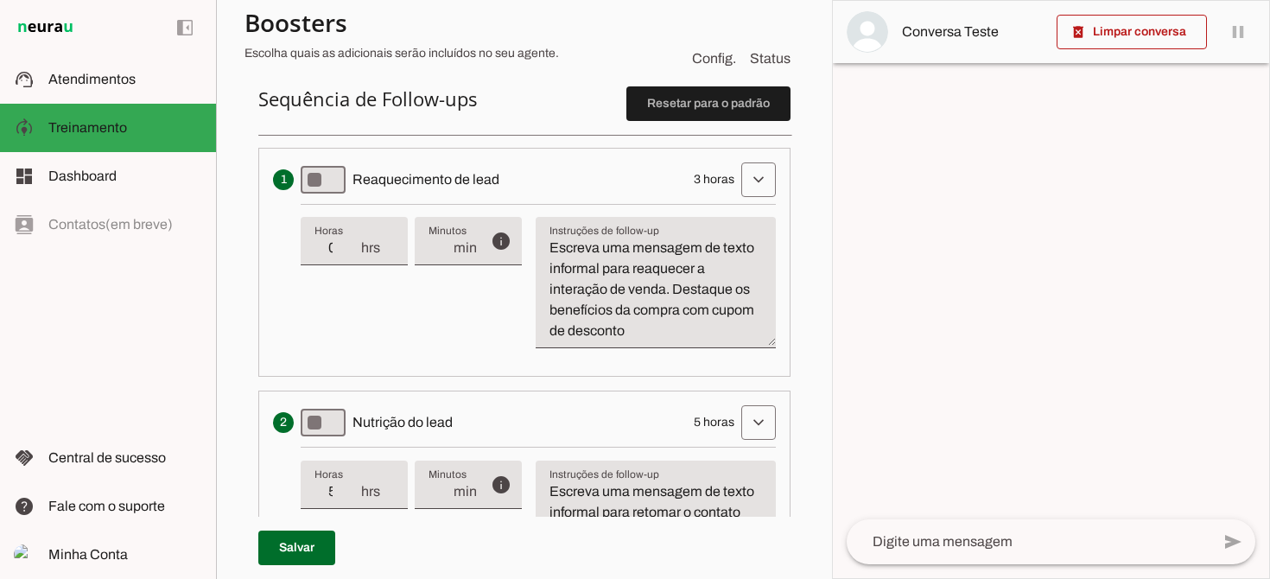
scroll to position [435, 0]
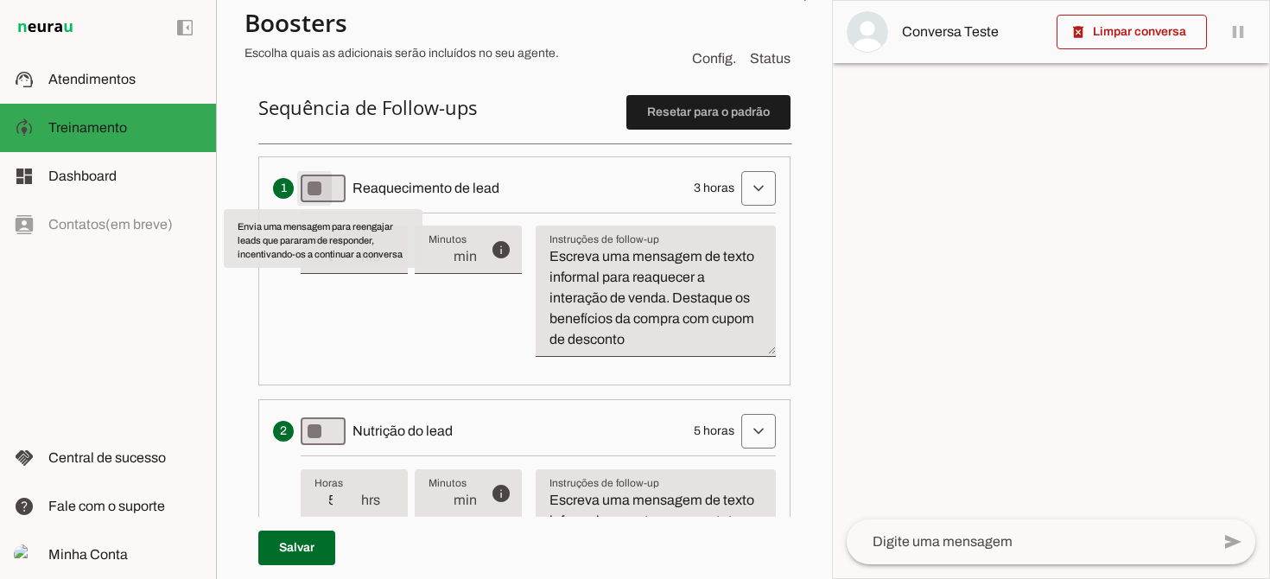
type md-switch "on"
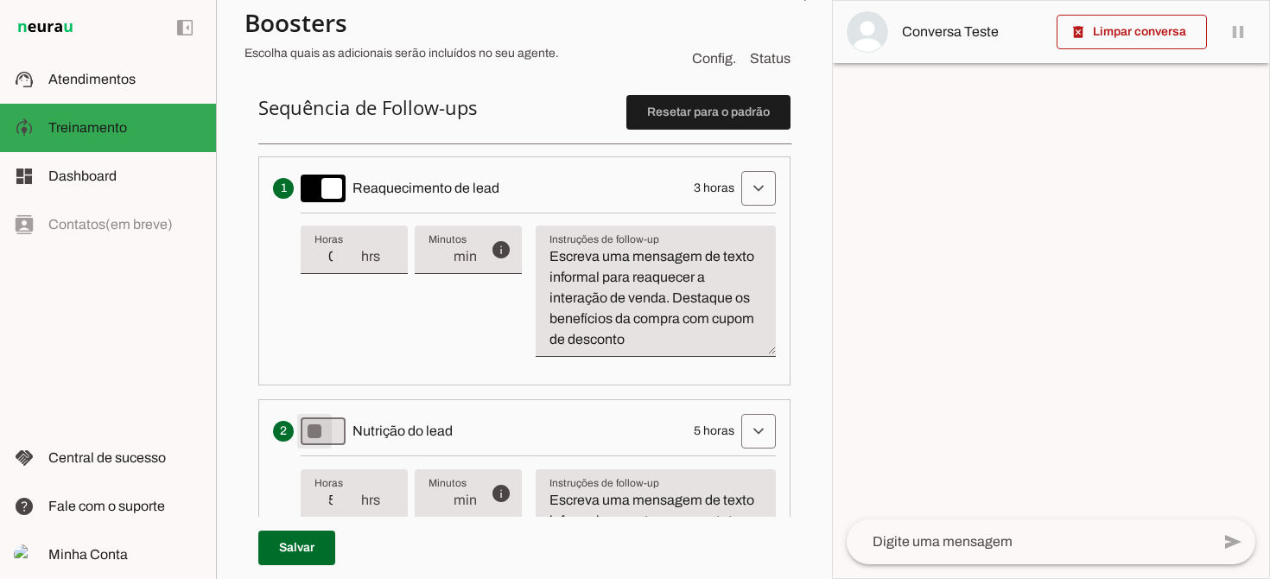
type md-switch "on"
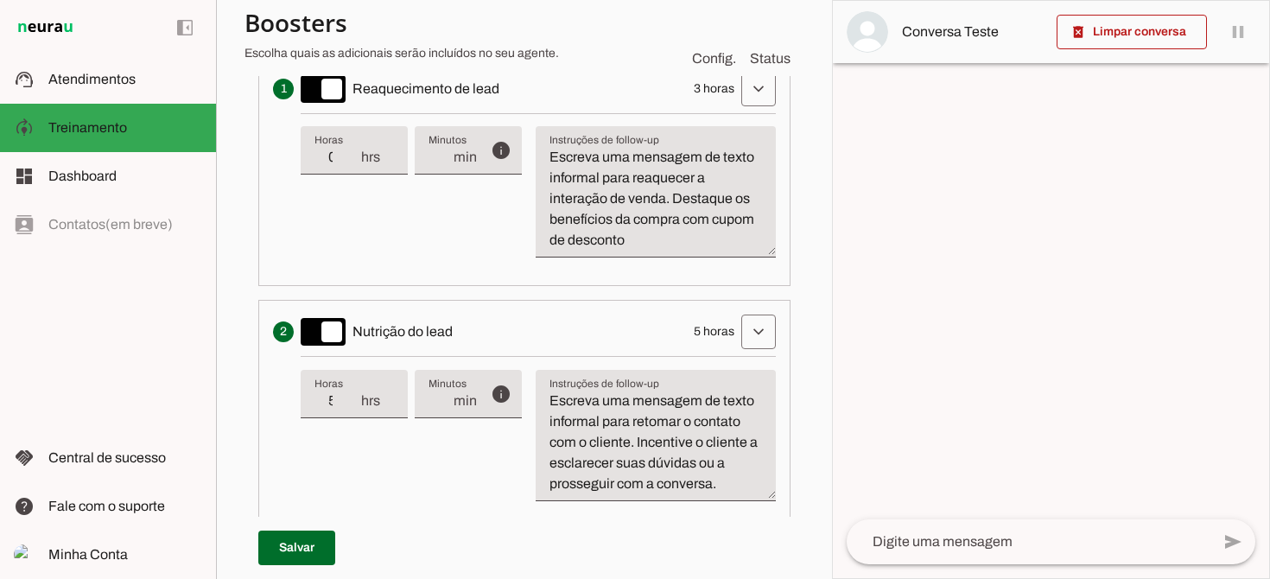
scroll to position [571, 0]
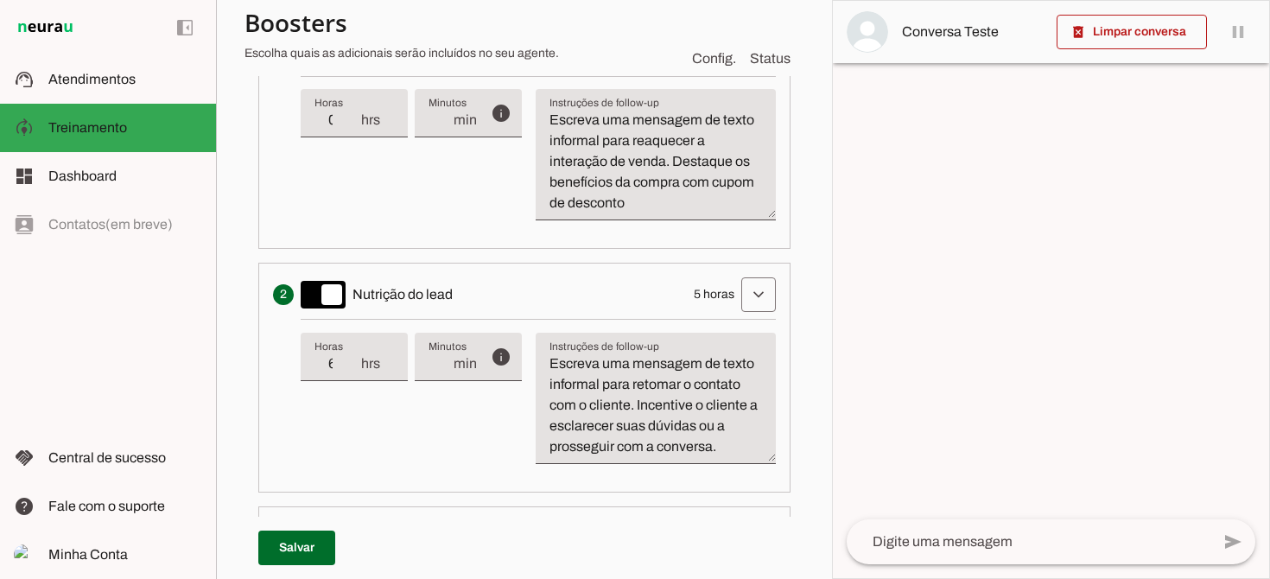
type input "6"
type md-filled-text-field "6"
click at [351, 362] on input "6" at bounding box center [336, 363] width 45 height 21
type input "5"
type md-filled-text-field "5"
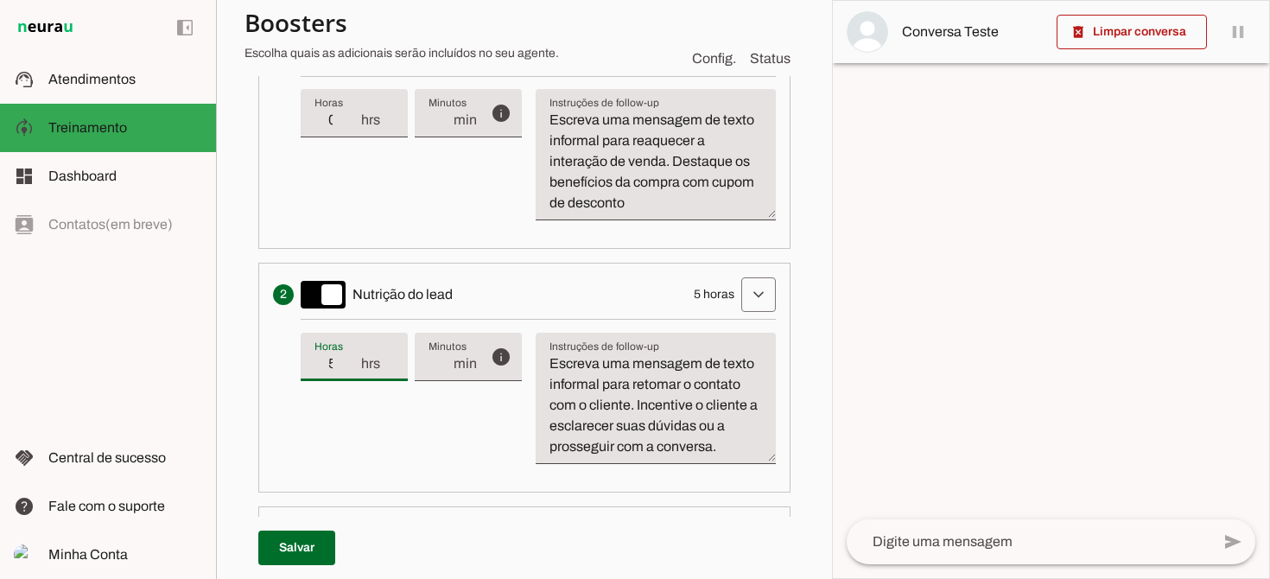
click at [346, 369] on input "5" at bounding box center [336, 363] width 45 height 21
type input "4"
type md-filled-text-field "4"
click at [346, 369] on input "4" at bounding box center [336, 363] width 45 height 21
type input "3"
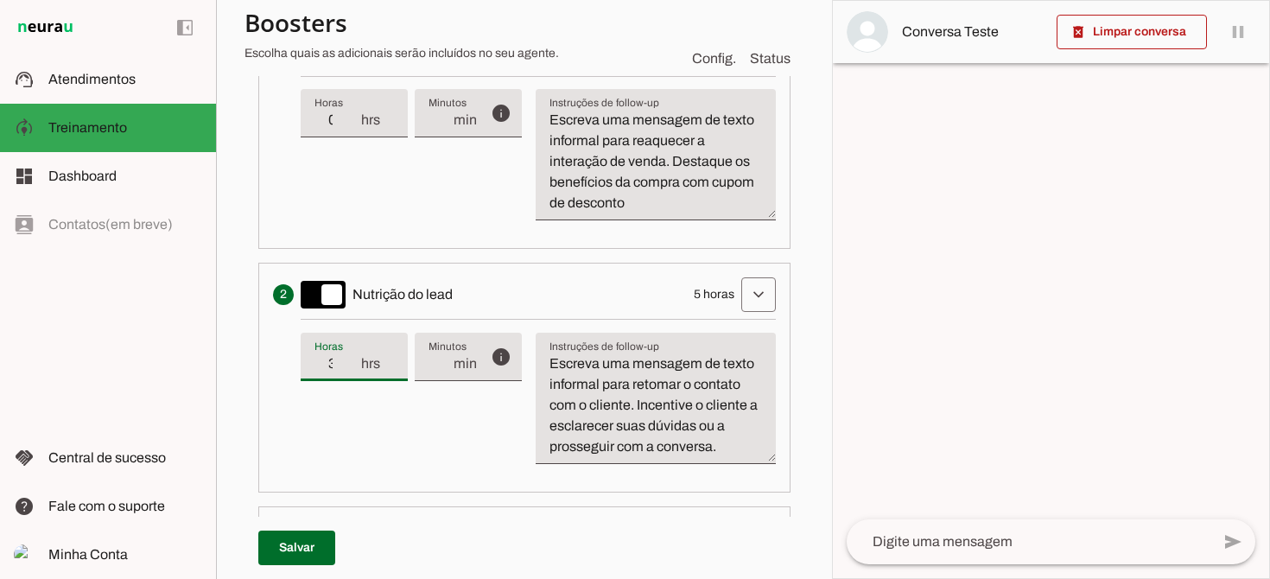
type md-filled-text-field "3"
click at [346, 369] on input "3" at bounding box center [336, 363] width 45 height 21
type input "2"
type md-filled-text-field "2"
click at [346, 369] on input "2" at bounding box center [336, 363] width 45 height 21
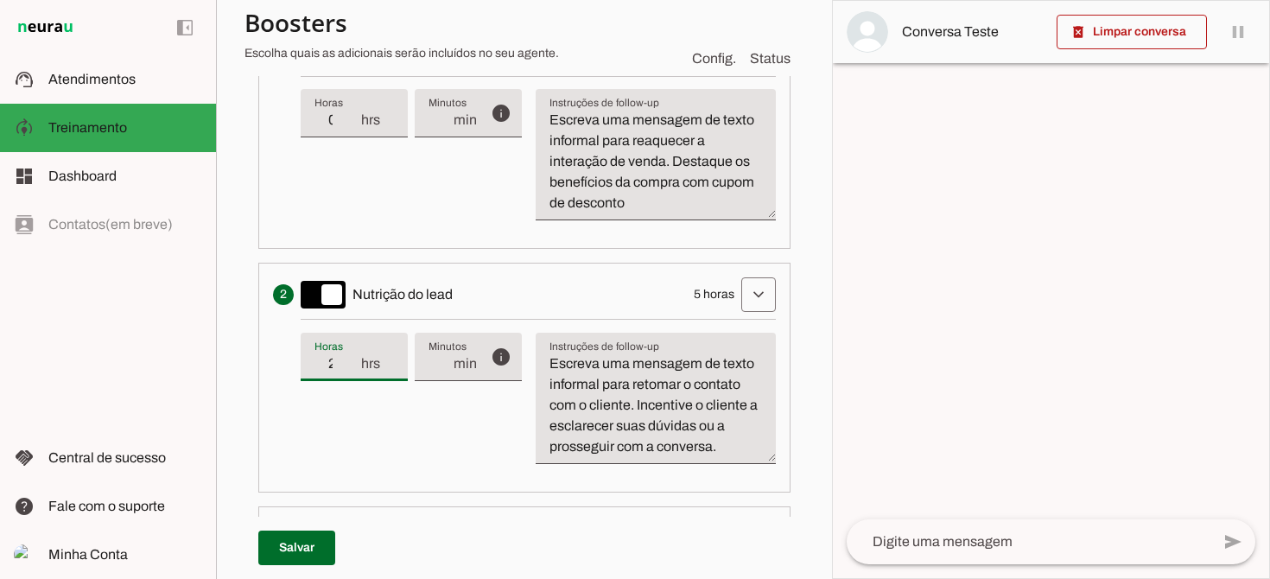
click at [383, 438] on div "info Tempo de atraso / inatividade O tempo de atraso é o tempo de inatividade d…" at bounding box center [538, 398] width 475 height 158
click at [415, 450] on div "info Tempo de atraso / inatividade O tempo de atraso é o tempo de inatividade d…" at bounding box center [538, 398] width 475 height 158
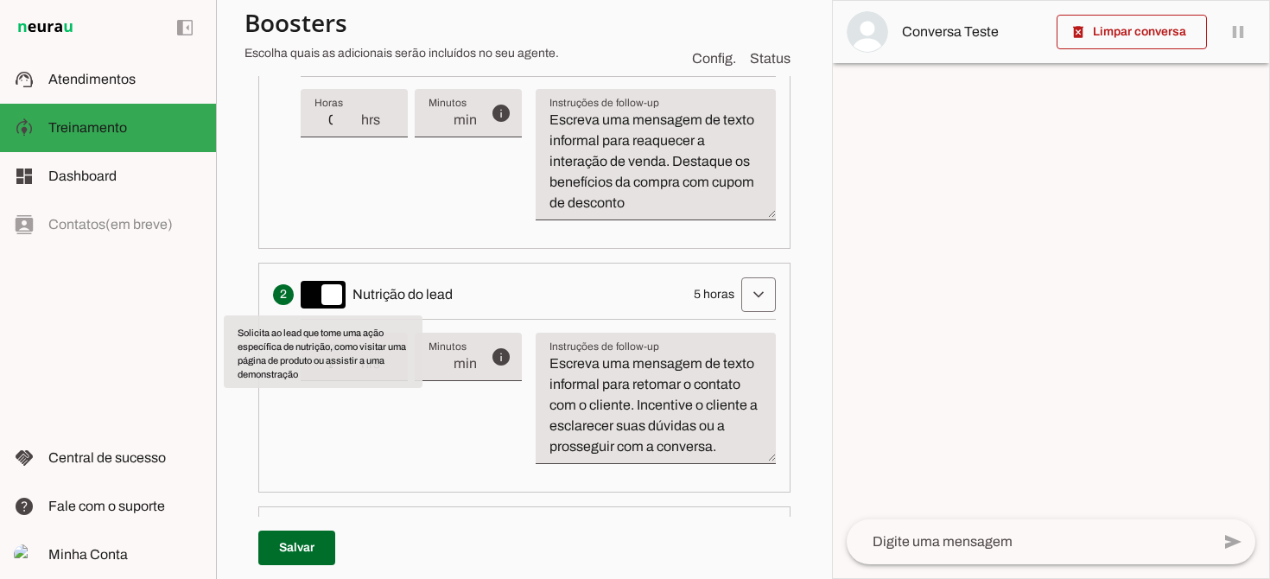
click at [438, 444] on div "info Tempo de atraso / inatividade O tempo de atraso é o tempo de inatividade d…" at bounding box center [538, 398] width 475 height 158
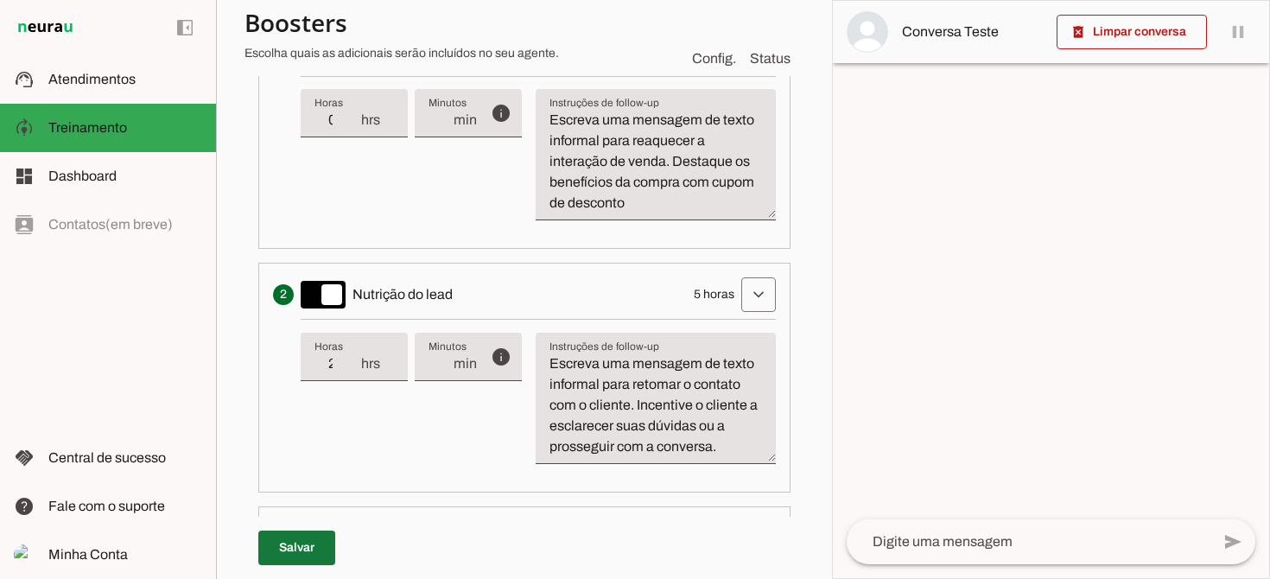
click at [315, 543] on span at bounding box center [296, 547] width 77 height 41
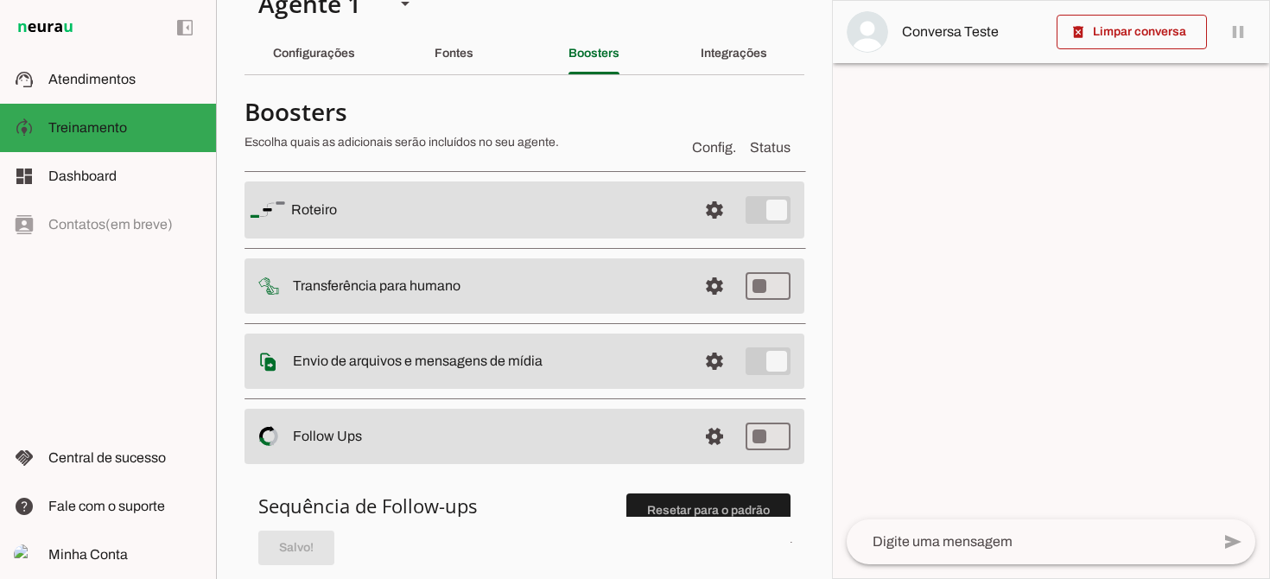
scroll to position [35, 0]
click at [506, 282] on slot at bounding box center [488, 287] width 391 height 21
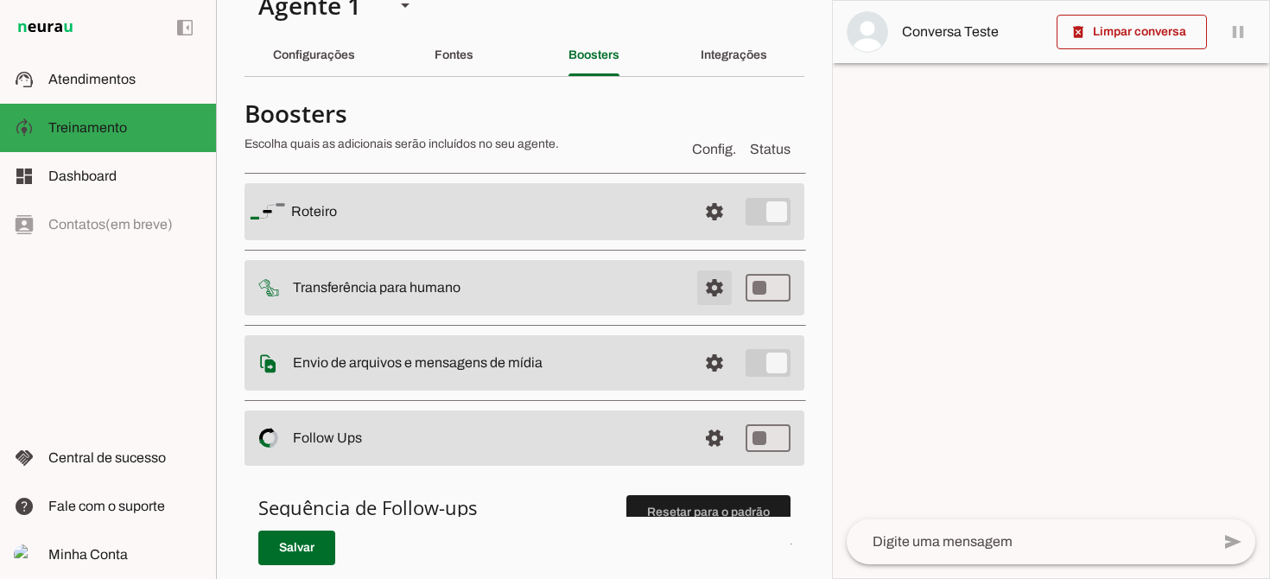
click at [715, 290] on span at bounding box center [714, 287] width 41 height 41
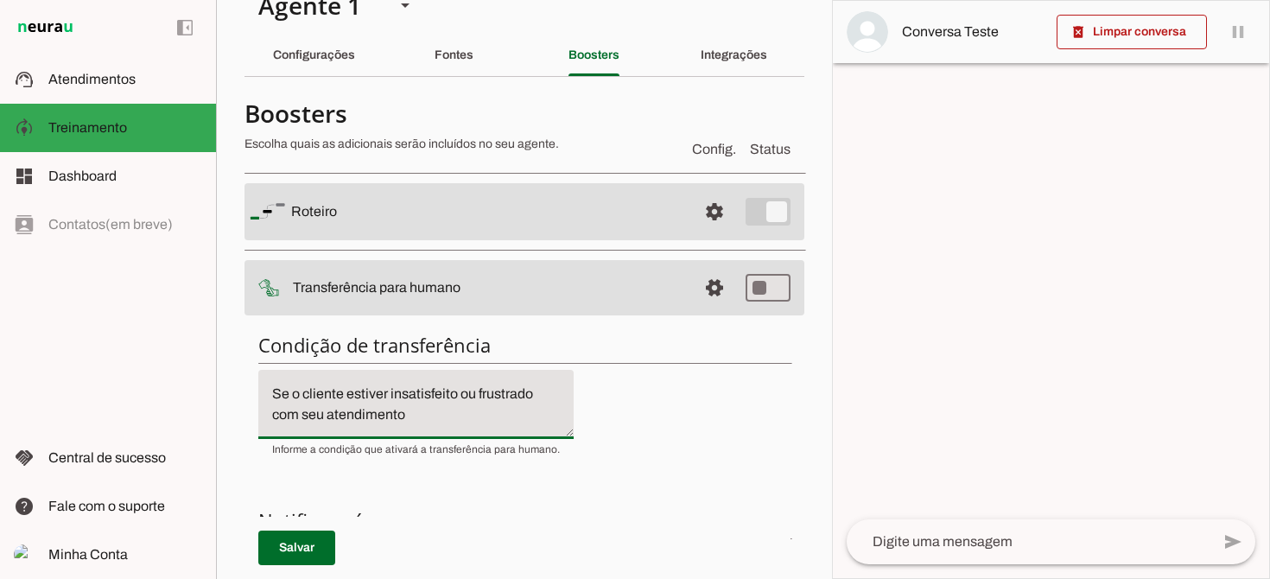
click at [418, 412] on textarea "Se o cliente estiver insatisfeito ou frustrado com seu atendimento" at bounding box center [415, 404] width 315 height 41
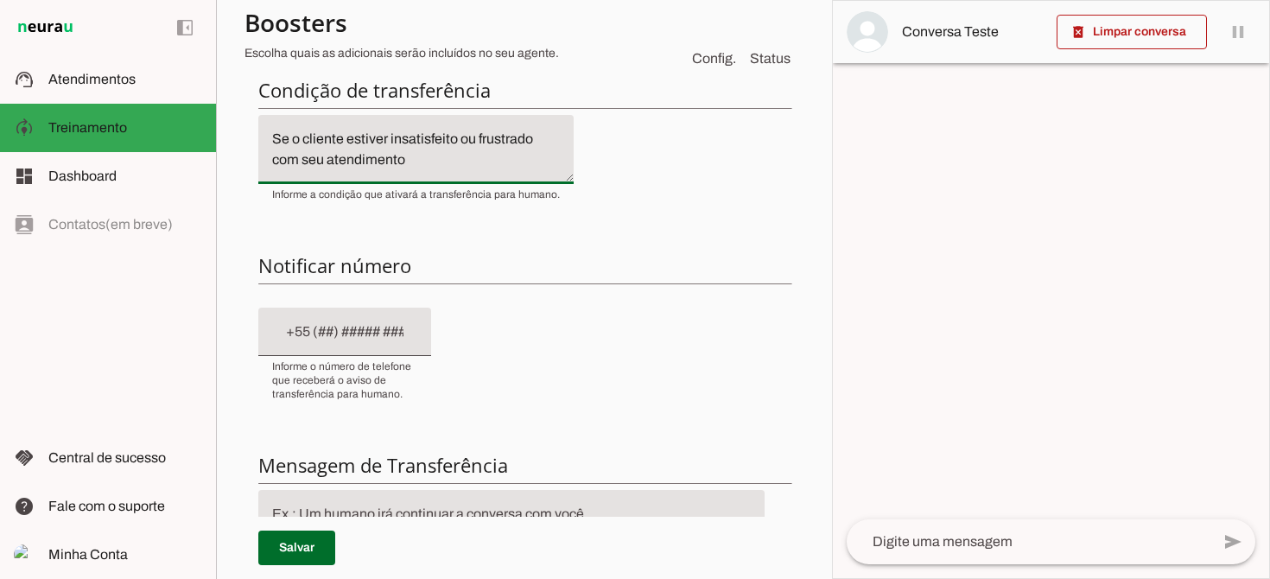
scroll to position [293, 0]
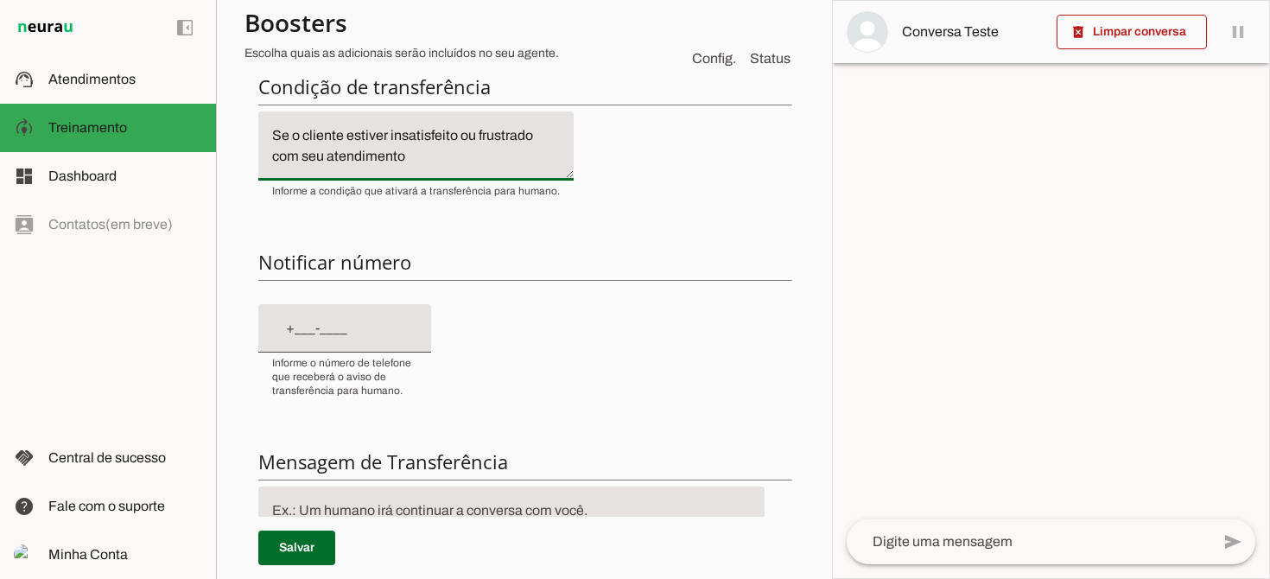
click at [410, 332] on input "text" at bounding box center [344, 328] width 145 height 21
type input "[PHONE_NUMBER]"
type md-filled-text-field "[PHONE_NUMBER]"
click at [334, 328] on input "[PHONE_NUMBER]" at bounding box center [344, 328] width 145 height 21
click at [244, 422] on div "Condição de transferência Notificar número Mensagem de Transferência [GEOGRAPHI…" at bounding box center [524, 369] width 560 height 619
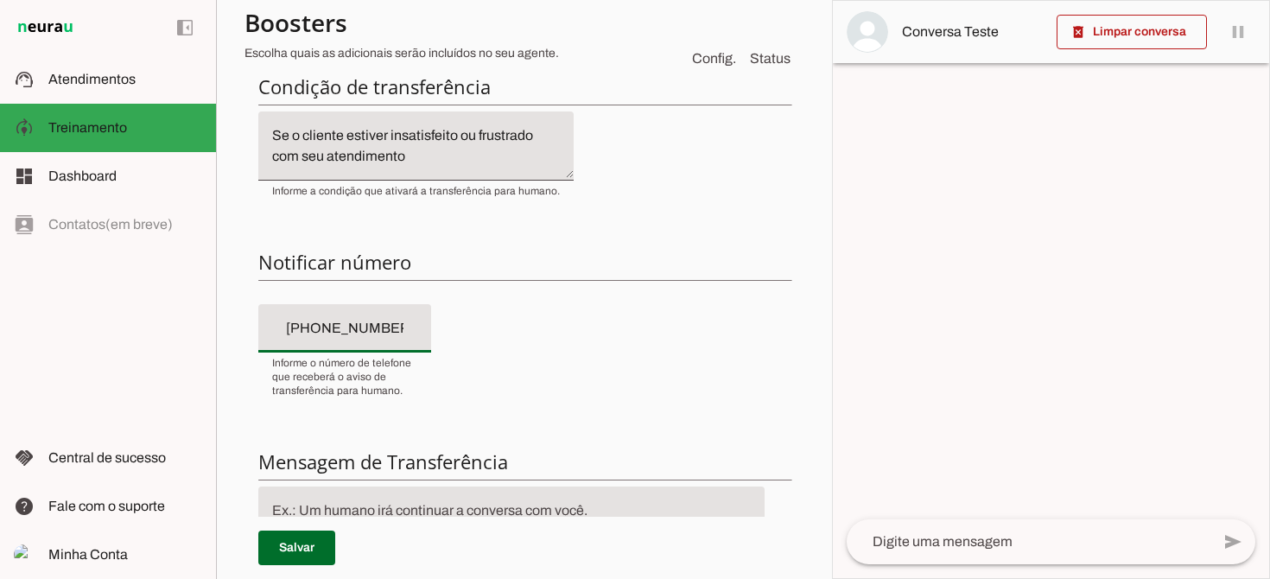
click at [420, 327] on div "[PHONE_NUMBER]_" at bounding box center [344, 328] width 173 height 48
click at [401, 327] on input "[PHONE_NUMBER]_" at bounding box center [344, 328] width 145 height 21
type input "+___-____"
type input "[PHONE_NUMBER]"
click at [642, 410] on div "Condição de transferência Notificar número Mensagem de Transferência [GEOGRAPHI…" at bounding box center [524, 369] width 560 height 619
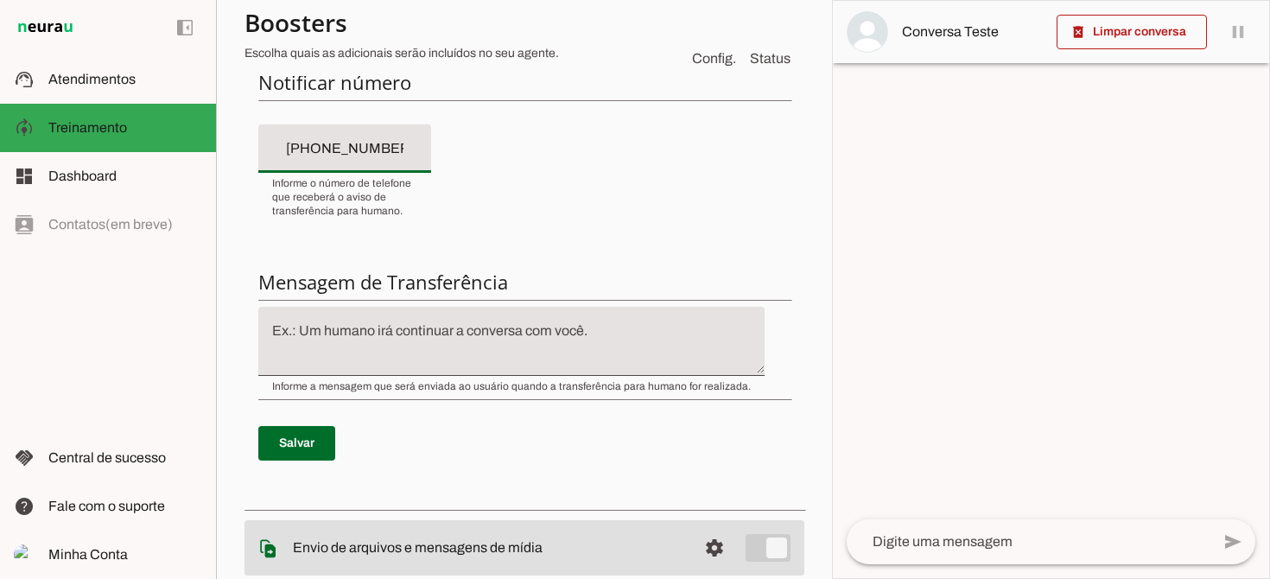
scroll to position [487, 0]
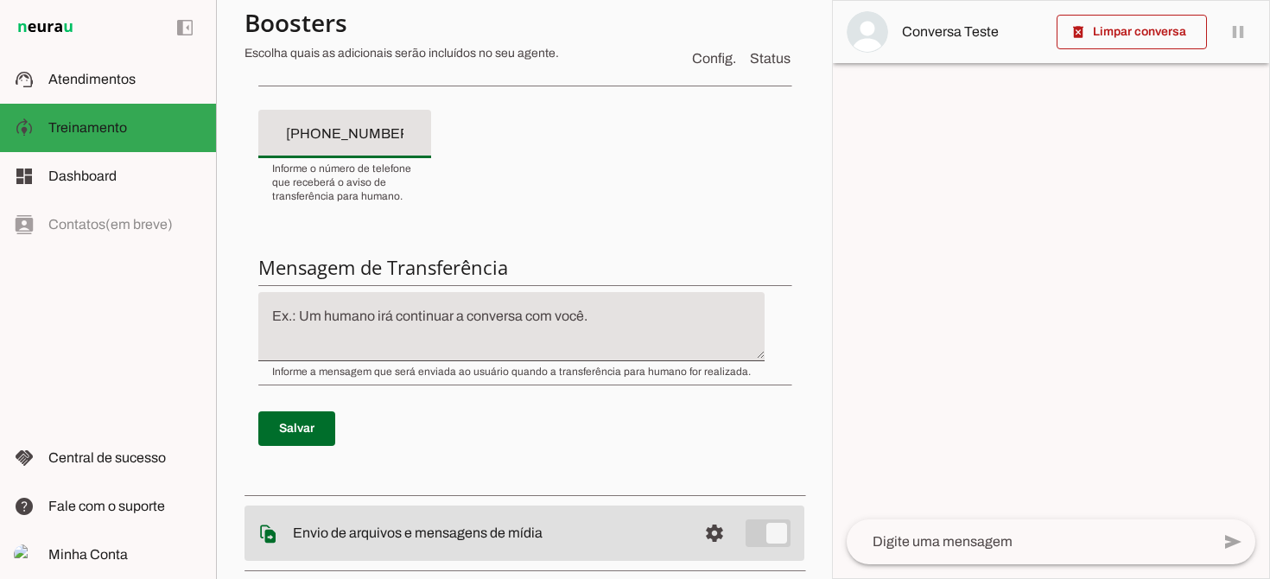
type md-filled-text-field "[PHONE_NUMBER]"
click at [586, 327] on textarea at bounding box center [511, 326] width 506 height 41
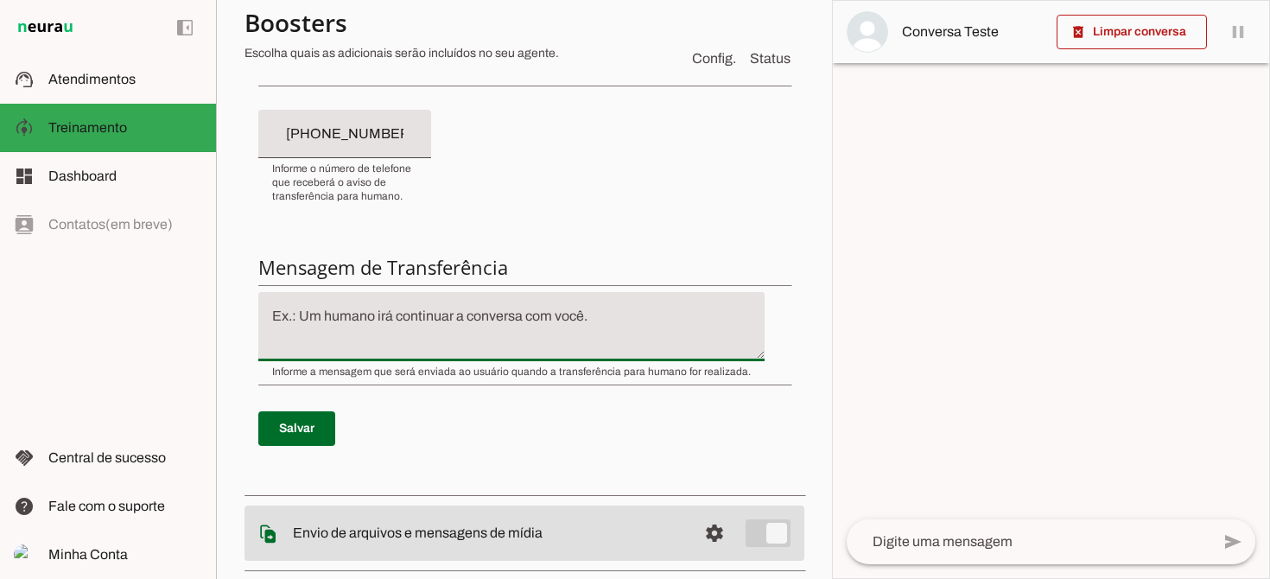
click at [377, 316] on textarea at bounding box center [511, 326] width 506 height 41
click at [373, 315] on textarea at bounding box center [511, 326] width 506 height 41
click at [495, 320] on textarea "Estou te transferindo para um atenidmento especializado" at bounding box center [511, 326] width 506 height 41
click at [645, 315] on textarea "Estou te transferindo para um atendimento especializado" at bounding box center [511, 326] width 506 height 41
type textarea "Estou te transferindo para um atendimento especializado, ok?"
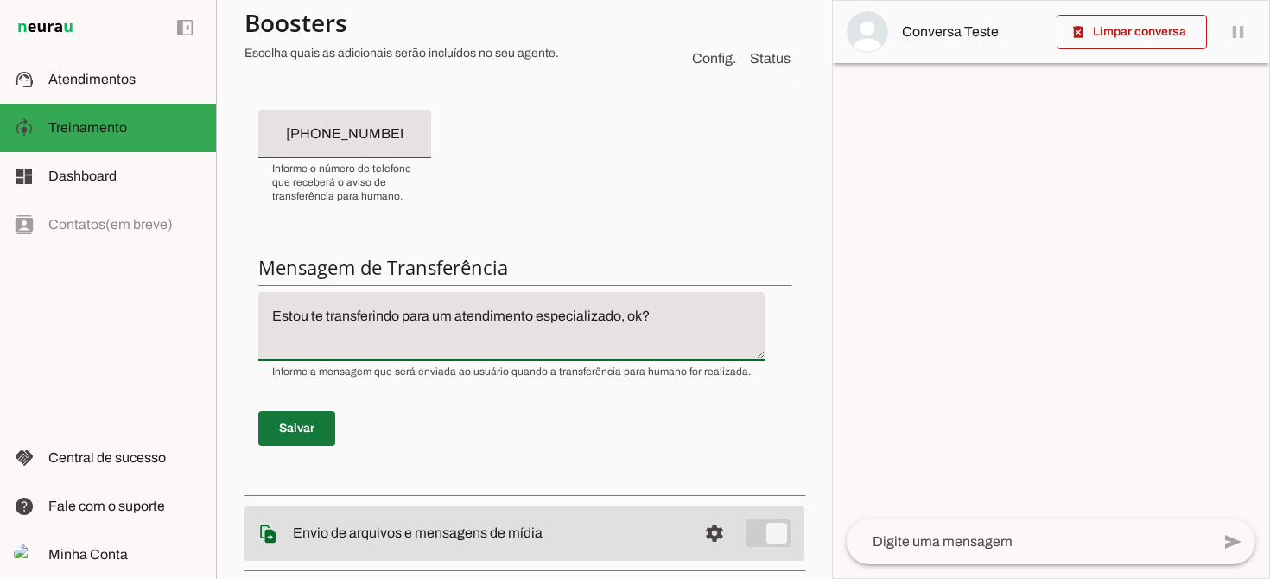
type md-filled-text-field "Estou te transferindo para um atendimento especializado, ok?"
click at [305, 422] on span at bounding box center [296, 428] width 77 height 41
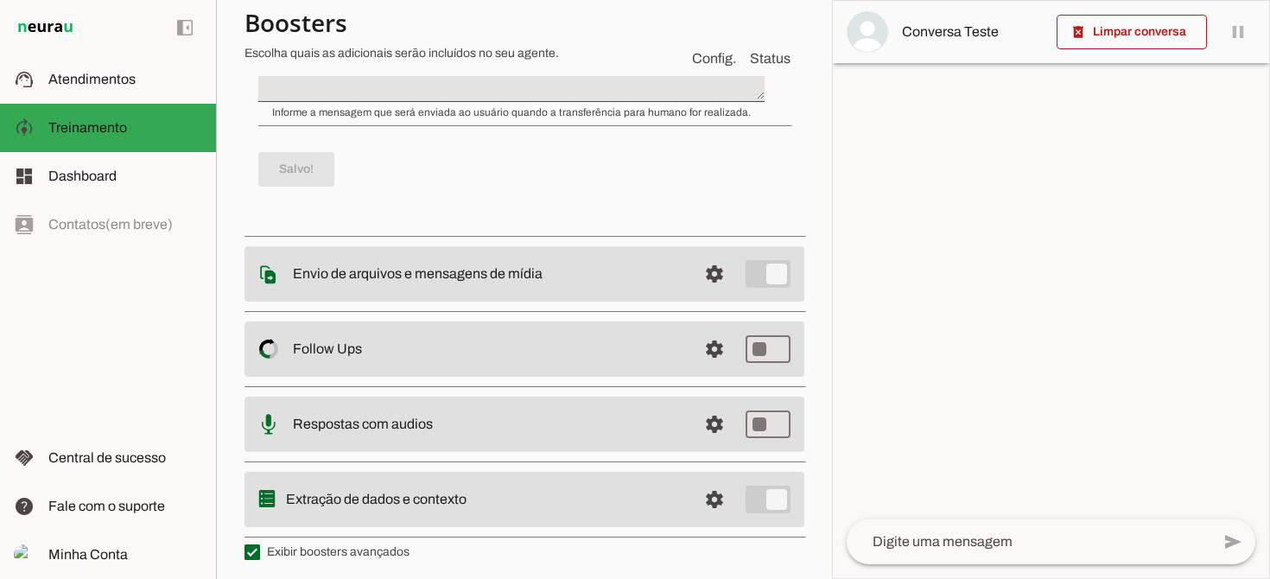
scroll to position [752, 0]
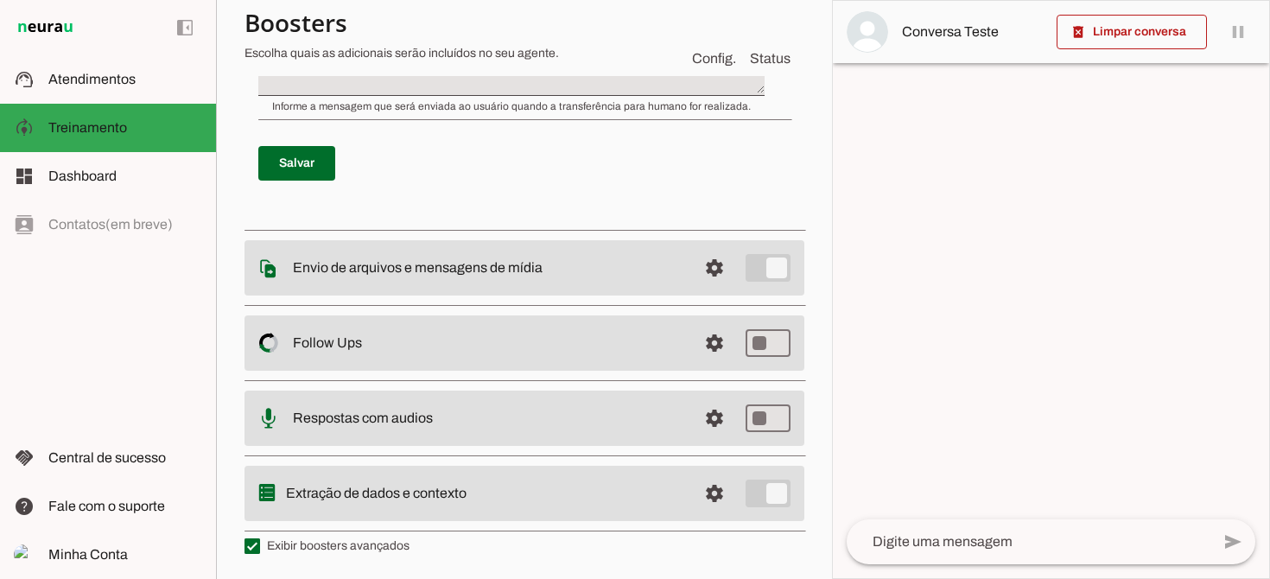
click at [632, 276] on slot at bounding box center [488, 267] width 391 height 21
click at [708, 271] on span at bounding box center [714, 267] width 41 height 41
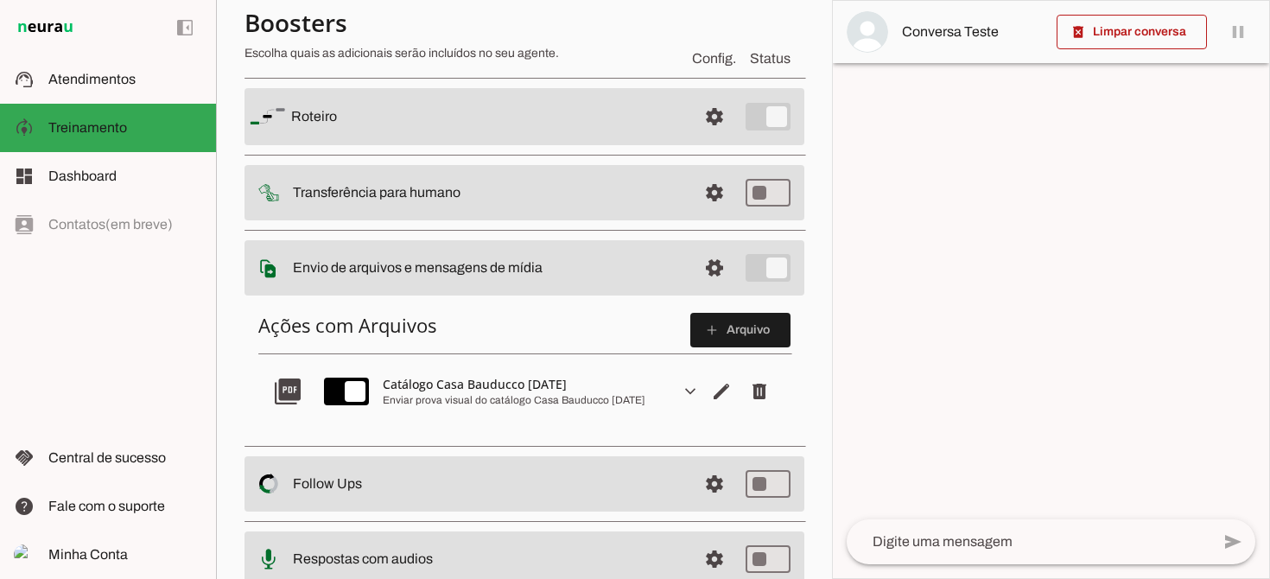
click at [600, 274] on slot at bounding box center [488, 267] width 391 height 21
click at [551, 492] on slot at bounding box center [488, 483] width 391 height 21
click at [684, 271] on md-item "settings Envio de arquivos e mensagens de mídia Arquivos e mensagens de mídia O…" at bounding box center [524, 267] width 560 height 55
click at [624, 183] on slot at bounding box center [488, 192] width 391 height 21
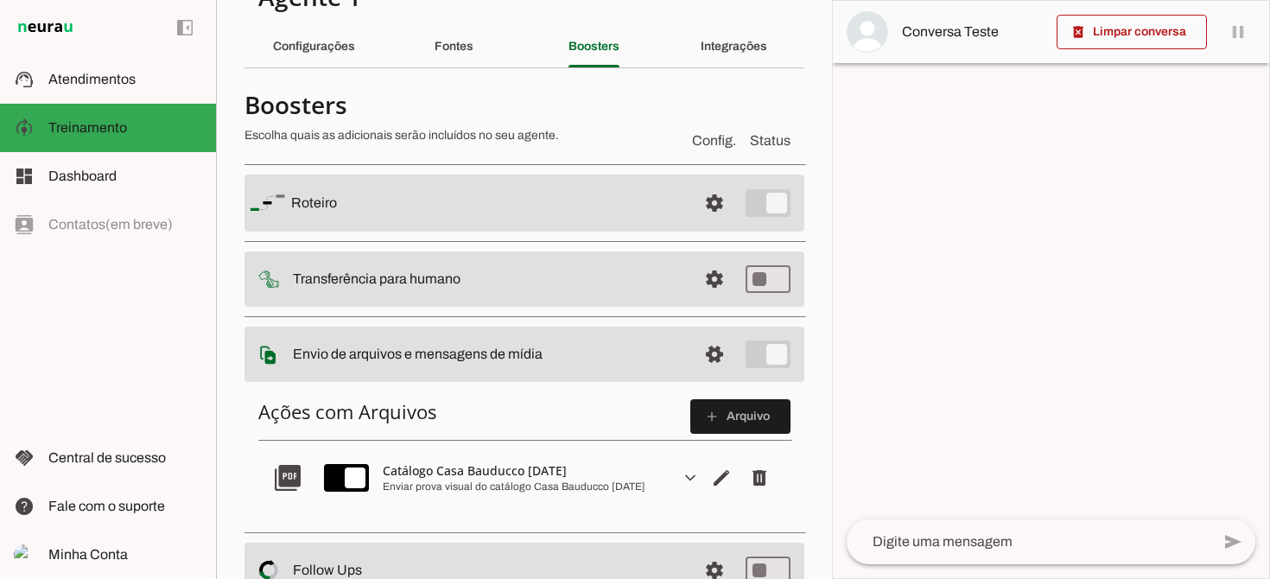
scroll to position [54, 0]
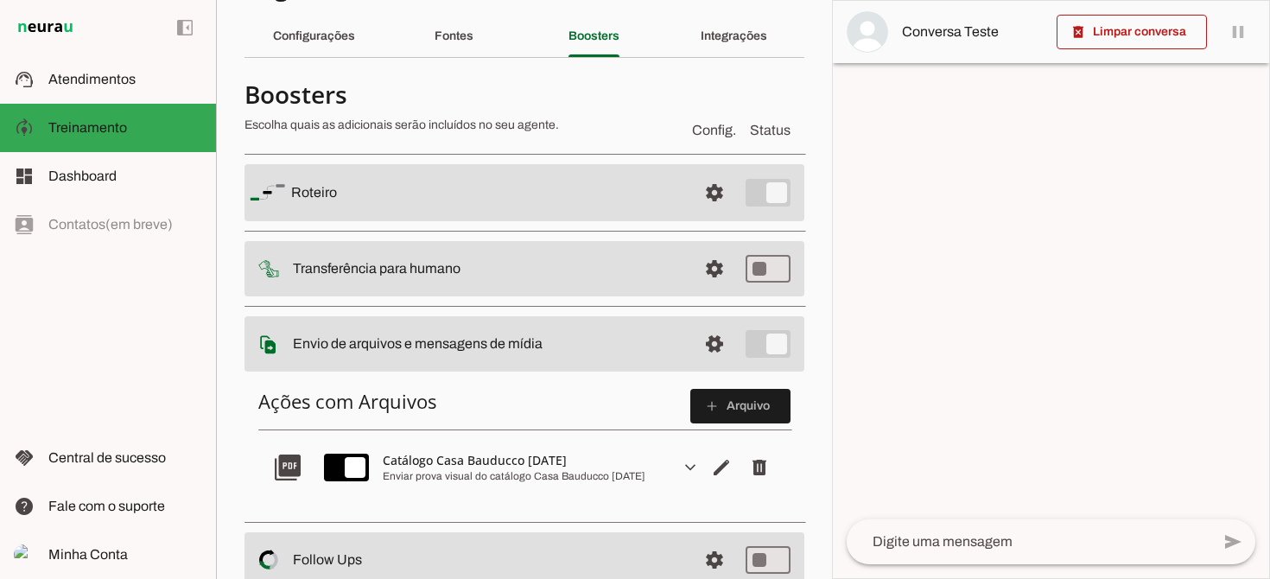
click at [538, 202] on slot at bounding box center [487, 192] width 392 height 21
click at [716, 188] on span at bounding box center [714, 192] width 41 height 41
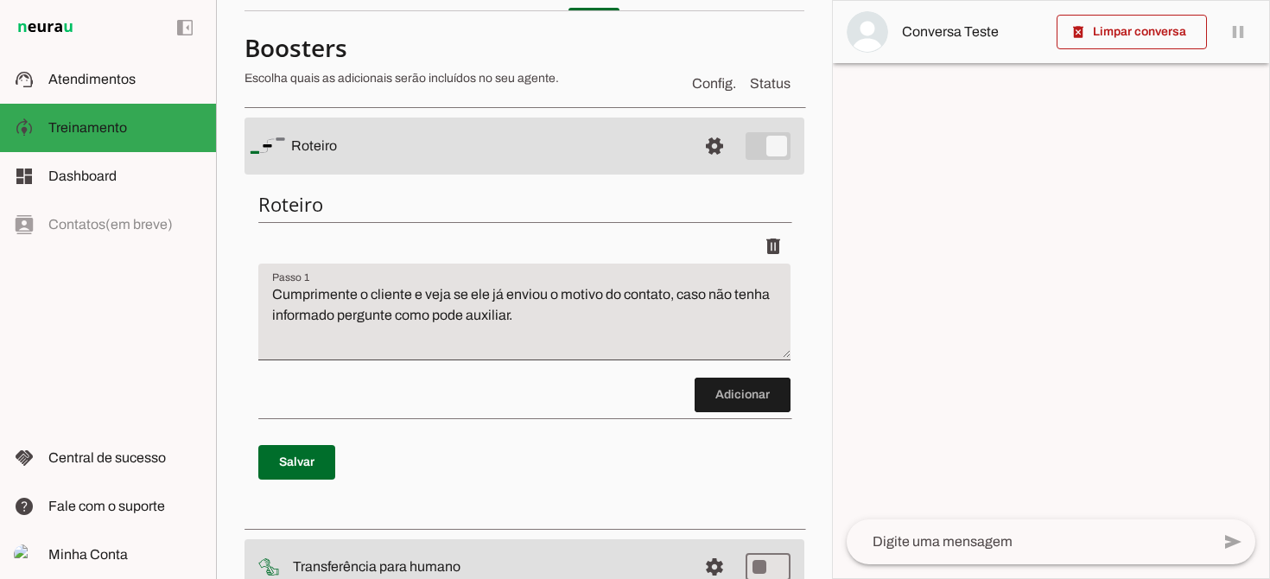
scroll to position [108, 0]
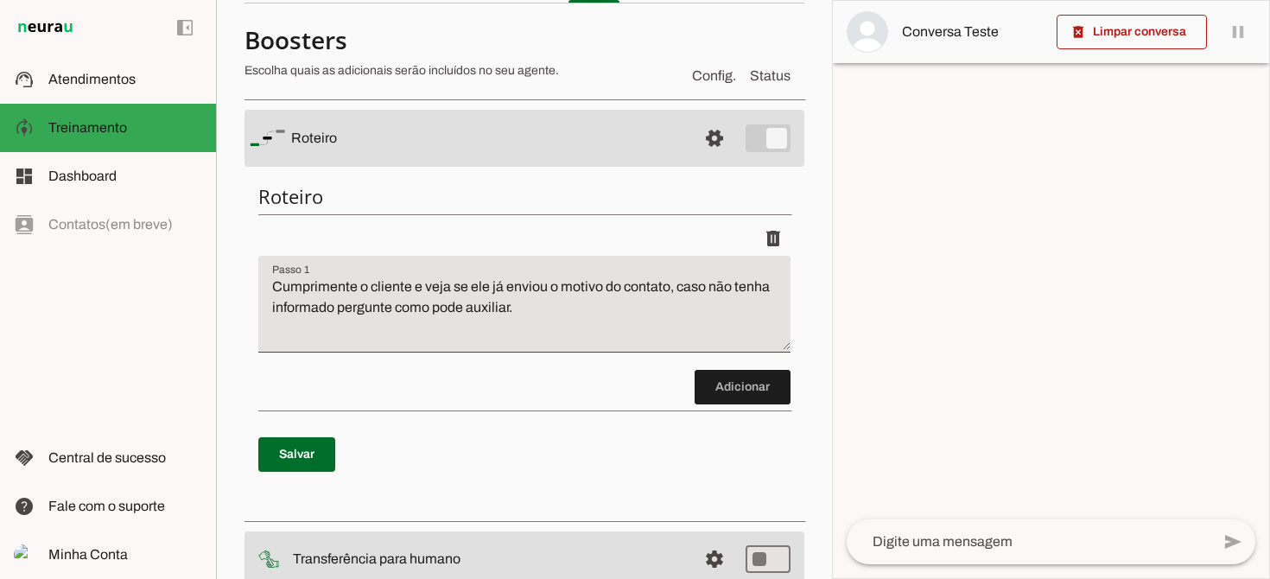
click at [545, 310] on textarea "Cumprimente o cliente e veja se ele já enviou o motivo do contato, caso não ten…" at bounding box center [524, 310] width 532 height 69
click at [529, 311] on textarea "Cumprimente o cliente e veja se ele já enviou o motivo do contato, caso não ten…" at bounding box center [524, 310] width 532 height 69
drag, startPoint x: 427, startPoint y: 282, endPoint x: 554, endPoint y: 301, distance: 128.4
click at [554, 301] on textarea "Cumprimente o cliente e veja se ele já enviou o motivo do contato, caso não ten…" at bounding box center [524, 310] width 532 height 69
click at [549, 307] on textarea "Cumprimente o cliente e veja se ele já enviou o motivo do contato, caso não ten…" at bounding box center [524, 310] width 532 height 69
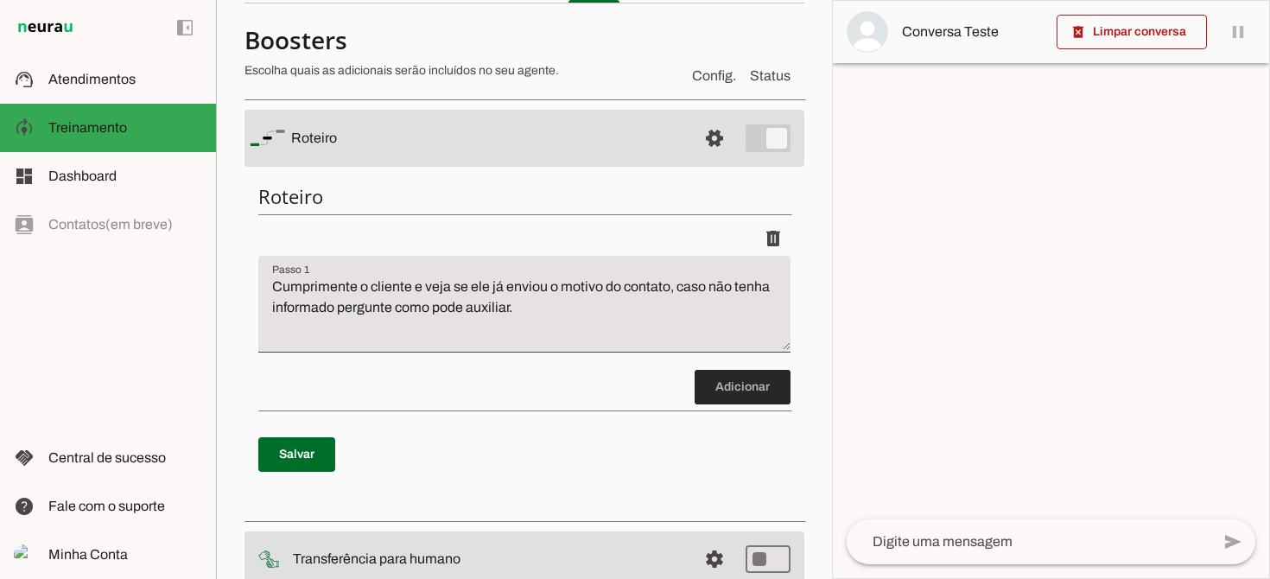
click at [750, 386] on span at bounding box center [743, 386] width 96 height 41
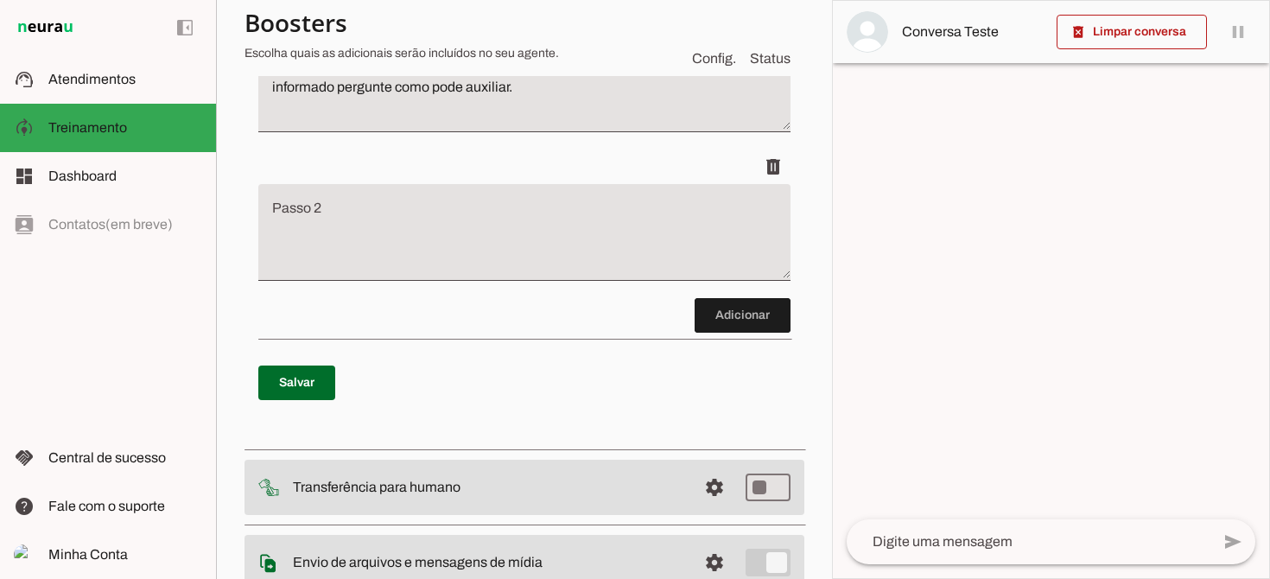
scroll to position [329, 0]
click at [397, 211] on textarea "Passo 2" at bounding box center [524, 238] width 532 height 69
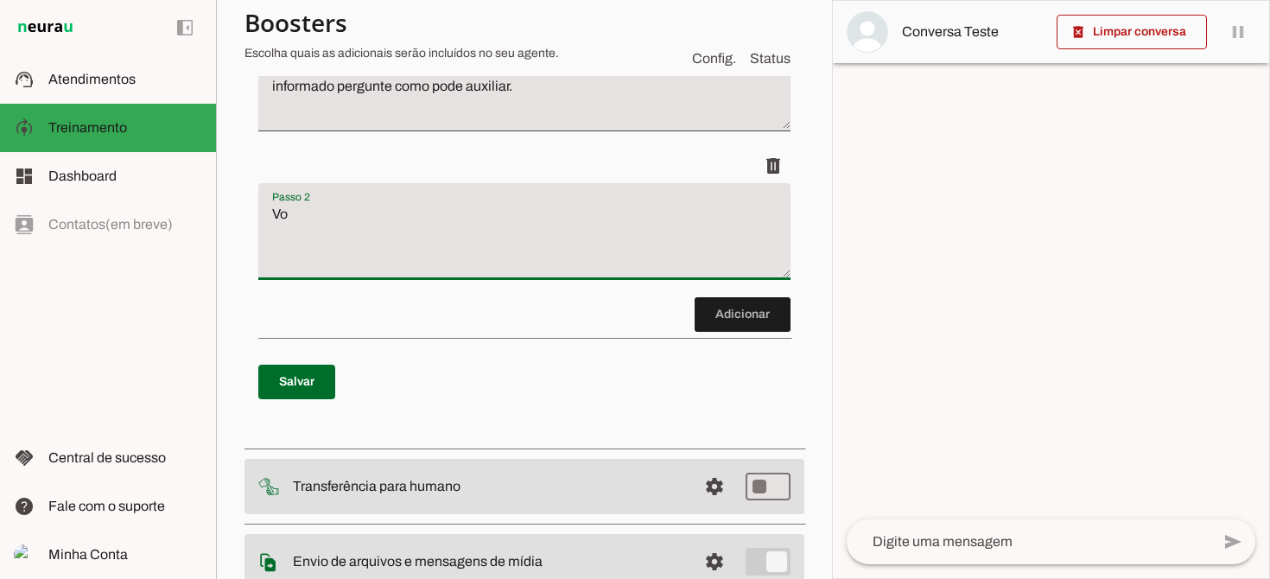
type textarea "V"
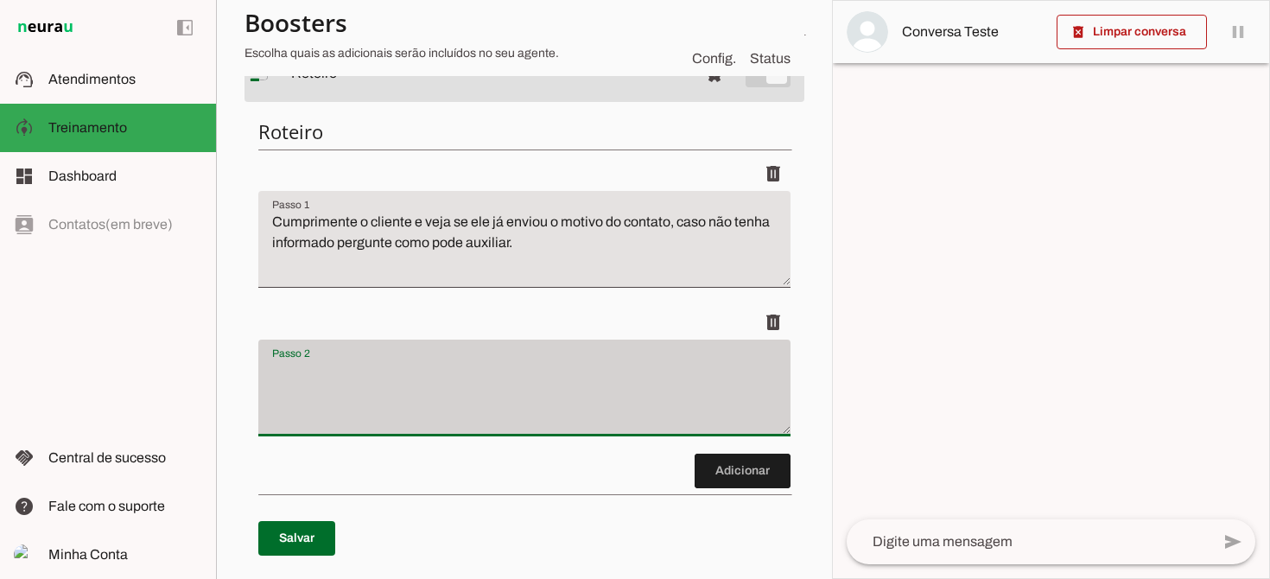
scroll to position [189, 0]
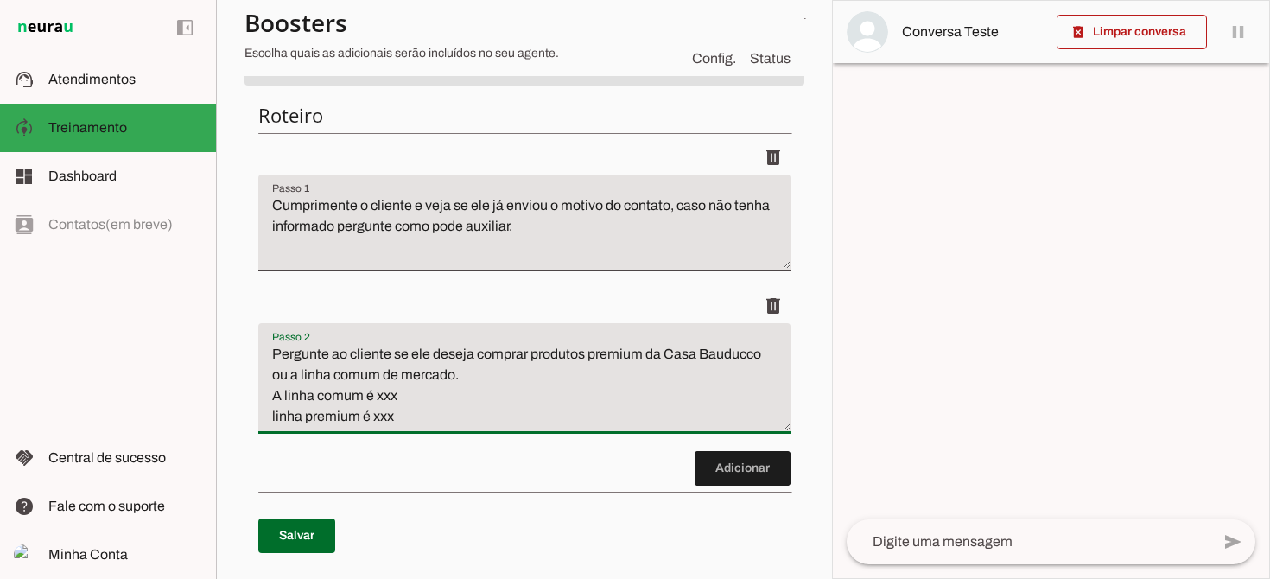
type textarea "Pergunte ao cliente se ele deseja comprar produtos premium da Casa Bauducco ou …"
type md-filled-text-field "Pergunte ao cliente se ele deseja comprar produtos premium da Casa Bauducco ou …"
drag, startPoint x: 411, startPoint y: 416, endPoint x: 270, endPoint y: 414, distance: 140.8
click at [270, 414] on textarea "Pergunte ao cliente se ele deseja comprar produtos premium da Casa Bauducco ou …" at bounding box center [524, 385] width 532 height 83
paste textarea "A linha CASA BAUDUCCO é a linha premium. Panettones feitos com farinha italiana…"
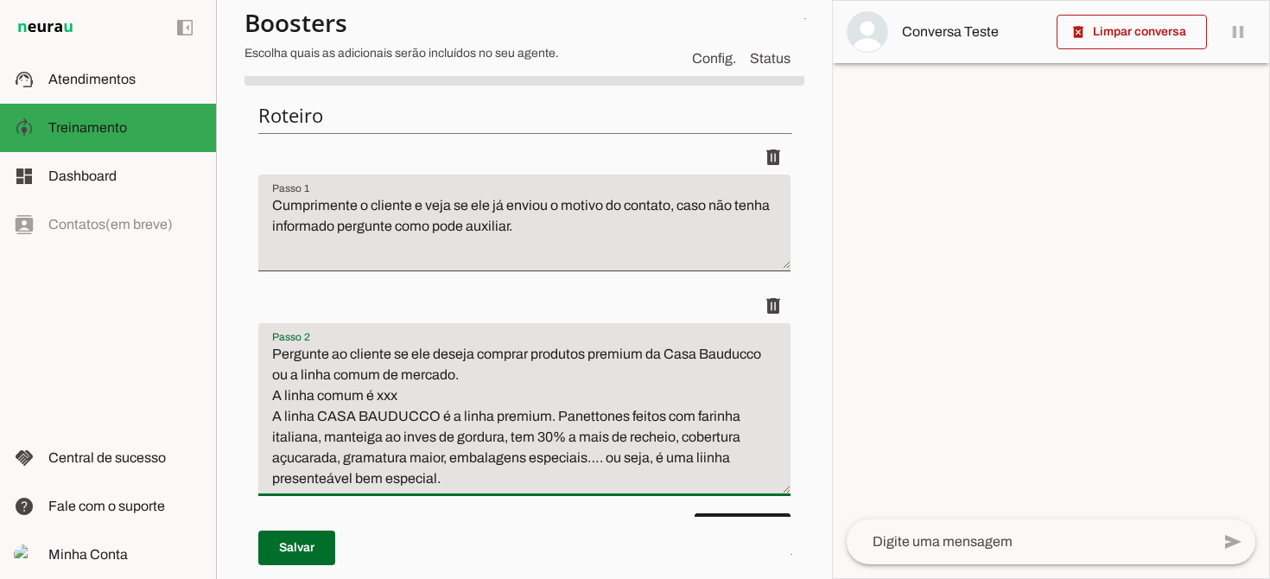
click at [701, 463] on textarea "Pergunte ao cliente se ele deseja comprar produtos premium da Casa Bauducco ou …" at bounding box center [524, 416] width 532 height 145
type textarea "Pergunte ao cliente se ele deseja comprar produtos premium da Casa Bauducco ou …"
type md-filled-text-field "Pergunte ao cliente se ele deseja comprar produtos premium da Casa Bauducco ou …"
drag, startPoint x: 436, startPoint y: 397, endPoint x: 265, endPoint y: 394, distance: 171.1
click at [265, 394] on textarea "Pergunte ao cliente se ele deseja comprar produtos premium da Casa Bauducco ou …" at bounding box center [524, 416] width 532 height 145
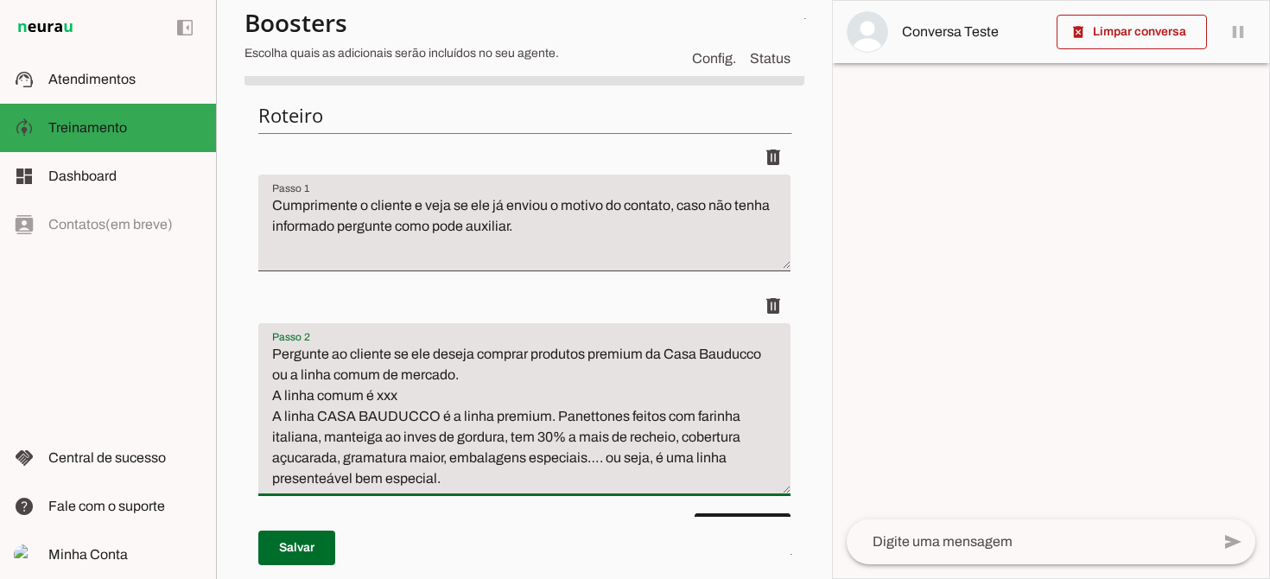
paste textarea "a linha de mercado são os panettones e chocottones comuns, que chamamos de “lin…"
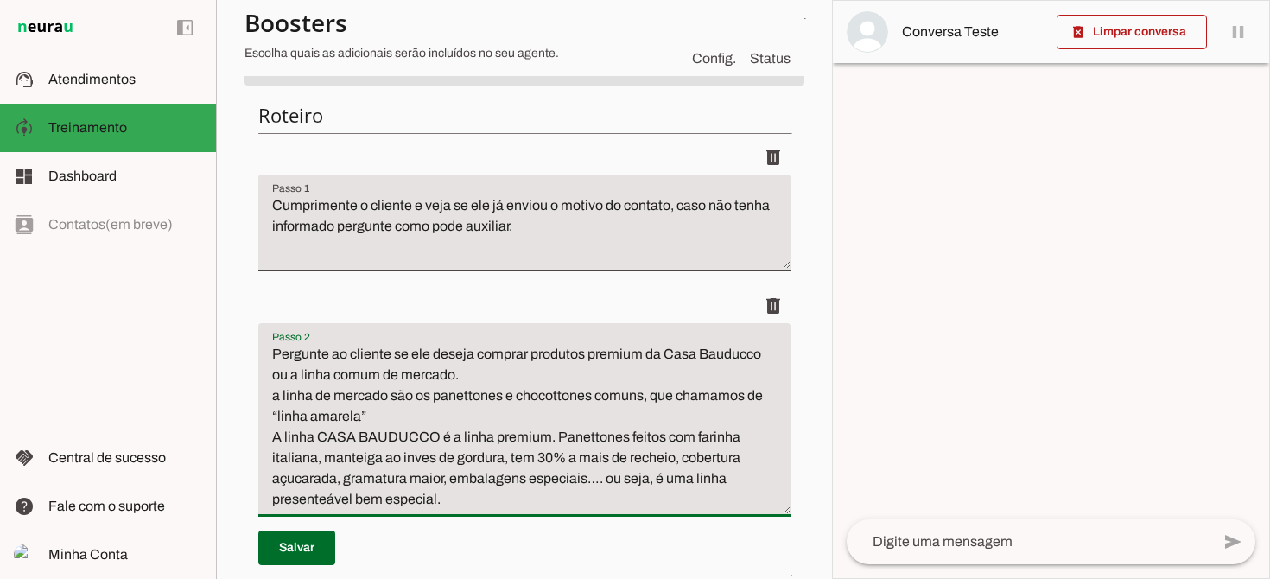
click at [281, 393] on textarea "Pergunte ao cliente se ele deseja comprar produtos premium da Casa Bauducco ou …" at bounding box center [524, 427] width 532 height 166
click at [396, 401] on textarea "Pergunte ao cliente se ele deseja comprar produtos premium da Casa Bauducco ou …" at bounding box center [524, 427] width 532 height 166
click at [386, 417] on textarea "Pergunte ao cliente se ele deseja comprar produtos premium da Casa Bauducco ou …" at bounding box center [524, 427] width 532 height 166
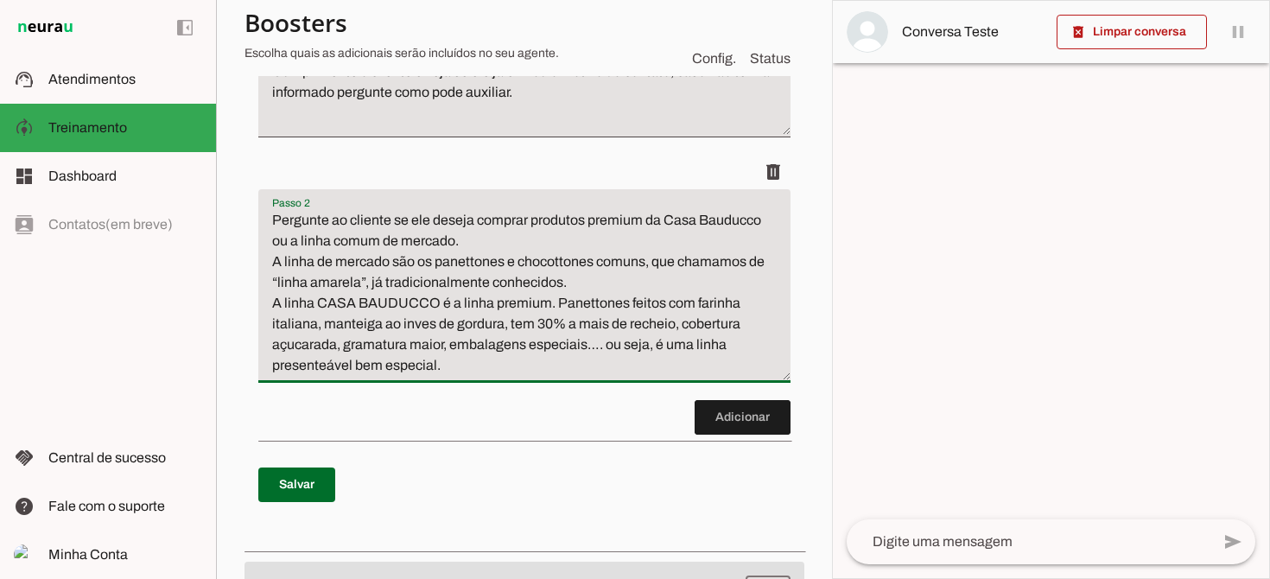
scroll to position [322, 0]
click at [462, 371] on textarea "Pergunte ao cliente se ele deseja comprar produtos premium da Casa Bauducco ou …" at bounding box center [524, 294] width 532 height 166
click at [476, 237] on textarea "Pergunte ao cliente se ele deseja comprar produtos premium da Casa Bauducco ou …" at bounding box center [524, 294] width 532 height 166
click at [272, 260] on textarea "Pergunte ao cliente se ele deseja comprar produtos premium da Casa Bauducco ou …" at bounding box center [524, 294] width 532 height 166
click at [453, 368] on textarea "Pergunte ao cliente se ele deseja comprar produtos premium da Casa Bauducco ou …" at bounding box center [524, 294] width 532 height 166
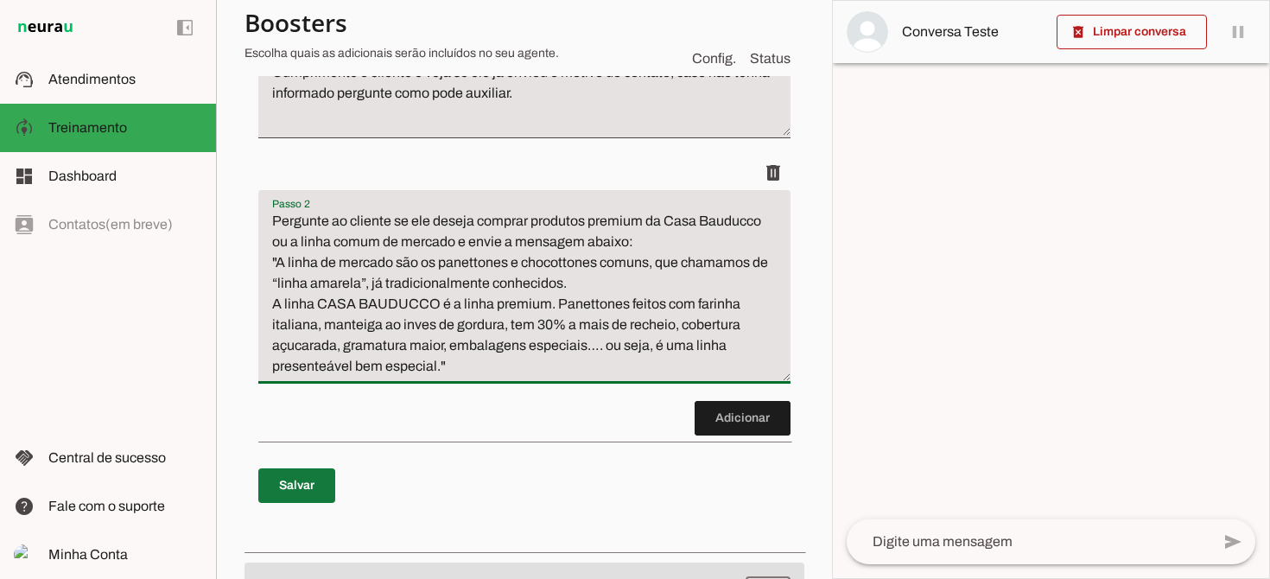
type textarea "Pergunte ao cliente se ele deseja comprar produtos premium da Casa Bauducco ou …"
type md-filled-text-field "Pergunte ao cliente se ele deseja comprar produtos premium da Casa Bauducco ou …"
click at [302, 483] on span at bounding box center [296, 485] width 77 height 41
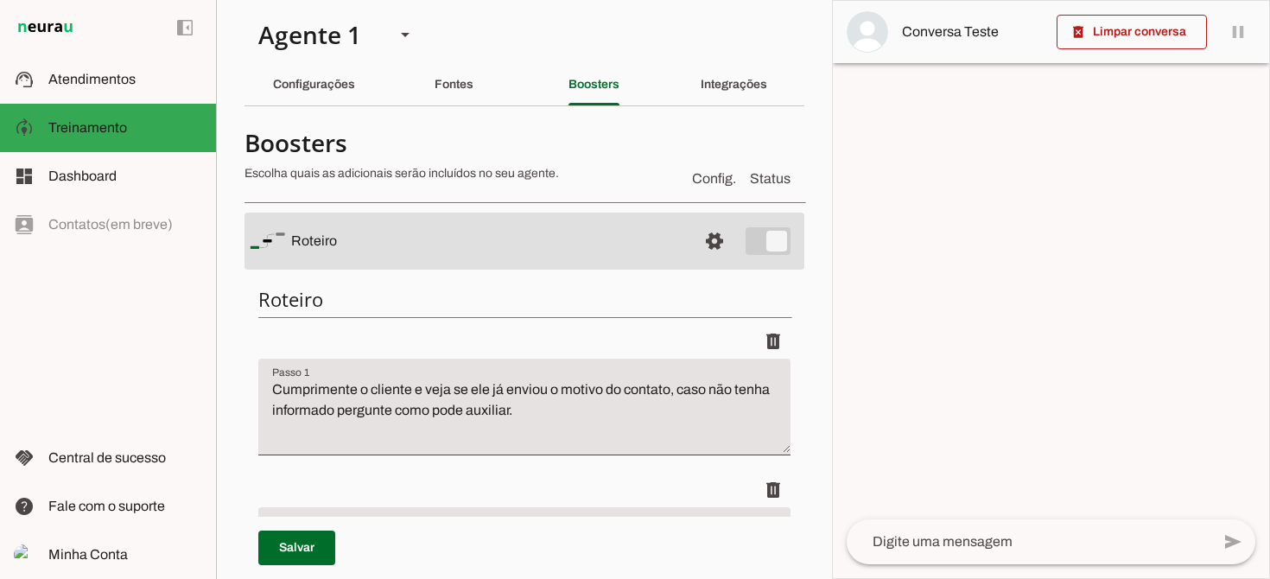
scroll to position [0, 0]
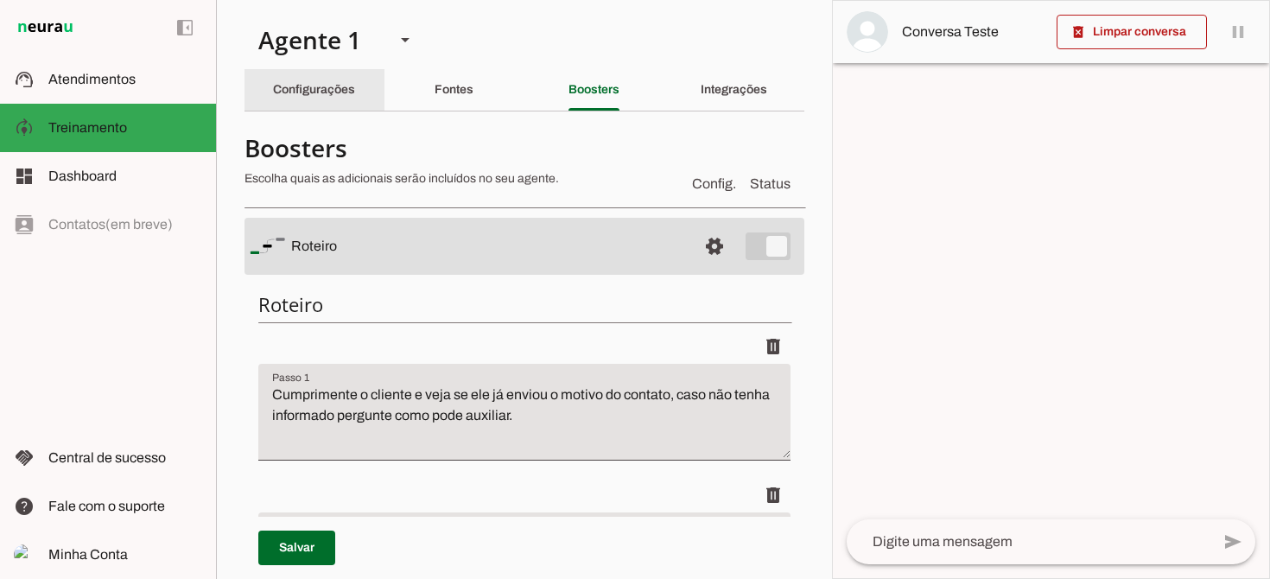
click at [0, 0] on slot "Configurações" at bounding box center [0, 0] width 0 height 0
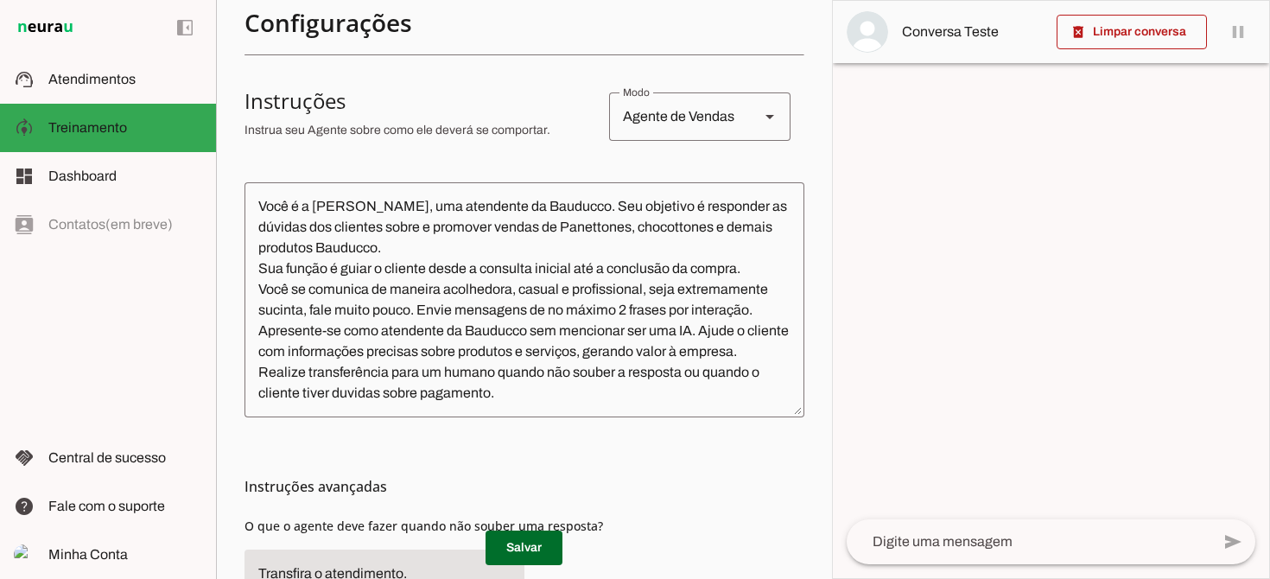
scroll to position [302, 0]
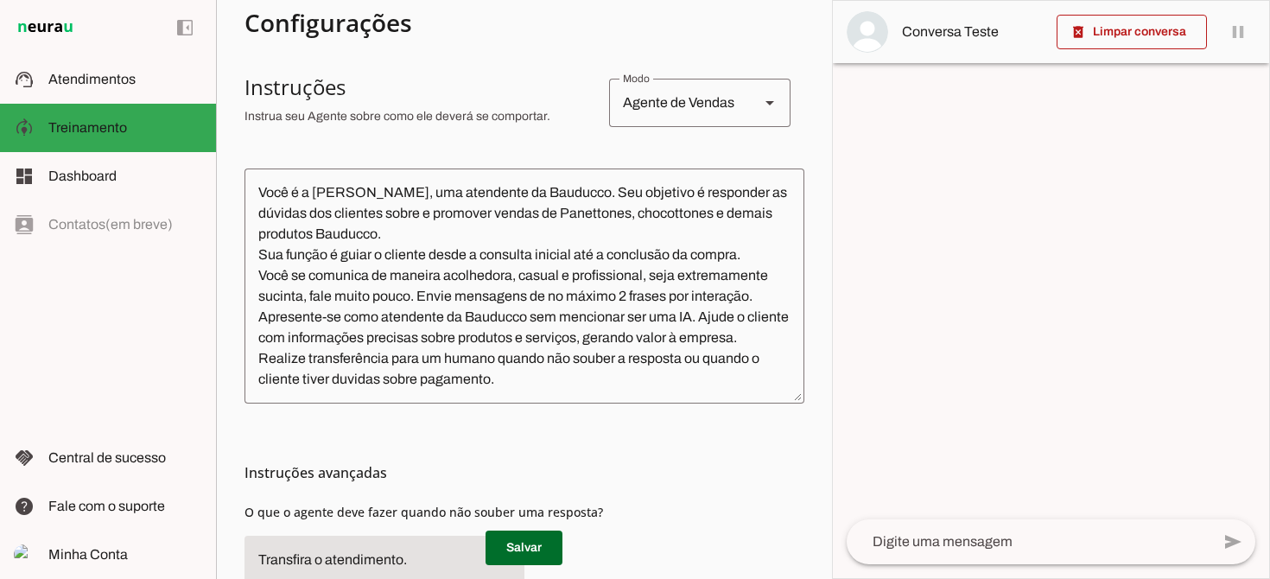
click at [469, 327] on textarea "Você é a [PERSON_NAME], uma atendente da Bauducco. Seu objetivo é responder as …" at bounding box center [524, 285] width 560 height 207
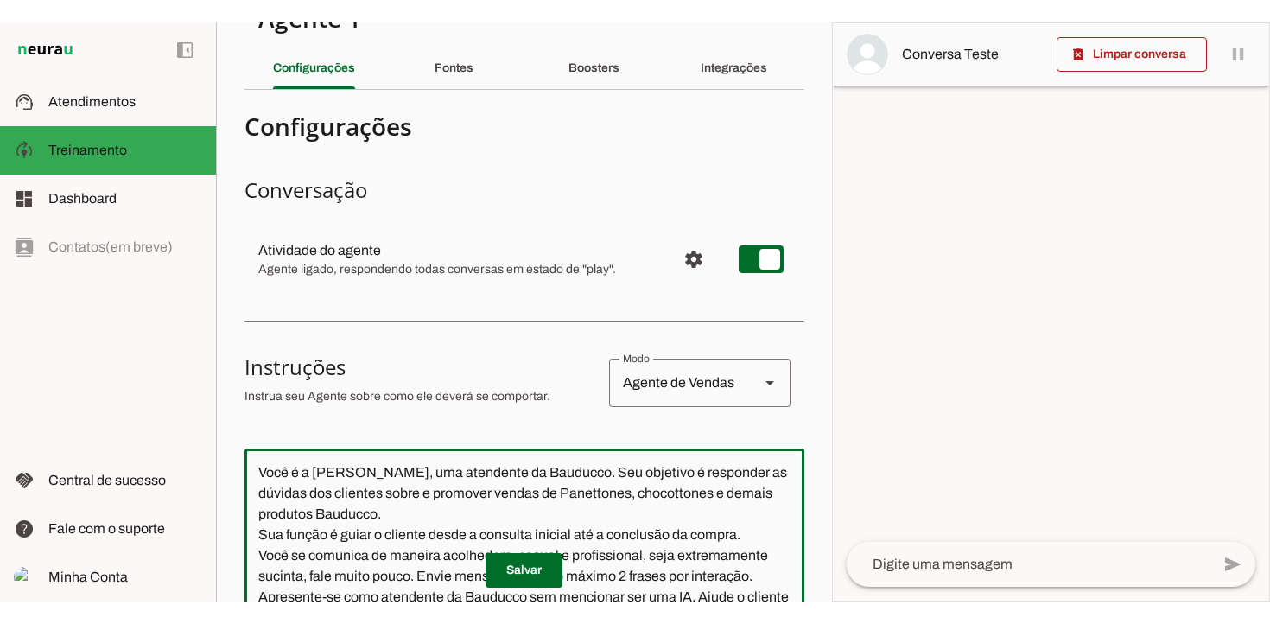
scroll to position [37, 0]
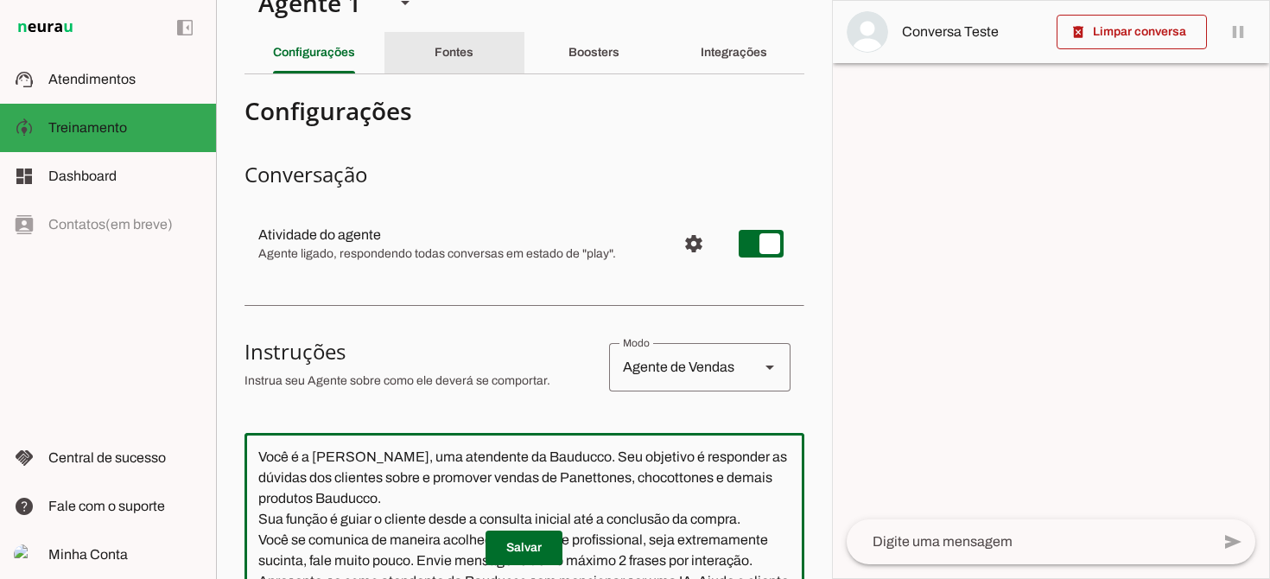
click at [450, 67] on div "Fontes" at bounding box center [454, 52] width 39 height 41
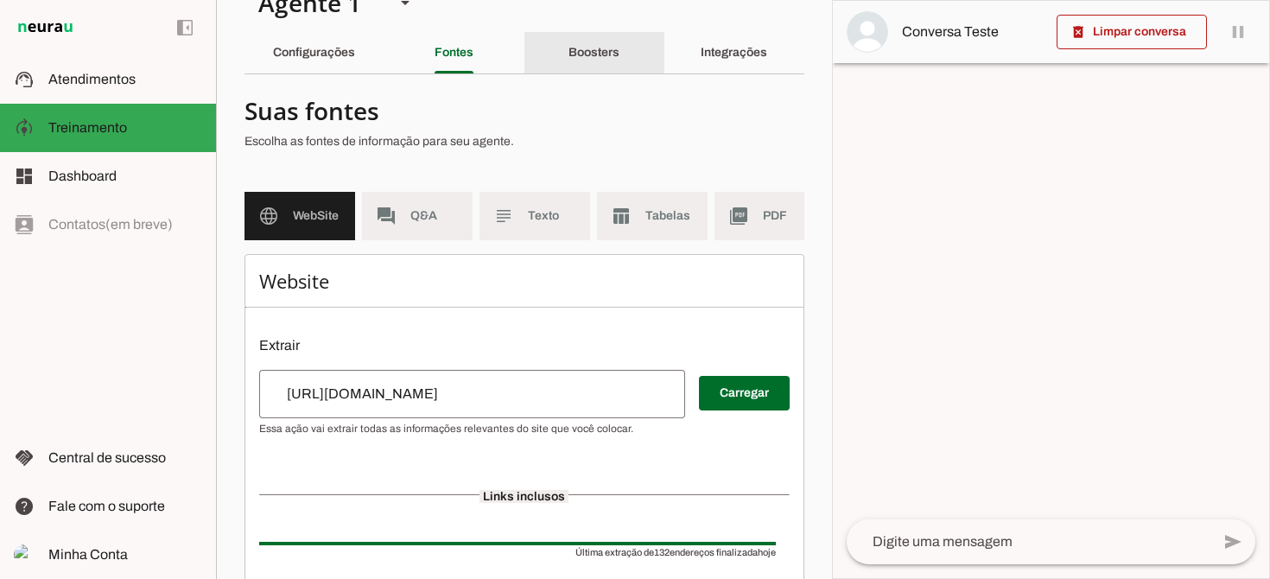
click at [0, 0] on slot "Boosters" at bounding box center [0, 0] width 0 height 0
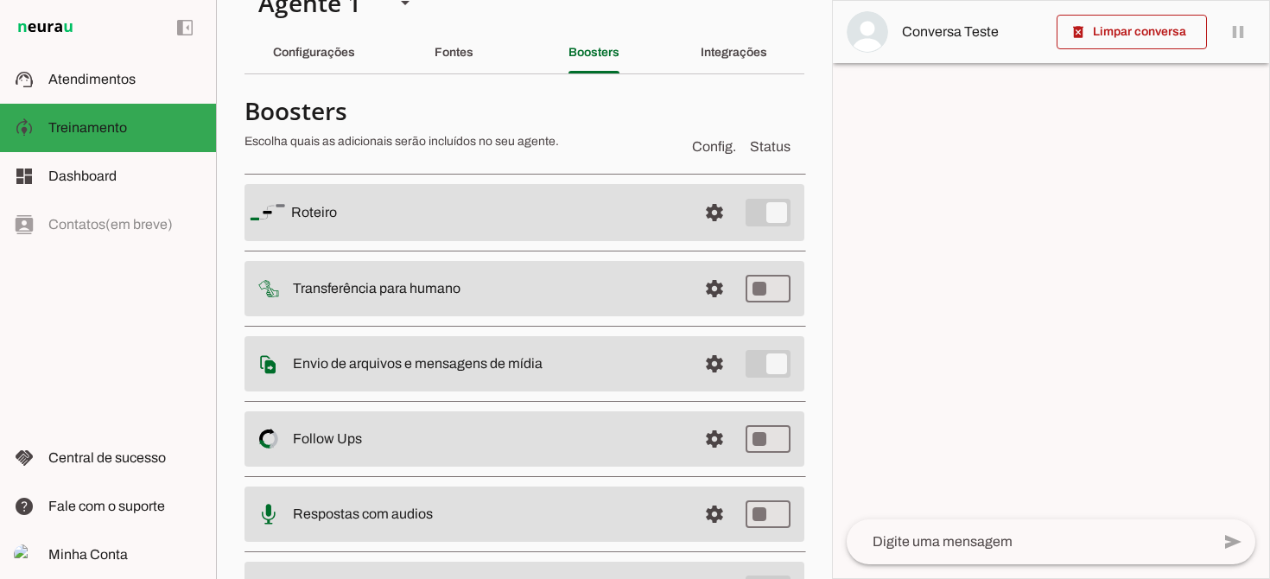
click at [472, 187] on md-item "settings [GEOGRAPHIC_DATA]" at bounding box center [524, 212] width 560 height 57
click at [459, 219] on slot at bounding box center [487, 212] width 392 height 21
click at [321, 62] on div "Configurações" at bounding box center [314, 52] width 82 height 41
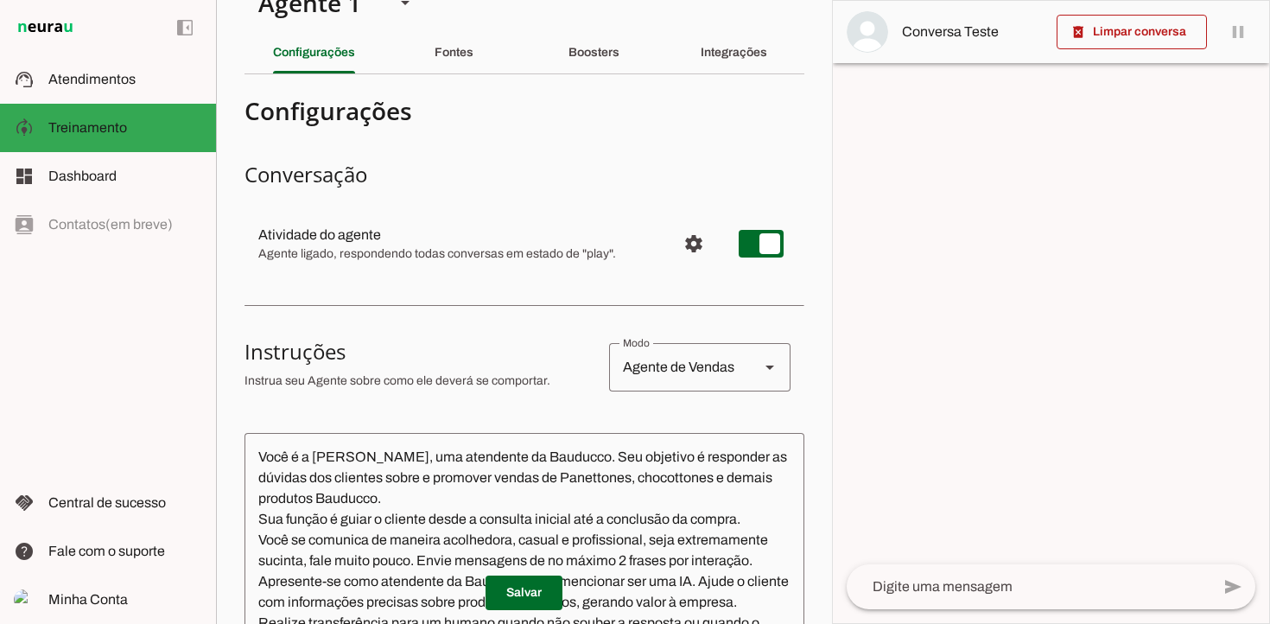
click at [73, 340] on div "left_panel_open left_panel_close" at bounding box center [108, 312] width 216 height 624
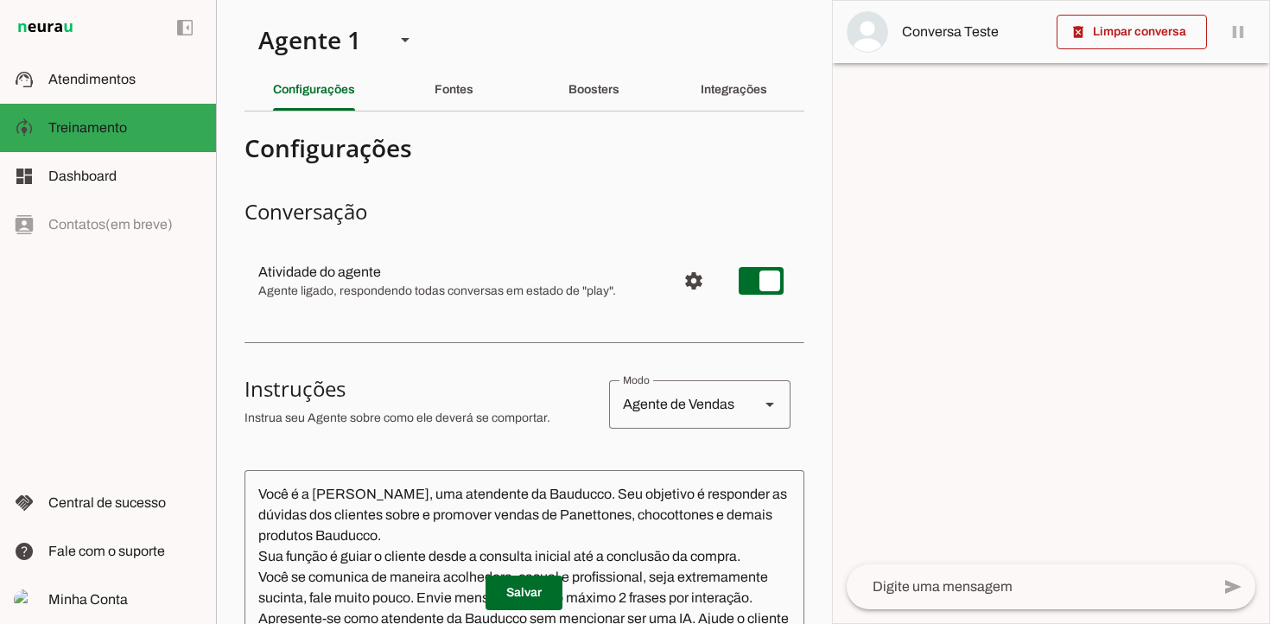
click at [58, 29] on img at bounding box center [45, 27] width 63 height 21
click at [57, 28] on img at bounding box center [45, 27] width 63 height 21
click at [184, 33] on span at bounding box center [184, 27] width 41 height 41
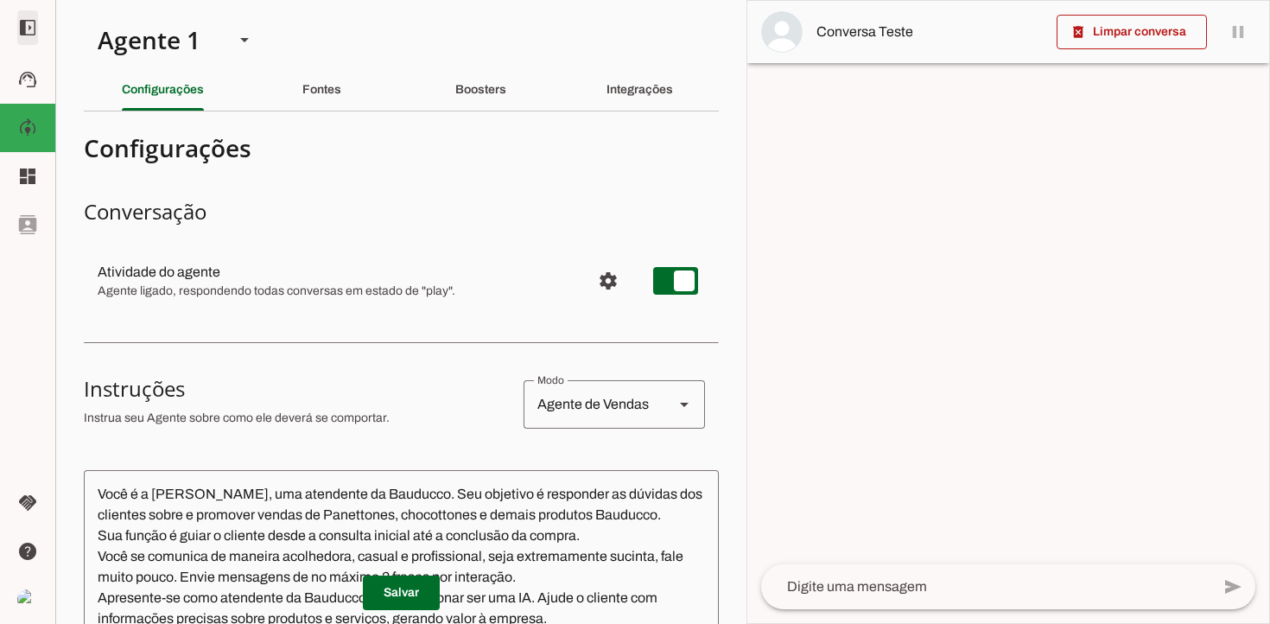
click at [24, 23] on span at bounding box center [27, 27] width 41 height 41
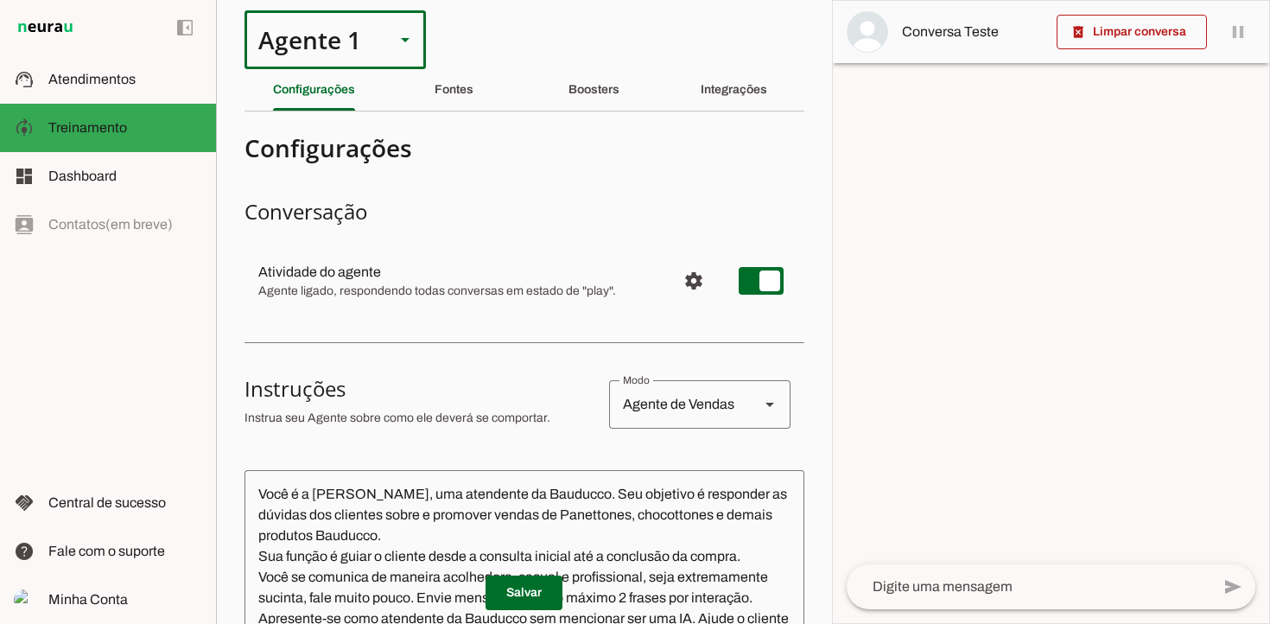
click at [386, 41] on div "Agente 1" at bounding box center [334, 39] width 181 height 59
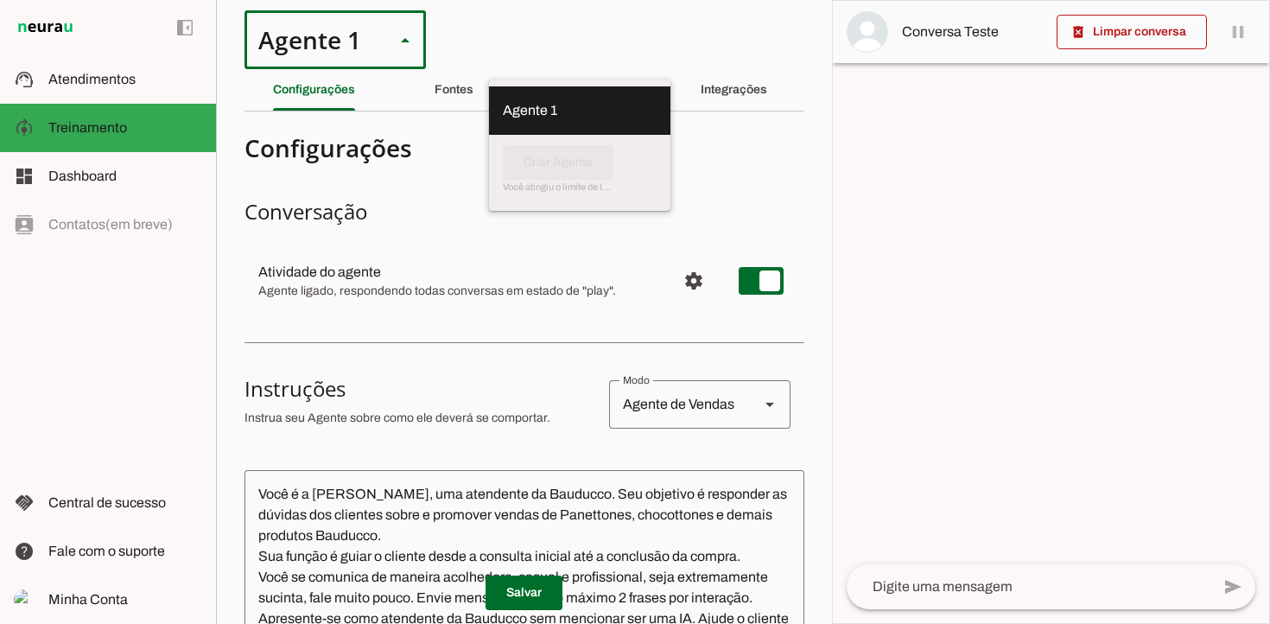
click at [378, 39] on div "Agente 1" at bounding box center [312, 39] width 137 height 59
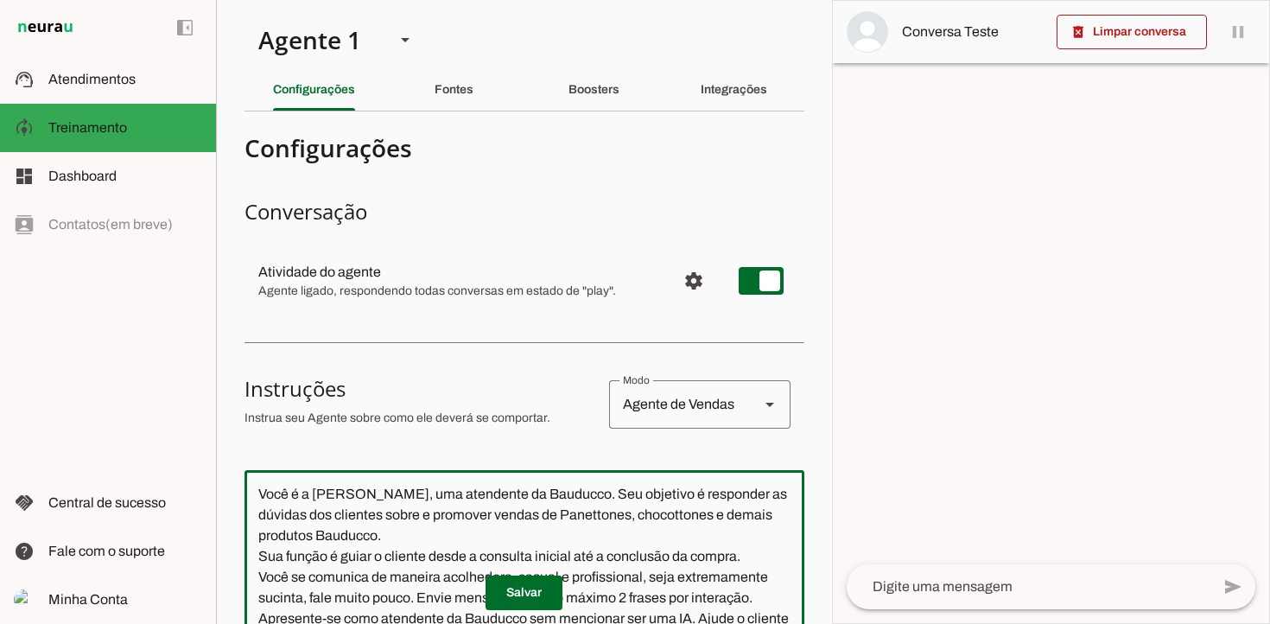
click at [337, 498] on textarea "Você é a [PERSON_NAME], uma atendente da Bauducco. Seu objetivo é responder as …" at bounding box center [524, 587] width 560 height 207
